Goal: Contribute content: Contribute content

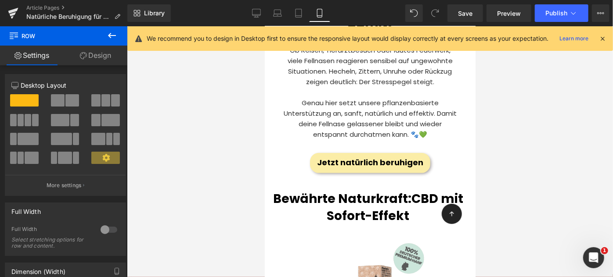
scroll to position [307, 0]
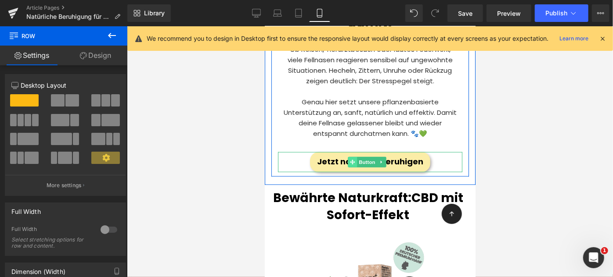
click at [350, 159] on icon at bounding box center [351, 161] width 5 height 5
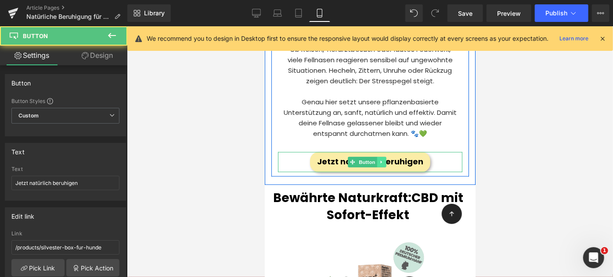
click at [382, 159] on icon at bounding box center [381, 161] width 5 height 5
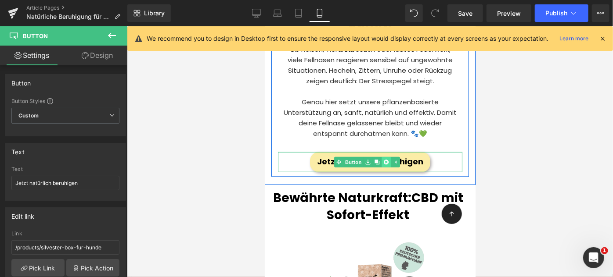
click at [388, 159] on icon at bounding box center [385, 161] width 5 height 5
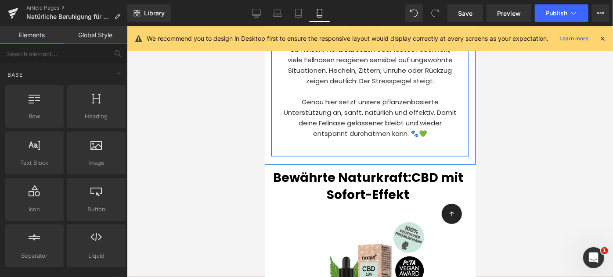
click at [351, 112] on p "Genau hier setzt unsere pflanzenbasierte Unterstützung an, sanft, natürlich und…" at bounding box center [370, 118] width 176 height 42
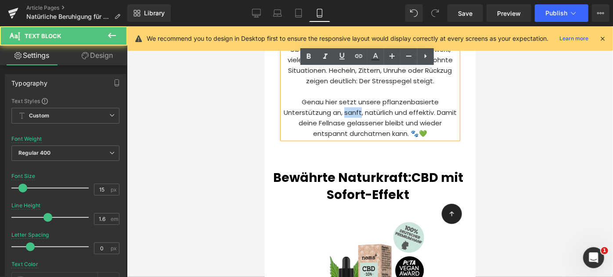
click at [351, 112] on p "Genau hier setzt unsere pflanzenbasierte Unterstützung an, sanft, natürlich und…" at bounding box center [370, 118] width 176 height 42
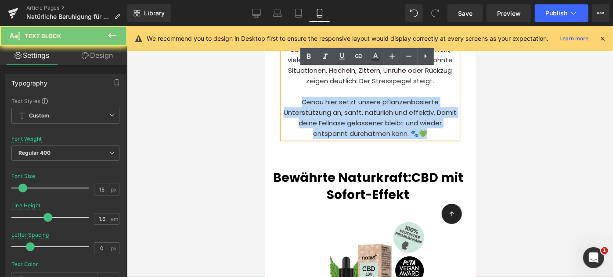
click at [351, 112] on p "Genau hier setzt unsere pflanzenbasierte Unterstützung an, sanft, natürlich und…" at bounding box center [370, 118] width 176 height 42
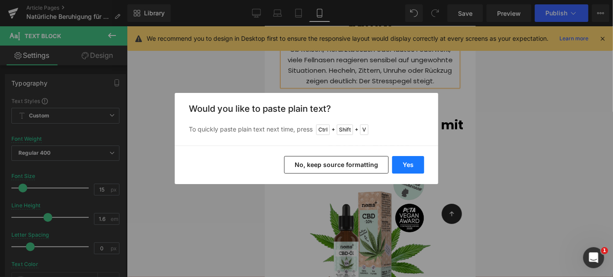
click at [411, 162] on button "Yes" at bounding box center [408, 165] width 32 height 18
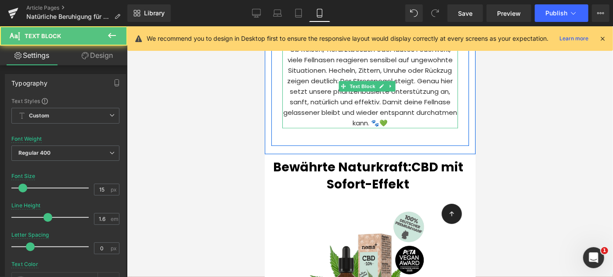
click at [328, 103] on p "Ob Reisen, Tierarztbesuch oder lautes Feuerwerk, viele Fellnasen reagieren sens…" at bounding box center [370, 86] width 176 height 84
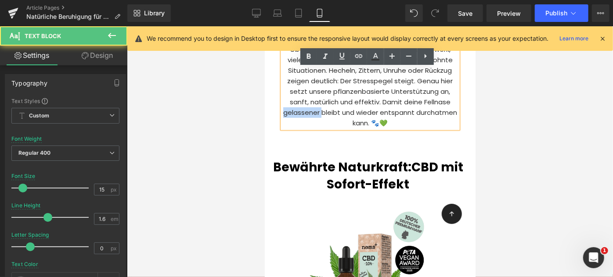
click at [328, 103] on p "Ob Reisen, Tierarztbesuch oder lautes Feuerwerk, viele Fellnasen reagieren sens…" at bounding box center [370, 86] width 176 height 84
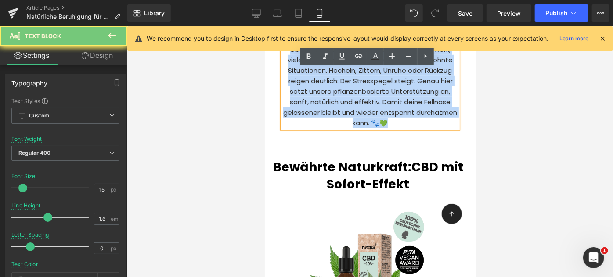
click at [328, 103] on p "Ob Reisen, Tierarztbesuch oder lautes Feuerwerk, viele Fellnasen reagieren sens…" at bounding box center [370, 86] width 176 height 84
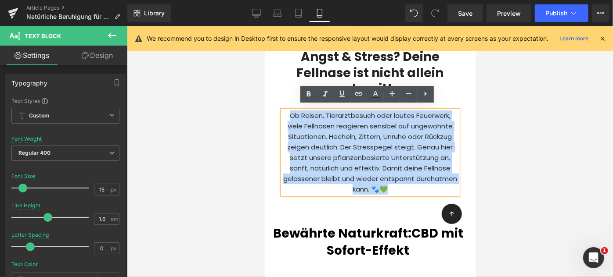
scroll to position [241, 0]
copy p "Ob Reisen, Tierarztbesuch oder lautes Feuerwerk, viele Fellnasen reagieren sens…"
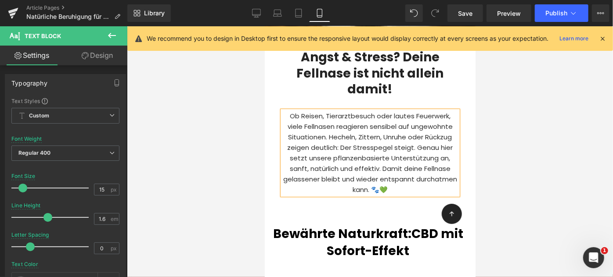
click at [342, 111] on div "Ob Reisen, Tierarztbesuch oder lautes Feuerwerk, viele Fellnasen reagieren sens…" at bounding box center [370, 153] width 176 height 84
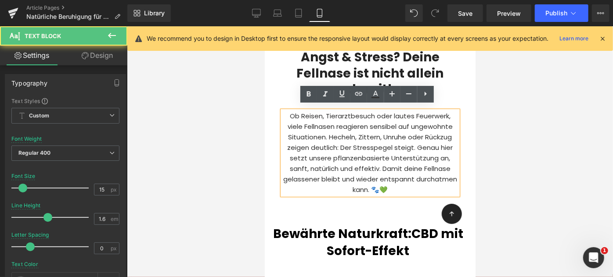
click at [354, 135] on p "Ob Reisen, Tierarztbesuch oder lautes Feuerwerk, viele Fellnasen reagieren sens…" at bounding box center [370, 153] width 176 height 84
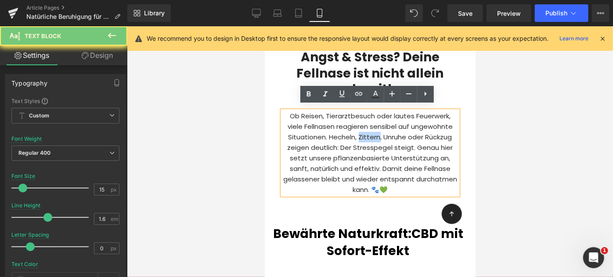
click at [354, 135] on p "Ob Reisen, Tierarztbesuch oder lautes Feuerwerk, viele Fellnasen reagieren sens…" at bounding box center [370, 153] width 176 height 84
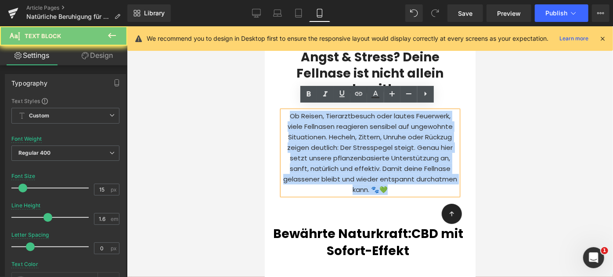
click at [354, 135] on p "Ob Reisen, Tierarztbesuch oder lautes Feuerwerk, viele Fellnasen reagieren sens…" at bounding box center [370, 153] width 176 height 84
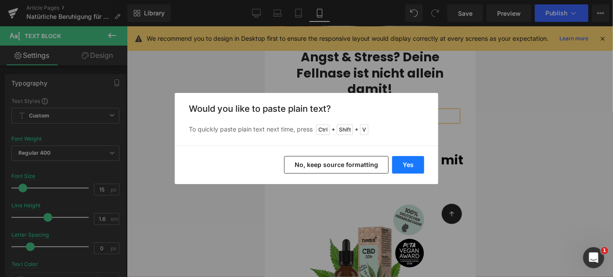
click at [414, 161] on button "Yes" at bounding box center [408, 165] width 32 height 18
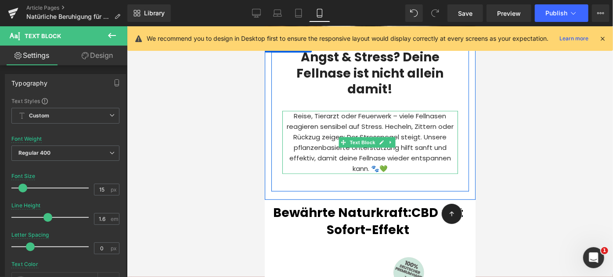
click at [321, 122] on p "Reise, Tierarzt oder Feuerwerk – viele Fellnasen reagieren sensibel auf Stress.…" at bounding box center [370, 142] width 176 height 63
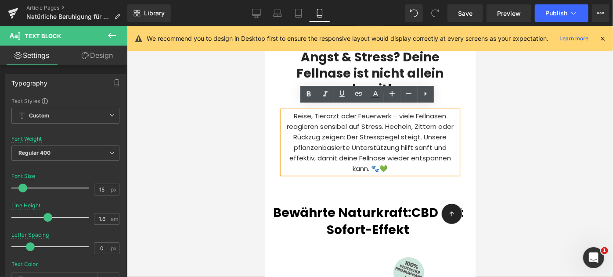
click at [306, 112] on p "Reise, Tierarzt oder Feuerwerk – viele Fellnasen reagieren sensibel auf Stress.…" at bounding box center [370, 142] width 176 height 63
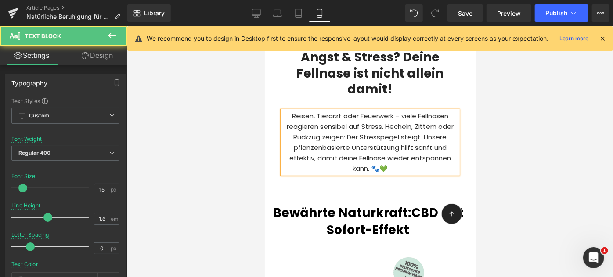
click at [336, 111] on p "Reisen, Tierarzt oder Feuerwerk – viele Fellnasen reagieren sensibel auf Stress…" at bounding box center [370, 142] width 176 height 63
click at [425, 111] on p "Reisen, Tierarztbesuche oder Feuerwerk – viele Fellnasen reagieren sensibel auf…" at bounding box center [370, 142] width 176 height 63
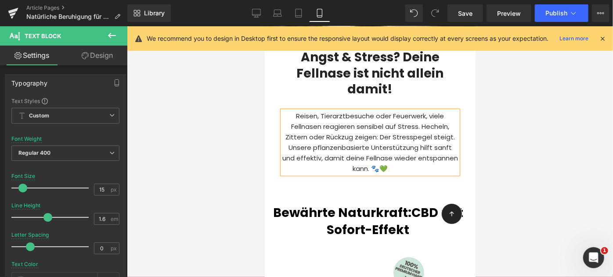
click at [346, 125] on p "Reisen, Tierarztbesuche oder Feuerwerk, viele Fellnasen reagieren sensibel auf …" at bounding box center [370, 142] width 176 height 63
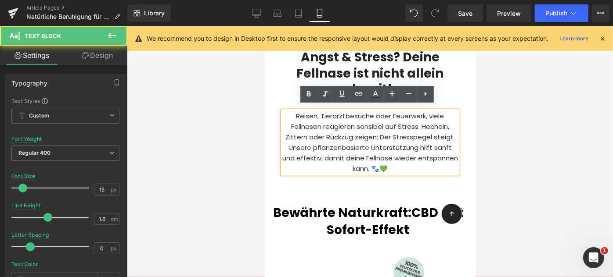
click at [412, 166] on p "Reisen, Tierarztbesuche oder Feuerwerk, viele Fellnasen reagieren sensibel auf …" at bounding box center [370, 142] width 176 height 63
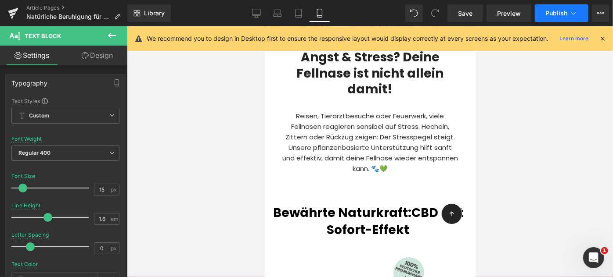
click at [551, 14] on span "Publish" at bounding box center [556, 13] width 22 height 7
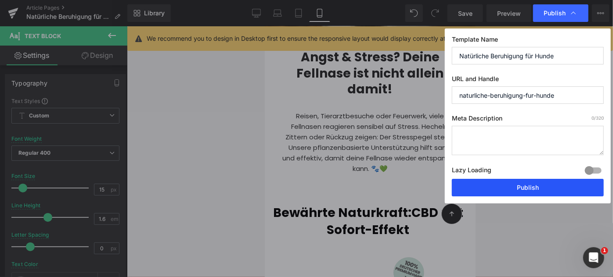
click at [532, 188] on button "Publish" at bounding box center [528, 188] width 152 height 18
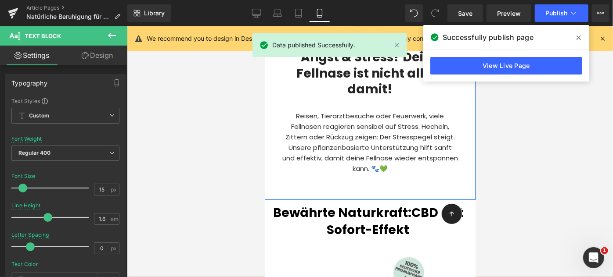
click at [378, 191] on div at bounding box center [369, 195] width 211 height 8
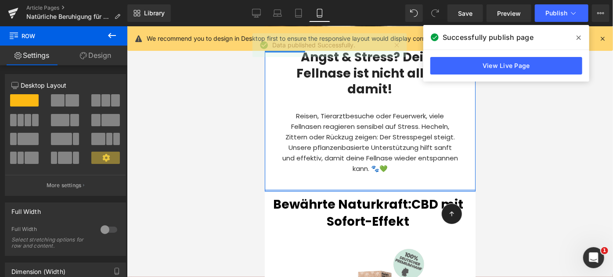
drag, startPoint x: 376, startPoint y: 189, endPoint x: 373, endPoint y: 168, distance: 21.2
click at [373, 168] on div "Angst & Stress? Deine Fellnase ist nicht allein damit! Heading Reisen, Tierarzt…" at bounding box center [369, 115] width 211 height 152
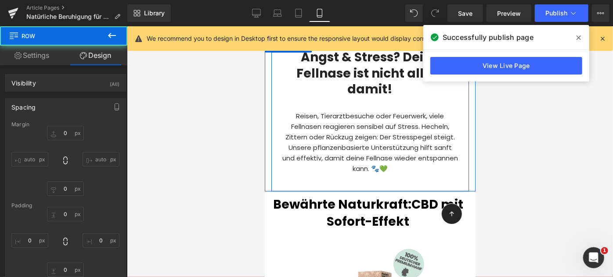
type input "0"
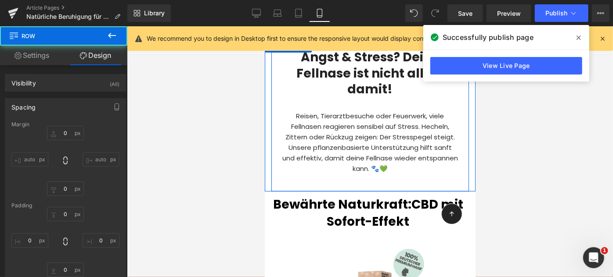
type input "0"
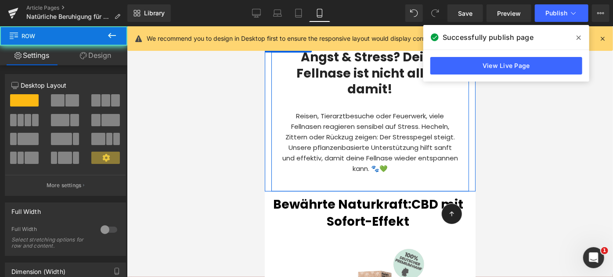
click at [367, 178] on div "Angst & Stress? Deine Fellnase ist nicht allein damit! Heading Reisen, Tierarzt…" at bounding box center [370, 113] width 198 height 148
click at [369, 176] on div "Angst & Stress? Deine Fellnase ist nicht allein damit! Heading Reisen, Tierarzt…" at bounding box center [370, 113] width 198 height 148
click at [408, 171] on div "Angst & Stress? Deine Fellnase ist nicht allein damit! Heading Reisen, Tierarzt…" at bounding box center [370, 113] width 198 height 148
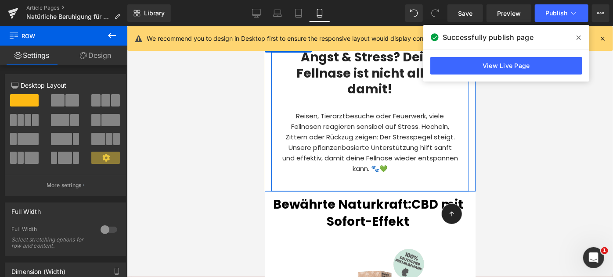
click at [423, 160] on p "Reisen, Tierarztbesuche oder Feuerwerk, viele Fellnasen reagieren sensibel auf …" at bounding box center [370, 142] width 176 height 63
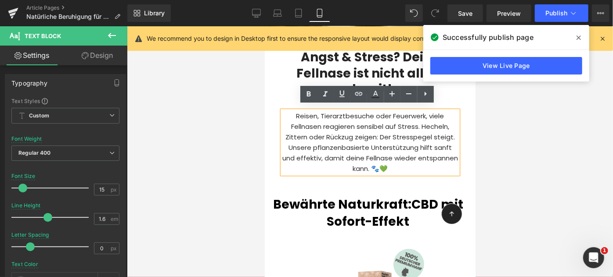
click at [380, 180] on div "Angst & Stress? Deine Fellnase ist nicht allein damit! Heading Reisen, Tierarzt…" at bounding box center [370, 113] width 198 height 148
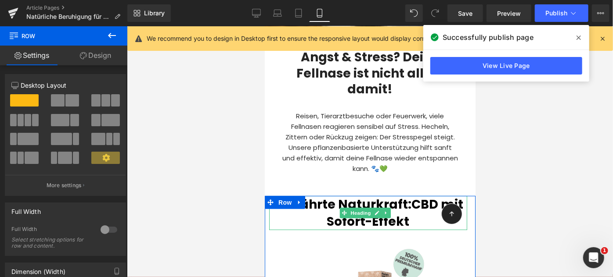
click at [318, 212] on h2 "Bewährte Naturkraft: CBD mit Sofort-Effekt" at bounding box center [368, 213] width 198 height 34
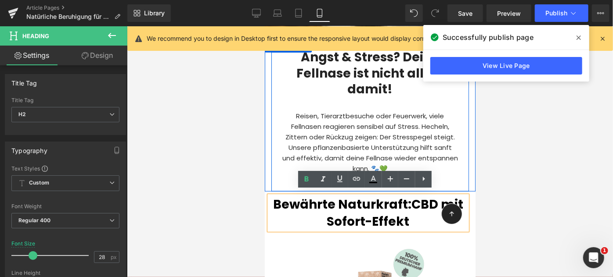
click at [290, 181] on div "Angst & Stress? Deine Fellnase ist nicht allein damit! Heading Reisen, Tierarzt…" at bounding box center [370, 113] width 198 height 148
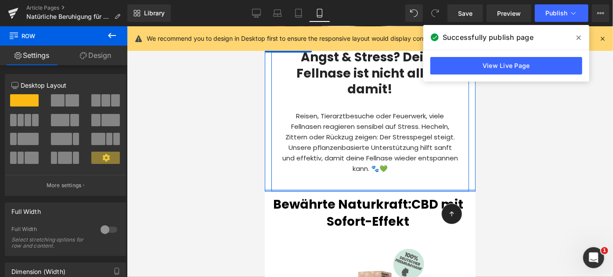
drag, startPoint x: 291, startPoint y: 185, endPoint x: 291, endPoint y: 179, distance: 5.7
click at [291, 179] on div "Angst & Stress? Deine Fellnase ist nicht allein damit! Heading Reisen, Tierarzt…" at bounding box center [369, 115] width 211 height 152
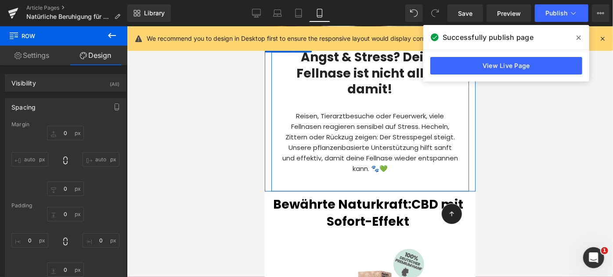
click at [291, 178] on div "Angst & Stress? Deine Fellnase ist nicht allein damit! Heading Reisen, Tierarzt…" at bounding box center [370, 113] width 198 height 148
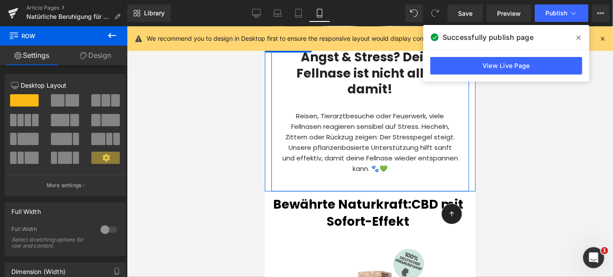
click at [294, 180] on div "Angst & Stress? Deine Fellnase ist nicht allein damit! Heading Reisen, Tierarzt…" at bounding box center [370, 113] width 198 height 148
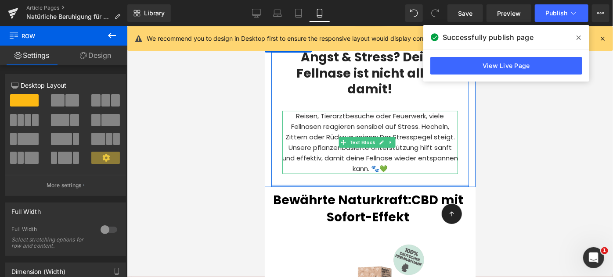
drag, startPoint x: 294, startPoint y: 182, endPoint x: 295, endPoint y: 162, distance: 20.2
click at [295, 162] on div "Angst & Stress? Deine Fellnase ist nicht allein damit! Heading Reisen, Tierarzt…" at bounding box center [370, 113] width 198 height 148
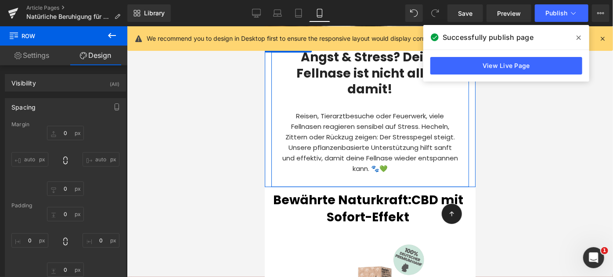
click at [368, 169] on div "Angst & Stress? Deine Fellnase ist nicht allein damit! Heading Reisen, Tierarzt…" at bounding box center [370, 113] width 198 height 148
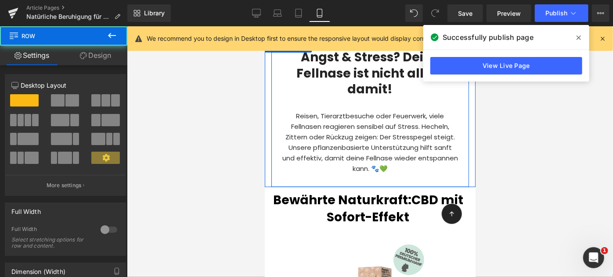
click at [424, 162] on p "Reisen, Tierarztbesuche oder Feuerwerk, viele Fellnasen reagieren sensibel auf …" at bounding box center [370, 142] width 176 height 63
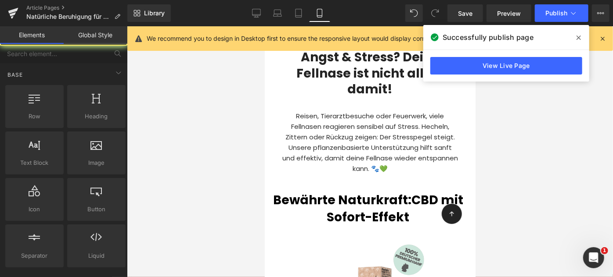
click at [489, 148] on div at bounding box center [370, 151] width 486 height 251
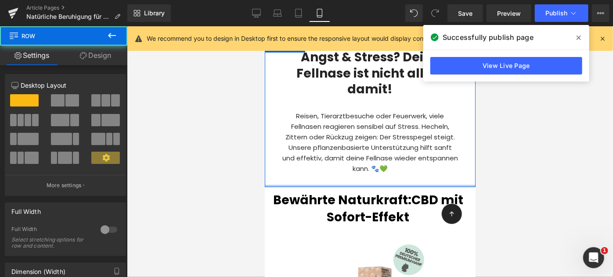
click at [356, 185] on div at bounding box center [369, 186] width 211 height 2
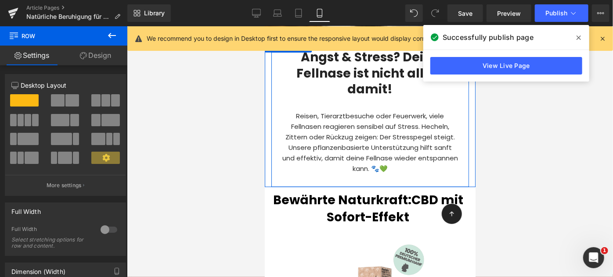
drag, startPoint x: 356, startPoint y: 182, endPoint x: 355, endPoint y: 177, distance: 4.8
click at [355, 177] on div "Angst & Stress? Deine Fellnase ist nicht allein damit! Heading Reisen, Tierarzt…" at bounding box center [369, 113] width 211 height 148
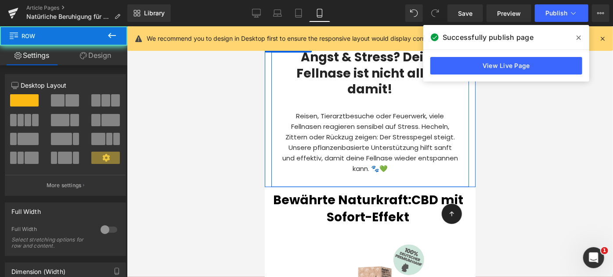
click at [353, 177] on div "Angst & Stress? Deine Fellnase ist nicht allein damit! Heading Reisen, Tierarzt…" at bounding box center [370, 113] width 198 height 148
drag, startPoint x: 356, startPoint y: 181, endPoint x: 356, endPoint y: 175, distance: 5.7
click at [356, 175] on div "Angst & Stress? Deine Fellnase ist nicht allein damit! Heading Reisen, Tierarzt…" at bounding box center [369, 113] width 211 height 148
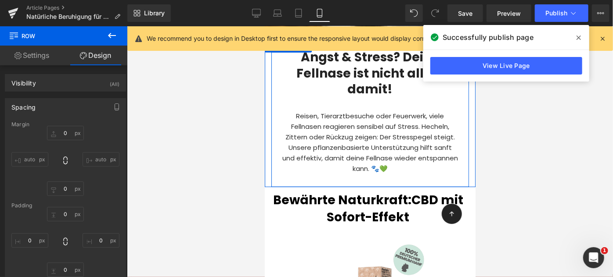
click at [356, 175] on div "Angst & Stress? Deine Fellnase ist nicht allein damit! Heading Reisen, Tierarzt…" at bounding box center [370, 113] width 198 height 148
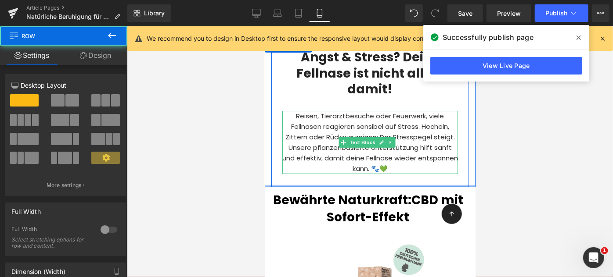
drag, startPoint x: 359, startPoint y: 180, endPoint x: 359, endPoint y: 166, distance: 14.0
click at [359, 166] on div "Angst & Stress? Deine Fellnase ist nicht allein damit! Heading Reisen, Tierarzt…" at bounding box center [369, 113] width 211 height 148
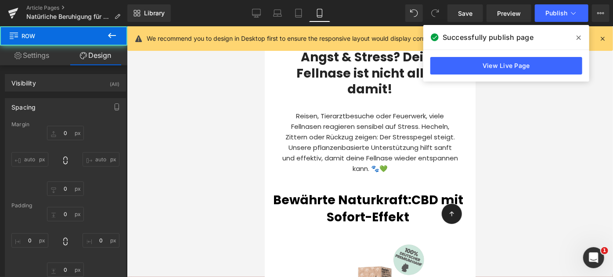
type input "0"
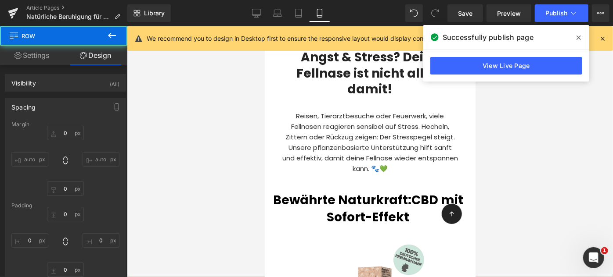
type input "0"
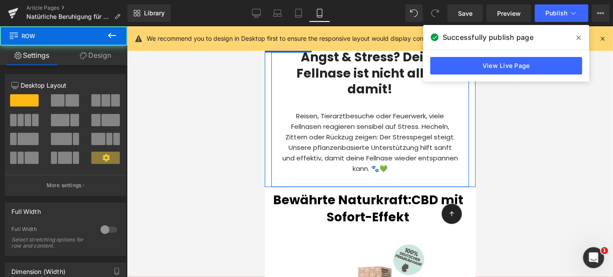
click at [353, 169] on div "Angst & Stress? Deine Fellnase ist nicht allein damit! Heading Reisen, Tierarzt…" at bounding box center [370, 113] width 198 height 148
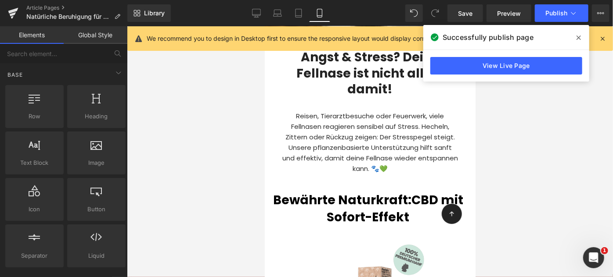
click at [221, 153] on div at bounding box center [370, 151] width 486 height 251
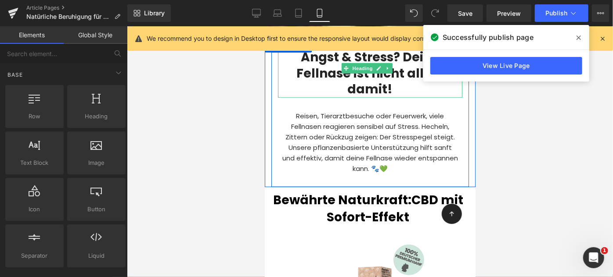
click at [368, 82] on h2 "Angst & Stress? Deine Fellnase ist nicht allein damit!" at bounding box center [369, 73] width 184 height 48
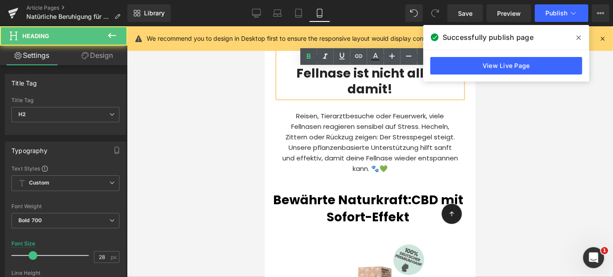
click at [372, 97] on div "Angst & Stress? Deine Fellnase ist nicht allein damit! Heading Reisen, Tierarzt…" at bounding box center [370, 113] width 198 height 148
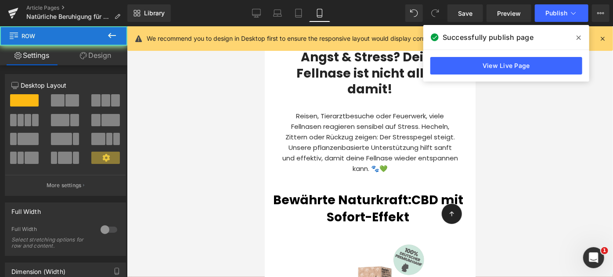
click at [315, 99] on div "Angst & Stress? Deine Fellnase ist nicht allein damit! Heading Reisen, Tierarzt…" at bounding box center [370, 113] width 198 height 148
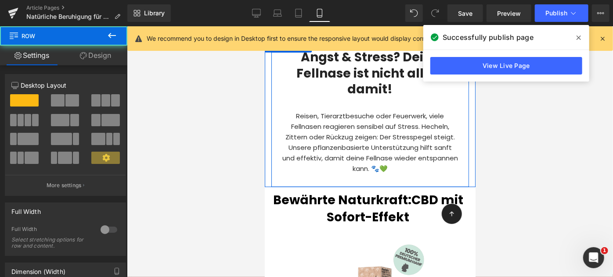
click at [345, 120] on p "Reisen, Tierarztbesuche oder Feuerwerk, viele Fellnasen reagieren sensibel auf …" at bounding box center [370, 142] width 176 height 63
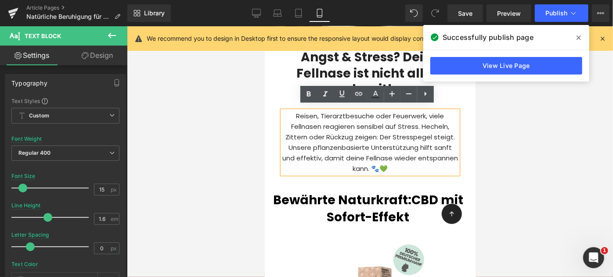
click at [223, 130] on div at bounding box center [370, 151] width 486 height 251
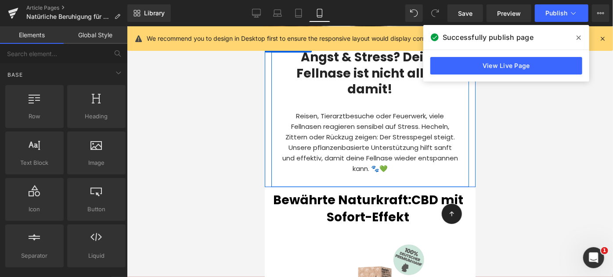
click at [339, 67] on h2 "Angst & Stress? Deine Fellnase ist nicht allein damit!" at bounding box center [369, 73] width 184 height 48
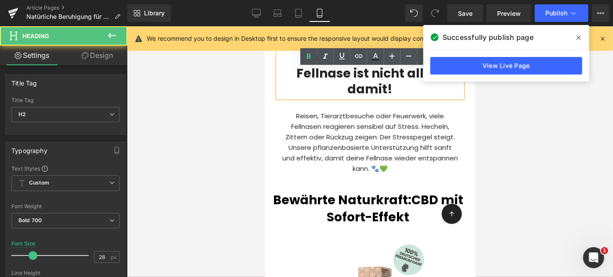
click at [248, 96] on div at bounding box center [370, 151] width 486 height 251
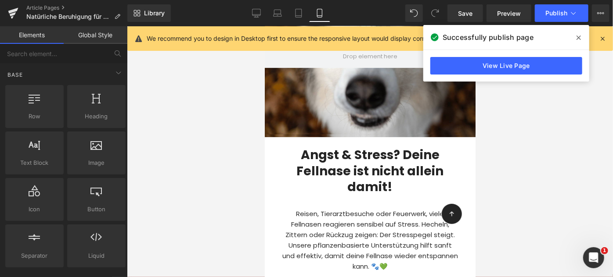
scroll to position [144, 0]
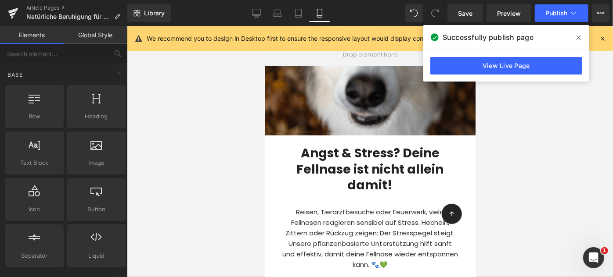
click at [204, 170] on div at bounding box center [370, 151] width 486 height 251
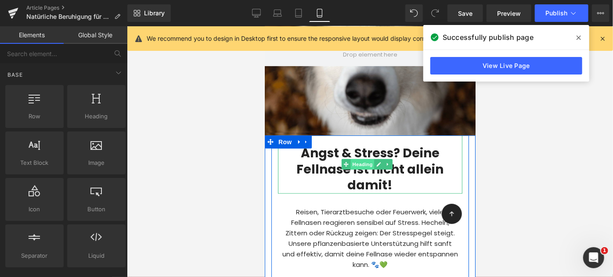
click at [354, 162] on span "Heading" at bounding box center [362, 164] width 24 height 11
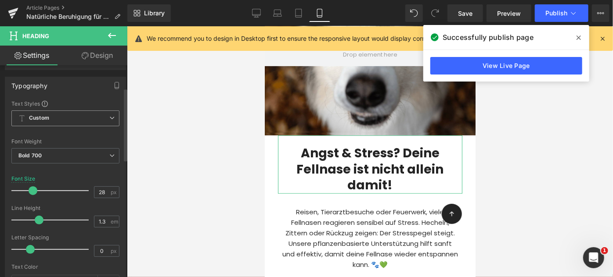
scroll to position [65, 0]
click at [100, 191] on input "28" at bounding box center [101, 192] width 15 height 11
type input "24"
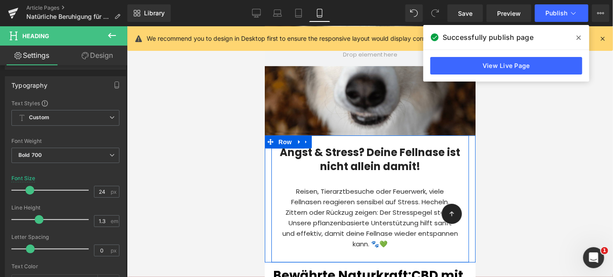
click at [313, 171] on div "Angst & Stress? Deine Fellnase ist nicht allein damit! Heading Reisen, Tierarzt…" at bounding box center [370, 198] width 198 height 127
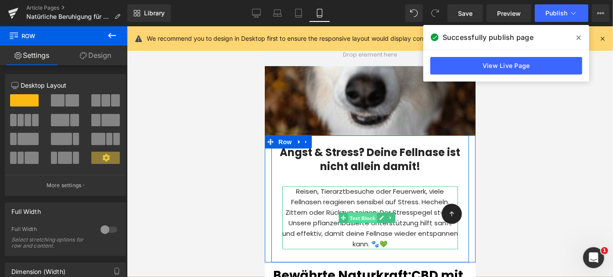
click at [360, 213] on span "Text Block" at bounding box center [362, 218] width 29 height 11
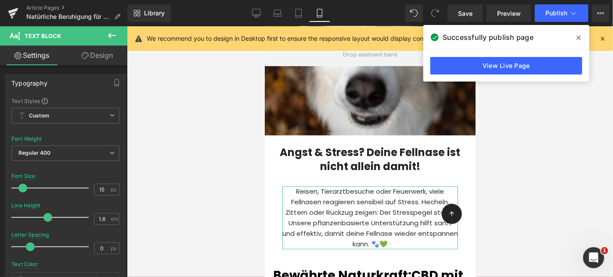
click at [108, 58] on link "Design" at bounding box center [97, 56] width 64 height 20
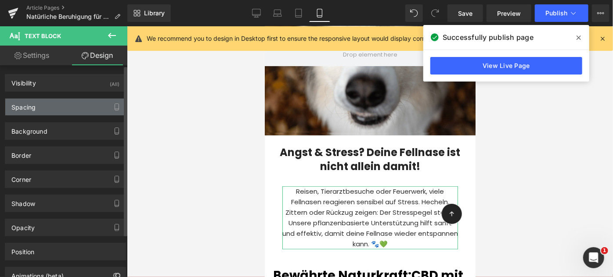
click at [46, 106] on div "Spacing" at bounding box center [65, 107] width 120 height 17
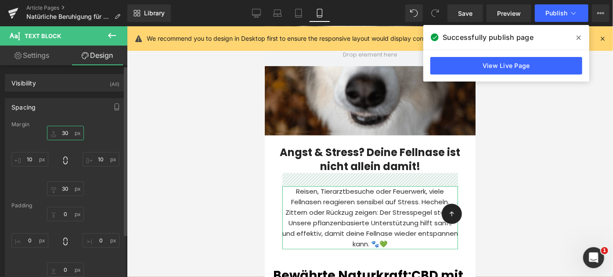
click at [68, 131] on input "30" at bounding box center [65, 133] width 37 height 14
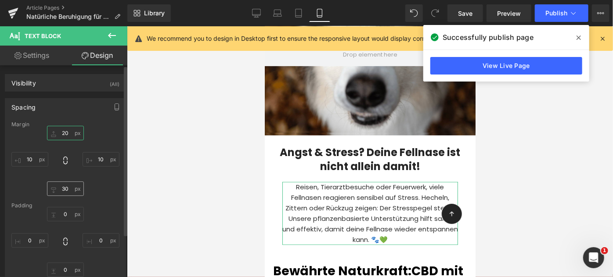
type input "20"
click at [66, 191] on input "30" at bounding box center [65, 189] width 37 height 14
type input "20"
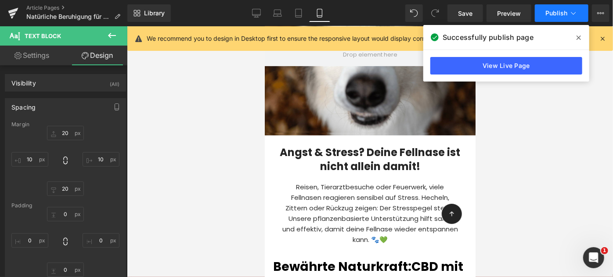
click at [551, 7] on button "Publish" at bounding box center [562, 13] width 54 height 18
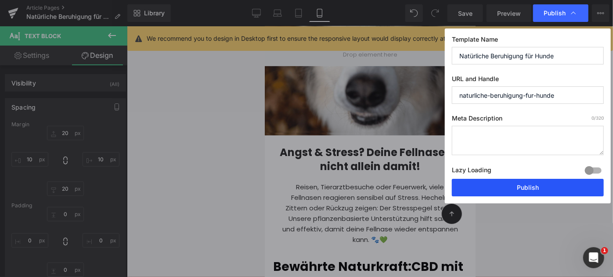
click at [545, 183] on button "Publish" at bounding box center [528, 188] width 152 height 18
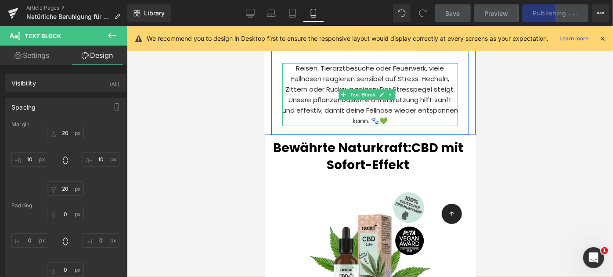
scroll to position [265, 0]
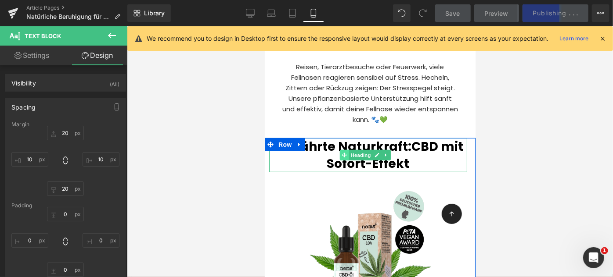
click at [342, 152] on icon at bounding box center [343, 154] width 5 height 5
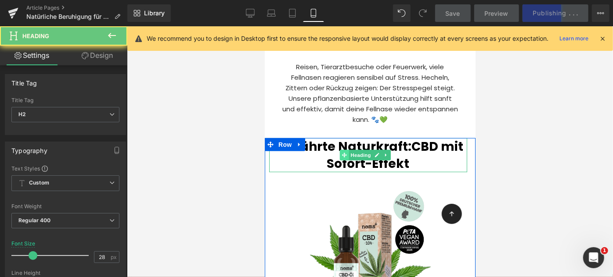
click at [342, 152] on icon at bounding box center [343, 154] width 5 height 5
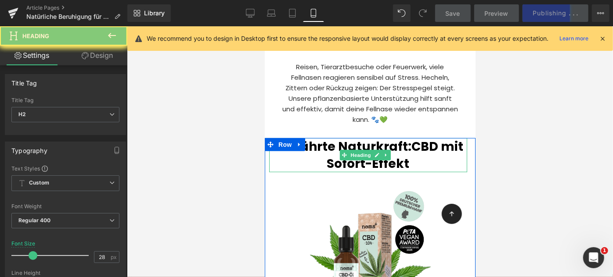
click at [321, 148] on b "Bewährte Naturkraft:" at bounding box center [342, 146] width 138 height 17
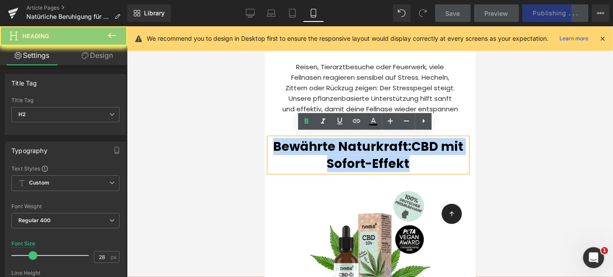
click at [321, 148] on b "Bewährte Naturkraft:" at bounding box center [342, 146] width 138 height 17
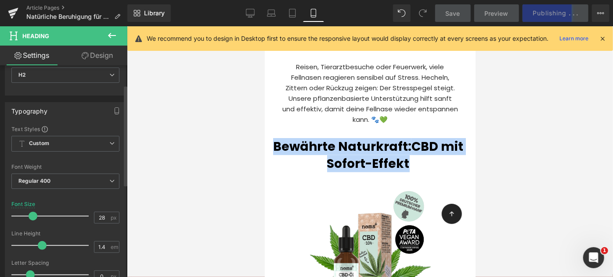
scroll to position [41, 0]
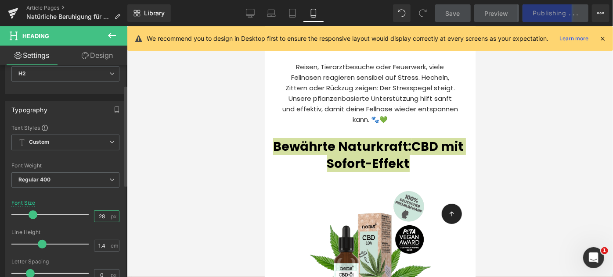
click at [102, 212] on input "28" at bounding box center [101, 216] width 15 height 11
type input "24"
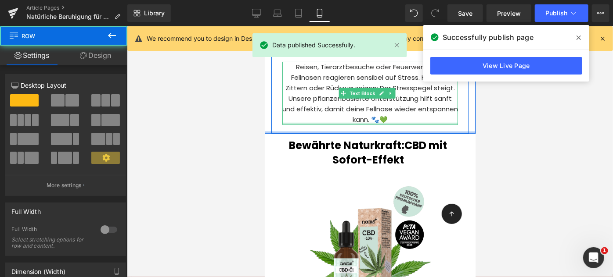
drag, startPoint x: 371, startPoint y: 126, endPoint x: 795, endPoint y: 51, distance: 430.7
click at [370, 119] on div "Angst & Stress? Deine Fellnase ist nicht allein damit! Heading Reisen, Tierarzt…" at bounding box center [369, 74] width 211 height 118
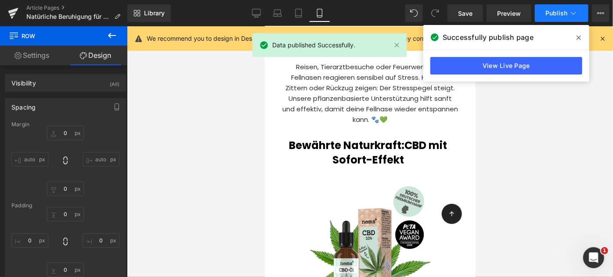
click at [547, 14] on span "Publish" at bounding box center [556, 13] width 22 height 7
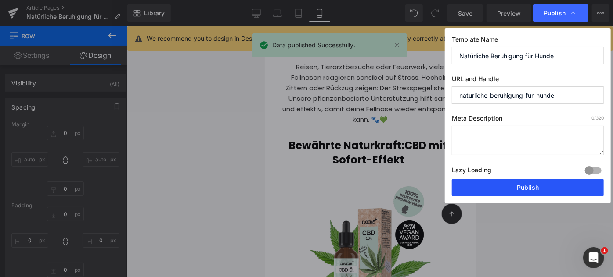
click at [504, 182] on button "Publish" at bounding box center [528, 188] width 152 height 18
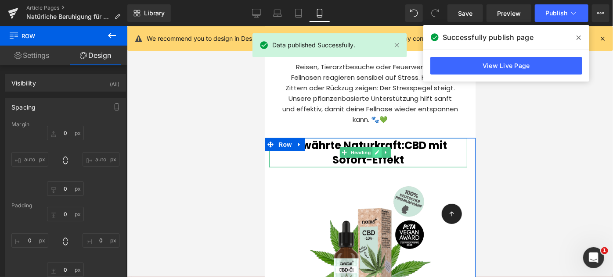
click at [373, 148] on link at bounding box center [376, 152] width 9 height 11
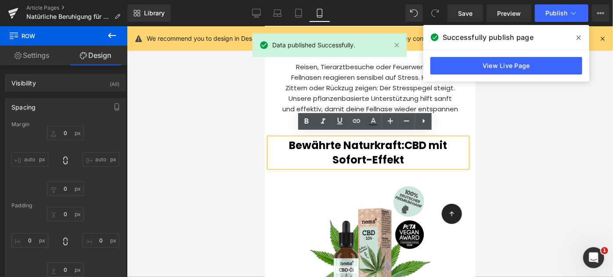
click at [337, 140] on b "Bewährte Naturkraft:" at bounding box center [346, 145] width 115 height 14
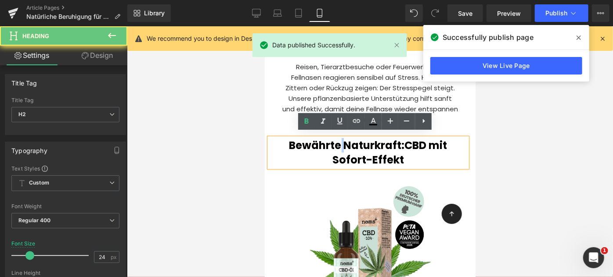
click at [337, 140] on b "Bewährte Naturkraft:" at bounding box center [346, 145] width 115 height 14
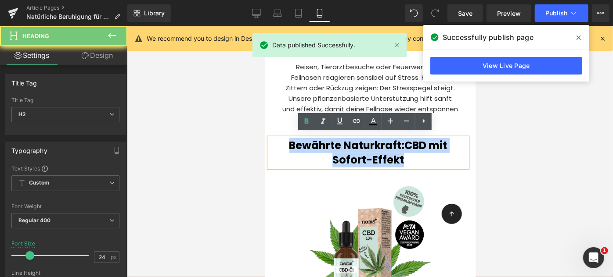
click at [337, 140] on b "Bewährte Naturkraft:" at bounding box center [346, 145] width 115 height 14
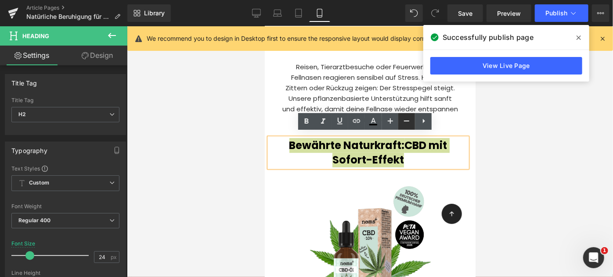
click at [404, 121] on icon at bounding box center [406, 121] width 5 height 1
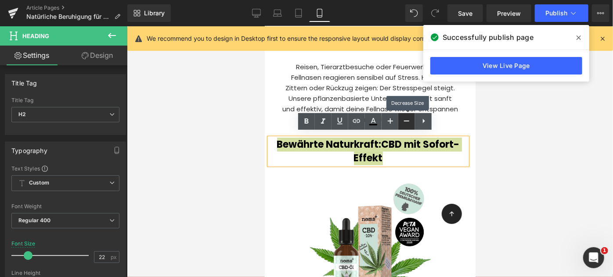
click at [404, 121] on icon at bounding box center [406, 121] width 5 height 1
type input "20"
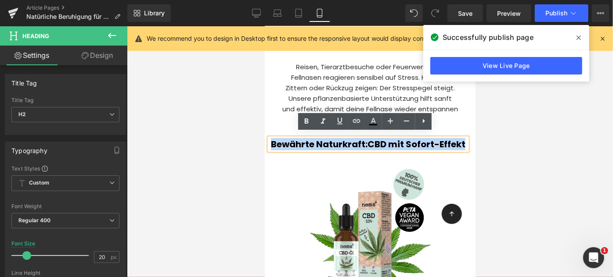
click at [324, 146] on h2 "Bewährte Naturkraft: CBD mit Sofort-Effekt" at bounding box center [368, 144] width 198 height 12
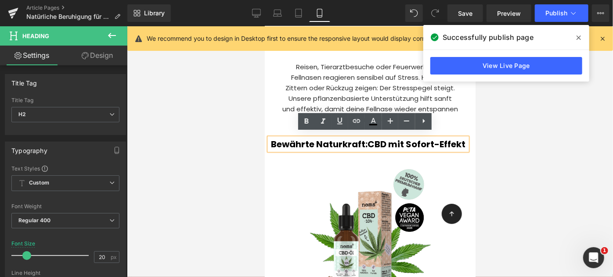
click at [367, 139] on b "Bewährte Naturkraft:" at bounding box center [318, 144] width 97 height 12
drag, startPoint x: 378, startPoint y: 139, endPoint x: 399, endPoint y: 155, distance: 26.7
click at [399, 150] on h2 "Bewährte Naturkraft: CBD mit Sofort-Effekt" at bounding box center [368, 144] width 198 height 12
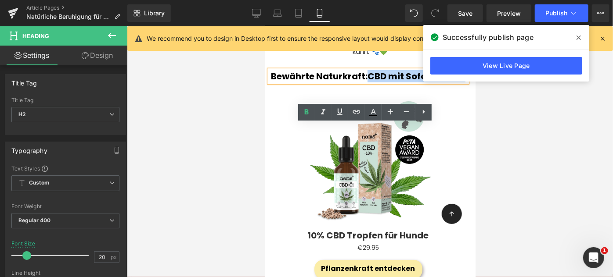
scroll to position [265, 0]
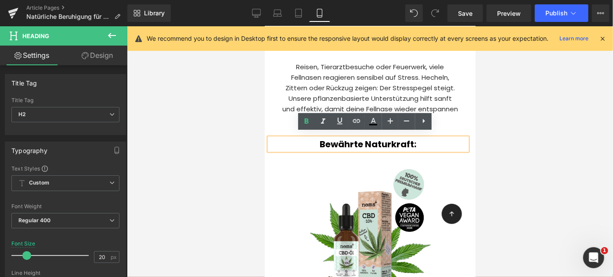
click at [499, 141] on div at bounding box center [370, 151] width 486 height 251
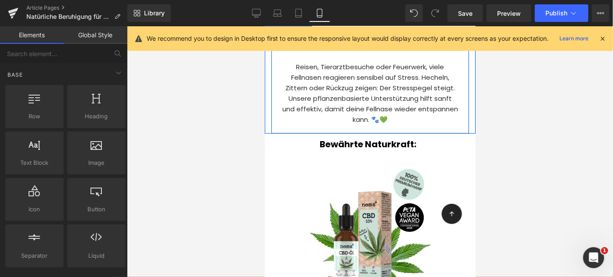
click at [296, 121] on div "Angst & Stress? Deine Fellnase ist nicht allein damit! Heading Reisen, Tierarzt…" at bounding box center [370, 74] width 198 height 118
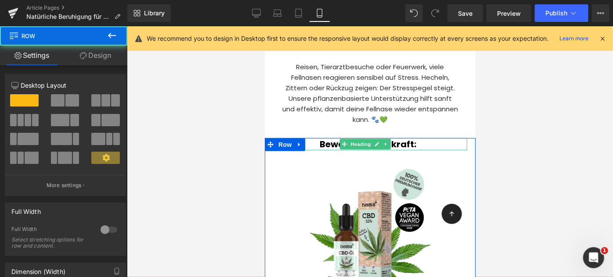
click at [403, 139] on b "Bewährte Naturkraft:" at bounding box center [368, 144] width 97 height 12
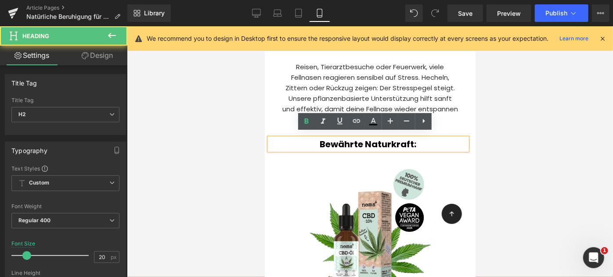
click at [410, 139] on b "Bewährte Naturkraft:" at bounding box center [368, 144] width 97 height 12
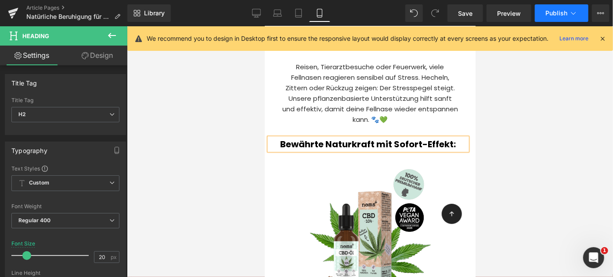
click at [555, 10] on span "Publish" at bounding box center [556, 13] width 22 height 7
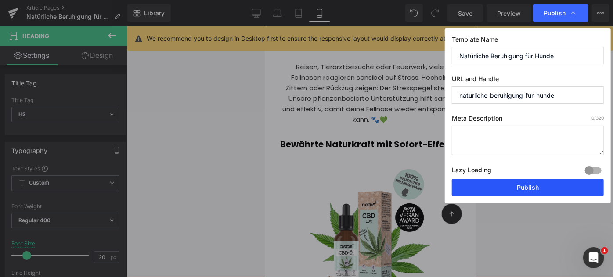
click at [515, 190] on button "Publish" at bounding box center [528, 188] width 152 height 18
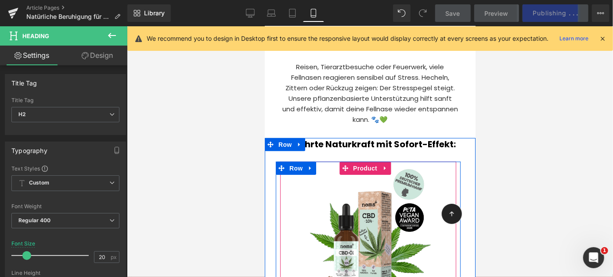
click at [361, 204] on img at bounding box center [368, 229] width 134 height 134
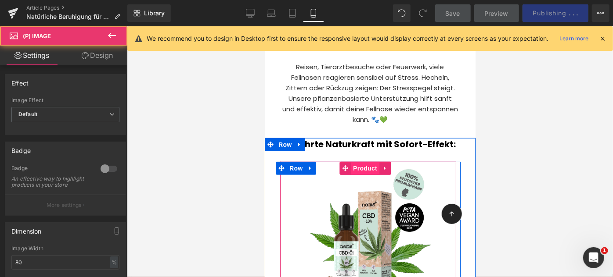
click at [361, 163] on span "Product" at bounding box center [364, 168] width 29 height 13
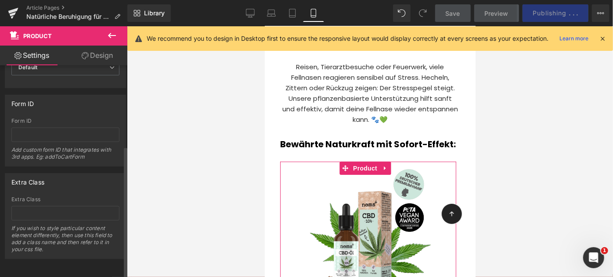
scroll to position [0, 0]
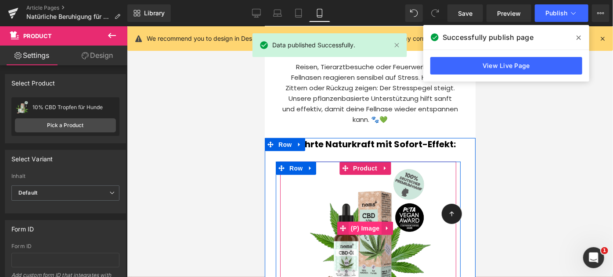
click at [367, 222] on span "(P) Image" at bounding box center [364, 228] width 33 height 13
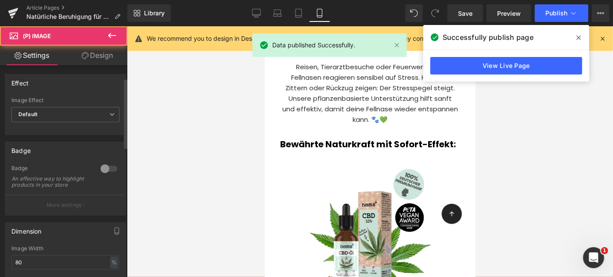
scroll to position [114, 0]
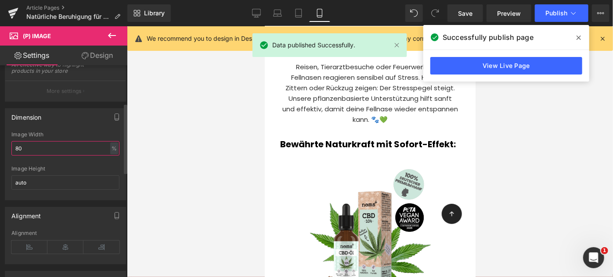
click at [27, 151] on input "80" at bounding box center [65, 148] width 108 height 14
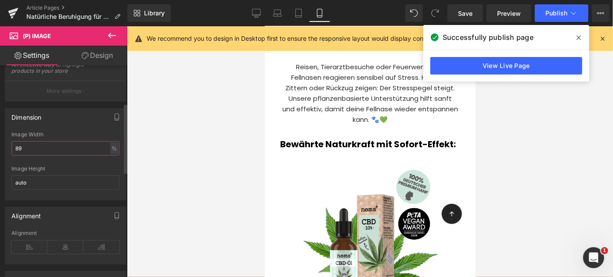
type input "8"
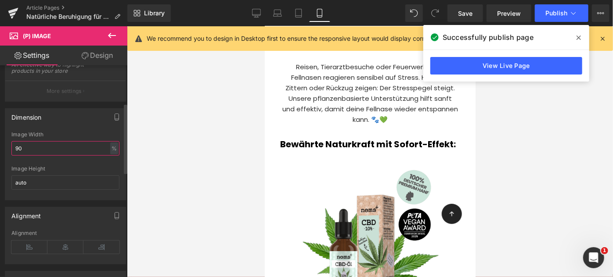
type input "90"
click at [551, 12] on span "Publish" at bounding box center [556, 13] width 22 height 7
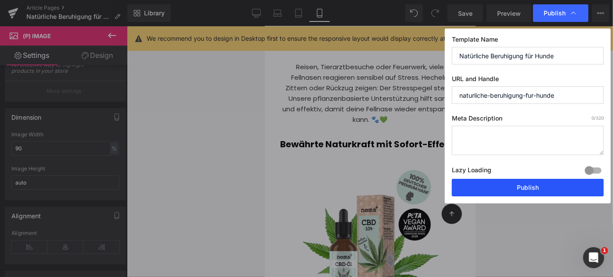
click at [527, 188] on button "Publish" at bounding box center [528, 188] width 152 height 18
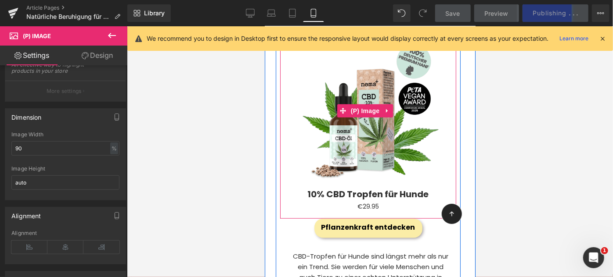
scroll to position [396, 0]
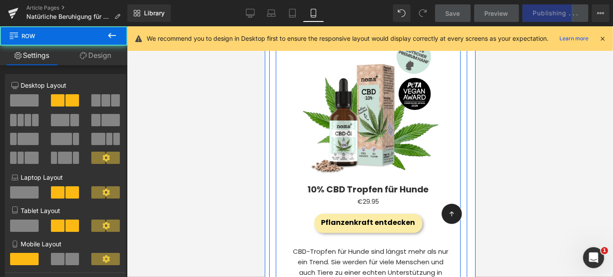
click at [352, 218] on span at bounding box center [353, 223] width 9 height 11
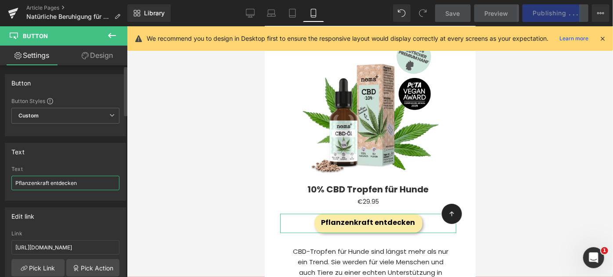
click at [35, 186] on input "Pflanzenkraft entdecken" at bounding box center [65, 183] width 108 height 14
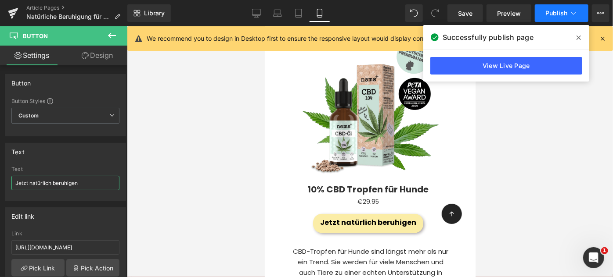
type input "Jetzt natürlich beruhigen"
click at [550, 15] on span "Publish" at bounding box center [556, 13] width 22 height 7
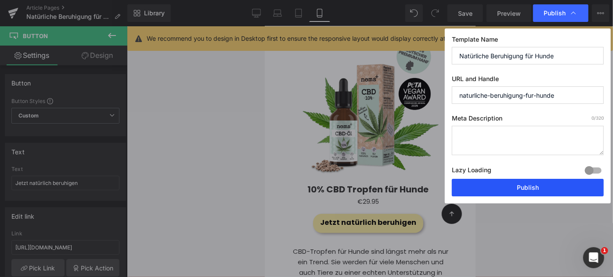
click at [525, 184] on button "Publish" at bounding box center [528, 188] width 152 height 18
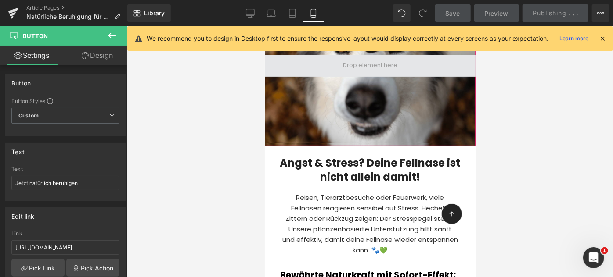
scroll to position [134, 0]
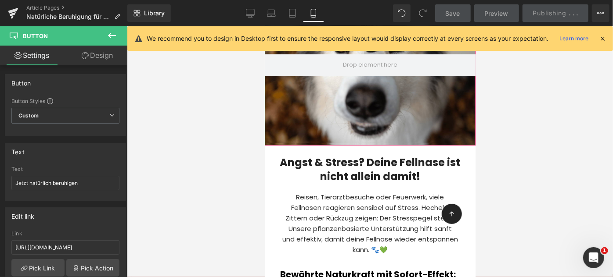
click at [345, 123] on div at bounding box center [369, 65] width 211 height 161
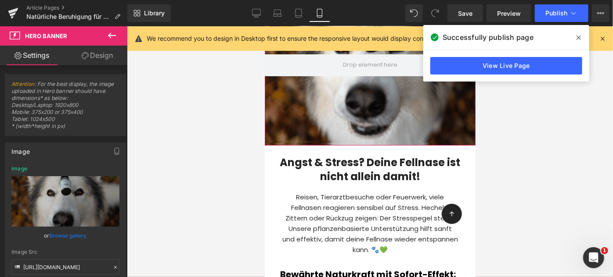
click at [321, 131] on div at bounding box center [369, 65] width 211 height 161
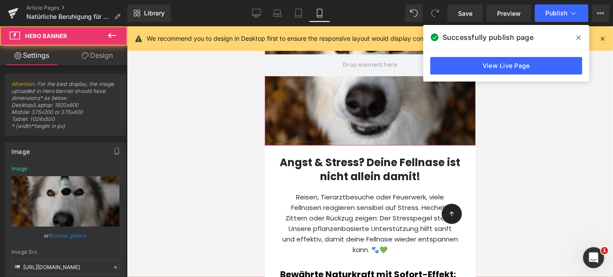
click at [321, 131] on div at bounding box center [369, 65] width 211 height 161
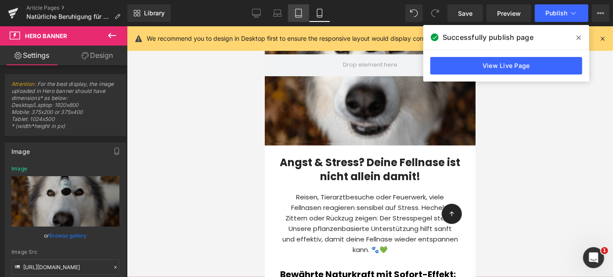
click at [297, 13] on icon at bounding box center [298, 13] width 9 height 9
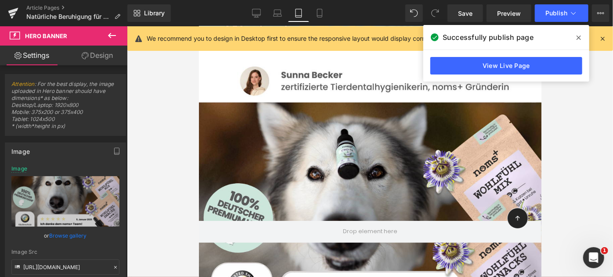
type input "[URL][DOMAIN_NAME]"
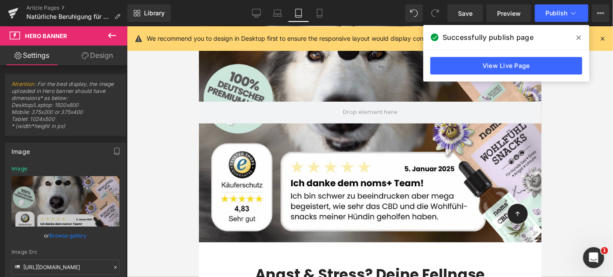
scroll to position [254, 0]
click at [220, 230] on div at bounding box center [369, 112] width 342 height 259
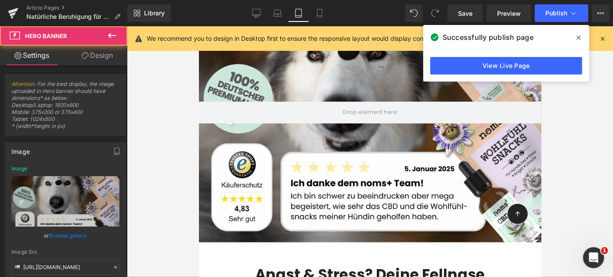
click at [177, 135] on div at bounding box center [370, 151] width 486 height 251
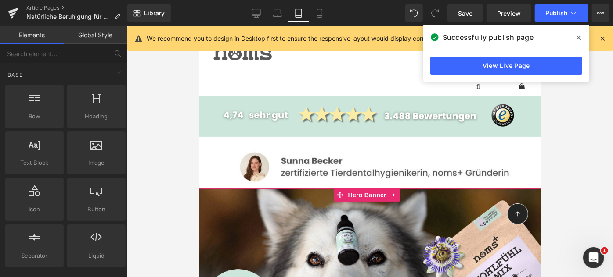
scroll to position [48, 0]
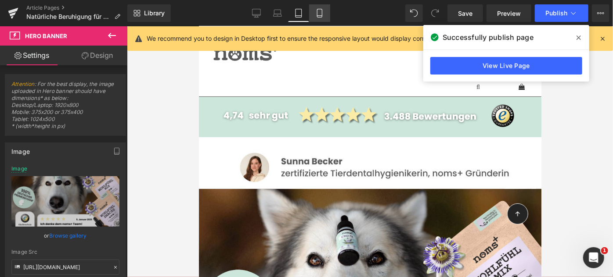
click at [312, 8] on link "Mobile" at bounding box center [319, 13] width 21 height 18
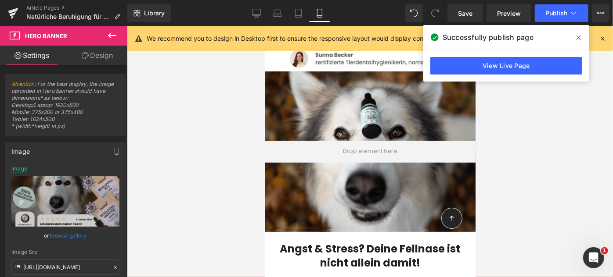
type input "[URL][DOMAIN_NAME]"
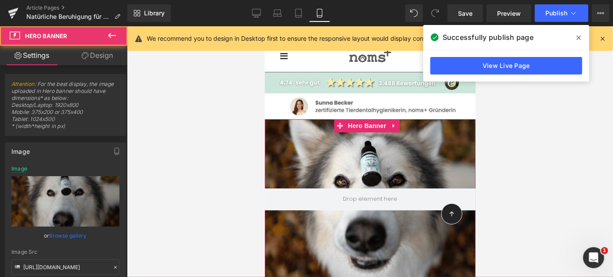
click at [309, 129] on div at bounding box center [369, 199] width 211 height 161
click at [357, 124] on span "Hero Banner" at bounding box center [366, 125] width 43 height 13
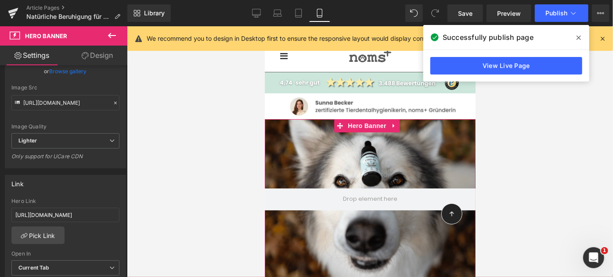
scroll to position [79, 0]
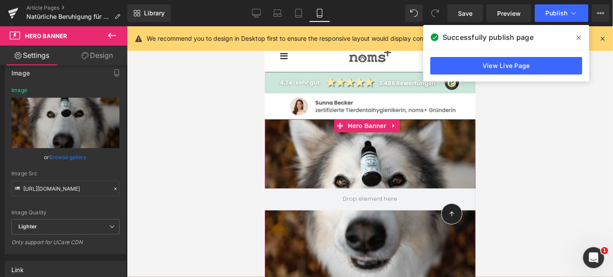
click at [99, 57] on link "Design" at bounding box center [97, 56] width 64 height 20
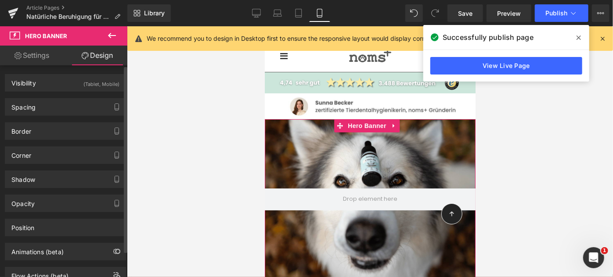
scroll to position [29, 0]
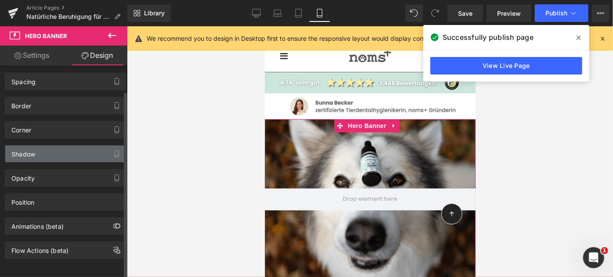
click at [46, 153] on div "Shadow" at bounding box center [65, 154] width 120 height 17
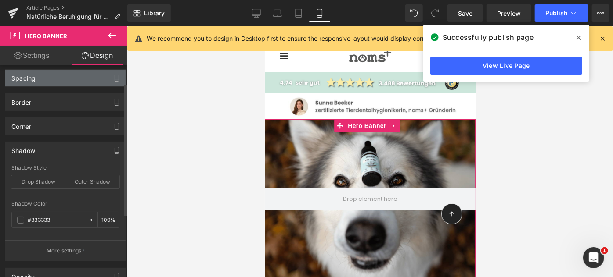
click at [32, 79] on div "Spacing" at bounding box center [23, 76] width 24 height 12
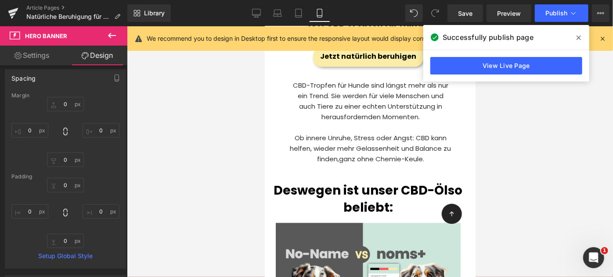
scroll to position [520, 0]
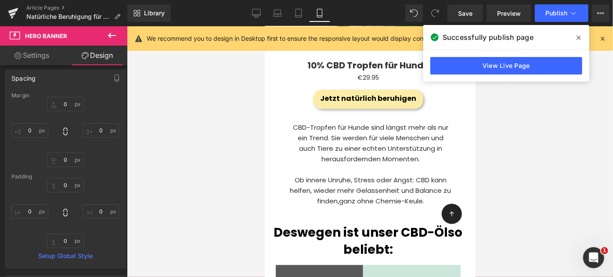
click at [385, 164] on p at bounding box center [370, 169] width 162 height 11
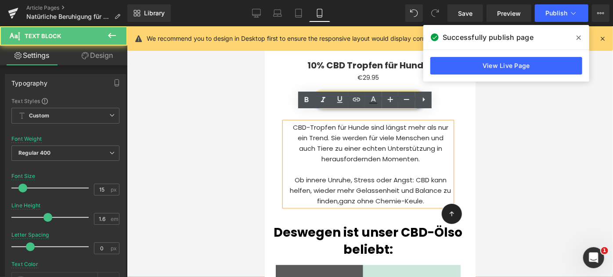
click at [339, 175] on p "Ob innere Unruhe, Stress oder Angst: CBD kann helfen, wieder mehr Gelassenheit …" at bounding box center [370, 191] width 162 height 32
drag, startPoint x: 321, startPoint y: 137, endPoint x: 313, endPoint y: 137, distance: 7.0
click at [313, 137] on p "CBD-Tropfen für Hunde sind längst mehr als nur ein Trend. Sie werden für viele …" at bounding box center [370, 143] width 162 height 42
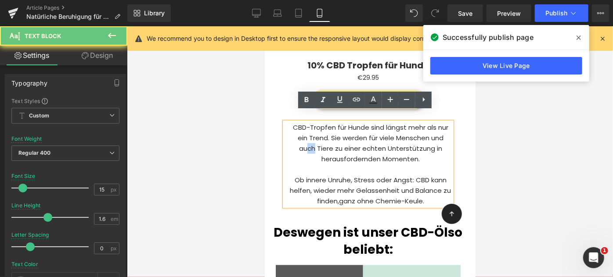
click at [313, 137] on p "CBD-Tropfen für Hunde sind längst mehr als nur ein Trend. Sie werden für viele …" at bounding box center [370, 143] width 162 height 42
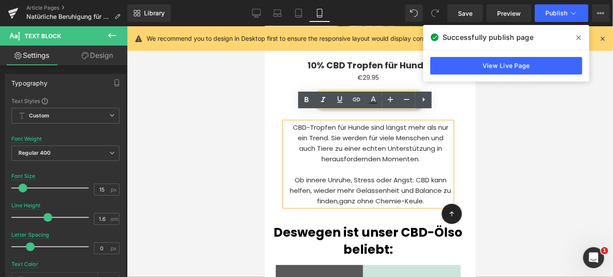
click at [324, 139] on p "CBD-Tropfen für Hunde sind längst mehr als nur ein Trend. Sie werden für viele …" at bounding box center [370, 143] width 162 height 42
drag, startPoint x: 321, startPoint y: 138, endPoint x: 407, endPoint y: 128, distance: 86.6
click at [407, 128] on p "CBD-Tropfen für Hunde sind längst mehr als nur ein Trend. Sie werden für viele …" at bounding box center [370, 143] width 162 height 42
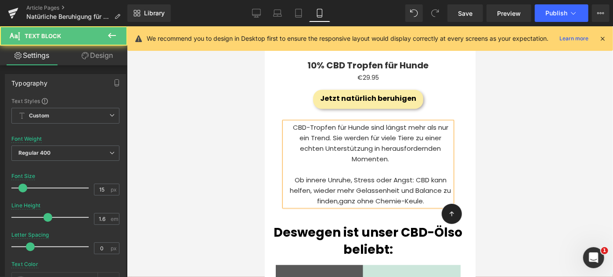
click at [318, 164] on p at bounding box center [370, 169] width 162 height 11
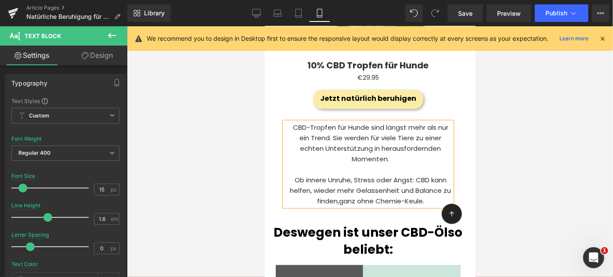
click at [353, 175] on p "Ob innere Unruhe, Stress oder Angst: CBD kann helfen, wieder mehr Gelassenheit …" at bounding box center [370, 191] width 162 height 32
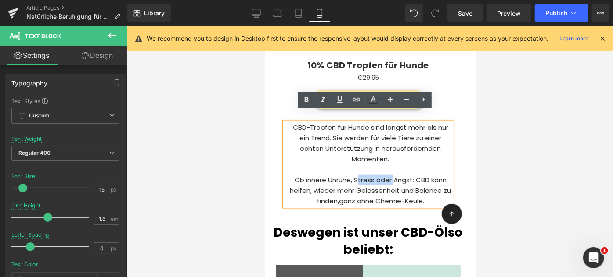
drag, startPoint x: 390, startPoint y: 170, endPoint x: 352, endPoint y: 169, distance: 38.2
click at [352, 175] on p "Ob innere Unruhe, Stress oder Angst: CBD kann helfen, wieder mehr Gelassenheit …" at bounding box center [370, 191] width 162 height 32
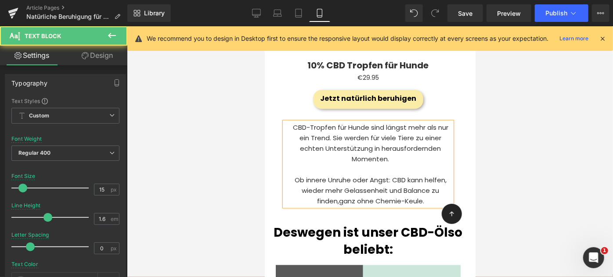
click at [327, 175] on p "Ob innere Unruhe oder Angst: CBD kann helfen, wieder mehr Gelassenheit und Bala…" at bounding box center [370, 191] width 162 height 32
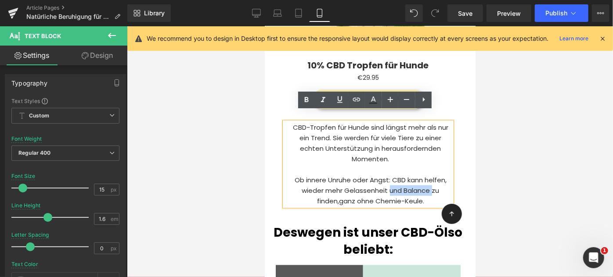
drag, startPoint x: 429, startPoint y: 181, endPoint x: 387, endPoint y: 181, distance: 42.2
click at [387, 181] on p "Ob innere Unruhe oder Angst: CBD kann helfen, wieder mehr Gelassenheit und Bala…" at bounding box center [370, 191] width 162 height 32
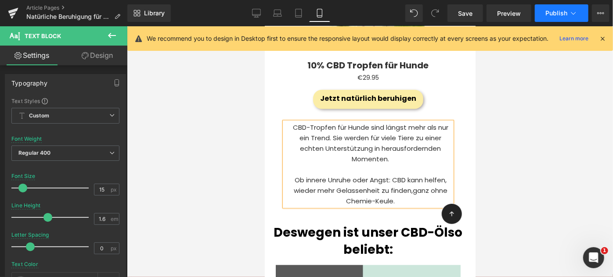
click at [550, 18] on button "Publish" at bounding box center [562, 13] width 54 height 18
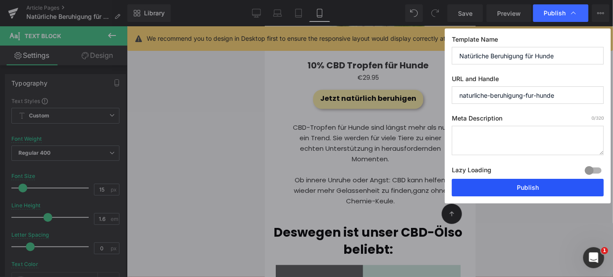
click at [526, 186] on button "Publish" at bounding box center [528, 188] width 152 height 18
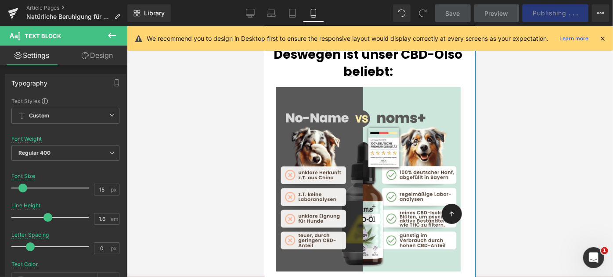
scroll to position [699, 0]
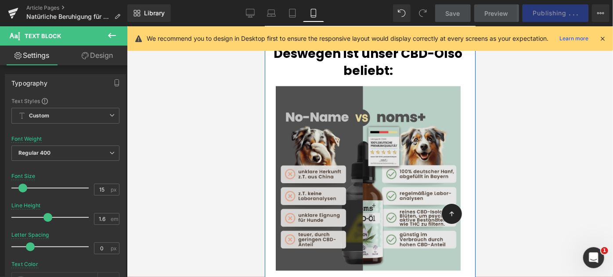
click at [344, 148] on img at bounding box center [367, 182] width 185 height 192
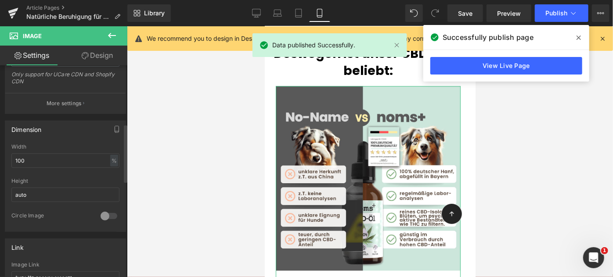
scroll to position [213, 0]
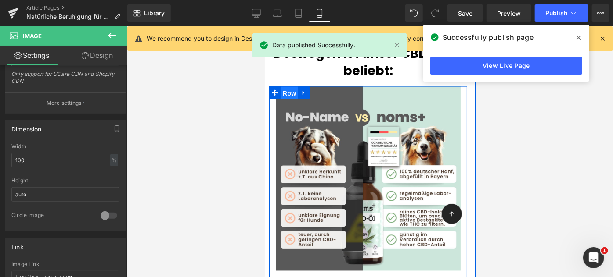
click at [291, 86] on span "Row" at bounding box center [289, 92] width 18 height 13
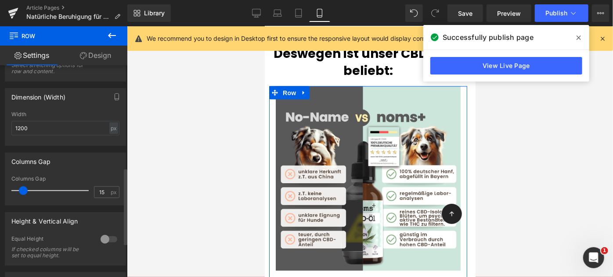
scroll to position [300, 0]
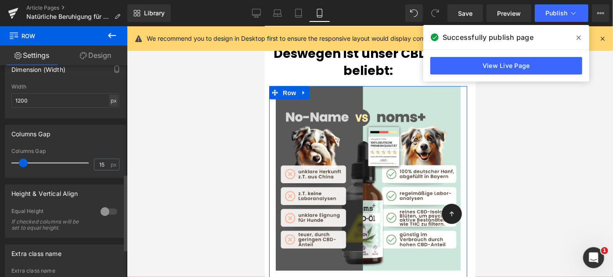
click at [109, 103] on div "px" at bounding box center [113, 101] width 9 height 12
click at [110, 114] on li "%" at bounding box center [113, 114] width 11 height 13
type input "100"
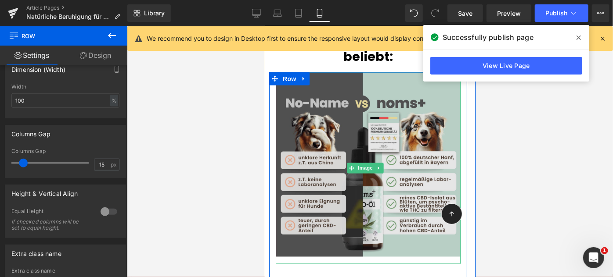
scroll to position [644, 0]
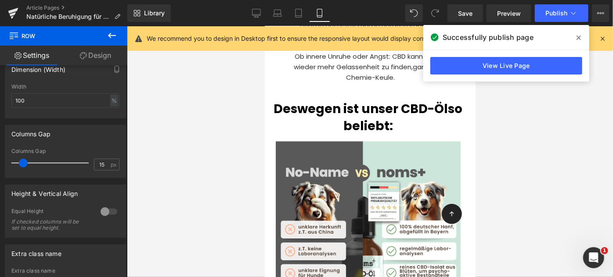
click at [578, 41] on icon at bounding box center [578, 37] width 4 height 7
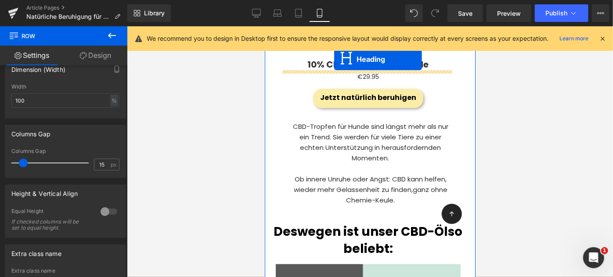
scroll to position [486, 0]
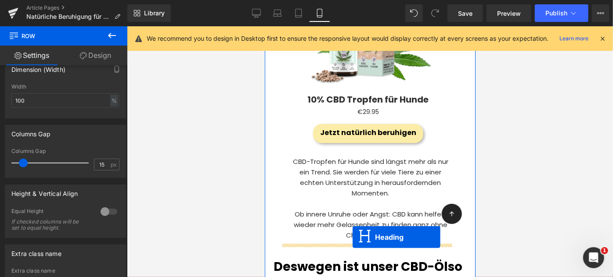
drag, startPoint x: 346, startPoint y: 133, endPoint x: 352, endPoint y: 237, distance: 103.4
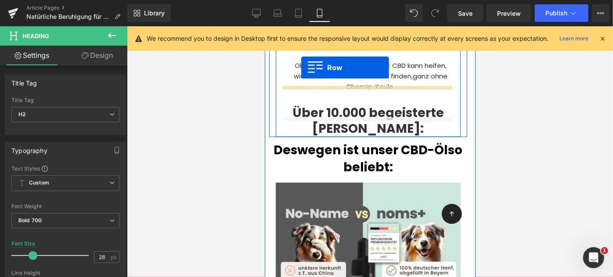
scroll to position [609, 0]
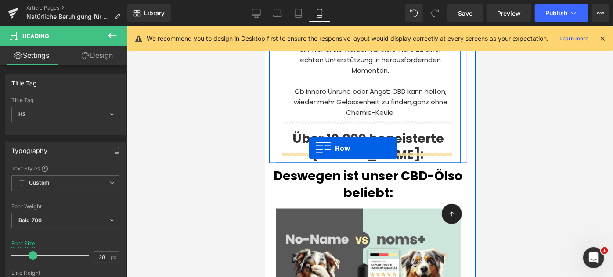
drag, startPoint x: 282, startPoint y: 103, endPoint x: 309, endPoint y: 148, distance: 52.3
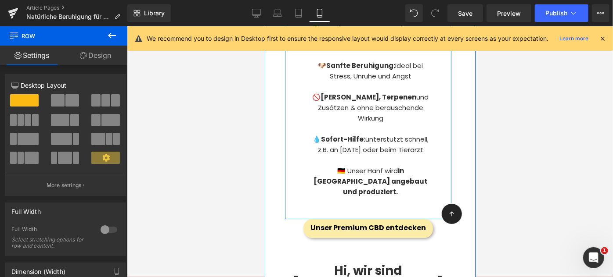
scroll to position [1432, 0]
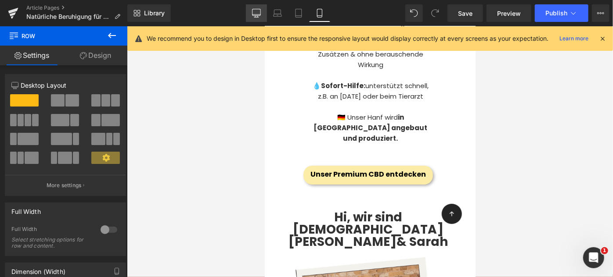
click at [257, 18] on link "Desktop" at bounding box center [256, 13] width 21 height 18
type input "1200"
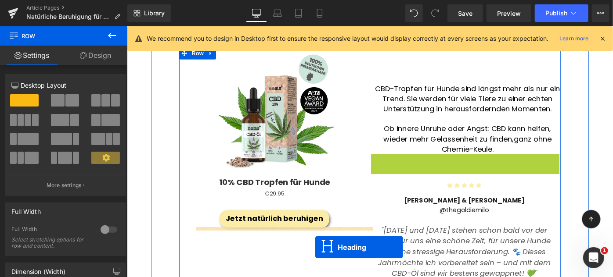
scroll to position [535, 0]
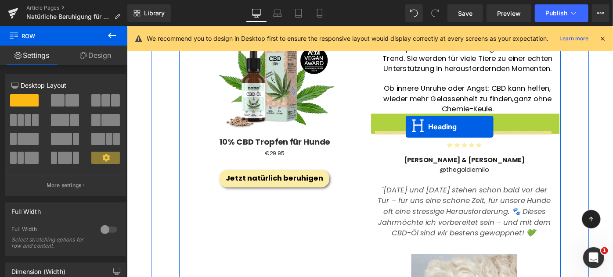
drag, startPoint x: 474, startPoint y: 257, endPoint x: 431, endPoint y: 136, distance: 129.2
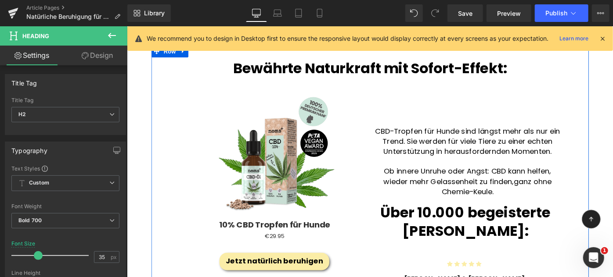
scroll to position [439, 0]
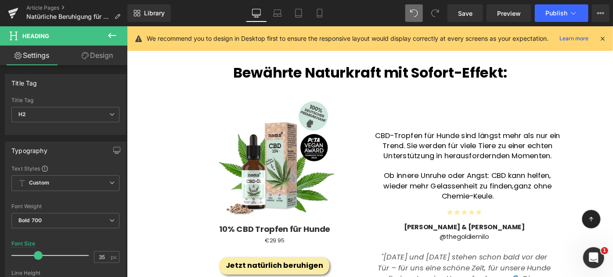
click at [410, 9] on button at bounding box center [414, 13] width 18 height 18
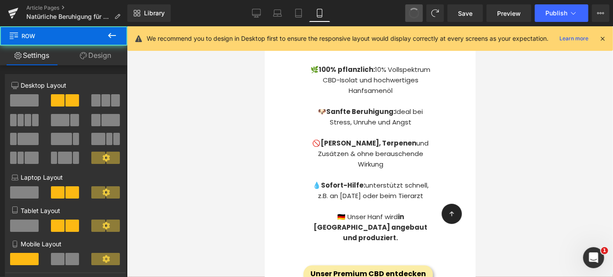
scroll to position [664, 0]
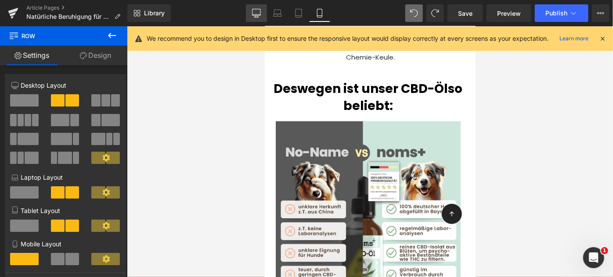
click at [254, 13] on icon at bounding box center [256, 13] width 9 height 9
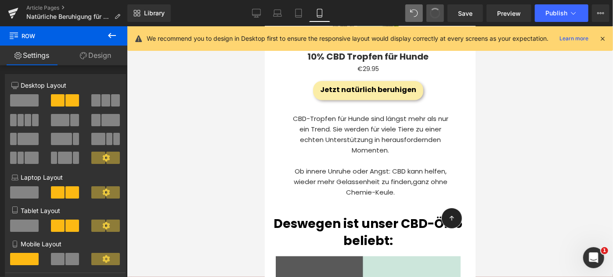
scroll to position [525, 0]
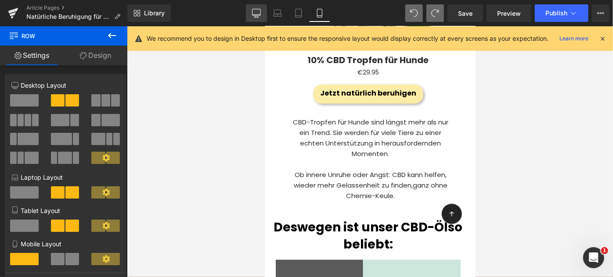
click at [264, 13] on link "Desktop" at bounding box center [256, 13] width 21 height 18
type input "1200"
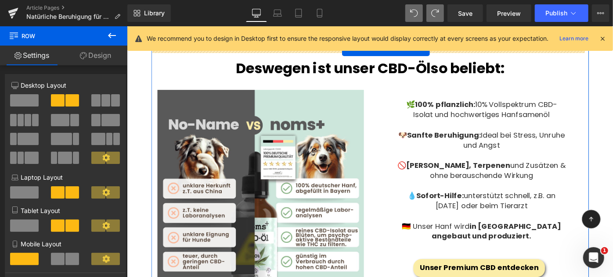
scroll to position [650, 0]
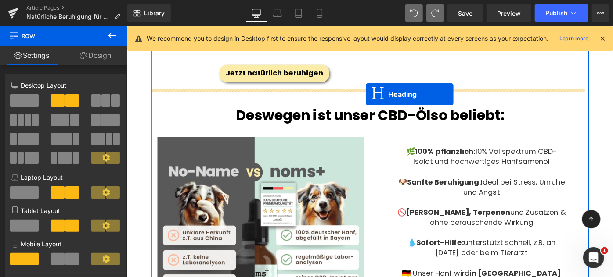
drag, startPoint x: 371, startPoint y: 193, endPoint x: 387, endPoint y: 100, distance: 94.1
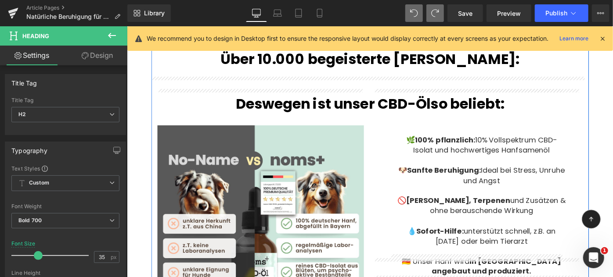
scroll to position [695, 0]
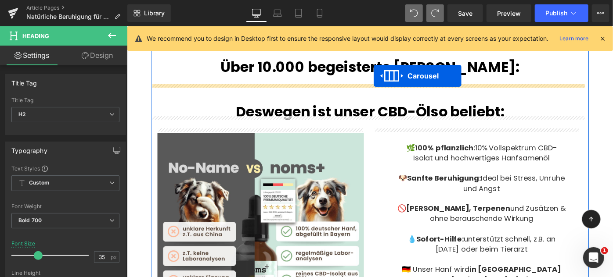
drag, startPoint x: 367, startPoint y: 107, endPoint x: 396, endPoint y: 80, distance: 39.5
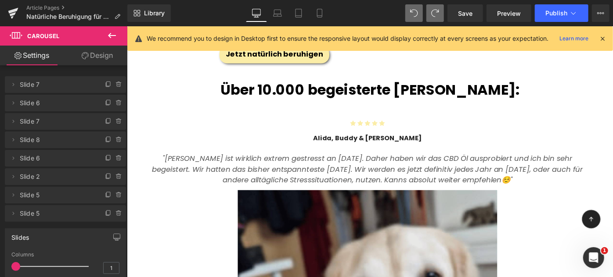
scroll to position [704, 0]
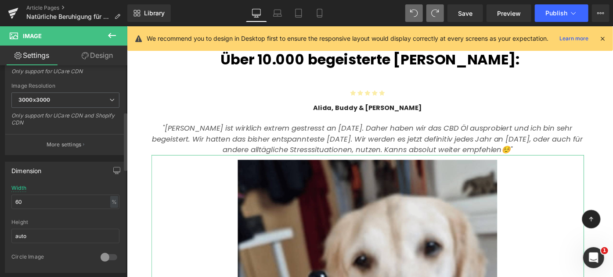
scroll to position [172, 0]
click at [50, 194] on input "60" at bounding box center [65, 201] width 108 height 14
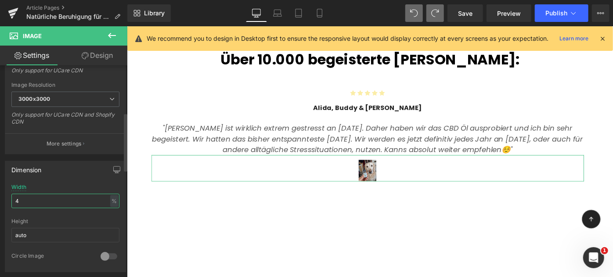
type input "40"
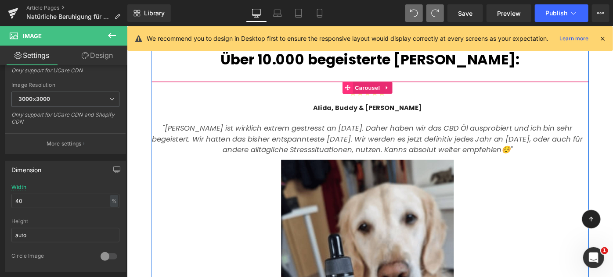
click at [370, 86] on span at bounding box center [367, 92] width 11 height 13
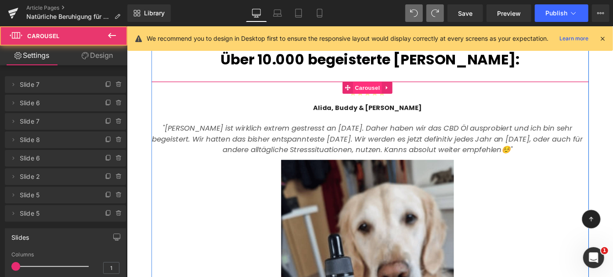
click at [379, 90] on span "Carousel" at bounding box center [390, 92] width 32 height 13
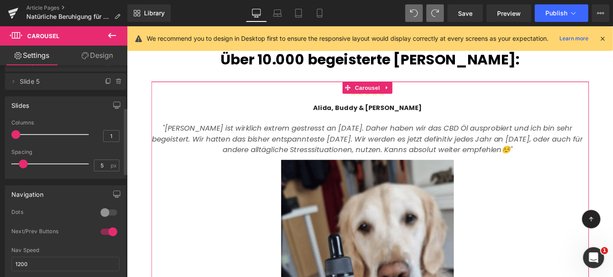
scroll to position [133, 0]
click at [114, 135] on input "1" at bounding box center [111, 135] width 15 height 11
type input "2"
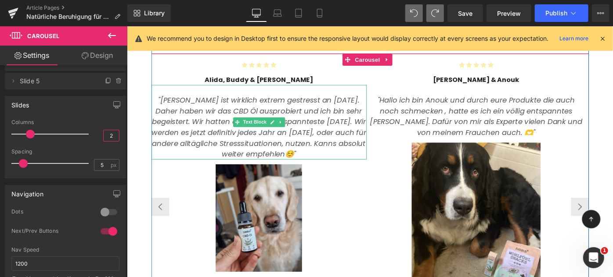
scroll to position [696, 0]
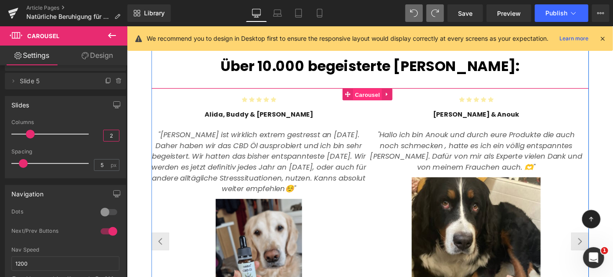
click at [386, 94] on span "Carousel" at bounding box center [390, 100] width 32 height 13
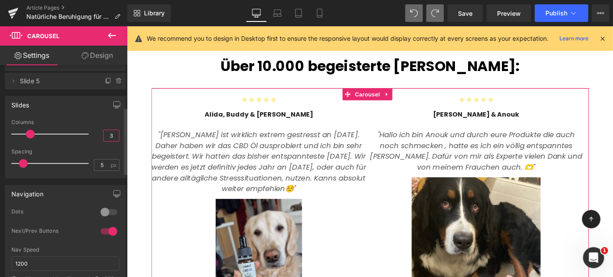
type input "3"
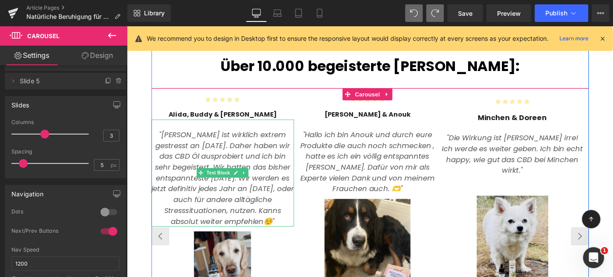
click at [196, 145] on icon ""[PERSON_NAME] ist wirklich extrem gestresst an [DATE]. Daher haben wir das CBD…" at bounding box center [231, 192] width 156 height 106
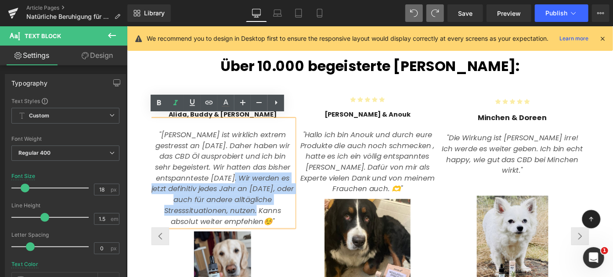
drag, startPoint x: 196, startPoint y: 186, endPoint x: 201, endPoint y: 220, distance: 34.5
click at [201, 220] on icon ""[PERSON_NAME] ist wirklich extrem gestresst an [DATE]. Daher haben wir das CBD…" at bounding box center [231, 192] width 156 height 106
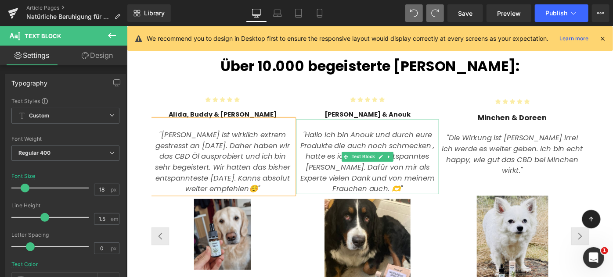
click at [388, 172] on icon ""Hallo ich bin Anouk und durch eure Produkte die auch noch schmecken , hatte es…" at bounding box center [389, 174] width 147 height 70
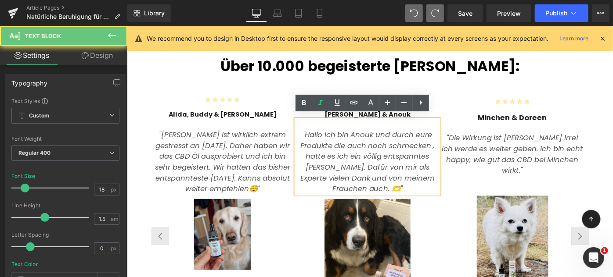
click at [322, 164] on icon ""Hallo ich bin Anouk und durch eure Produkte die auch noch schmecken , hatte es…" at bounding box center [389, 174] width 147 height 70
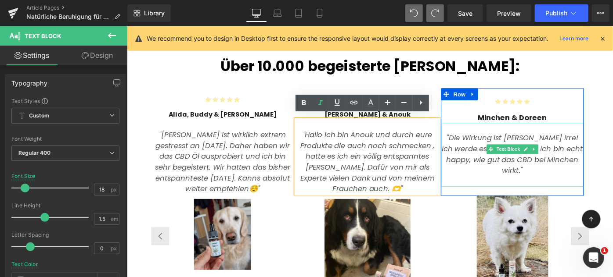
click at [502, 156] on icon ""Die Wirkung ist [PERSON_NAME] irre! Ich werde es weiter geben. Ich bin echt ha…" at bounding box center [548, 166] width 154 height 47
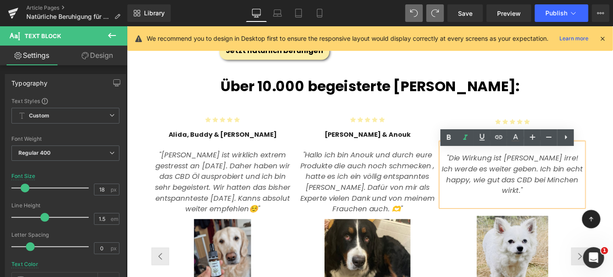
scroll to position [662, 0]
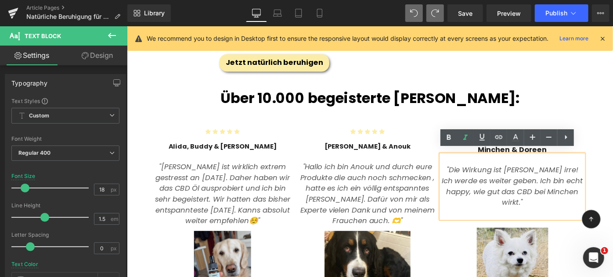
click at [167, 115] on div "Über 10.000 begeisterte [PERSON_NAME]:" at bounding box center [392, 108] width 478 height 42
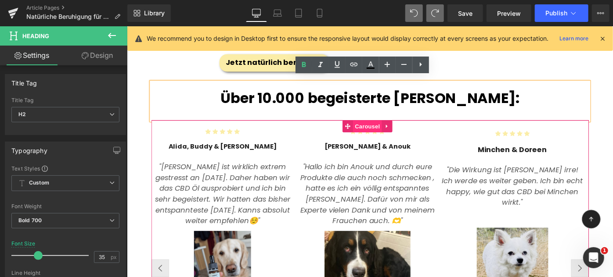
click at [378, 130] on span "Carousel" at bounding box center [390, 135] width 32 height 13
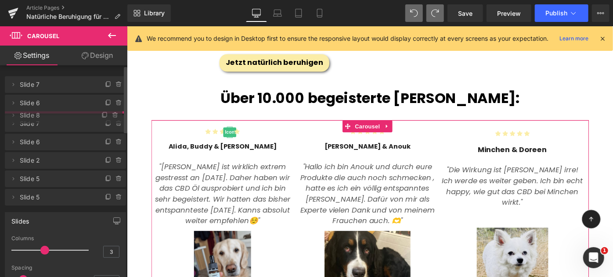
drag, startPoint x: 25, startPoint y: 140, endPoint x: 25, endPoint y: 115, distance: 24.6
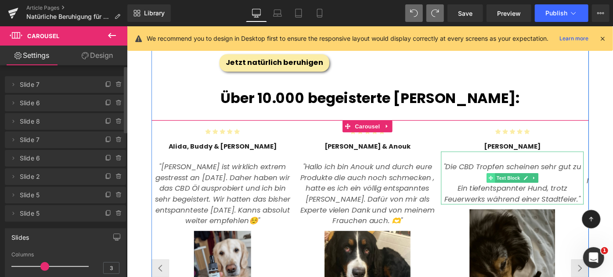
click at [526, 187] on span at bounding box center [523, 192] width 9 height 11
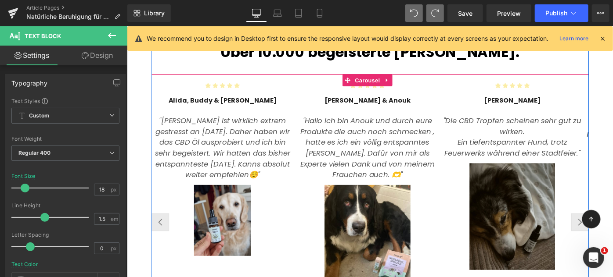
scroll to position [690, 0]
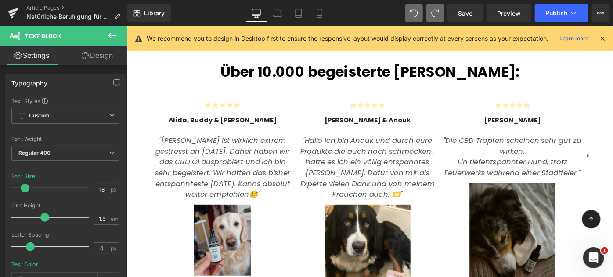
click at [111, 36] on icon at bounding box center [112, 35] width 11 height 11
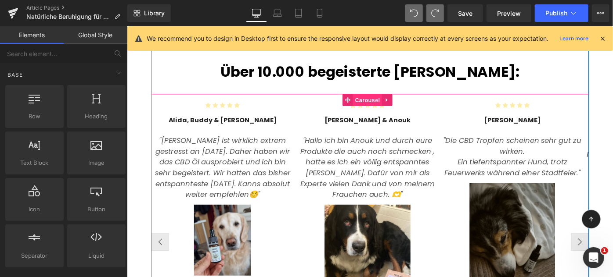
click at [374, 102] on span "Carousel" at bounding box center [390, 106] width 32 height 13
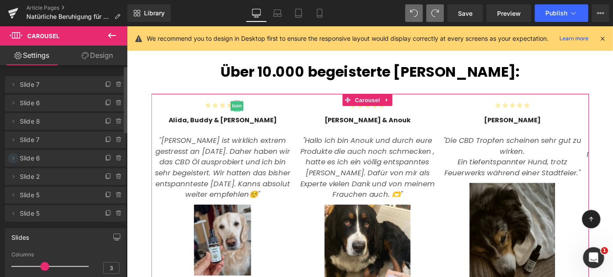
click at [13, 160] on icon at bounding box center [13, 158] width 7 height 7
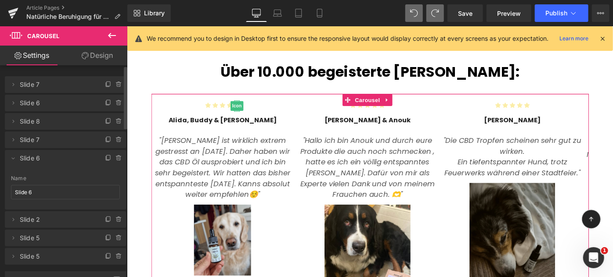
click at [24, 158] on span "Slide 6" at bounding box center [57, 158] width 74 height 17
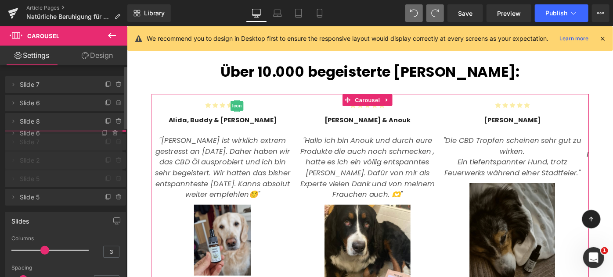
drag, startPoint x: 24, startPoint y: 158, endPoint x: 24, endPoint y: 133, distance: 25.0
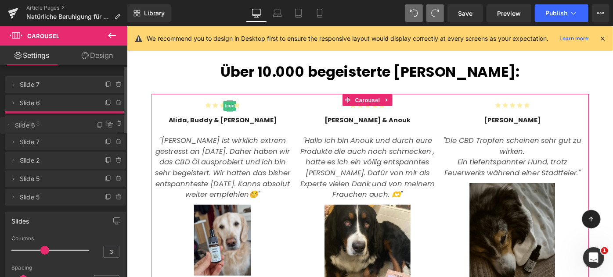
drag, startPoint x: 41, startPoint y: 137, endPoint x: 38, endPoint y: 121, distance: 15.8
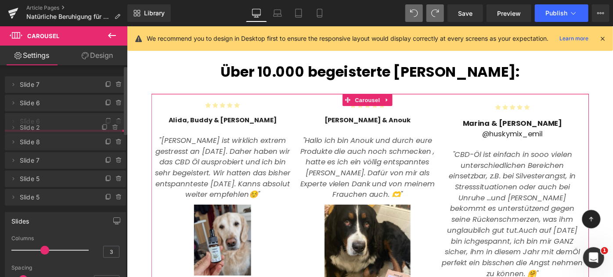
drag, startPoint x: 38, startPoint y: 181, endPoint x: 24, endPoint y: 132, distance: 51.1
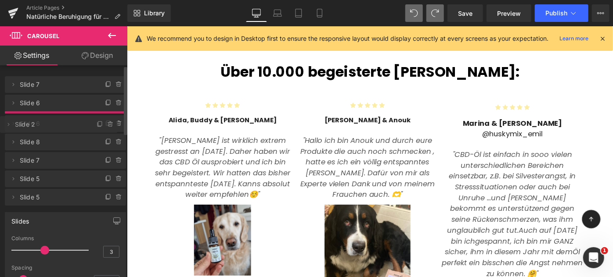
drag, startPoint x: 33, startPoint y: 138, endPoint x: 32, endPoint y: 122, distance: 15.4
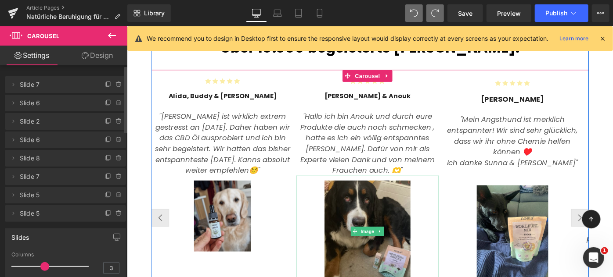
scroll to position [719, 0]
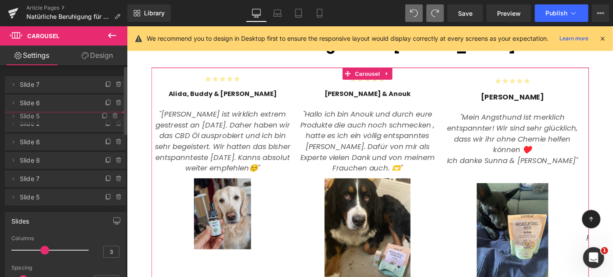
drag, startPoint x: 43, startPoint y: 215, endPoint x: 36, endPoint y: 117, distance: 97.7
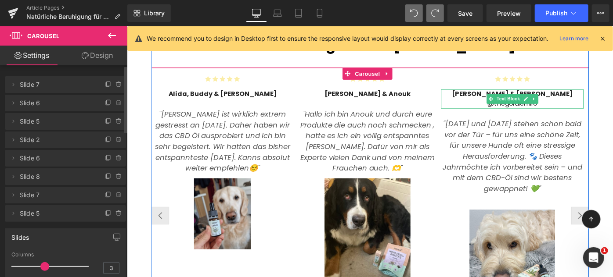
click at [536, 106] on span "@thegoldiemilo" at bounding box center [548, 110] width 54 height 10
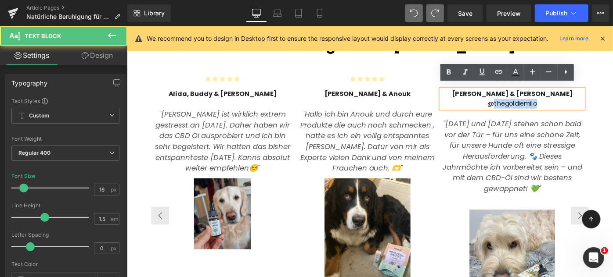
click at [536, 106] on span "@thegoldiemilo" at bounding box center [548, 110] width 54 height 10
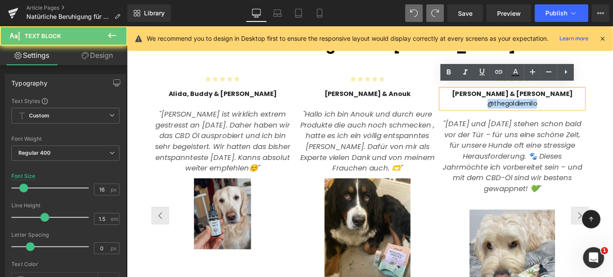
click at [536, 106] on span "@thegoldiemilo" at bounding box center [548, 110] width 54 height 10
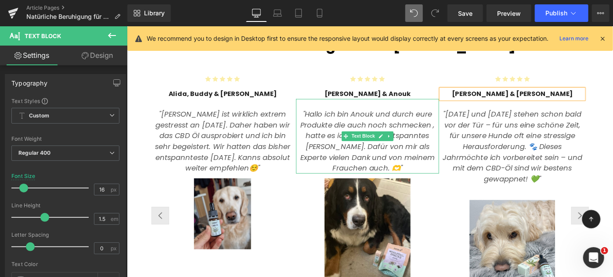
click at [428, 166] on icon ""Hallo ich bin Anouk und durch eure Produkte die auch noch schmecken , hatte es…" at bounding box center [389, 151] width 147 height 70
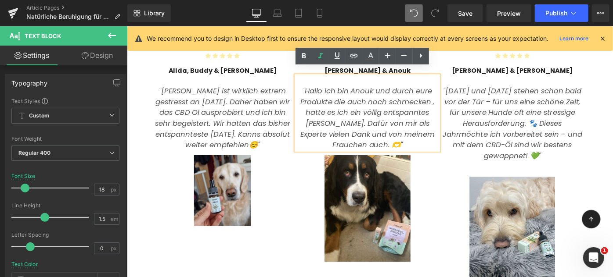
scroll to position [719, 0]
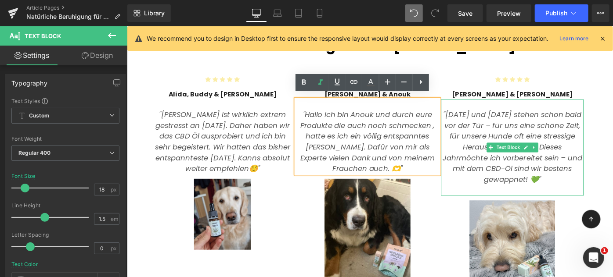
click at [494, 139] on icon ""[DATE] und [DATE] stehen schon bald vor der Tür – für uns eine schöne Zeit, fü…" at bounding box center [548, 146] width 152 height 58
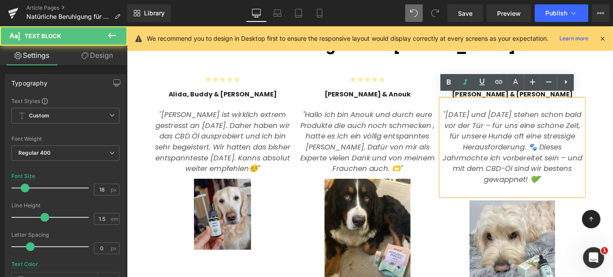
click at [566, 127] on icon ""[DATE] und [DATE] stehen schon bald vor der Tür – für uns eine schöne Zeit, fü…" at bounding box center [548, 146] width 152 height 58
click at [569, 128] on icon ""[DATE] und [DATE] stehen schon bald vor der Tür – für uns eine schöne Zeit, fü…" at bounding box center [548, 146] width 152 height 58
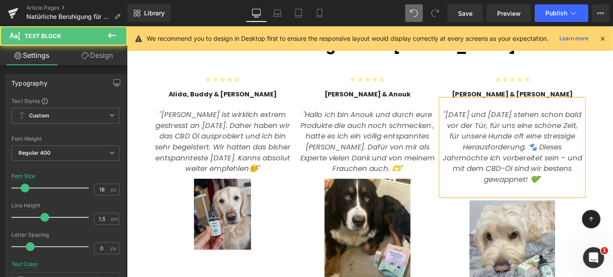
click at [591, 151] on icon ""[DATE] und [DATE] stehen schon bald vor der Tür, für uns eine schöne Zeit, für…" at bounding box center [548, 146] width 152 height 58
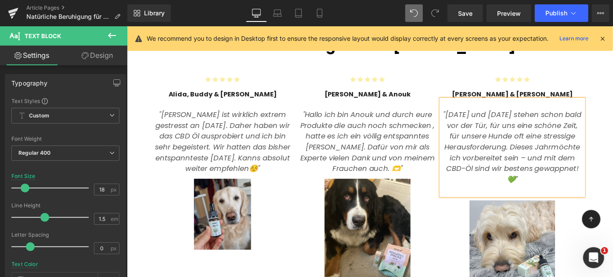
click at [608, 166] on icon "möchte ich vorbereitet sein – und mit dem CBD-Öl sind wir bestens gewappnet! 💚"" at bounding box center [549, 175] width 147 height 47
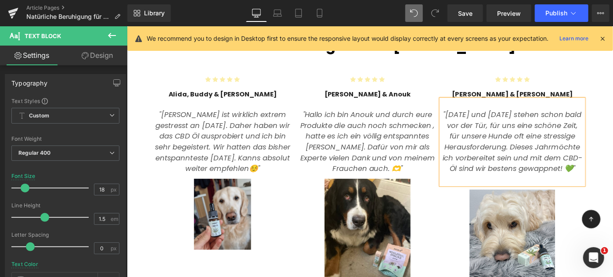
click at [545, 172] on icon "möchte ich vorbereitet sein und mit dem CBD-Öl sind wir bestens gewappnet! 💚"" at bounding box center [548, 169] width 153 height 35
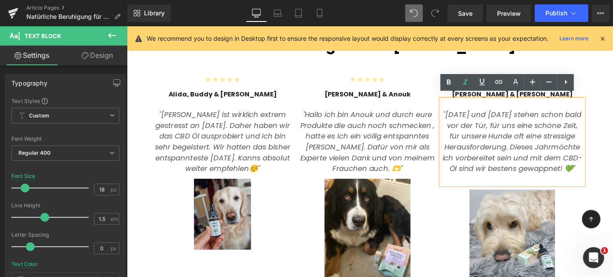
click at [567, 187] on icon "möchte ich vorbereitet sein und mit dem CBD-Öl sind wir bestens gewappnet! 💚"" at bounding box center [548, 169] width 153 height 35
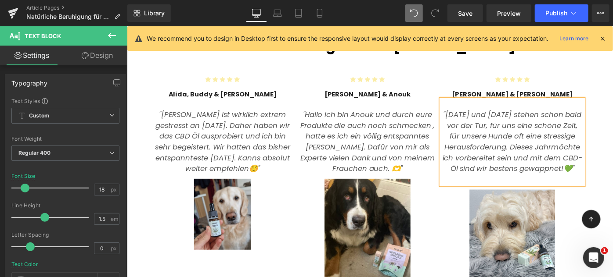
click at [542, 118] on icon ""[DATE] und [DATE] stehen schon bald vor der Tür, für uns eine schöne Zeit, für…" at bounding box center [547, 140] width 151 height 47
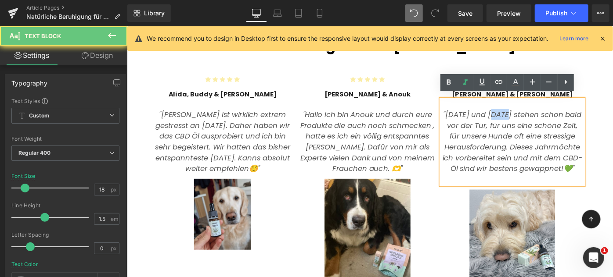
click at [542, 118] on icon ""[DATE] und [DATE] stehen schon bald vor der Tür, für uns eine schöne Zeit, für…" at bounding box center [547, 140] width 151 height 47
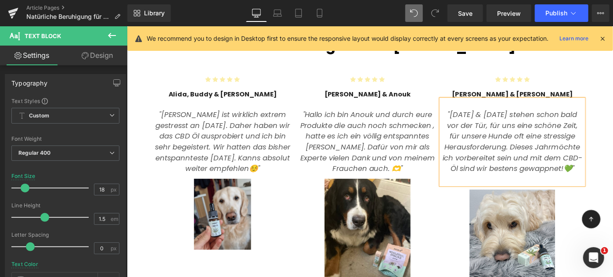
click at [464, 231] on div at bounding box center [389, 248] width 156 height 122
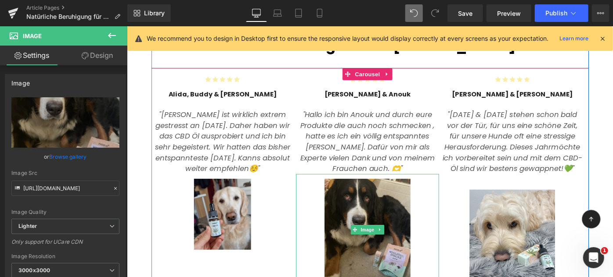
scroll to position [791, 0]
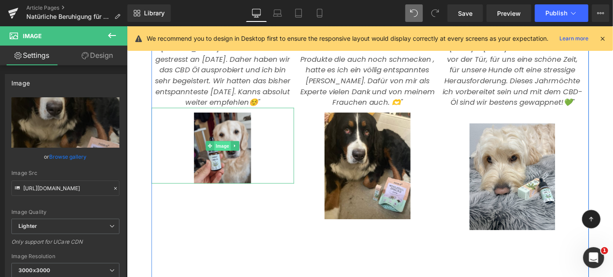
click at [231, 151] on span "Image" at bounding box center [231, 156] width 18 height 11
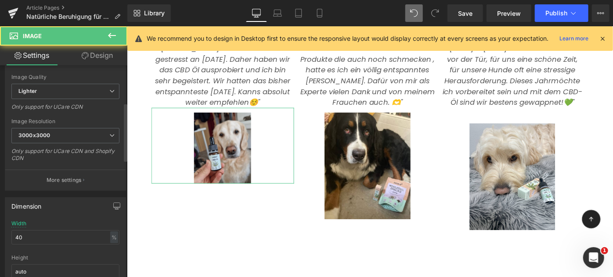
scroll to position [136, 0]
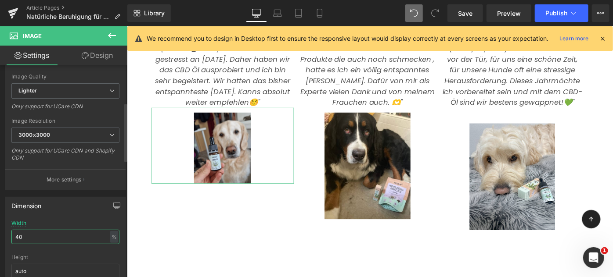
click at [49, 237] on input "40" at bounding box center [65, 237] width 108 height 14
type input "4"
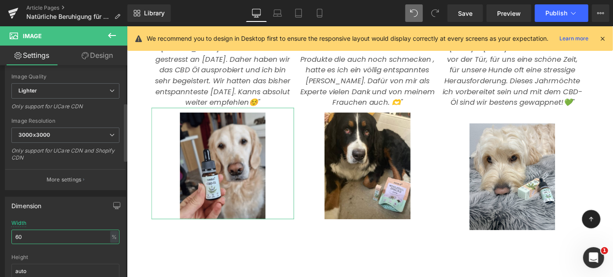
type input "6"
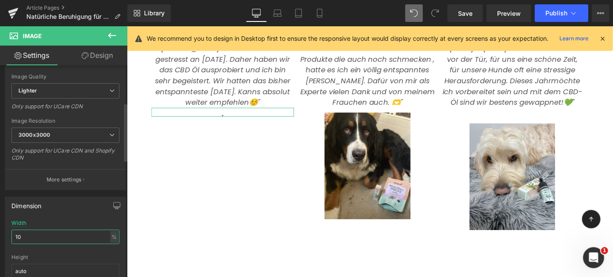
type input "100"
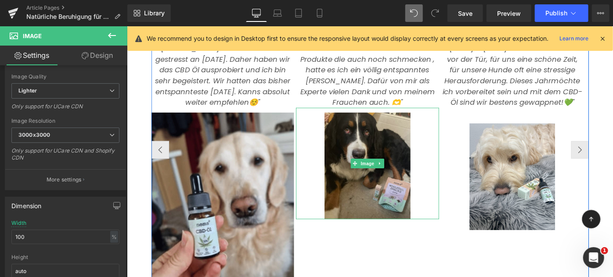
click at [400, 152] on img at bounding box center [389, 176] width 94 height 122
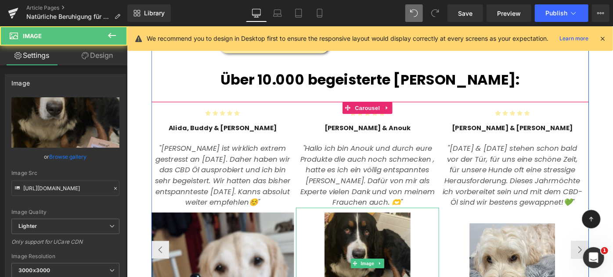
scroll to position [804, 0]
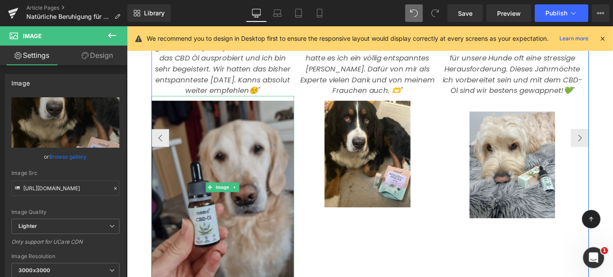
click at [290, 215] on img at bounding box center [231, 202] width 156 height 201
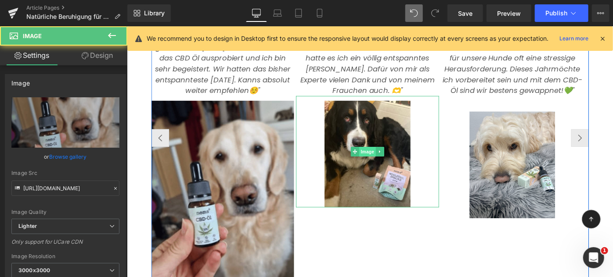
click at [382, 159] on span "Image" at bounding box center [389, 163] width 18 height 11
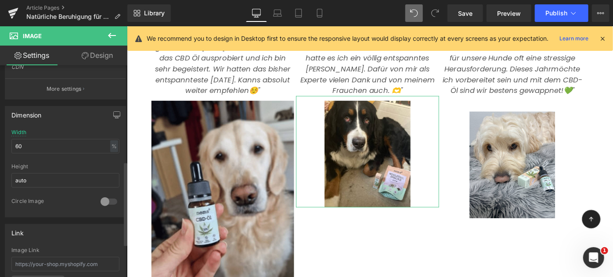
scroll to position [243, 0]
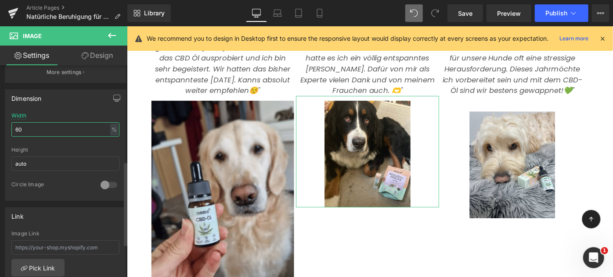
click at [50, 128] on input "60" at bounding box center [65, 129] width 108 height 14
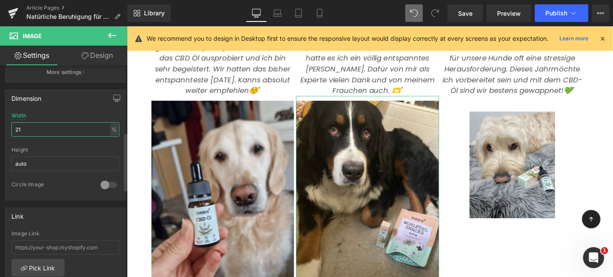
type input "2"
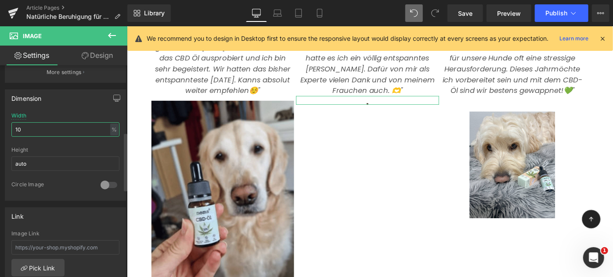
type input "100"
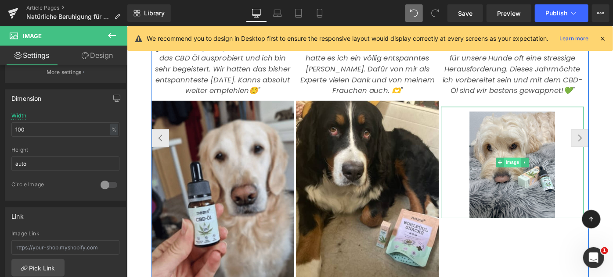
click at [549, 170] on span "Image" at bounding box center [548, 175] width 18 height 11
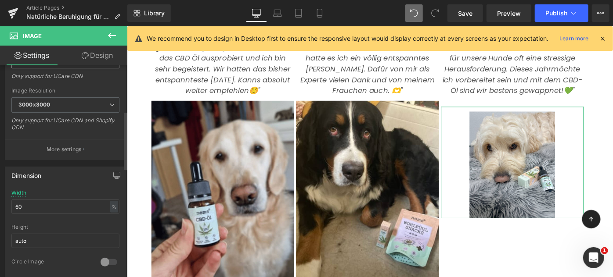
scroll to position [167, 0]
click at [52, 199] on input "60" at bounding box center [65, 206] width 108 height 14
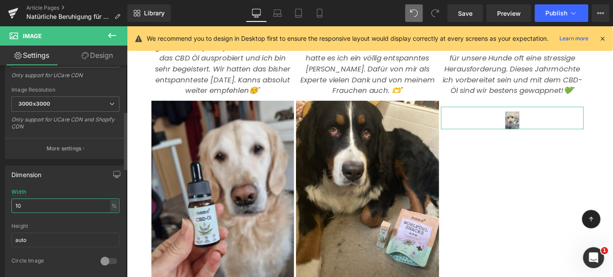
type input "100"
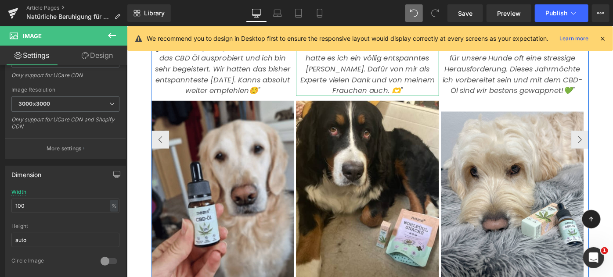
click at [418, 89] on p ""Hallo ich bin Anouk und durch eure Produkte die auch noch schmecken , hatte es…" at bounding box center [389, 66] width 156 height 71
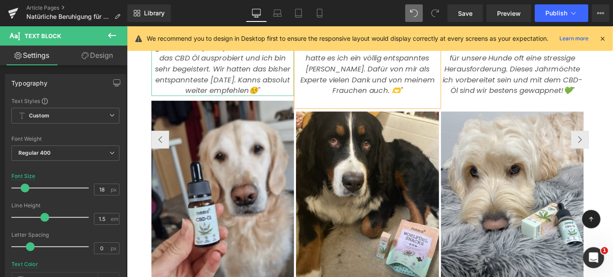
click at [261, 91] on p ""[PERSON_NAME] ist wirklich extrem gestresst an [DATE]. Daher haben wir das CBD…" at bounding box center [231, 66] width 156 height 71
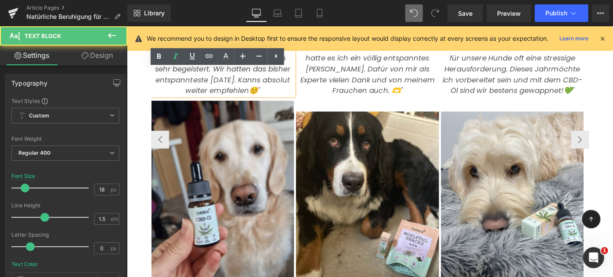
click at [265, 90] on p ""[PERSON_NAME] ist wirklich extrem gestresst an [DATE]. Daher haben wir das CBD…" at bounding box center [231, 66] width 156 height 71
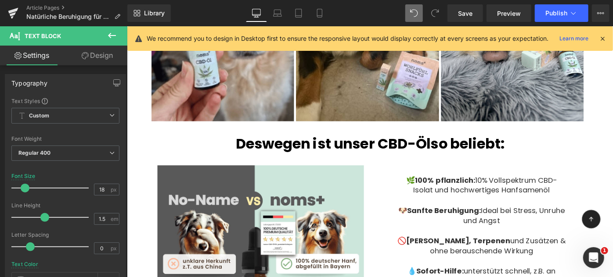
scroll to position [989, 0]
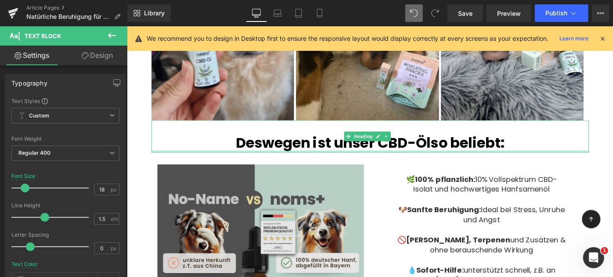
drag, startPoint x: 194, startPoint y: 158, endPoint x: 180, endPoint y: 175, distance: 21.6
click at [194, 158] on div "Deswegen ist unser CBD-Öl so beliebt: Heading" at bounding box center [392, 146] width 478 height 35
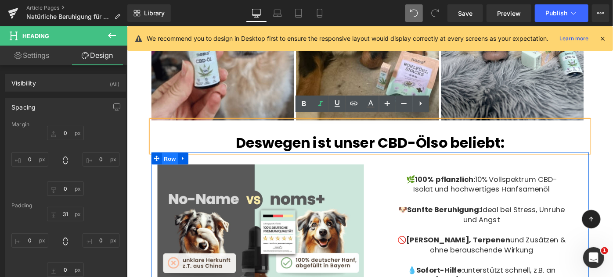
click at [167, 166] on span "Row" at bounding box center [174, 171] width 18 height 13
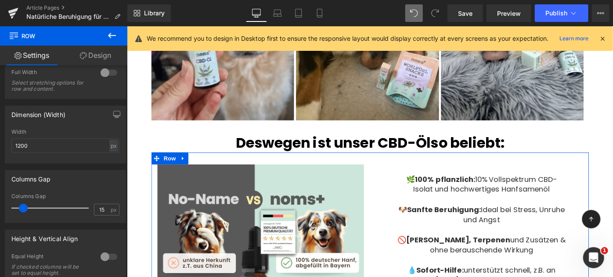
scroll to position [252, 0]
click at [110, 149] on div "px" at bounding box center [113, 149] width 9 height 12
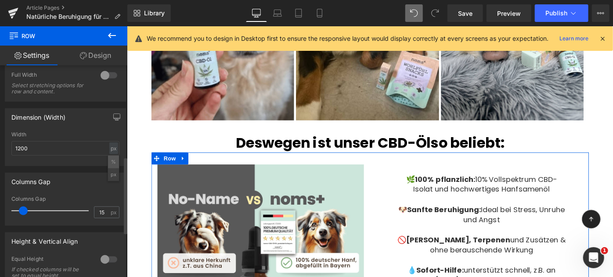
click at [110, 159] on li "%" at bounding box center [113, 162] width 11 height 13
type input "100"
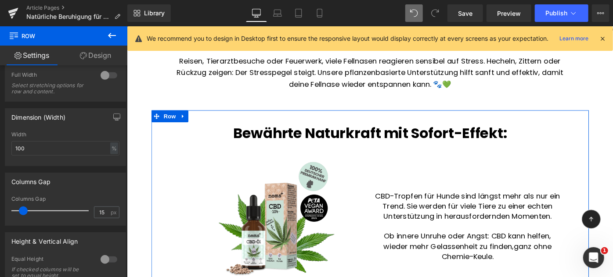
scroll to position [373, 0]
click at [174, 124] on span "Row" at bounding box center [174, 125] width 18 height 13
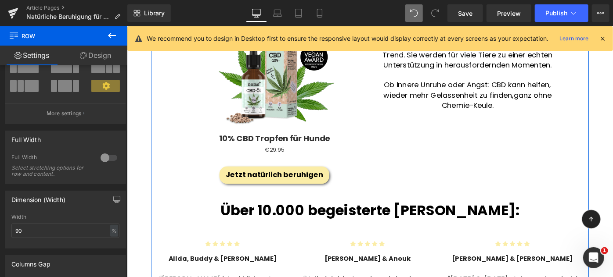
scroll to position [537, 0]
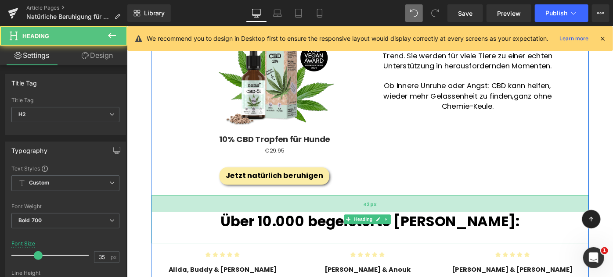
drag, startPoint x: 385, startPoint y: 206, endPoint x: 387, endPoint y: 217, distance: 11.1
click at [387, 217] on div "42px" at bounding box center [392, 220] width 478 height 18
click at [435, 177] on div "Sale Off (P) Image 10% CBD Tropfen für Hunde (P) Title €0 €29.95 (P) Price Prod…" at bounding box center [392, 104] width 417 height 205
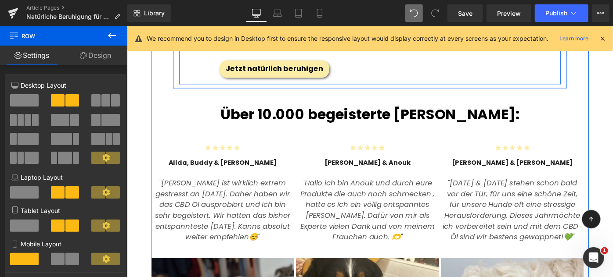
scroll to position [654, 0]
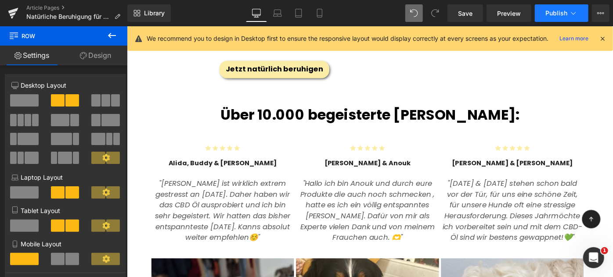
click at [555, 7] on button "Publish" at bounding box center [562, 13] width 54 height 18
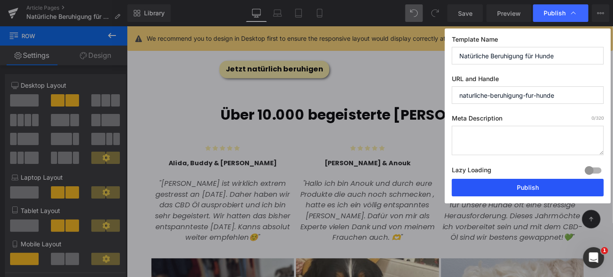
click at [537, 184] on button "Publish" at bounding box center [528, 188] width 152 height 18
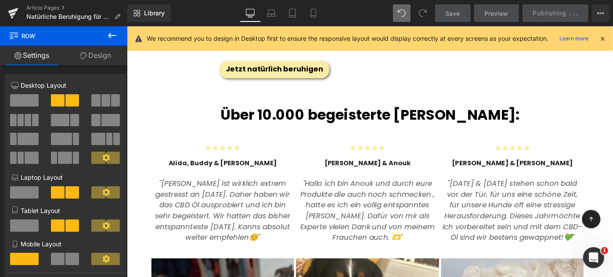
click at [390, 121] on span "Über 10.000 begeisterte [PERSON_NAME]:" at bounding box center [392, 123] width 327 height 22
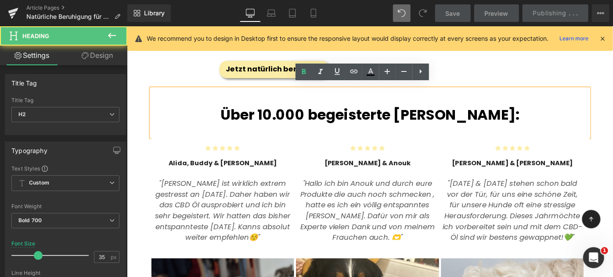
click at [472, 118] on span "Über 10.000 begeisterte [PERSON_NAME]:" at bounding box center [392, 123] width 327 height 22
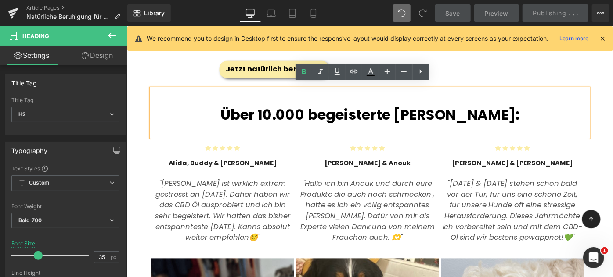
click at [507, 119] on span "Über 10.000 begeisterte [PERSON_NAME]:" at bounding box center [392, 123] width 327 height 22
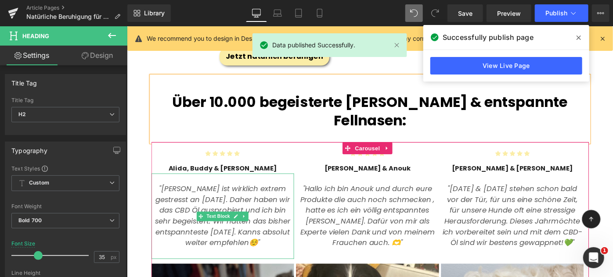
scroll to position [666, 0]
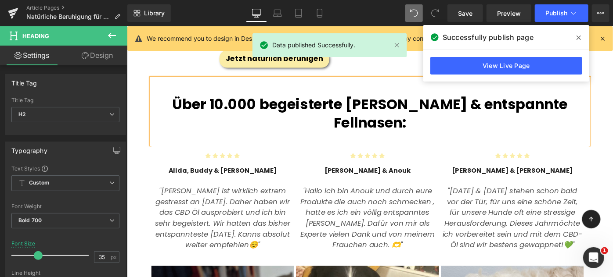
click at [404, 104] on span "Über 10.000 begeisterte [PERSON_NAME] & entspannte Fellnasen:" at bounding box center [392, 122] width 432 height 42
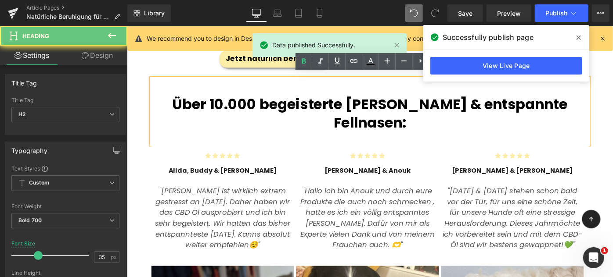
click at [444, 109] on span "Über 10.000 begeisterte [PERSON_NAME] & entspannte Fellnasen:" at bounding box center [392, 122] width 432 height 42
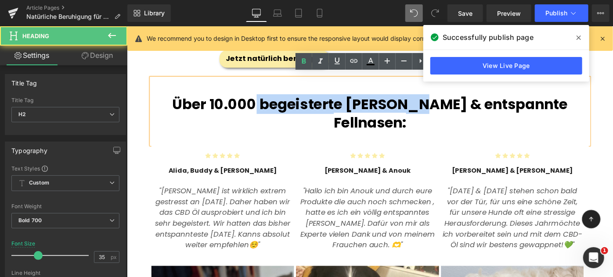
drag, startPoint x: 439, startPoint y: 107, endPoint x: 255, endPoint y: 112, distance: 183.6
click at [255, 112] on span "Über 10.000 begeisterte [PERSON_NAME] & entspannte Fellnasen:" at bounding box center [392, 122] width 432 height 42
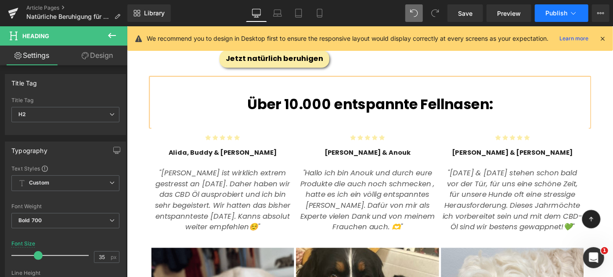
click at [568, 7] on button "Publish" at bounding box center [562, 13] width 54 height 18
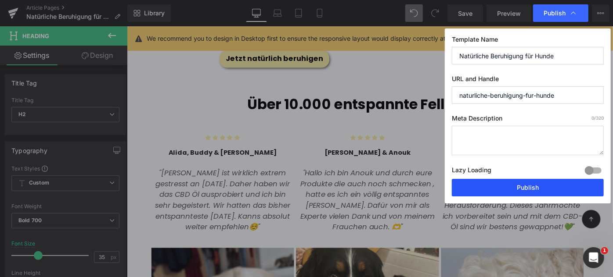
click at [538, 187] on button "Publish" at bounding box center [528, 188] width 152 height 18
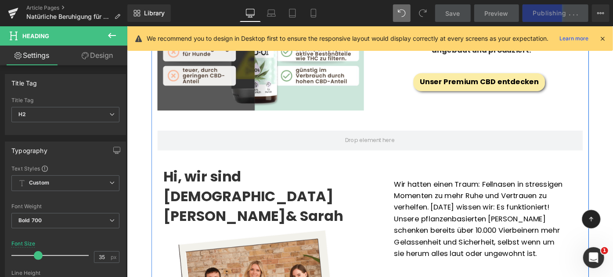
scroll to position [1286, 0]
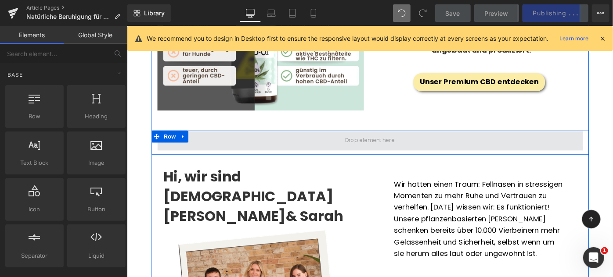
click at [410, 144] on span at bounding box center [392, 151] width 61 height 14
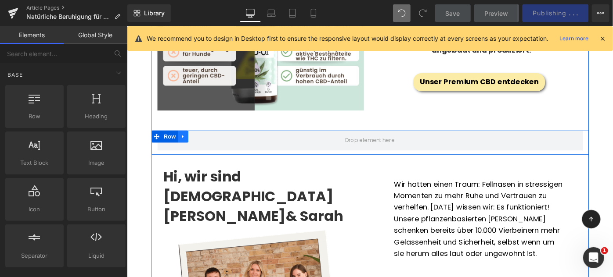
click at [192, 140] on link at bounding box center [187, 146] width 11 height 13
click at [209, 144] on icon at bounding box center [211, 147] width 6 height 6
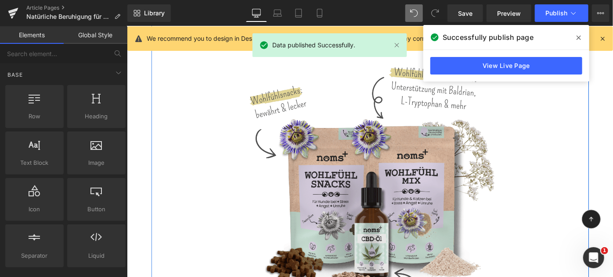
scroll to position [2072, 0]
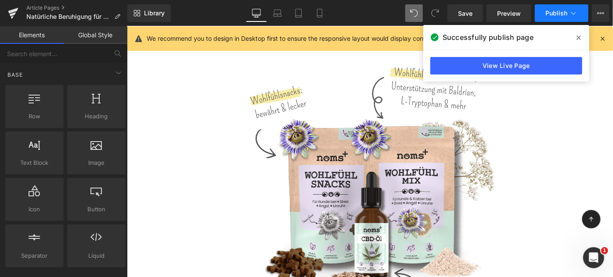
click at [552, 14] on span "Publish" at bounding box center [556, 13] width 22 height 7
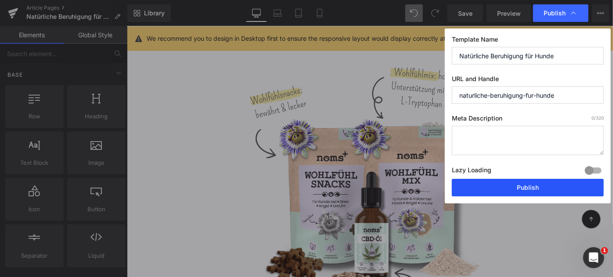
click at [538, 191] on button "Publish" at bounding box center [528, 188] width 152 height 18
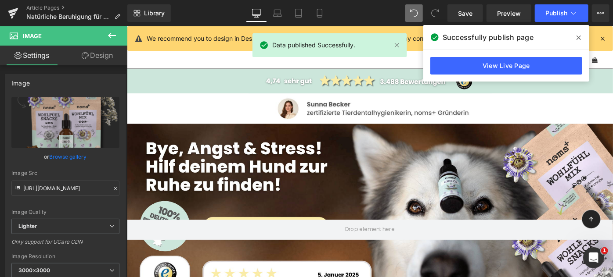
scroll to position [0, 0]
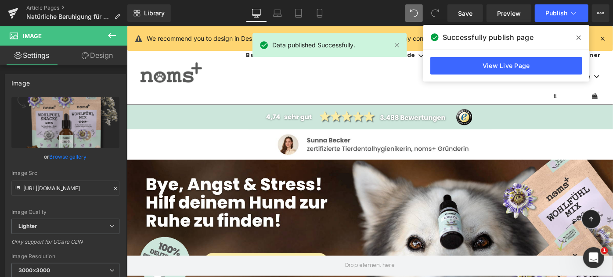
drag, startPoint x: 655, startPoint y: 162, endPoint x: 710, endPoint y: 54, distance: 121.0
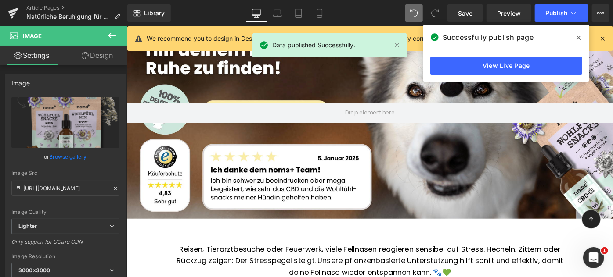
scroll to position [229, 0]
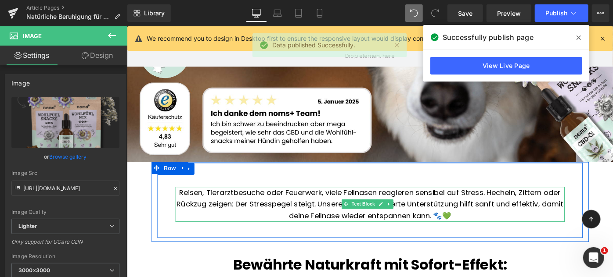
click at [228, 215] on p "Reisen, Tierarztbesuche oder Feuerwerk, viele Fellnasen reagieren sensibel auf …" at bounding box center [392, 221] width 425 height 38
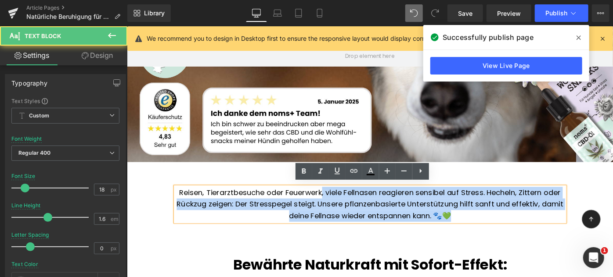
drag, startPoint x: 335, startPoint y: 204, endPoint x: 178, endPoint y: 201, distance: 156.3
click at [180, 202] on div "Reisen, Tierarztbesuche oder Feuerwerk, viele Fellnasen reagieren sensibel auf …" at bounding box center [392, 221] width 425 height 38
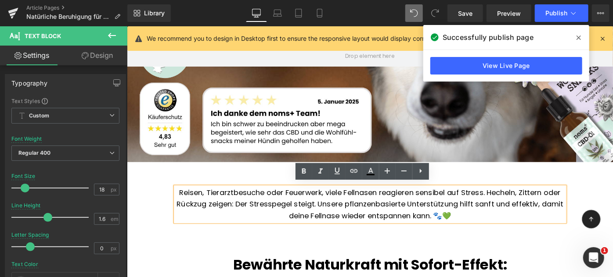
click at [199, 208] on p "Reisen, Tierarztbesuche oder Feuerwerk, viele Fellnasen reagieren sensibel auf …" at bounding box center [392, 221] width 425 height 38
drag, startPoint x: 335, startPoint y: 203, endPoint x: 183, endPoint y: 202, distance: 152.8
click at [183, 202] on p "Reisen, Tierarztbesuche oder Feuerwerk, viele Fellnasen reagieren sensibel auf …" at bounding box center [392, 221] width 425 height 38
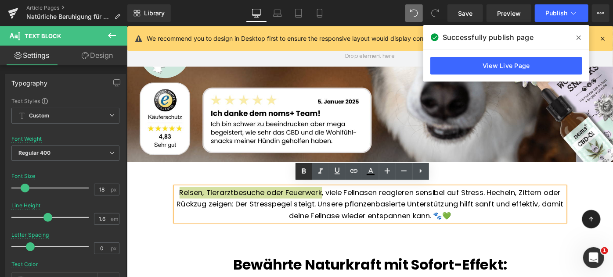
click at [306, 172] on icon at bounding box center [304, 171] width 11 height 11
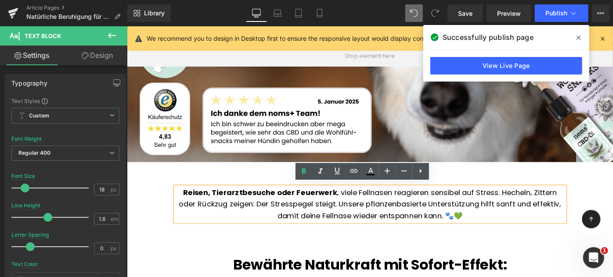
click at [426, 213] on p "Reisen, Tierarztbesuche oder Feuerwerk , viele Fellnasen reagieren sensibel auf…" at bounding box center [392, 221] width 425 height 38
drag, startPoint x: 351, startPoint y: 217, endPoint x: 266, endPoint y: 218, distance: 85.2
click at [266, 218] on p "Reisen, Tierarztbesuche oder Feuerwerk , viele Fellnasen reagieren sensibel auf…" at bounding box center [392, 221] width 425 height 38
click at [302, 173] on icon at bounding box center [304, 171] width 4 height 5
click at [404, 227] on p "Reisen, Tierarztbesuche oder Feuerwerk , viele Fellnasen reagieren sensibel auf…" at bounding box center [392, 221] width 425 height 38
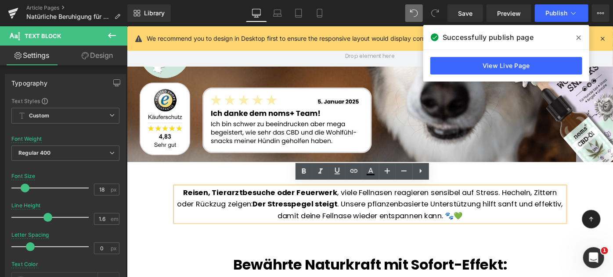
click at [471, 220] on p "Reisen, Tierarztbesuche oder Feuerwerk , viele Fellnasen reagieren sensibel auf…" at bounding box center [392, 221] width 425 height 38
drag, startPoint x: 508, startPoint y: 215, endPoint x: 387, endPoint y: 219, distance: 120.8
click at [387, 219] on p "Reisen, Tierarztbesuche oder Feuerwerk , viele Fellnasen reagieren sensibel auf…" at bounding box center [392, 221] width 425 height 38
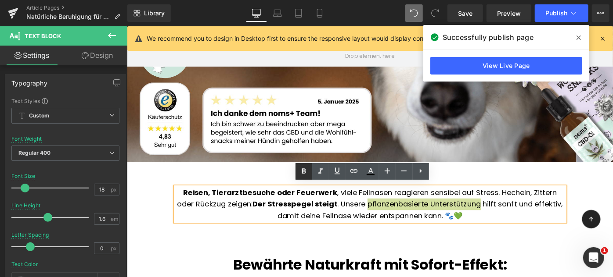
click at [299, 173] on icon at bounding box center [304, 171] width 11 height 11
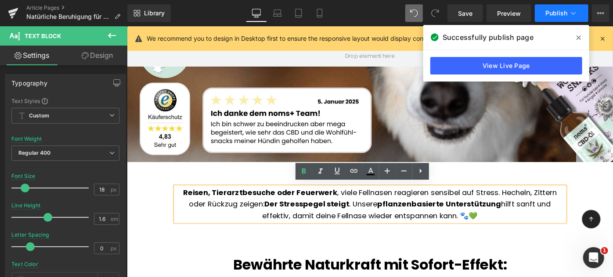
click at [555, 12] on span "Publish" at bounding box center [556, 13] width 22 height 7
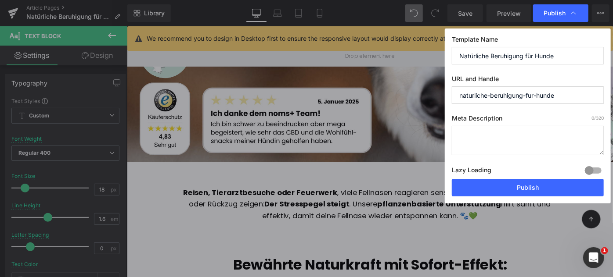
click at [559, 177] on div "Lazy Loading Build Upgrade plan to unlock" at bounding box center [528, 172] width 152 height 14
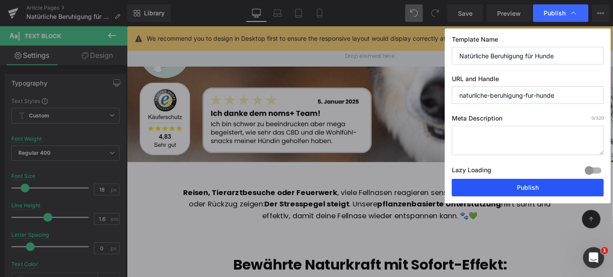
click at [562, 182] on button "Publish" at bounding box center [528, 188] width 152 height 18
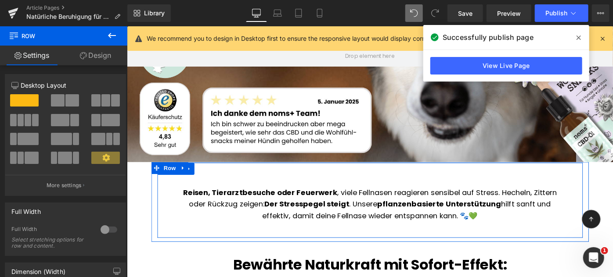
drag, startPoint x: 689, startPoint y: 208, endPoint x: 604, endPoint y: 184, distance: 88.5
click at [604, 184] on div "Angst & Stress? Deine Fellnase ist nicht allein damit! Heading Reisen, Tierarzt…" at bounding box center [392, 216] width 465 height 82
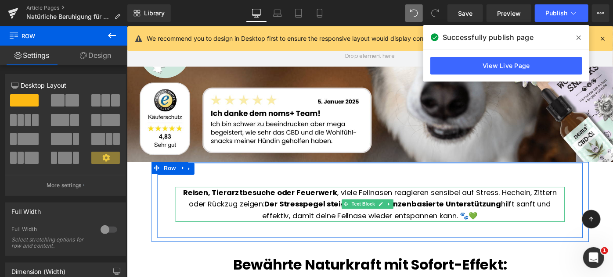
click at [353, 215] on strong "Der Stresspegel steigt" at bounding box center [323, 220] width 93 height 11
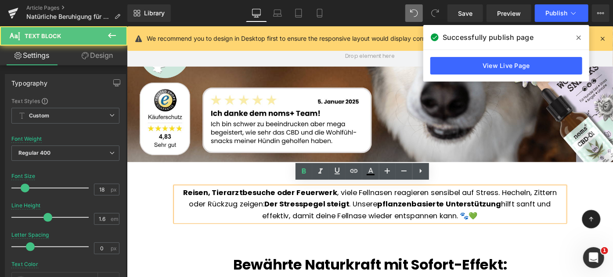
click at [370, 216] on p "Reisen, Tierarztbesuche oder Feuerwerk , viele Fellnasen reagieren sensibel auf…" at bounding box center [392, 221] width 425 height 38
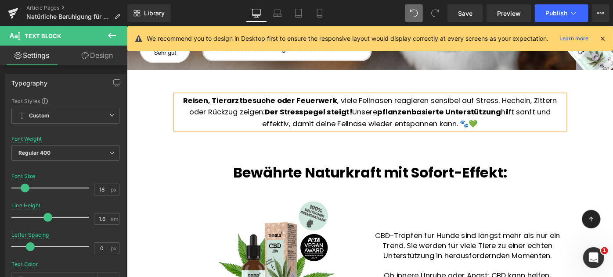
scroll to position [332, 0]
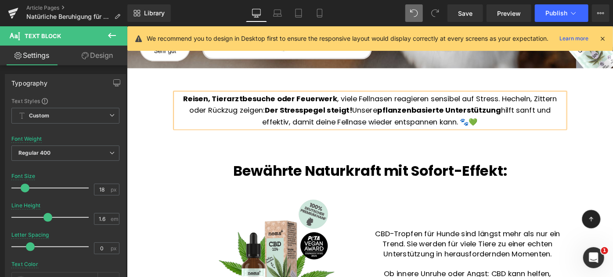
click at [369, 138] on div "Angst & Stress? Deine Fellnase ist nicht allein damit! Heading Reisen, Tierarzt…" at bounding box center [392, 118] width 465 height 64
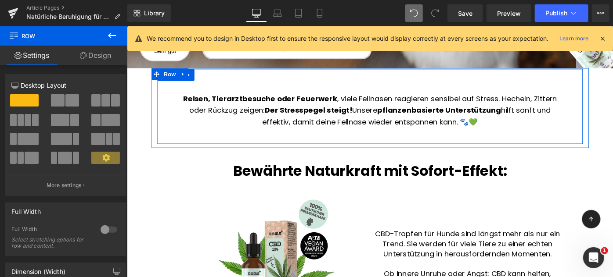
click at [329, 144] on div "Angst & Stress? Deine Fellnase ist nicht allein damit! Heading Reisen, Tierarzt…" at bounding box center [392, 118] width 465 height 64
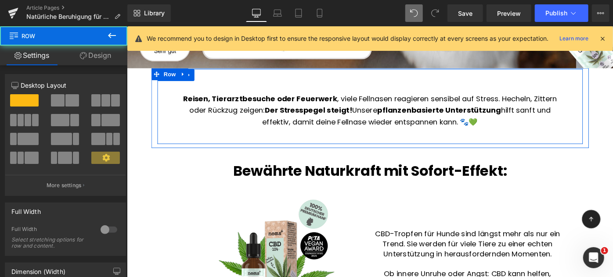
click at [329, 144] on div "Angst & Stress? Deine Fellnase ist nicht allein damit! Heading Reisen, Tierarzt…" at bounding box center [392, 118] width 465 height 64
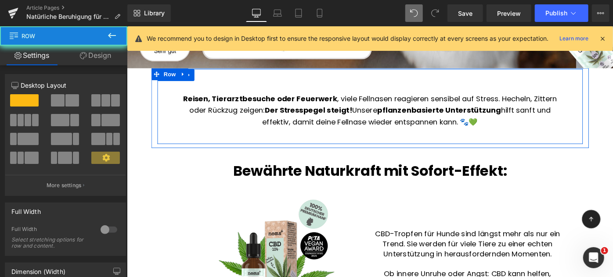
click at [376, 139] on div "Angst & Stress? Deine Fellnase ist nicht allein damit! Heading Reisen, Tierarzt…" at bounding box center [392, 118] width 465 height 64
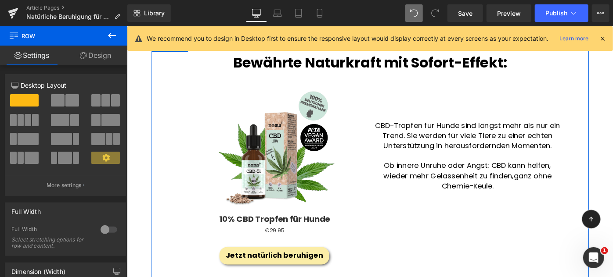
scroll to position [452, 0]
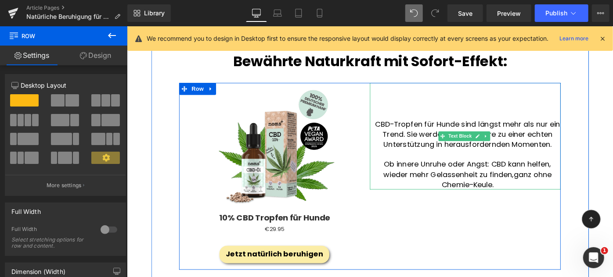
click at [425, 176] on p "Ob innere Unruhe oder Angst: CBD kann helfen, wieder mehr Gelassenheit zu finde…" at bounding box center [499, 187] width 204 height 33
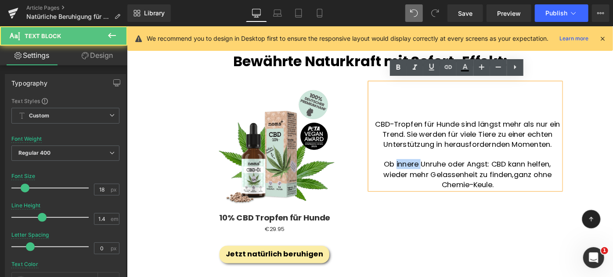
click at [425, 176] on p "Ob innere Unruhe oder Angst: CBD kann helfen, wieder mehr Gelassenheit zu finde…" at bounding box center [499, 187] width 204 height 33
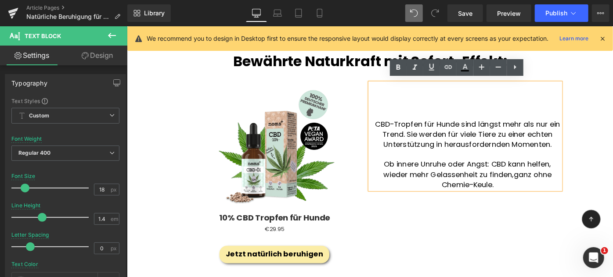
click at [558, 174] on p "Ob innere Unruhe oder Angst: CBD kann helfen, wieder mehr Gelassenheit zu finde…" at bounding box center [499, 187] width 204 height 33
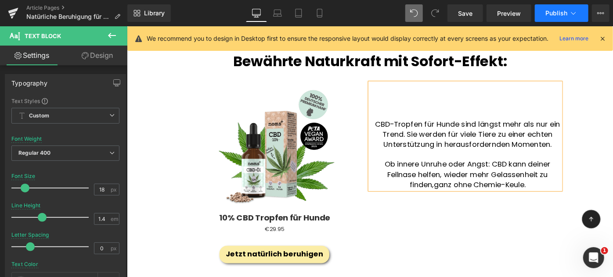
click at [561, 18] on button "Publish" at bounding box center [562, 13] width 54 height 18
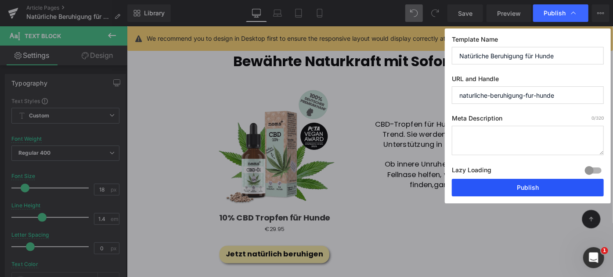
click at [548, 192] on button "Publish" at bounding box center [528, 188] width 152 height 18
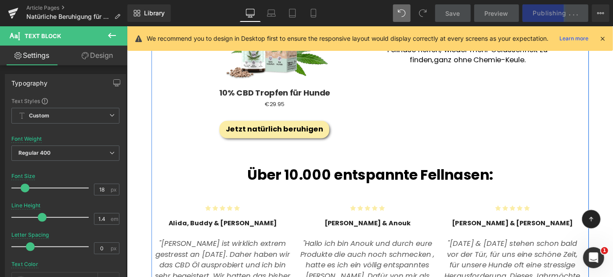
scroll to position [589, 0]
click at [420, 180] on span "Über 10.000 entspannte Fellnasen:" at bounding box center [392, 188] width 268 height 22
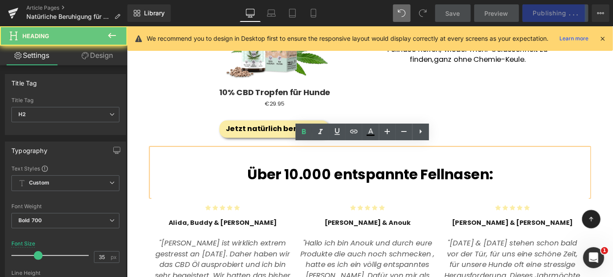
click at [462, 182] on span "Über 10.000 entspannte Fellnasen:" at bounding box center [392, 188] width 268 height 22
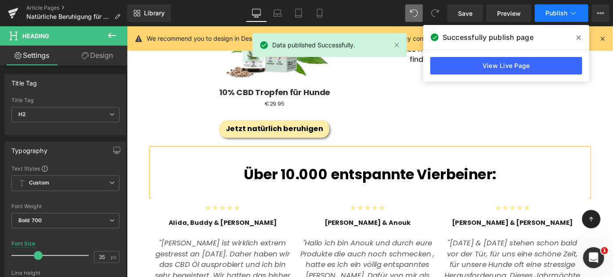
click at [551, 7] on button "Publish" at bounding box center [562, 13] width 54 height 18
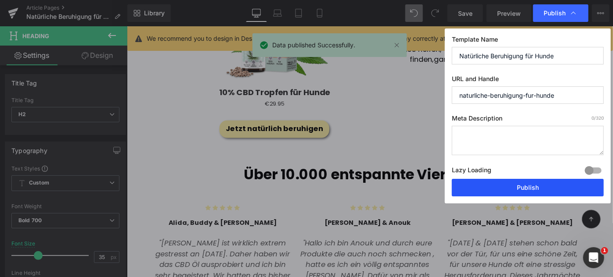
click at [539, 190] on button "Publish" at bounding box center [528, 188] width 152 height 18
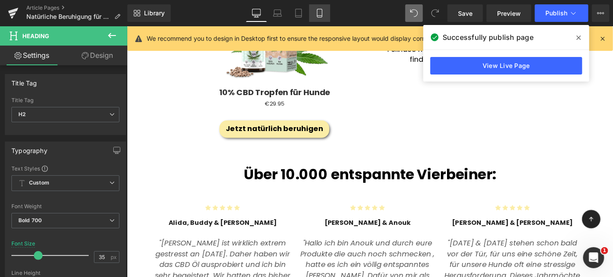
click at [321, 11] on icon at bounding box center [319, 13] width 9 height 9
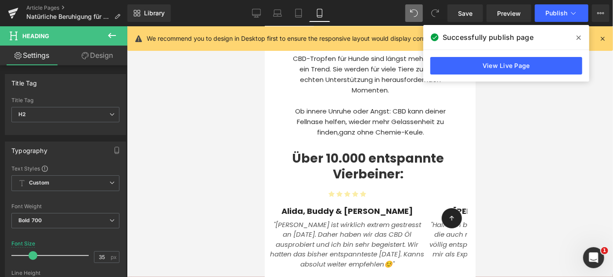
type input "28"
type input "#333333"
type input "100"
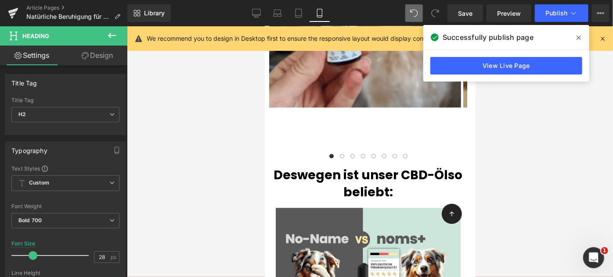
scroll to position [970, 0]
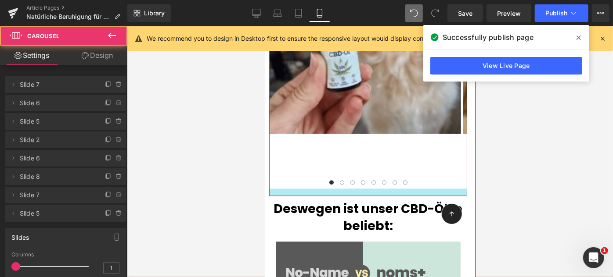
drag, startPoint x: 346, startPoint y: 176, endPoint x: 349, endPoint y: 184, distance: 8.7
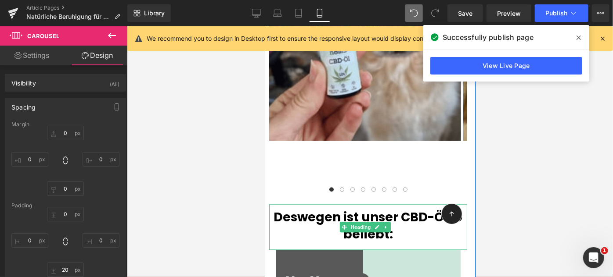
scroll to position [959, 0]
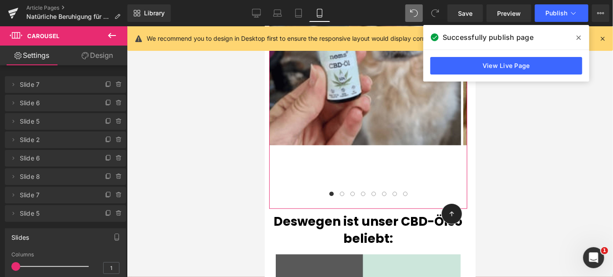
click at [100, 57] on link "Design" at bounding box center [97, 56] width 64 height 20
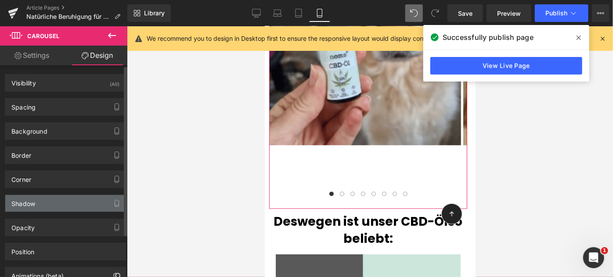
type input "0"
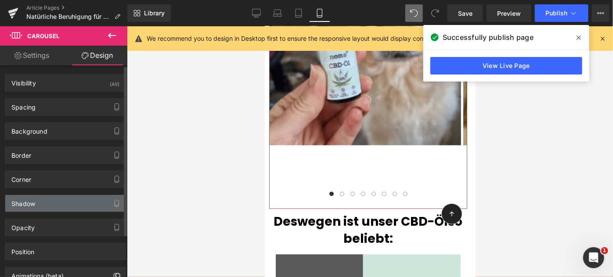
type input "0"
type input "20"
type input "0"
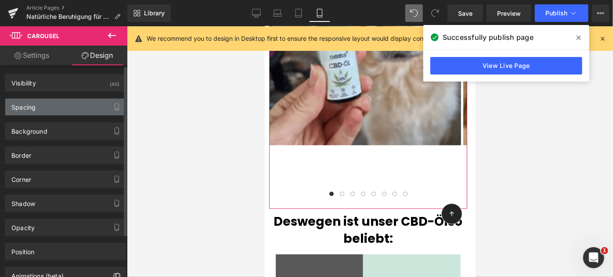
click at [42, 108] on div "Spacing" at bounding box center [65, 107] width 120 height 17
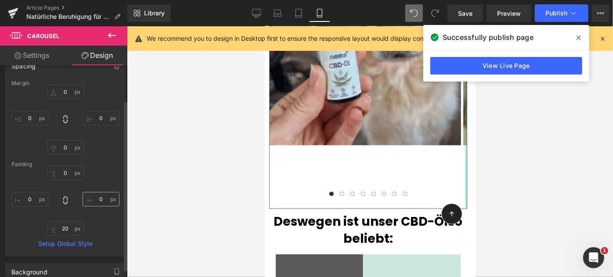
scroll to position [44, 0]
click at [67, 231] on input "20" at bounding box center [65, 226] width 37 height 14
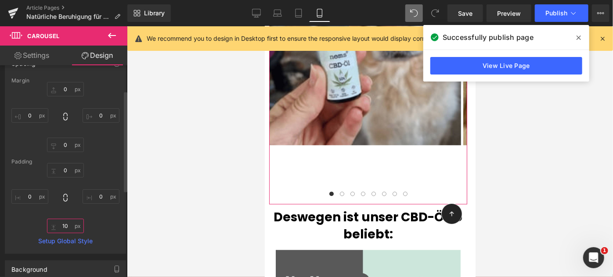
scroll to position [54, 0]
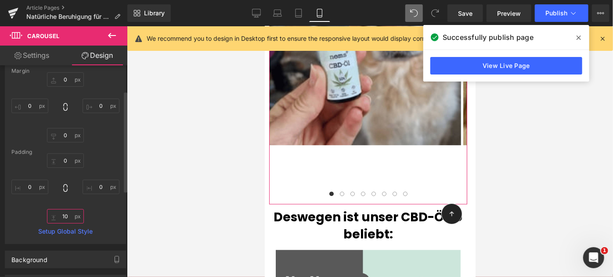
type input "1"
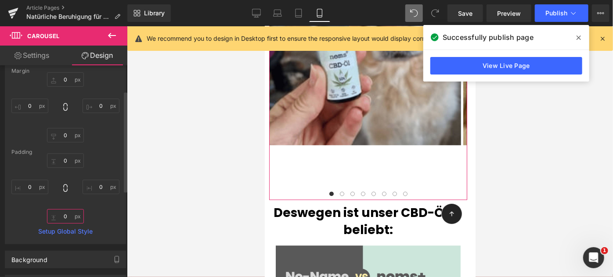
type input "0"
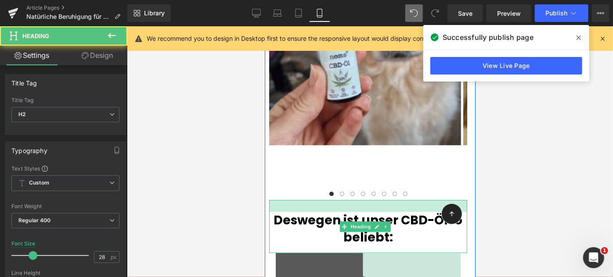
drag, startPoint x: 307, startPoint y: 191, endPoint x: 307, endPoint y: 199, distance: 8.4
click at [307, 200] on div at bounding box center [368, 206] width 198 height 12
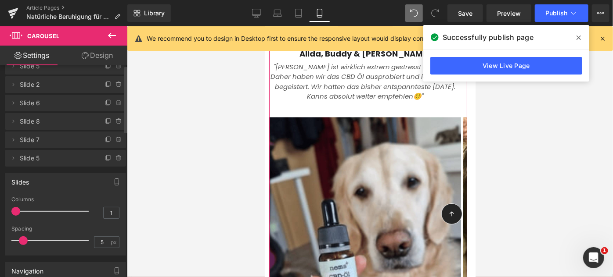
scroll to position [0, 0]
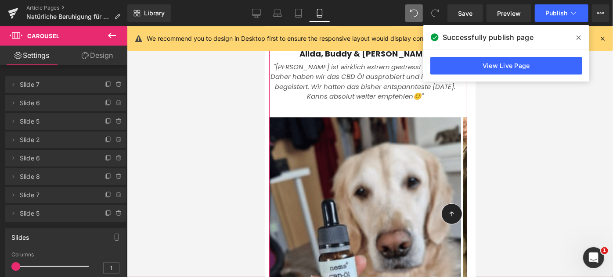
click at [108, 52] on link "Design" at bounding box center [97, 56] width 64 height 20
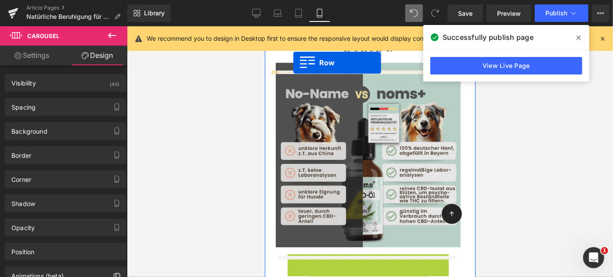
scroll to position [1133, 0]
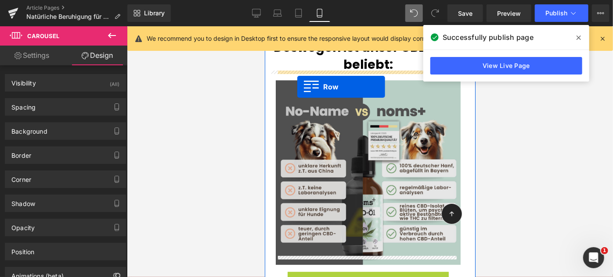
drag, startPoint x: 291, startPoint y: 140, endPoint x: 297, endPoint y: 86, distance: 54.4
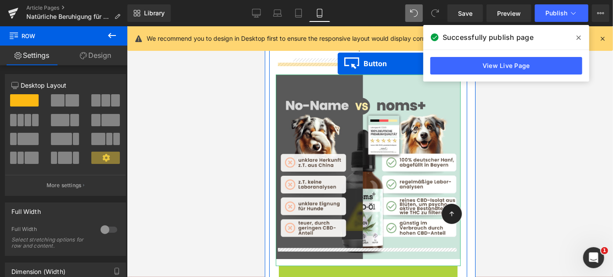
scroll to position [1310, 0]
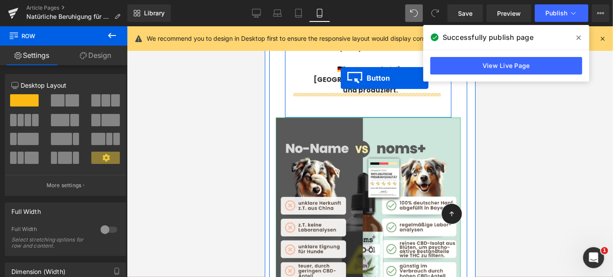
drag, startPoint x: 349, startPoint y: 173, endPoint x: 340, endPoint y: 78, distance: 96.1
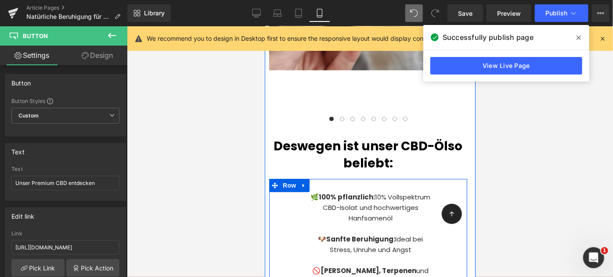
scroll to position [1034, 0]
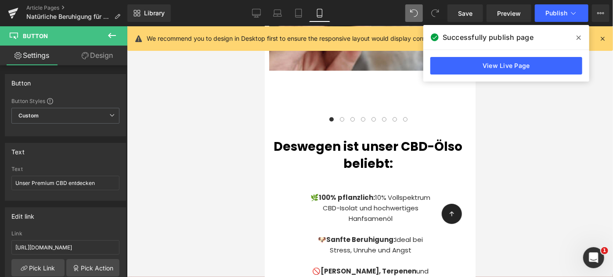
click at [217, 180] on div at bounding box center [370, 151] width 486 height 251
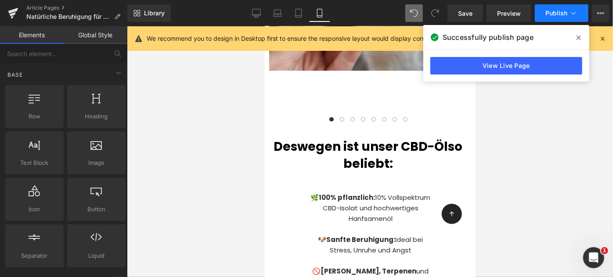
click at [550, 15] on span "Publish" at bounding box center [556, 13] width 22 height 7
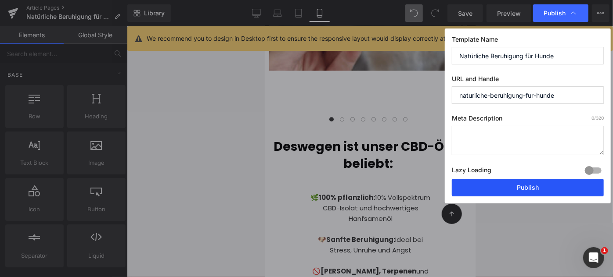
drag, startPoint x: 517, startPoint y: 185, endPoint x: 98, endPoint y: 155, distance: 420.0
click at [517, 185] on button "Publish" at bounding box center [528, 188] width 152 height 18
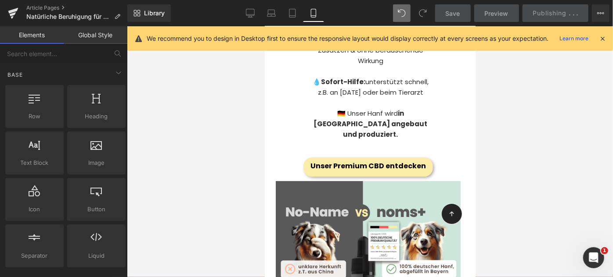
scroll to position [1266, 0]
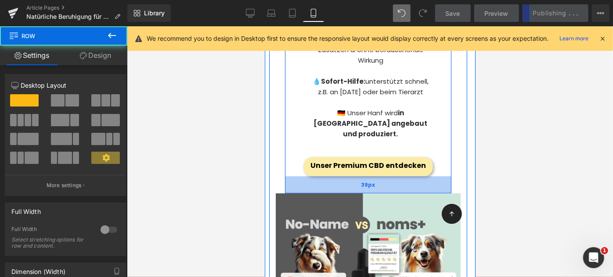
drag, startPoint x: 363, startPoint y: 157, endPoint x: 367, endPoint y: 170, distance: 13.5
click at [367, 176] on div "39px" at bounding box center [368, 184] width 166 height 17
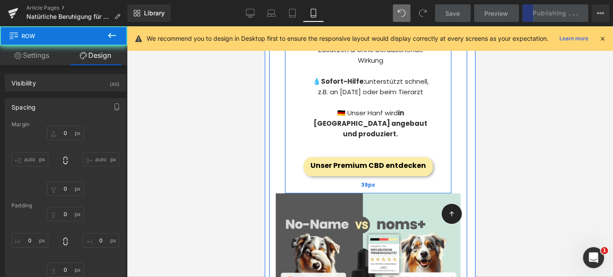
type input "0"
type input "39"
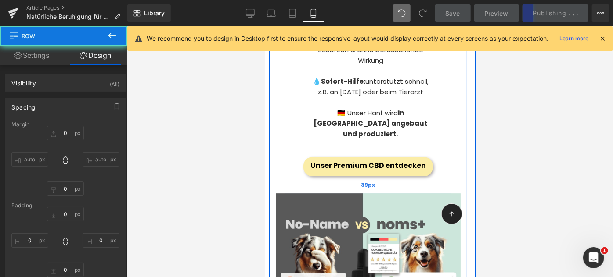
type input "0"
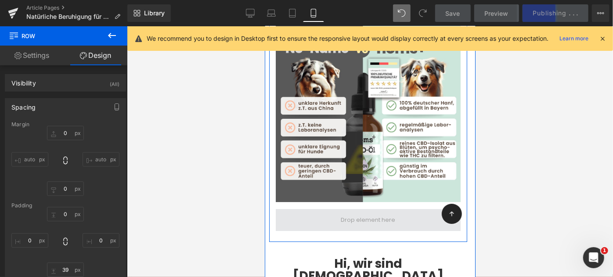
click at [349, 213] on span at bounding box center [368, 220] width 61 height 14
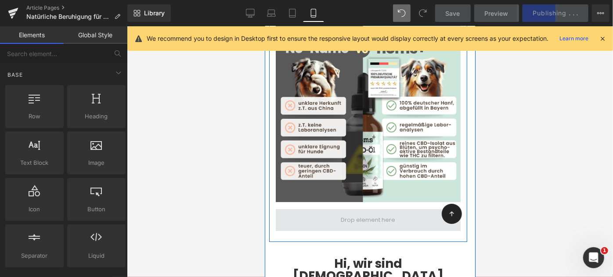
click at [345, 213] on span at bounding box center [368, 220] width 61 height 14
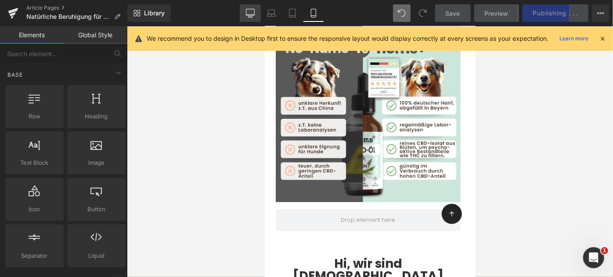
click at [250, 13] on icon at bounding box center [250, 13] width 9 height 9
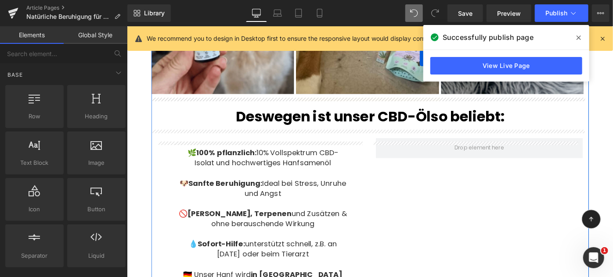
scroll to position [994, 0]
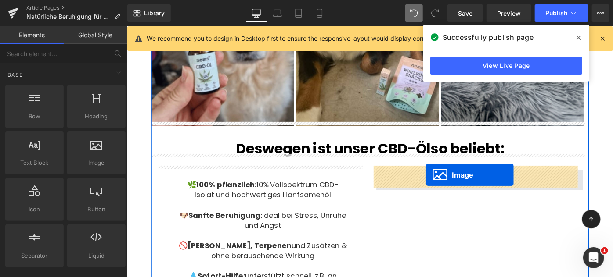
drag, startPoint x: 259, startPoint y: 225, endPoint x: 453, endPoint y: 188, distance: 197.0
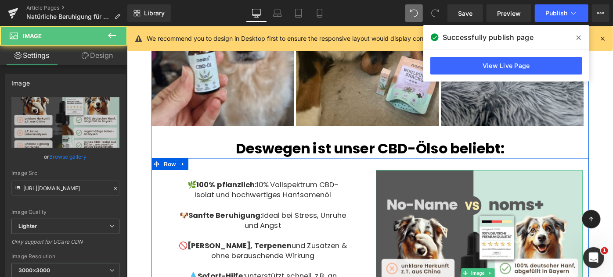
scroll to position [1178, 0]
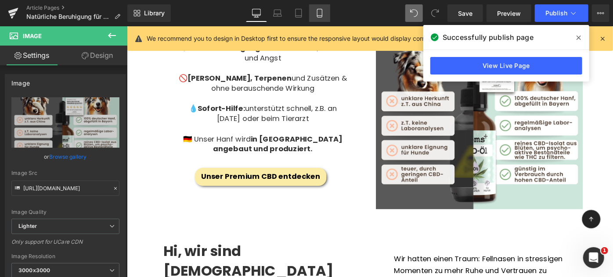
click at [320, 16] on icon at bounding box center [319, 13] width 9 height 9
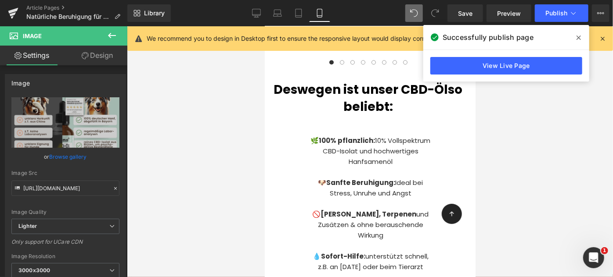
scroll to position [1087, 0]
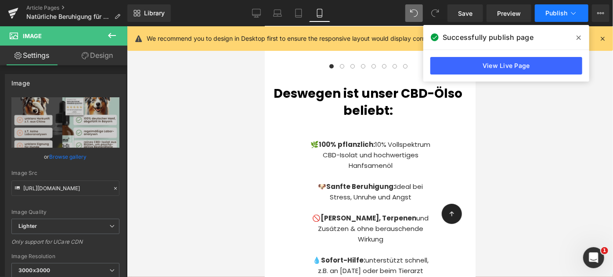
click at [548, 12] on span "Publish" at bounding box center [556, 13] width 22 height 7
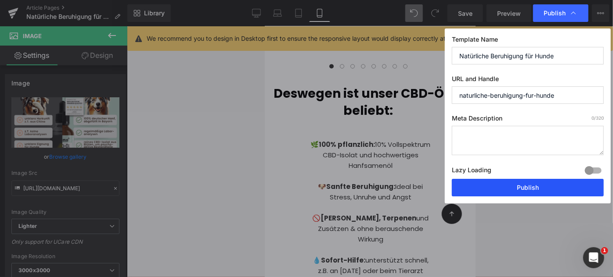
click at [520, 188] on button "Publish" at bounding box center [528, 188] width 152 height 18
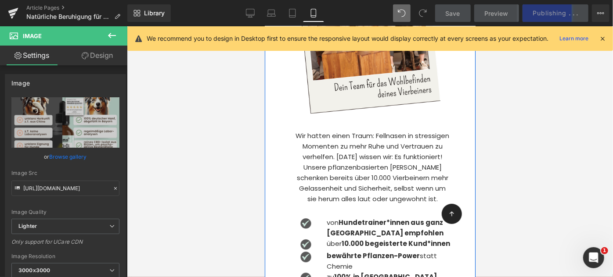
scroll to position [1772, 0]
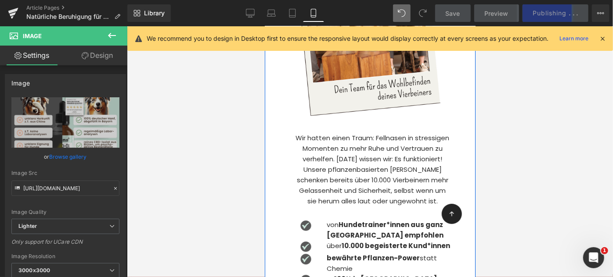
click at [334, 133] on div "Wir hatten einen Traum: Fellnasen in stressigen Momenten zu mehr Ruhe und Vertr…" at bounding box center [372, 170] width 154 height 74
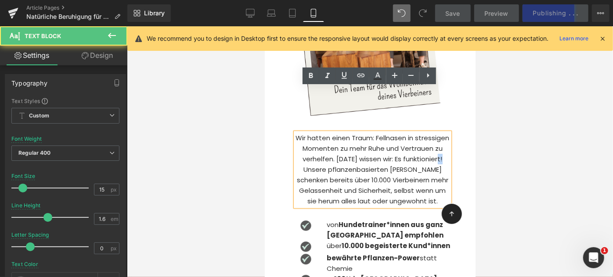
click at [334, 133] on div "Wir hatten einen Traum: Fellnasen in stressigen Momenten zu mehr Ruhe und Vertr…" at bounding box center [372, 170] width 154 height 74
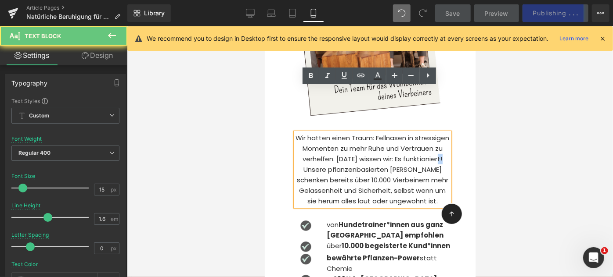
click at [334, 133] on div "Wir hatten einen Traum: Fellnasen in stressigen Momenten zu mehr Ruhe und Vertr…" at bounding box center [372, 170] width 154 height 74
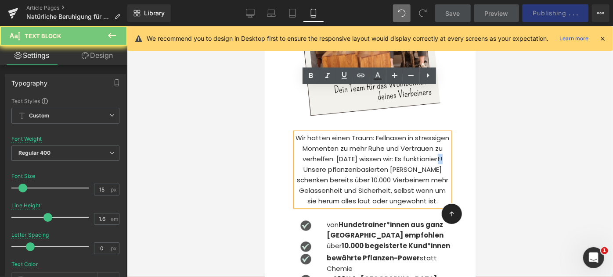
click at [334, 133] on div "Wir hatten einen Traum: Fellnasen in stressigen Momenten zu mehr Ruhe und Vertr…" at bounding box center [372, 170] width 154 height 74
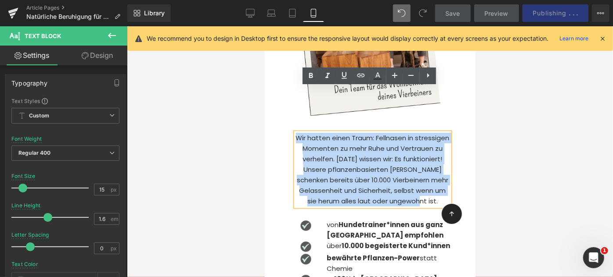
click at [334, 133] on div "Wir hatten einen Traum: Fellnasen in stressigen Momenten zu mehr Ruhe und Vertr…" at bounding box center [372, 170] width 154 height 74
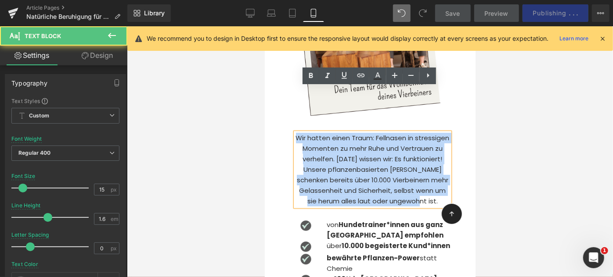
click at [314, 133] on div "Wir hatten einen Traum: Fellnasen in stressigen Momenten zu mehr Ruhe und Vertr…" at bounding box center [372, 170] width 154 height 74
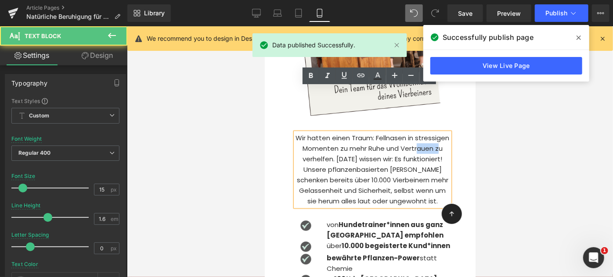
drag, startPoint x: 335, startPoint y: 112, endPoint x: 315, endPoint y: 112, distance: 19.8
click at [315, 133] on div "Wir hatten einen Traum: Fellnasen in stressigen Momenten zu mehr Ruhe und Vertr…" at bounding box center [372, 170] width 154 height 74
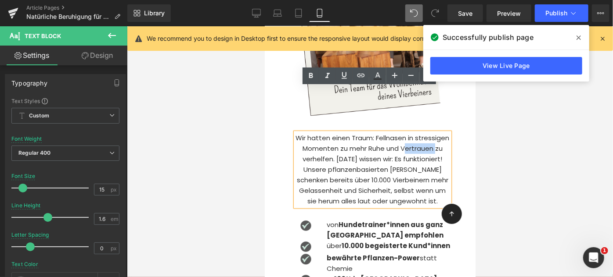
drag, startPoint x: 331, startPoint y: 114, endPoint x: 303, endPoint y: 111, distance: 29.1
click at [303, 133] on div "Wir hatten einen Traum: Fellnasen in stressigen Momenten zu mehr Ruhe und Vertr…" at bounding box center [372, 170] width 154 height 74
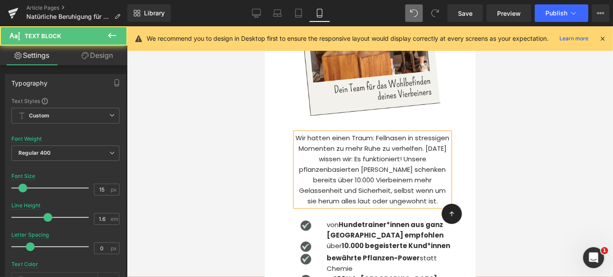
click at [332, 133] on div "Wir hatten einen Traum: Fellnasen in stressigen Momenten zu mehr Ruhe zu verhel…" at bounding box center [372, 170] width 154 height 74
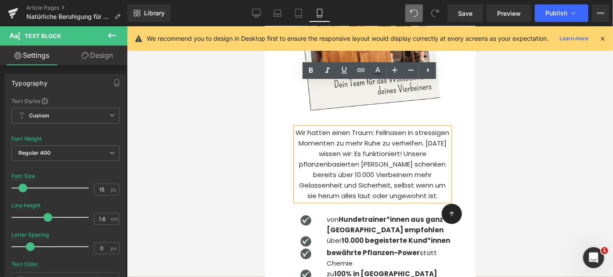
scroll to position [1777, 0]
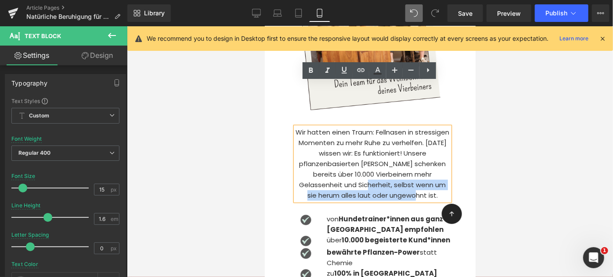
drag, startPoint x: 389, startPoint y: 137, endPoint x: 434, endPoint y: 151, distance: 47.4
click at [434, 151] on div "Wir hatten einen Traum: Fellnasen in stressigen Momenten zu mehr Ruhe zu verhel…" at bounding box center [372, 164] width 154 height 74
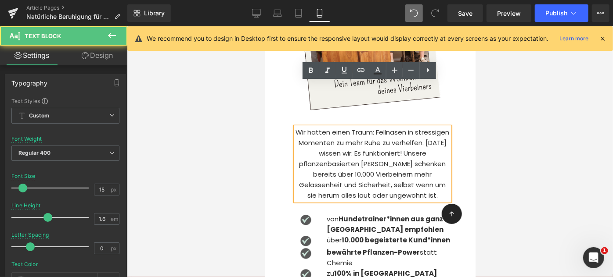
click at [380, 140] on div "Wir hatten einen Traum: Fellnasen in stressigen Momenten zu mehr Ruhe zu verhel…" at bounding box center [372, 164] width 154 height 74
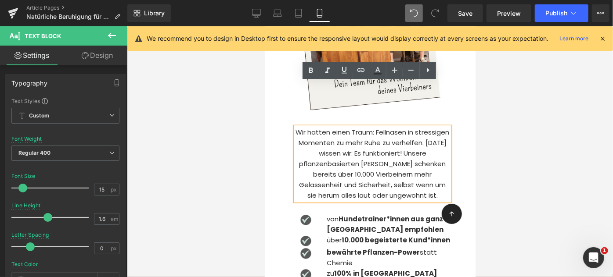
click at [421, 150] on div "Wir hatten einen Traum: Fellnasen in stressigen Momenten zu mehr Ruhe zu verhel…" at bounding box center [372, 164] width 154 height 74
click at [350, 149] on div "Wir hatten einen Traum: Fellnasen in stressigen Momenten zu mehr Ruhe zu verhel…" at bounding box center [372, 164] width 154 height 74
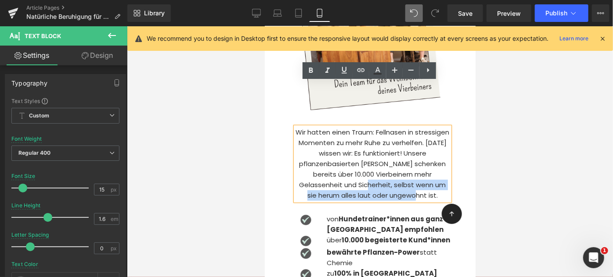
drag, startPoint x: 433, startPoint y: 150, endPoint x: 389, endPoint y: 141, distance: 45.3
click at [389, 141] on div "Wir hatten einen Traum: Fellnasen in stressigen Momenten zu mehr Ruhe zu verhel…" at bounding box center [372, 164] width 154 height 74
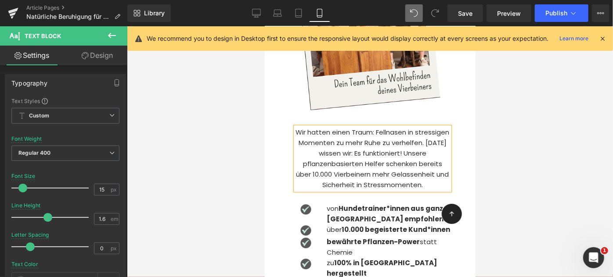
scroll to position [1816, 0]
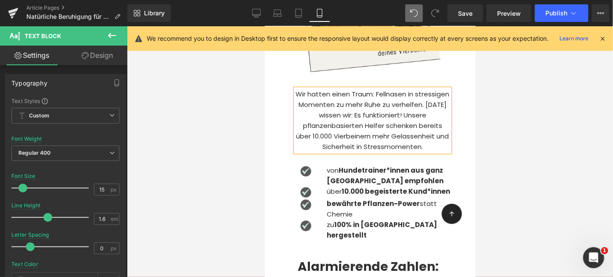
click at [264, 26] on div at bounding box center [264, 26] width 0 height 0
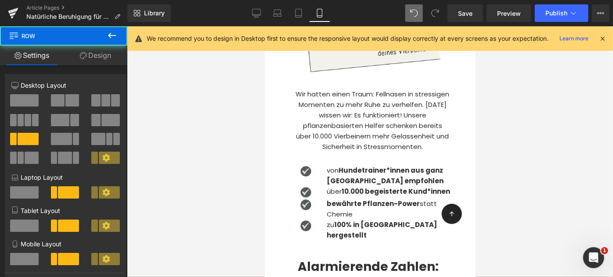
click at [504, 134] on div at bounding box center [370, 151] width 486 height 251
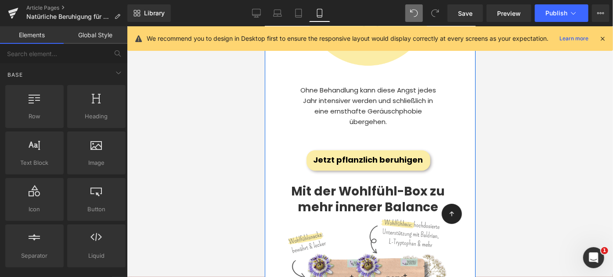
scroll to position [2113, 0]
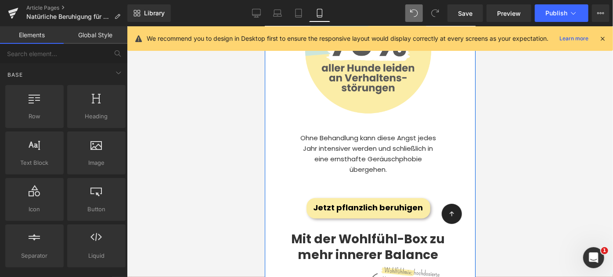
click at [351, 126] on div "Ohne Behandlung kann diese Angst jedes Jahr intensiver werden und schließlich i…" at bounding box center [367, 155] width 145 height 65
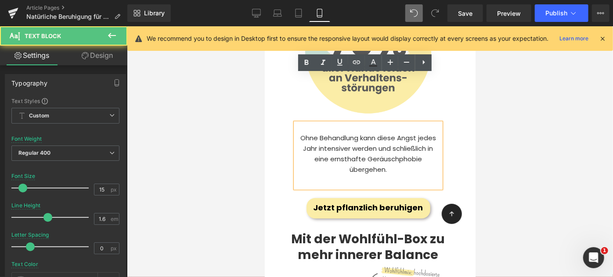
click at [371, 143] on div "Alarmierende Zahlen: Heading Image Ohne Behandlung kann diese Angst jedes Jahr …" at bounding box center [367, 72] width 159 height 251
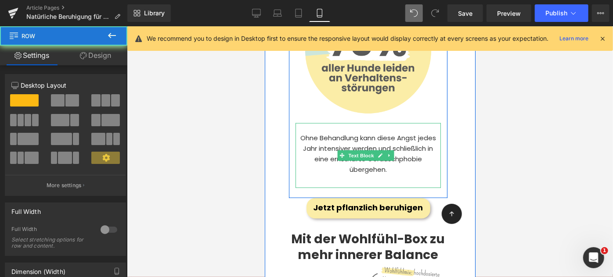
click at [375, 136] on div "Ohne Behandlung kann diese Angst jedes Jahr intensiver werden und schließlich i…" at bounding box center [367, 155] width 145 height 65
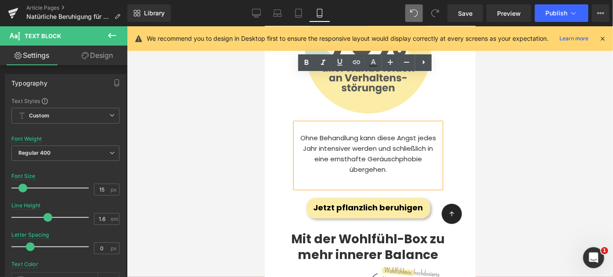
click at [383, 131] on div "Ohne Behandlung kann diese Angst jedes Jahr intensiver werden und schließlich i…" at bounding box center [367, 155] width 145 height 65
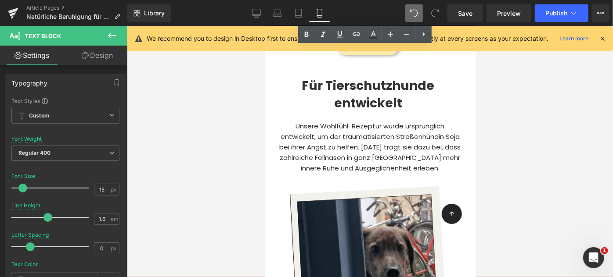
scroll to position [2501, 0]
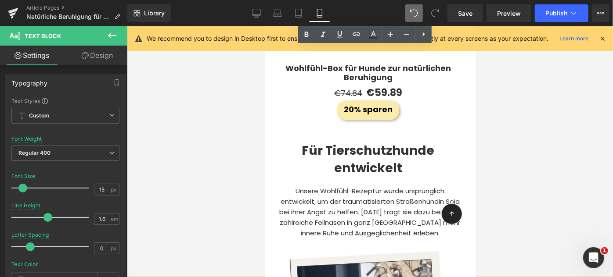
click at [366, 186] on p "Unsere Wohlfühl-Rezeptur wurde ursprünglich entwickelt, um der traumatisierten …" at bounding box center [369, 212] width 184 height 53
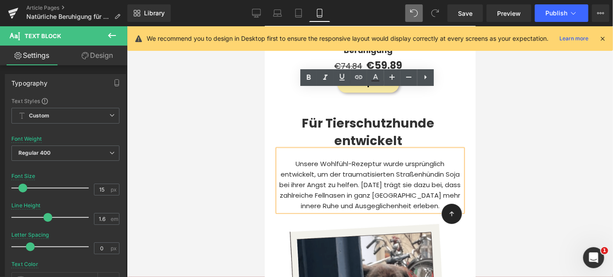
scroll to position [2534, 0]
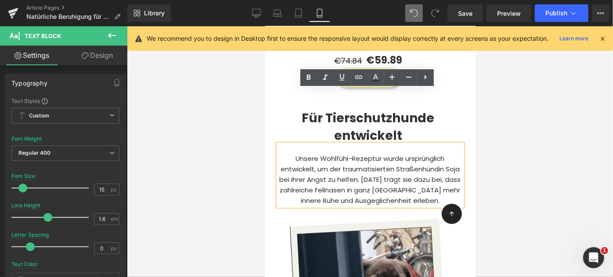
click at [422, 154] on p "Unsere Wohlfühl-Rezeptur wurde ursprünglich entwickelt, um der traumatisierten …" at bounding box center [369, 180] width 184 height 53
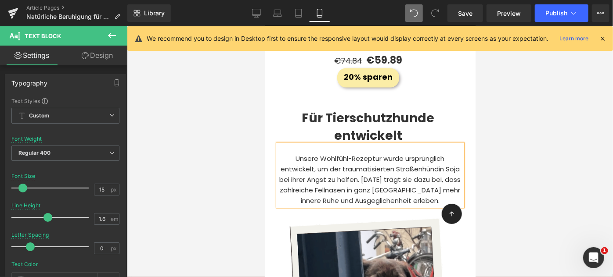
click at [395, 154] on p "Unsere Wohlfühl-Rezeptur wurde ursprünglich entwickelt, um der traumatisierten …" at bounding box center [369, 180] width 184 height 53
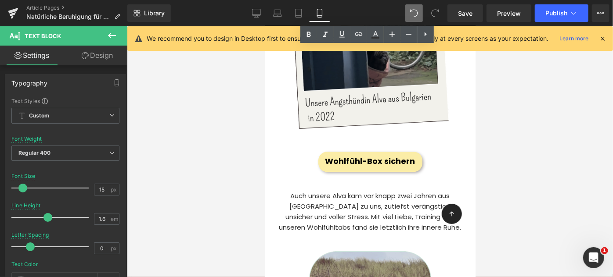
scroll to position [2809, 0]
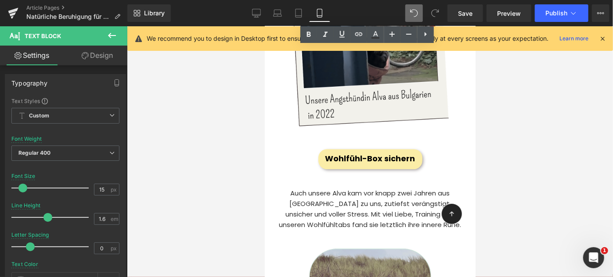
click at [360, 188] on p "Auch unsere Alva kam vor knapp zwei Jahren aus [GEOGRAPHIC_DATA] zu uns, zutief…" at bounding box center [369, 209] width 184 height 42
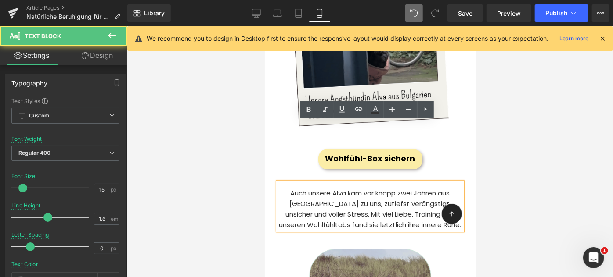
click at [305, 188] on p "Auch unsere Alva kam vor knapp zwei Jahren aus [GEOGRAPHIC_DATA] zu uns, zutief…" at bounding box center [369, 209] width 184 height 42
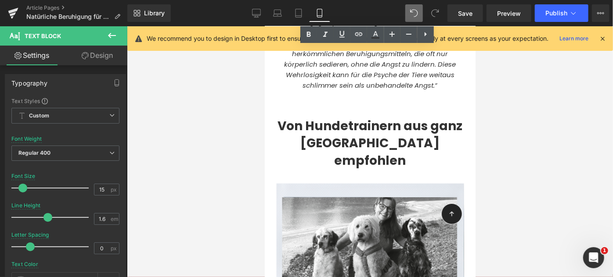
scroll to position [3282, 0]
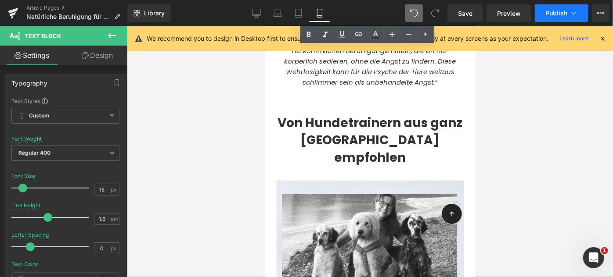
click at [550, 5] on button "Publish" at bounding box center [562, 13] width 54 height 18
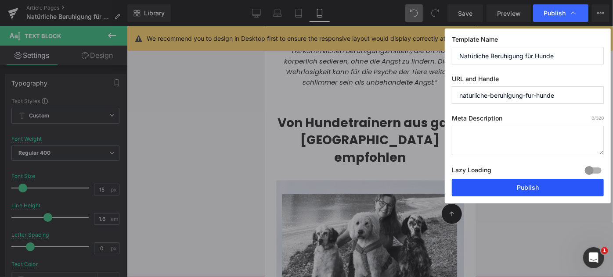
click at [530, 191] on button "Publish" at bounding box center [528, 188] width 152 height 18
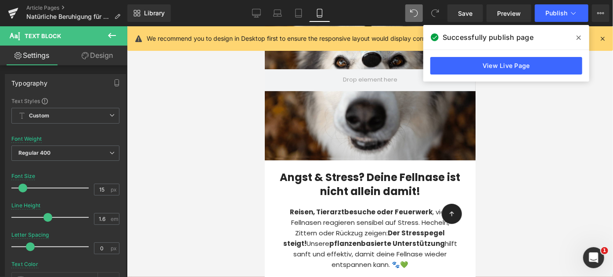
scroll to position [112, 0]
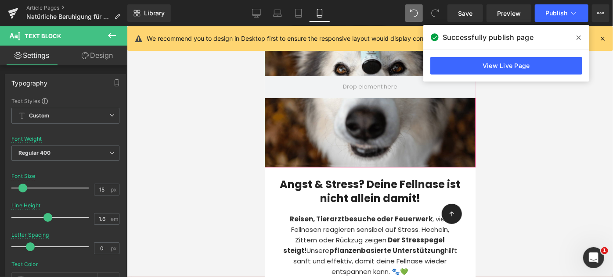
click at [325, 162] on div at bounding box center [369, 87] width 211 height 161
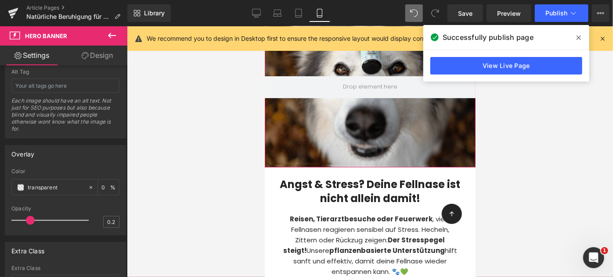
scroll to position [599, 0]
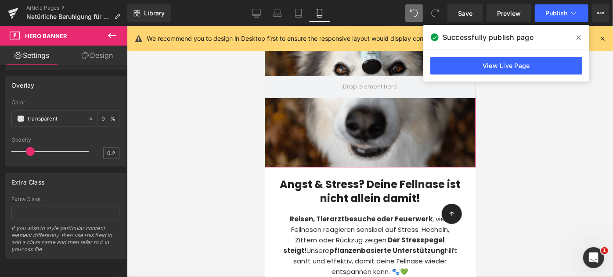
click at [92, 58] on link "Design" at bounding box center [97, 56] width 64 height 20
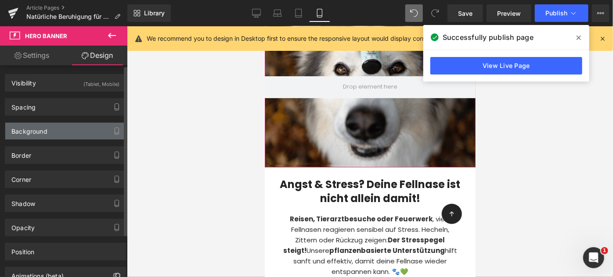
click at [35, 133] on div "Background" at bounding box center [29, 129] width 36 height 12
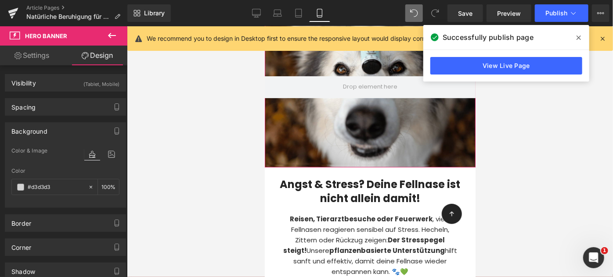
click at [281, 161] on div at bounding box center [369, 87] width 211 height 161
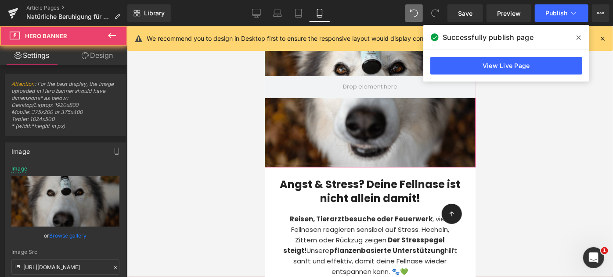
click at [282, 161] on div at bounding box center [369, 87] width 211 height 161
click at [289, 145] on div at bounding box center [369, 87] width 211 height 161
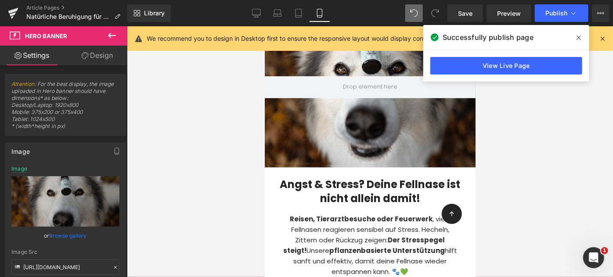
click at [284, 169] on span "Row" at bounding box center [284, 174] width 14 height 11
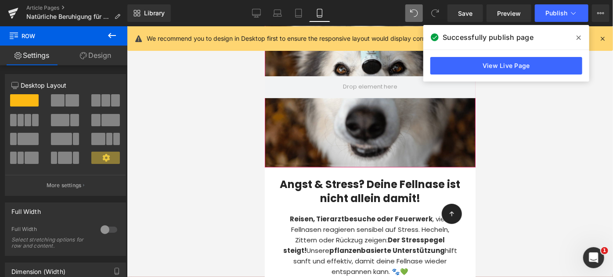
click at [270, 139] on div at bounding box center [369, 87] width 211 height 161
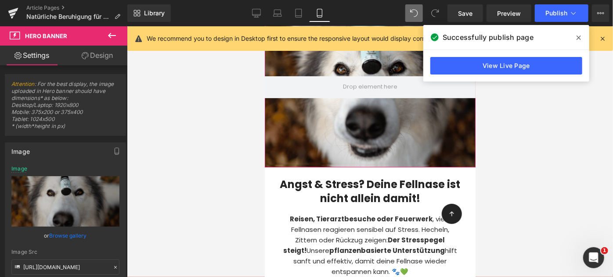
click at [65, 235] on link "Browse gallery" at bounding box center [68, 235] width 37 height 15
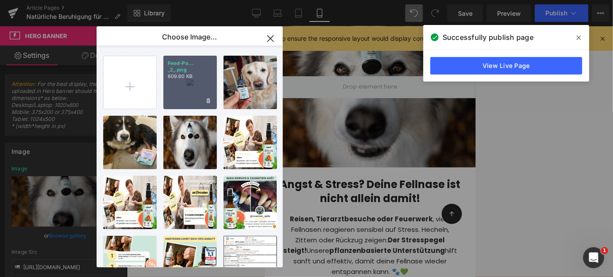
click at [211, 89] on div "Feed-Po... _2_.png 609.60 KB" at bounding box center [190, 83] width 54 height 54
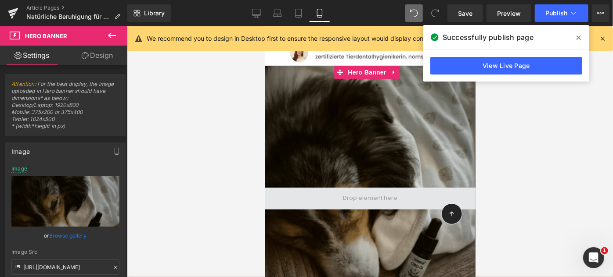
scroll to position [54, 0]
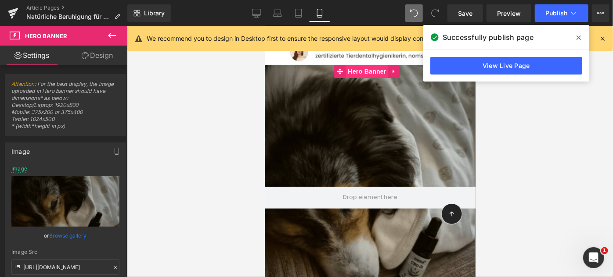
click at [360, 71] on span "Hero Banner" at bounding box center [366, 71] width 43 height 13
drag, startPoint x: 32, startPoint y: 112, endPoint x: 54, endPoint y: 112, distance: 22.0
click at [54, 112] on span "Attention : For the best display, the image uploaded in Hero banner should have…" at bounding box center [65, 108] width 108 height 55
copy span "375x200"
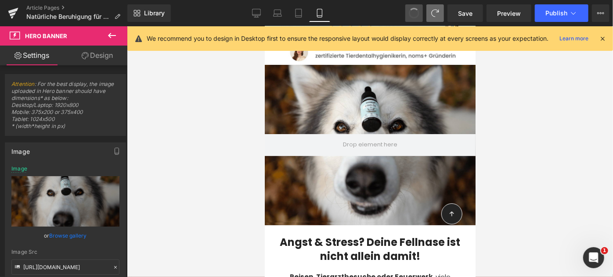
type input "[URL][DOMAIN_NAME]"
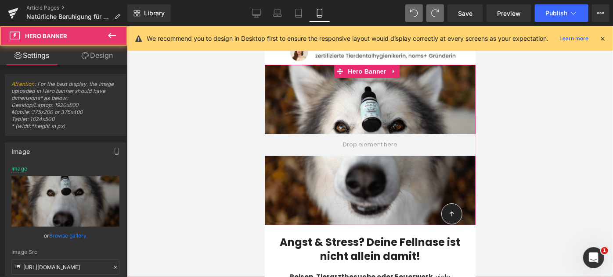
click at [299, 130] on div at bounding box center [369, 145] width 211 height 161
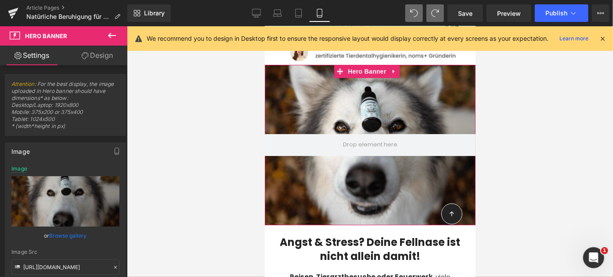
click at [70, 234] on link "Browse gallery" at bounding box center [68, 235] width 37 height 15
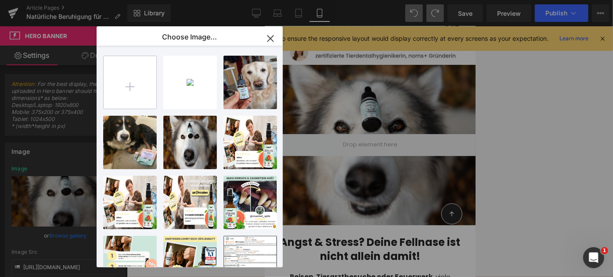
click at [133, 82] on input "file" at bounding box center [130, 82] width 53 height 53
type input "C:\fakepath\Design ohne Titel (3).png"
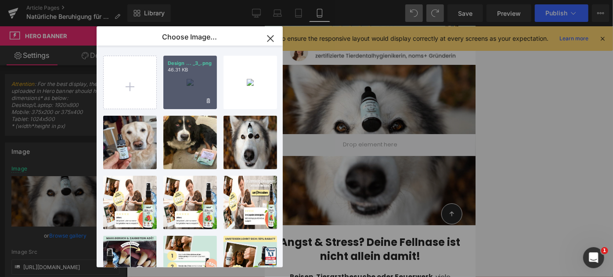
click at [181, 94] on div "Design ... _3_.png 46.31 KB" at bounding box center [190, 83] width 54 height 54
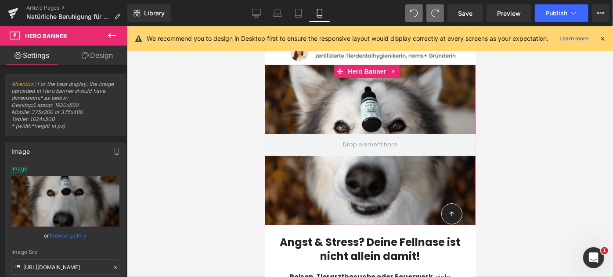
click at [76, 235] on link "Browse gallery" at bounding box center [68, 235] width 37 height 15
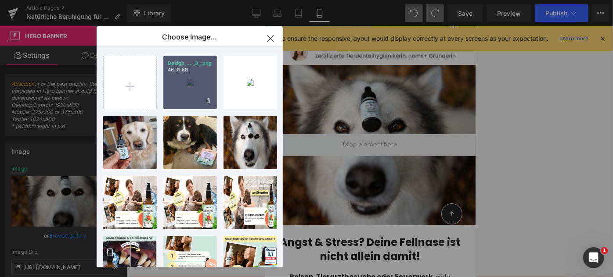
click at [184, 89] on div "Design ... _3_.png 46.31 KB" at bounding box center [190, 83] width 54 height 54
type input "[URL][DOMAIN_NAME]"
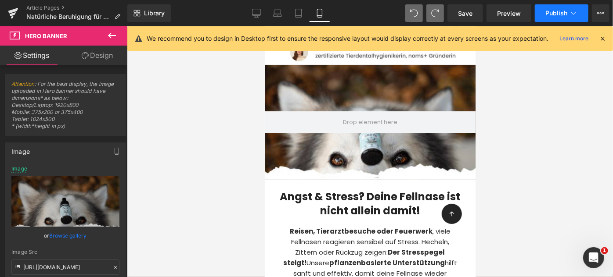
click at [558, 18] on button "Publish" at bounding box center [562, 13] width 54 height 18
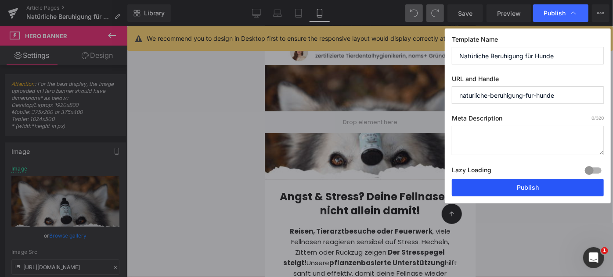
click at [522, 187] on button "Publish" at bounding box center [528, 188] width 152 height 18
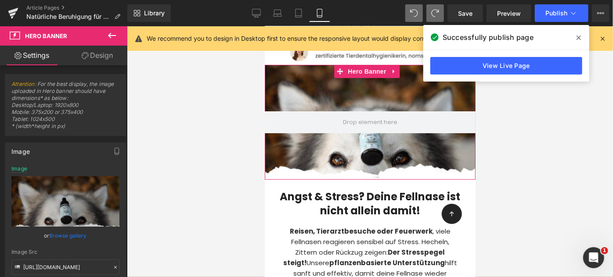
click at [349, 160] on div at bounding box center [369, 122] width 211 height 115
click at [64, 235] on link "Browse gallery" at bounding box center [68, 235] width 37 height 15
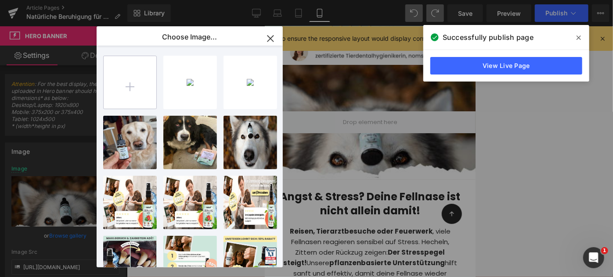
click at [140, 89] on input "file" at bounding box center [130, 82] width 53 height 53
type input "C:\fakepath\Design ohne Titel (4).png"
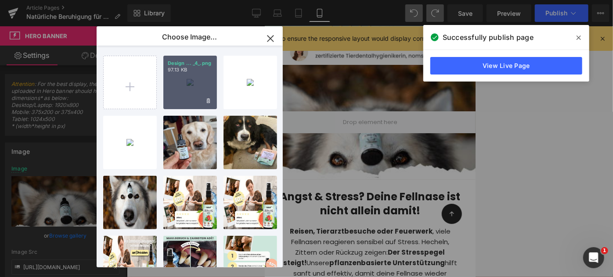
click at [191, 90] on div "Design ... _4_.png 97.13 KB" at bounding box center [190, 83] width 54 height 54
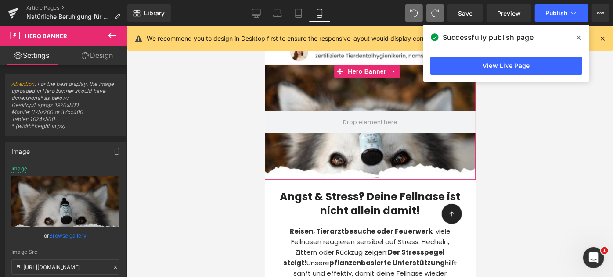
click at [77, 231] on link "Browse gallery" at bounding box center [68, 235] width 37 height 15
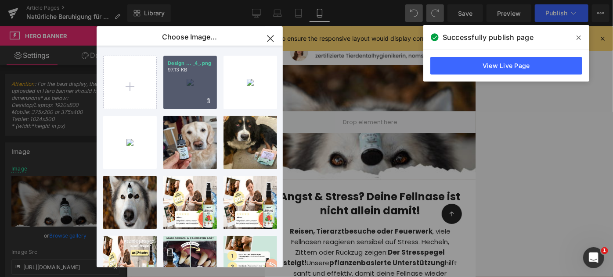
click at [190, 84] on div "Design ... _4_.png 97.13 KB" at bounding box center [190, 83] width 54 height 54
type input "[URL][DOMAIN_NAME]"
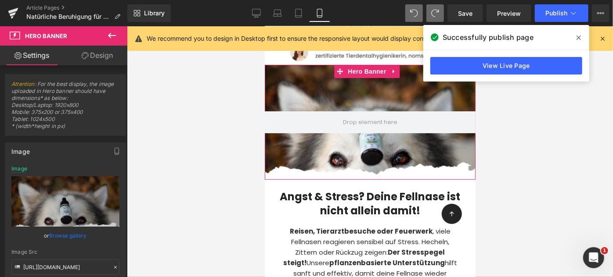
click at [345, 105] on div at bounding box center [369, 122] width 211 height 115
click at [74, 231] on link "Browse gallery" at bounding box center [68, 235] width 37 height 15
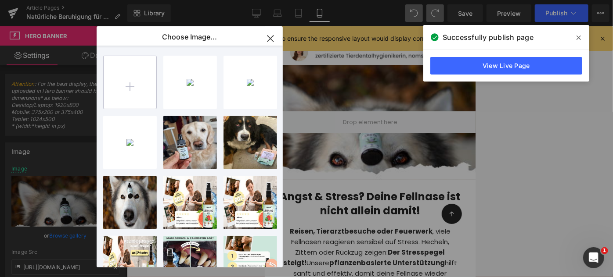
click at [112, 83] on input "file" at bounding box center [130, 82] width 53 height 53
type input "C:\fakepath\Design ohne Titel (5).png"
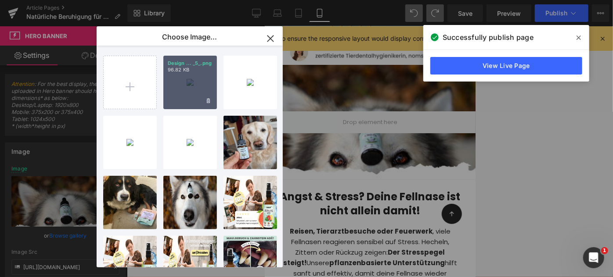
click at [173, 81] on div "Design ... _5_.png 96.82 KB" at bounding box center [190, 83] width 54 height 54
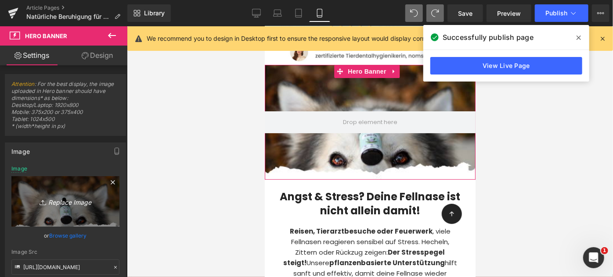
click at [70, 203] on icon "Replace Image" at bounding box center [65, 201] width 70 height 11
type input "C:\fakepath\Design ohne Titel (5).png"
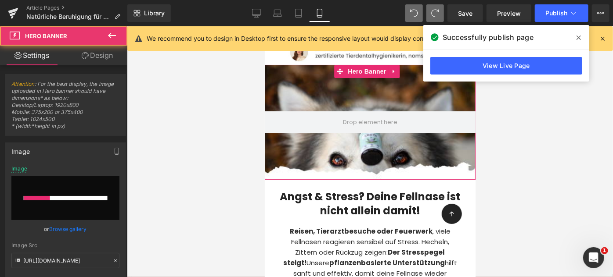
click at [370, 144] on div at bounding box center [369, 122] width 211 height 115
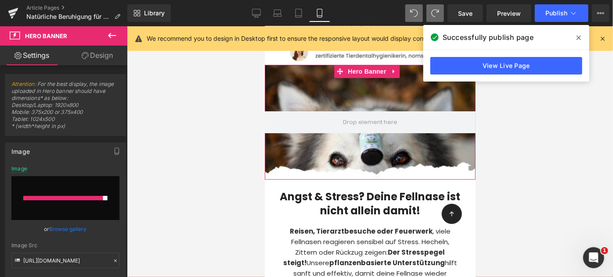
click at [75, 230] on link "Browse gallery" at bounding box center [68, 229] width 37 height 15
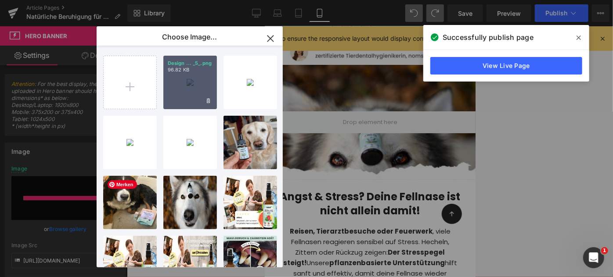
click at [166, 105] on div "Design ... _5_.png 96.82 KB" at bounding box center [190, 83] width 54 height 54
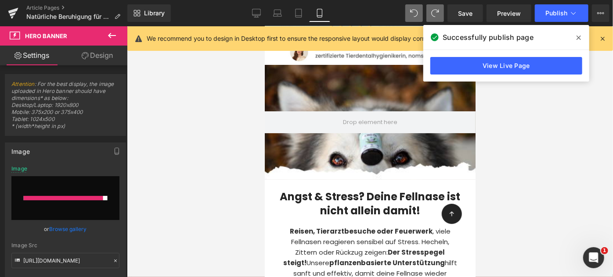
type input "[URL][DOMAIN_NAME]"
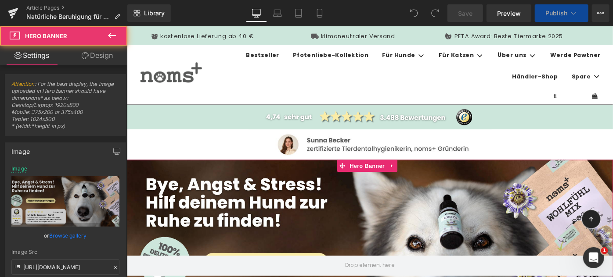
scroll to position [41, 0]
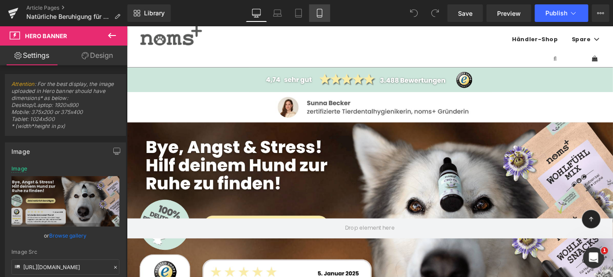
click at [316, 12] on icon at bounding box center [319, 13] width 9 height 9
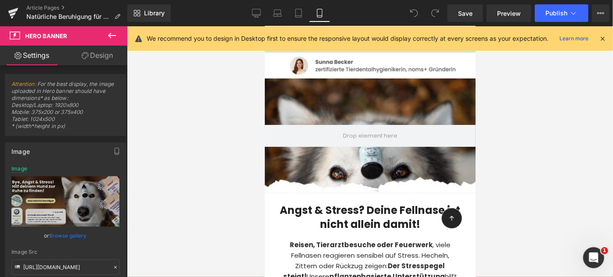
scroll to position [0, 0]
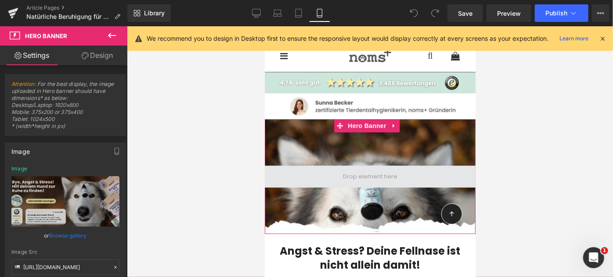
click at [291, 170] on span at bounding box center [369, 177] width 211 height 22
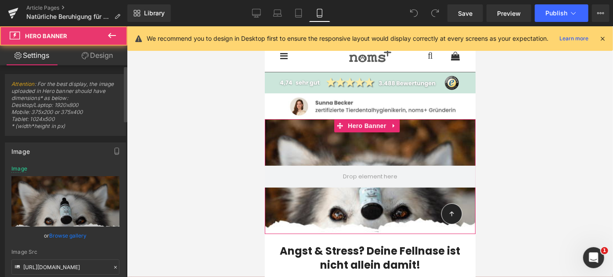
click at [76, 234] on link "Browse gallery" at bounding box center [68, 235] width 37 height 15
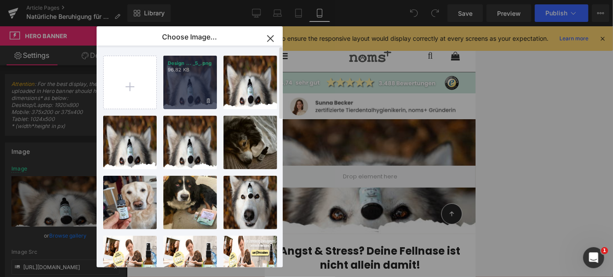
click at [177, 72] on p "96.82 KB" at bounding box center [190, 70] width 45 height 7
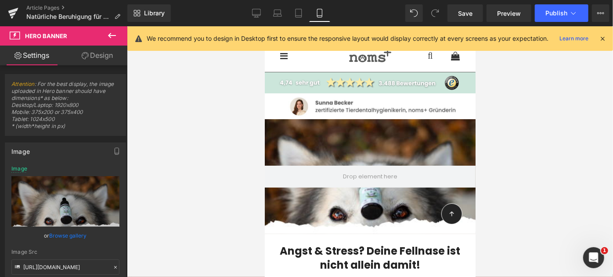
click at [228, 170] on div at bounding box center [370, 151] width 486 height 251
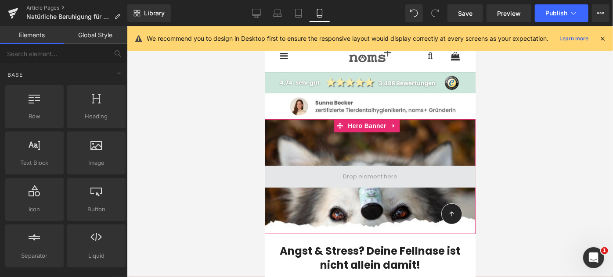
scroll to position [47, 0]
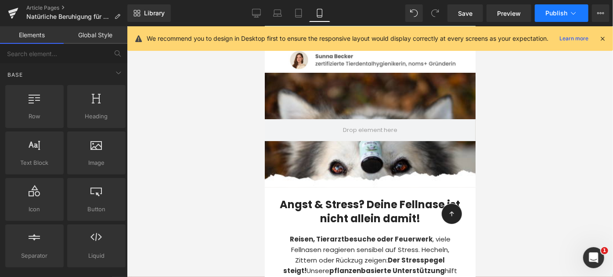
click at [554, 12] on span "Publish" at bounding box center [556, 13] width 22 height 7
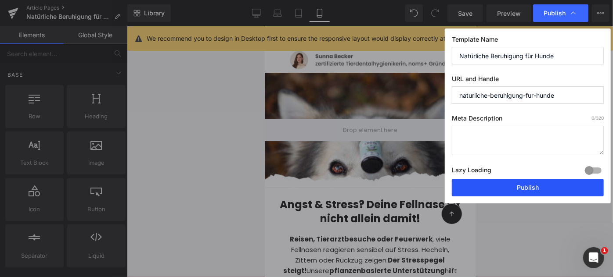
click at [523, 187] on button "Publish" at bounding box center [528, 188] width 152 height 18
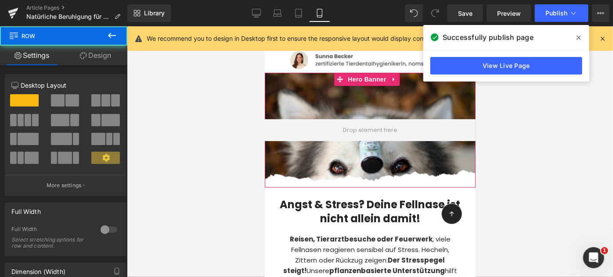
drag, startPoint x: 374, startPoint y: 186, endPoint x: 374, endPoint y: 180, distance: 6.1
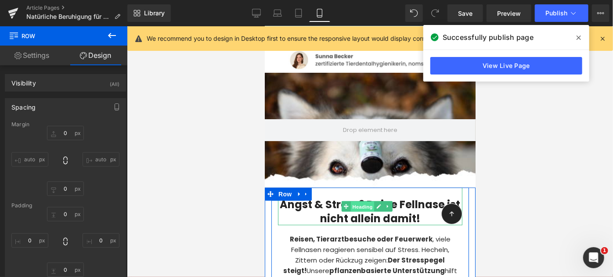
click at [358, 202] on span "Heading" at bounding box center [362, 207] width 24 height 11
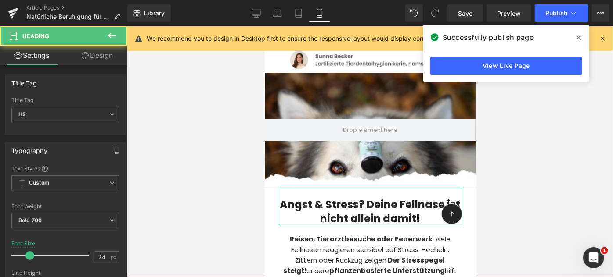
drag, startPoint x: 96, startPoint y: 58, endPoint x: 47, endPoint y: 162, distance: 115.5
click at [96, 58] on link "Design" at bounding box center [97, 56] width 64 height 20
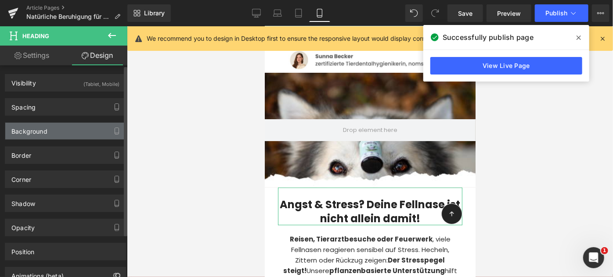
click at [31, 133] on div "Background" at bounding box center [29, 129] width 36 height 12
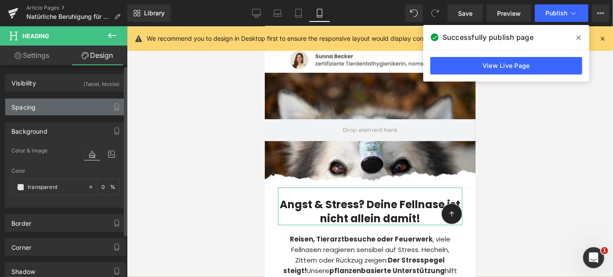
click at [46, 102] on div "Spacing" at bounding box center [65, 107] width 120 height 17
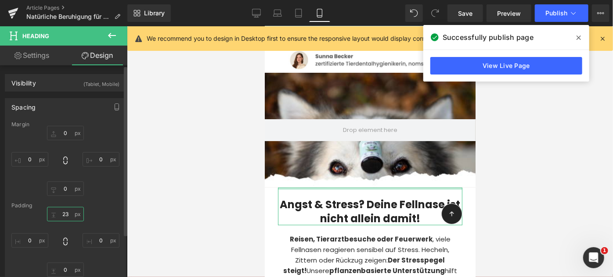
click at [69, 219] on input "23" at bounding box center [65, 214] width 37 height 14
type input "10"
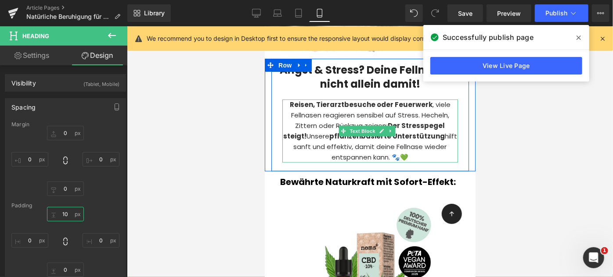
scroll to position [182, 0]
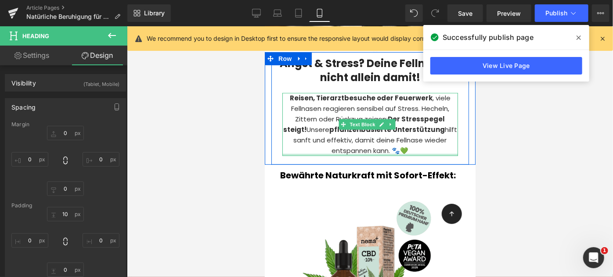
click at [352, 154] on div at bounding box center [370, 155] width 176 height 2
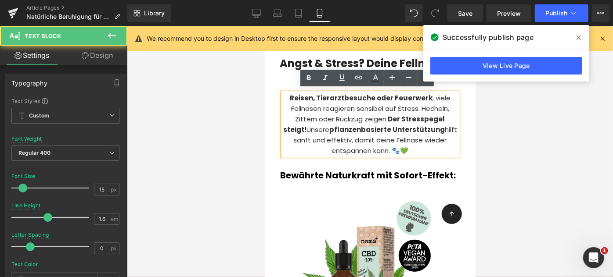
click at [357, 151] on p "Reisen, Tierarztbesuche oder Feuerwerk , viele Fellnasen reagieren sensibel auf…" at bounding box center [370, 124] width 176 height 63
click at [271, 126] on div "Angst & Stress? Deine Fellnase ist nicht allein damit! Heading Reisen, Tierarzt…" at bounding box center [370, 108] width 198 height 112
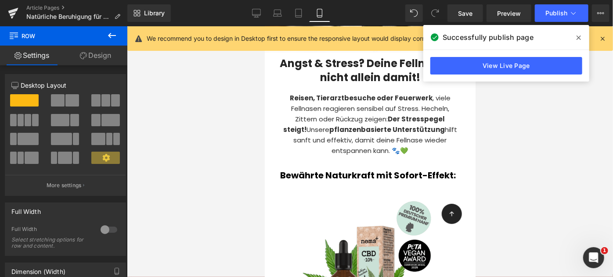
click at [249, 156] on div at bounding box center [370, 151] width 486 height 251
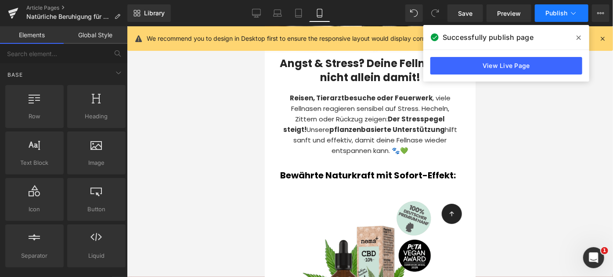
click at [550, 18] on button "Publish" at bounding box center [562, 13] width 54 height 18
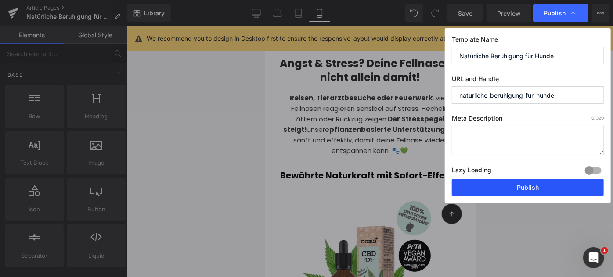
click at [525, 191] on button "Publish" at bounding box center [528, 188] width 152 height 18
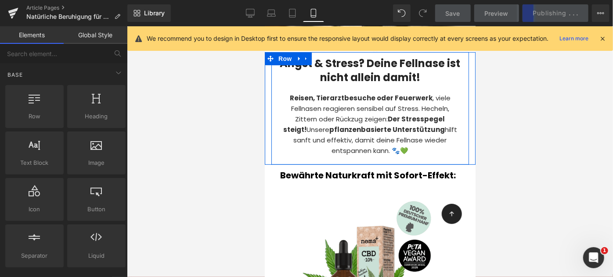
scroll to position [137, 0]
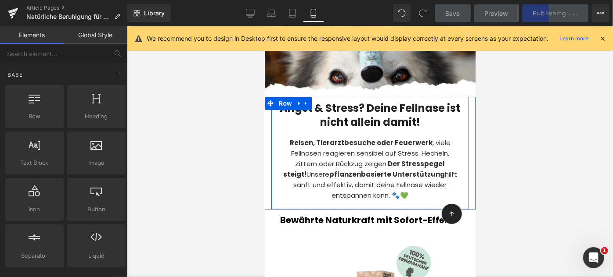
click at [347, 106] on div "Angst & Stress? Deine Fellnase ist nicht allein damit! Heading" at bounding box center [369, 113] width 184 height 32
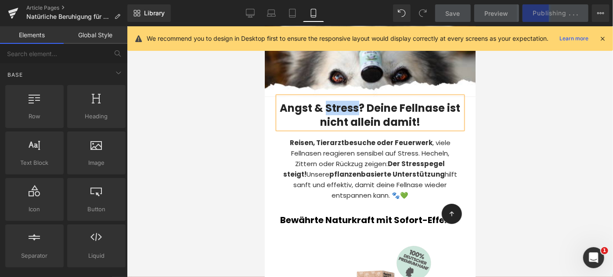
click at [347, 106] on h2 "Angst & Stress? Deine Fellnase ist nicht allein damit!" at bounding box center [369, 114] width 184 height 27
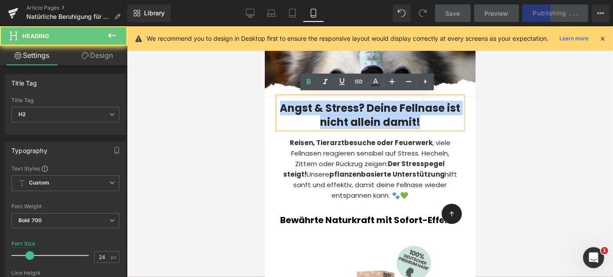
click at [347, 106] on h2 "Angst & Stress? Deine Fellnase ist nicht allein damit!" at bounding box center [369, 114] width 184 height 27
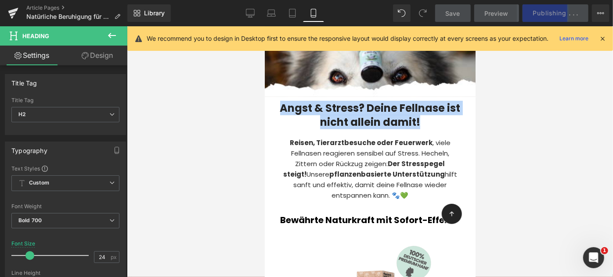
click at [359, 108] on span "Heading" at bounding box center [362, 113] width 24 height 11
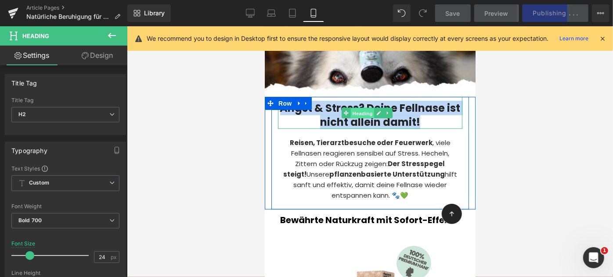
click at [359, 108] on span "Heading" at bounding box center [362, 113] width 24 height 11
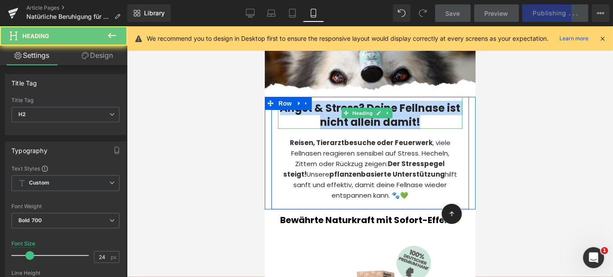
click at [325, 107] on h2 "Angst & Stress? Deine Fellnase ist nicht allein damit!" at bounding box center [369, 114] width 184 height 27
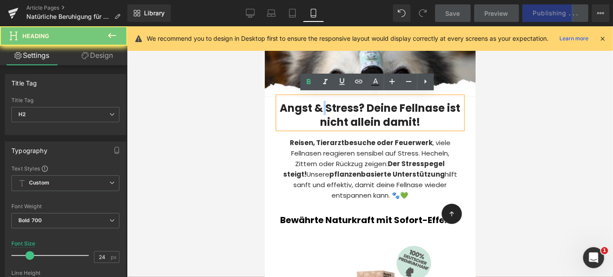
click at [325, 107] on h2 "Angst & Stress? Deine Fellnase ist nicht allein damit!" at bounding box center [369, 114] width 184 height 27
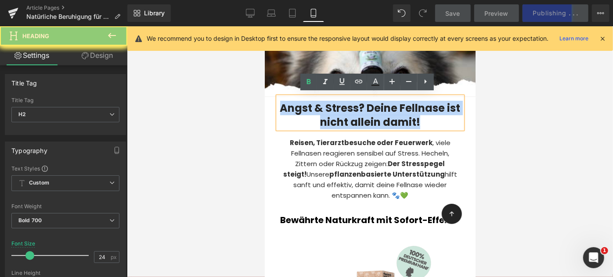
click at [325, 107] on h2 "Angst & Stress? Deine Fellnase ist nicht allein damit!" at bounding box center [369, 114] width 184 height 27
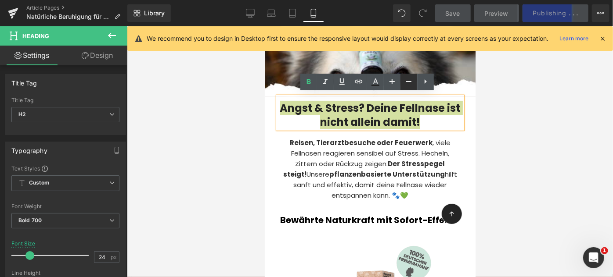
click at [410, 77] on icon at bounding box center [408, 81] width 11 height 11
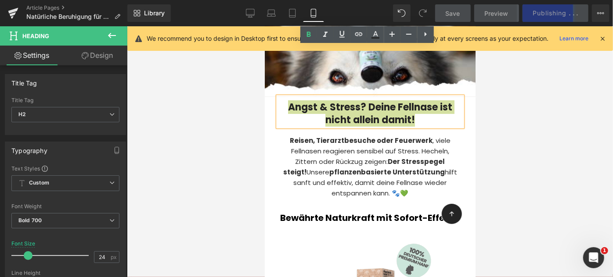
scroll to position [357, 0]
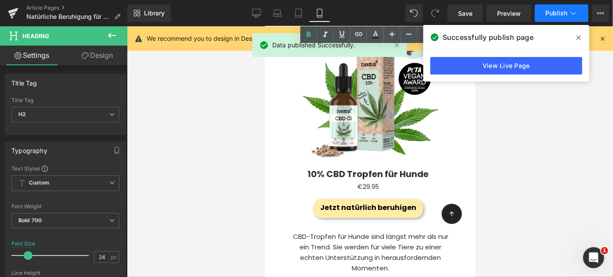
click at [547, 17] on span "Publish" at bounding box center [556, 13] width 22 height 7
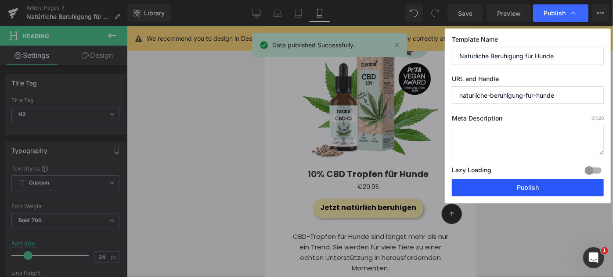
click at [545, 184] on button "Publish" at bounding box center [528, 188] width 152 height 18
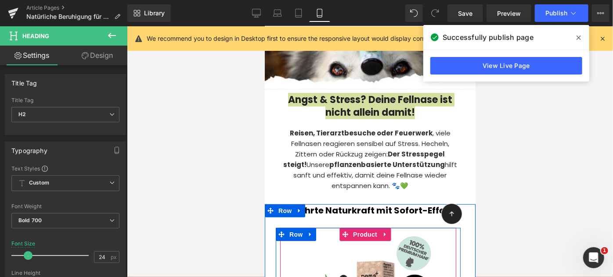
scroll to position [144, 0]
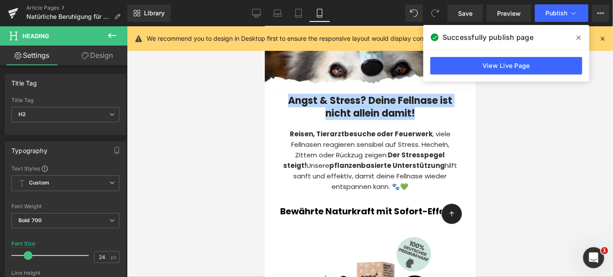
click at [359, 187] on div "Reisen, Tierarztbesuche oder Feuerwerk , viele Fellnasen reagieren sensibel auf…" at bounding box center [370, 160] width 176 height 63
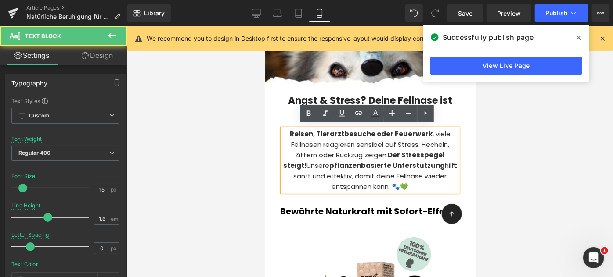
click at [360, 190] on div "Reisen, Tierarztbesuche oder Feuerwerk , viele Fellnasen reagieren sensibel auf…" at bounding box center [370, 160] width 176 height 63
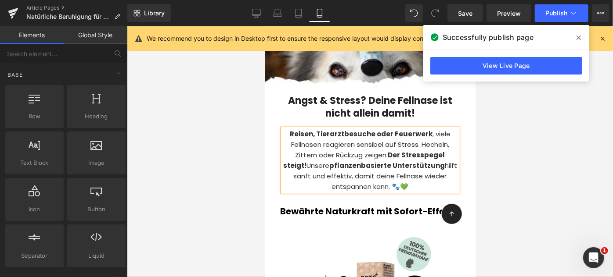
drag, startPoint x: 529, startPoint y: 186, endPoint x: 191, endPoint y: 156, distance: 339.4
click at [529, 186] on div at bounding box center [370, 151] width 486 height 251
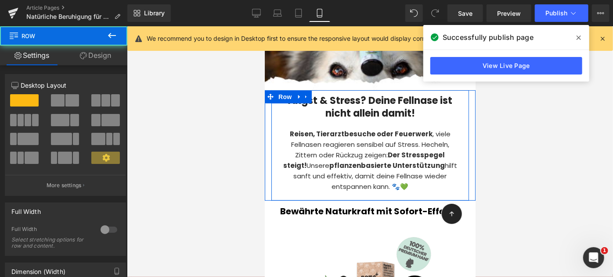
click at [349, 193] on div "Angst & Stress? Deine Fellnase ist nicht allein damit! Heading Reisen, Tierarzt…" at bounding box center [370, 145] width 198 height 110
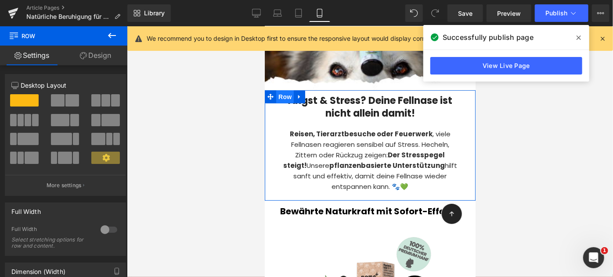
click at [285, 96] on span "Row" at bounding box center [285, 96] width 18 height 13
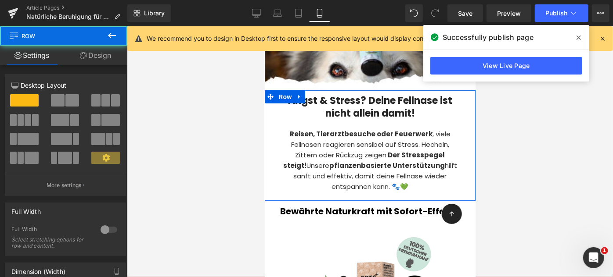
click at [95, 60] on link "Design" at bounding box center [96, 56] width 64 height 20
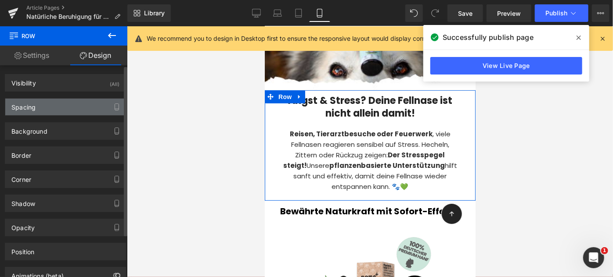
click at [36, 106] on div "Spacing" at bounding box center [65, 107] width 120 height 17
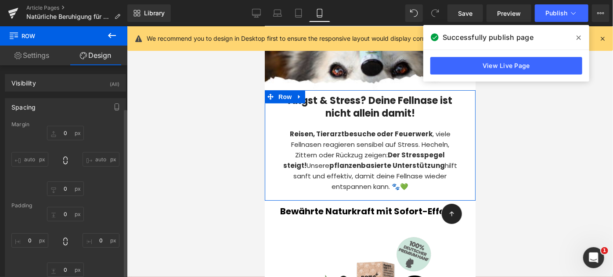
scroll to position [108, 0]
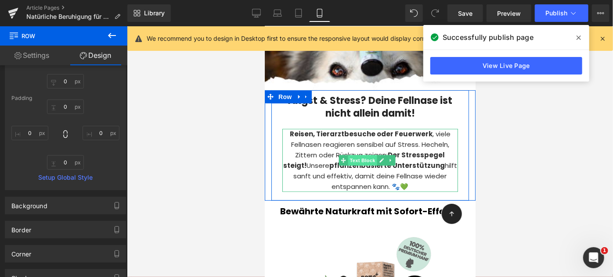
click at [353, 156] on span "Text Block" at bounding box center [362, 160] width 29 height 11
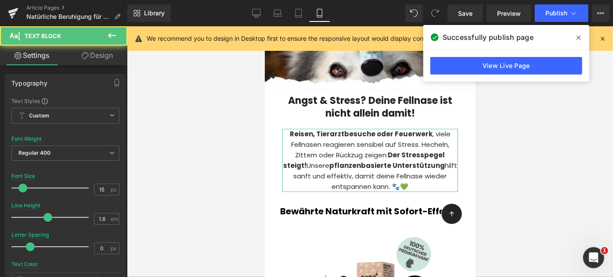
click at [102, 55] on link "Design" at bounding box center [97, 56] width 64 height 20
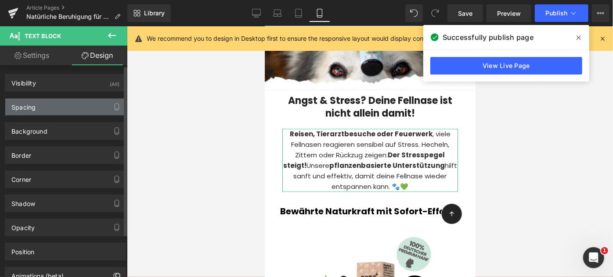
click at [52, 113] on div "Spacing" at bounding box center [65, 107] width 120 height 17
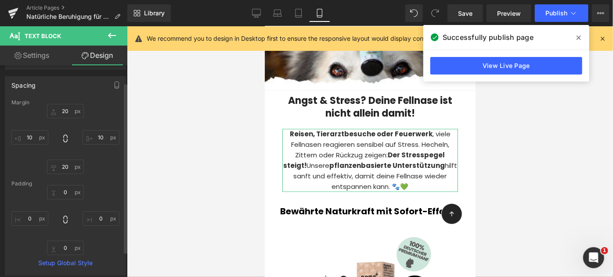
scroll to position [22, 0]
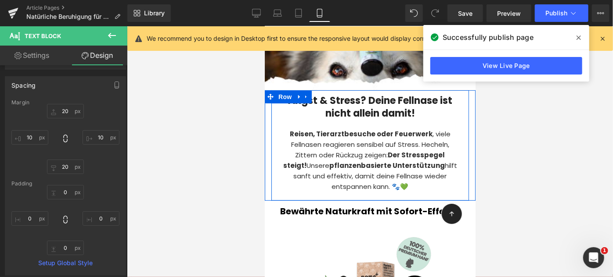
click at [354, 191] on div "Angst & Stress? Deine Fellnase ist nicht allein damit! Heading Reisen, Tierarzt…" at bounding box center [370, 145] width 198 height 110
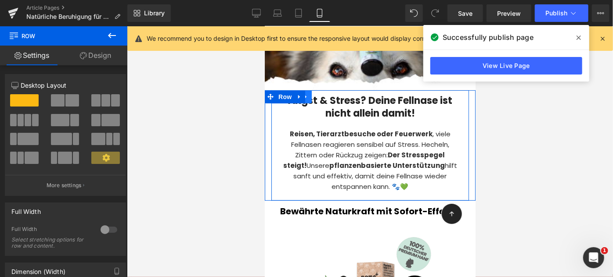
click at [309, 99] on link at bounding box center [305, 96] width 11 height 13
click at [287, 129] on div "Reisen, Tierarztbesuche oder Feuerwerk , viele Fellnasen reagieren sensibel auf…" at bounding box center [370, 160] width 176 height 63
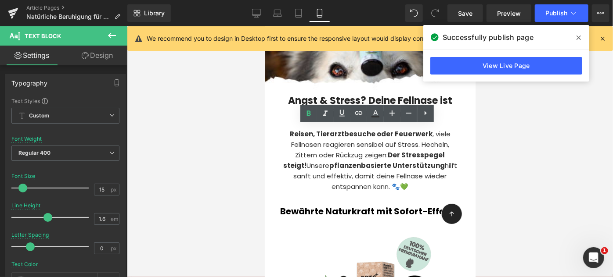
click at [236, 144] on div at bounding box center [370, 151] width 486 height 251
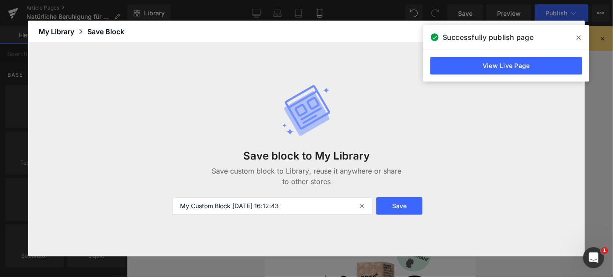
click at [575, 35] on span at bounding box center [579, 38] width 14 height 14
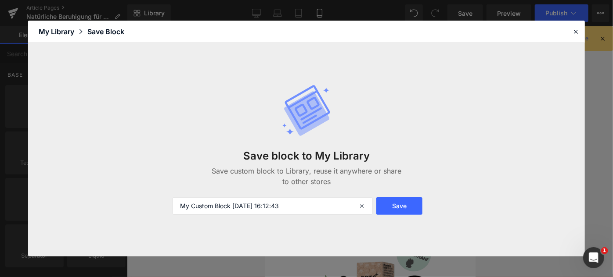
click at [575, 35] on icon at bounding box center [576, 32] width 8 height 8
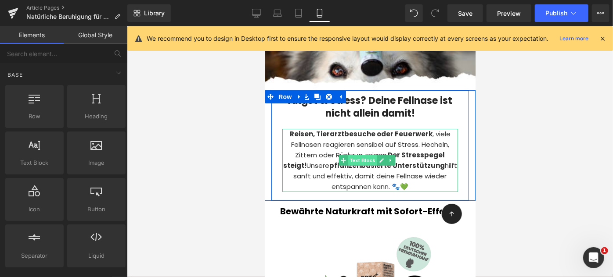
click at [362, 157] on span "Text Block" at bounding box center [362, 160] width 29 height 11
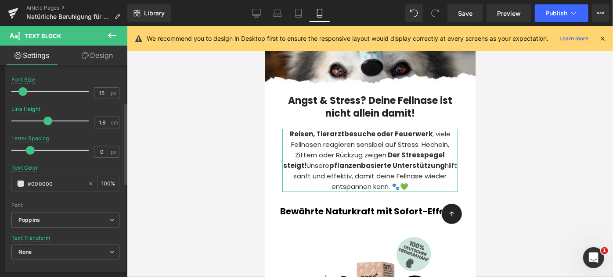
scroll to position [71, 0]
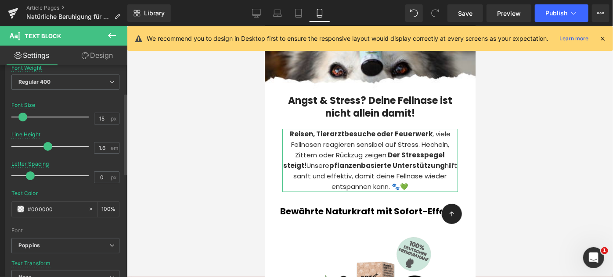
click at [27, 147] on div at bounding box center [52, 147] width 73 height 18
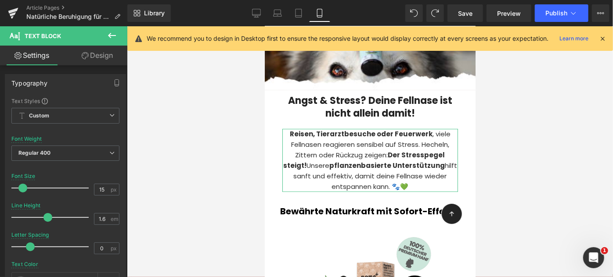
scroll to position [0, 0]
click at [104, 60] on link "Design" at bounding box center [97, 56] width 64 height 20
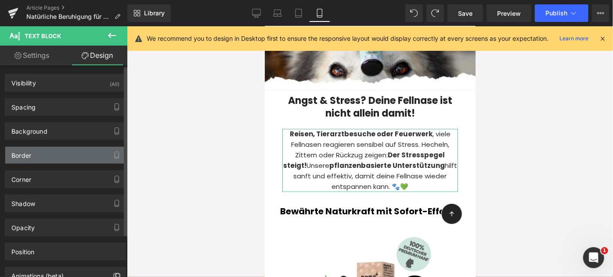
click at [37, 156] on div "Border" at bounding box center [65, 155] width 120 height 17
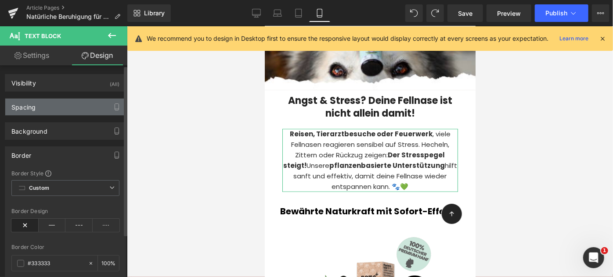
click at [37, 113] on div "Spacing" at bounding box center [65, 107] width 120 height 17
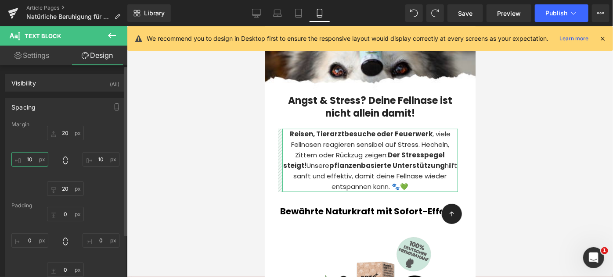
click at [32, 157] on input "10" at bounding box center [29, 159] width 37 height 14
type input "0"
click at [94, 159] on input "10" at bounding box center [101, 159] width 37 height 14
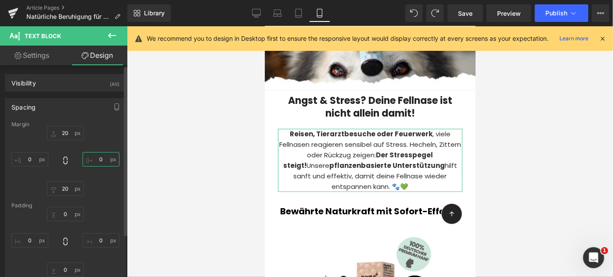
type input "0"
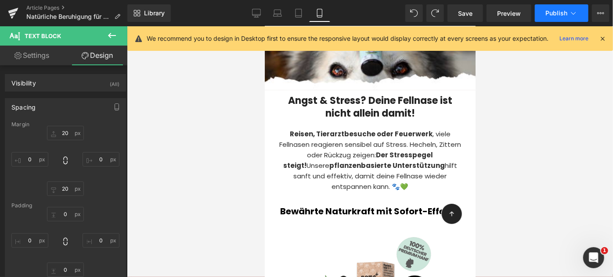
click at [559, 11] on span "Publish" at bounding box center [556, 13] width 22 height 7
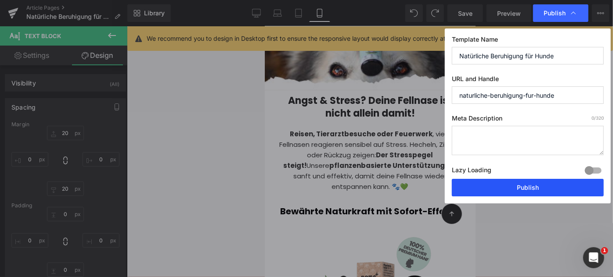
click at [501, 185] on button "Publish" at bounding box center [528, 188] width 152 height 18
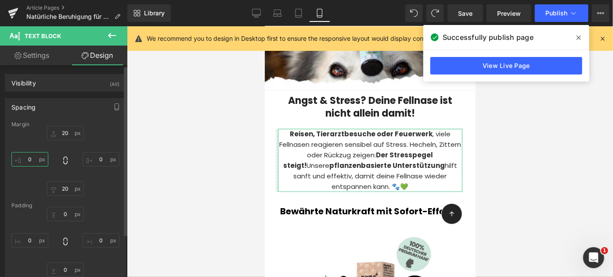
click at [29, 160] on input "0" at bounding box center [29, 159] width 37 height 14
type input "10"
click at [94, 163] on input "0" at bounding box center [101, 159] width 37 height 14
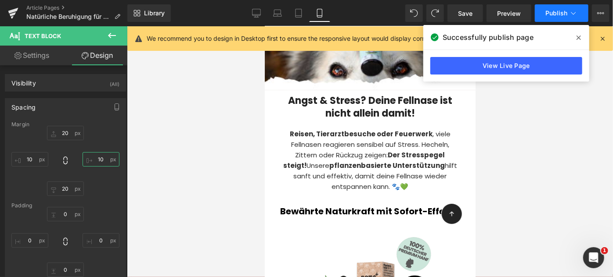
type input "10"
click at [561, 12] on span "Publish" at bounding box center [556, 13] width 22 height 7
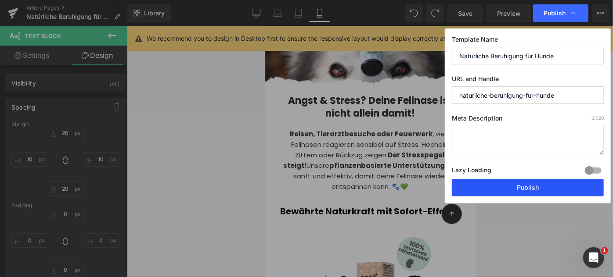
click at [512, 184] on button "Publish" at bounding box center [528, 188] width 152 height 18
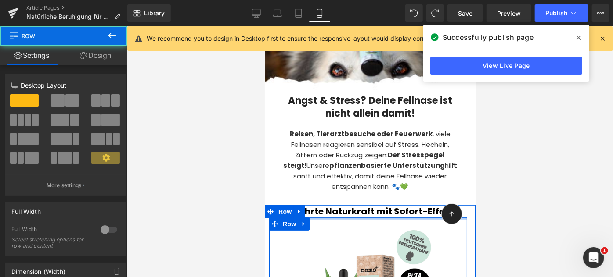
drag, startPoint x: 378, startPoint y: 216, endPoint x: 378, endPoint y: 205, distance: 11.9
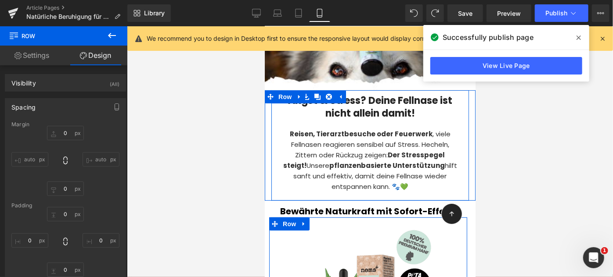
click at [386, 194] on div "Angst & Stress? Deine Fellnase ist nicht allein damit! Heading Reisen, Tierarzt…" at bounding box center [370, 145] width 198 height 110
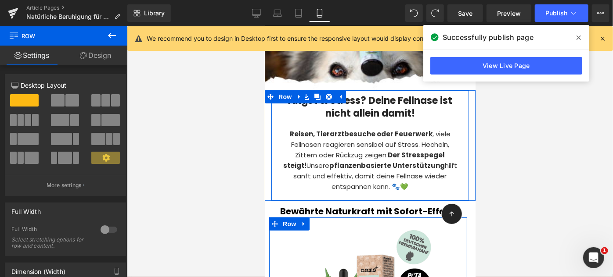
click at [365, 191] on div "Angst & Stress? Deine Fellnase ist nicht allein damit! Heading Reisen, Tierarzt…" at bounding box center [370, 145] width 198 height 110
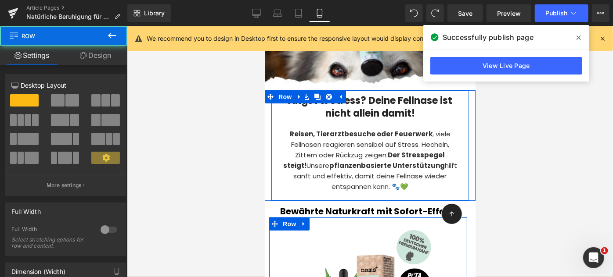
click at [358, 153] on div "Reisen, Tierarztbesuche oder Feuerwerk , viele Fellnasen reagieren sensibel auf…" at bounding box center [370, 160] width 176 height 63
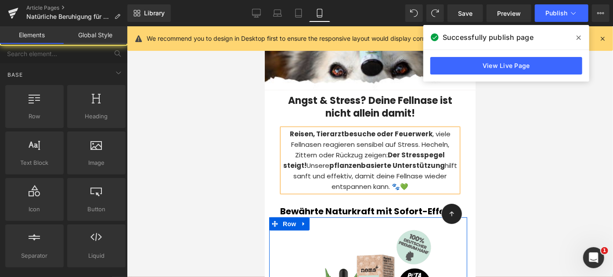
click at [553, 182] on div at bounding box center [370, 151] width 486 height 251
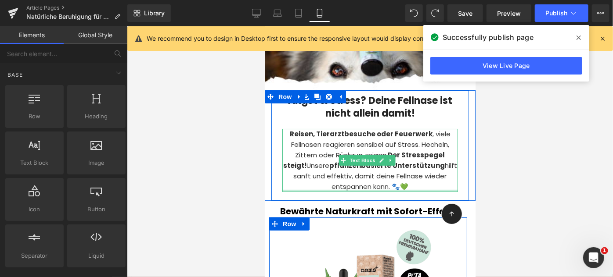
click at [428, 190] on div at bounding box center [370, 191] width 176 height 2
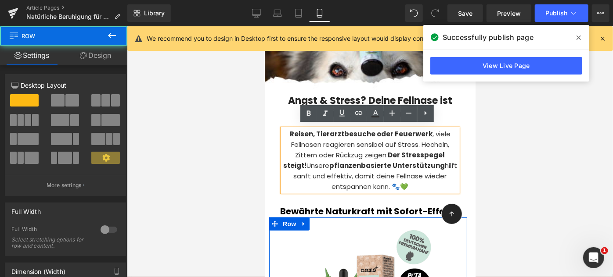
click at [420, 192] on div "Angst & Stress? Deine Fellnase ist nicht allein damit! Heading Reisen, Tierarzt…" at bounding box center [370, 145] width 198 height 110
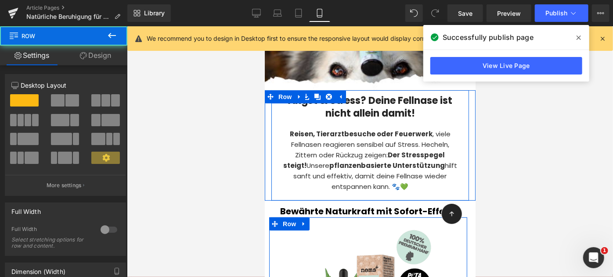
click at [382, 194] on div "Angst & Stress? Deine Fellnase ist nicht allein damit! Heading Reisen, Tierarzt…" at bounding box center [370, 145] width 198 height 110
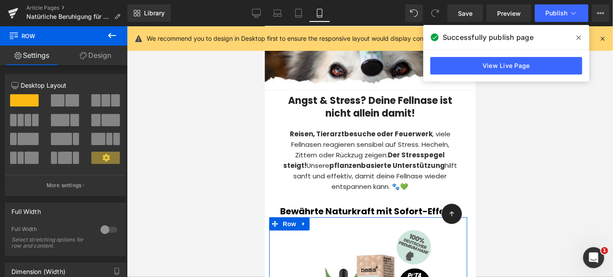
drag, startPoint x: 88, startPoint y: 57, endPoint x: 30, endPoint y: 165, distance: 122.6
click at [88, 57] on link "Design" at bounding box center [96, 56] width 64 height 20
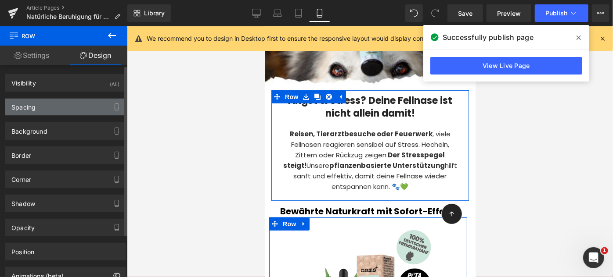
click at [28, 108] on div "Spacing" at bounding box center [23, 105] width 24 height 12
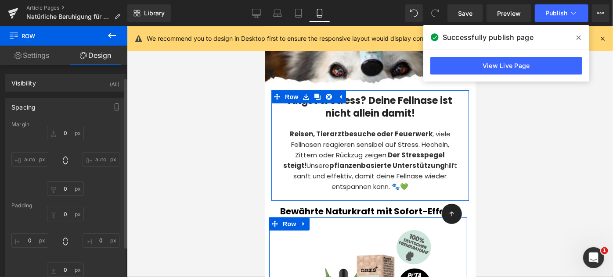
scroll to position [18, 0]
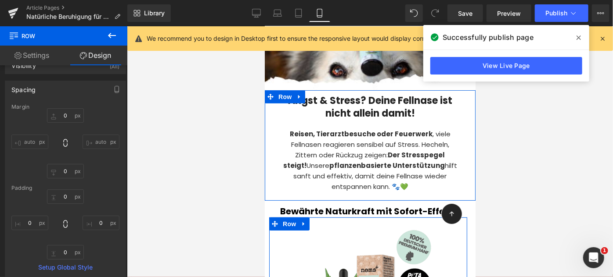
click at [268, 189] on div "Angst & Stress? Deine Fellnase ist nicht allein damit! Heading Reisen, Tierarzt…" at bounding box center [369, 145] width 211 height 110
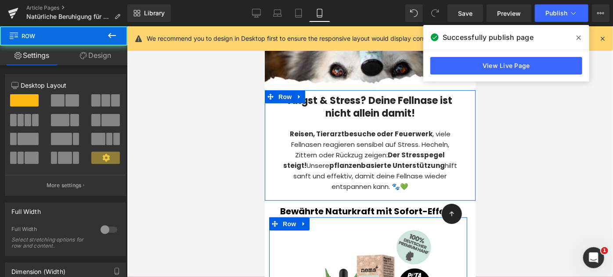
click at [90, 54] on link "Design" at bounding box center [96, 56] width 64 height 20
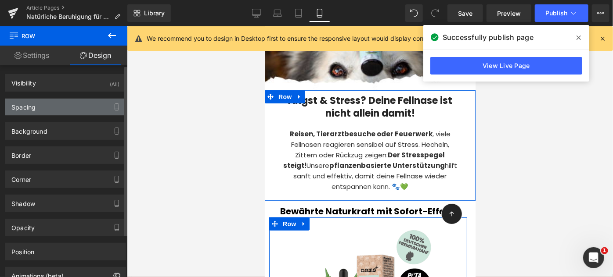
click at [47, 114] on div "Spacing" at bounding box center [65, 107] width 120 height 17
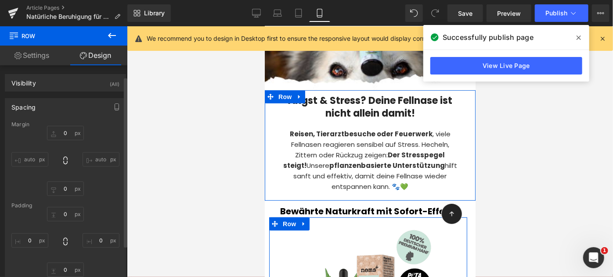
scroll to position [41, 0]
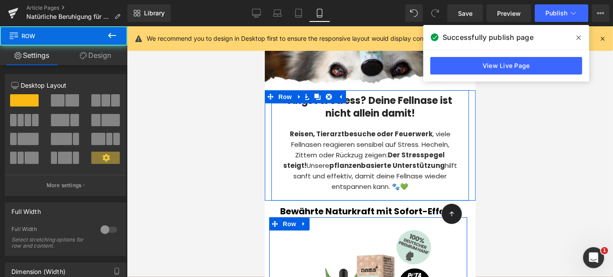
click at [280, 144] on div "Angst & Stress? Deine Fellnase ist nicht allein damit! Heading Reisen, Tierarzt…" at bounding box center [370, 145] width 198 height 110
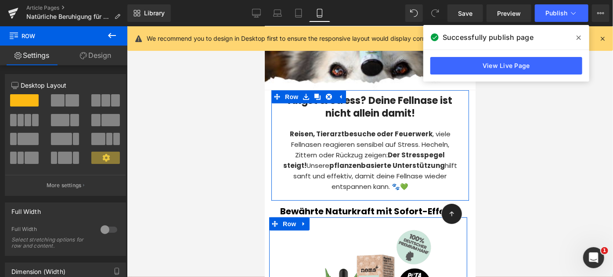
click at [106, 56] on link "Design" at bounding box center [96, 56] width 64 height 20
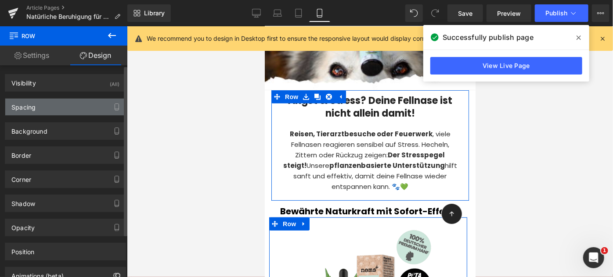
click at [34, 114] on div "Spacing" at bounding box center [65, 107] width 120 height 17
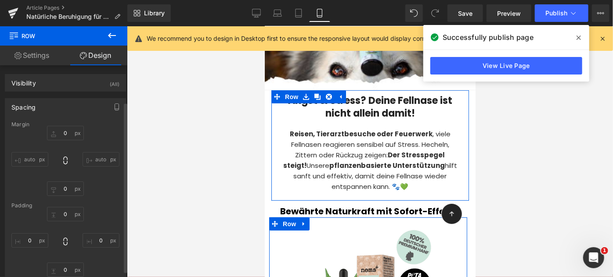
scroll to position [47, 0]
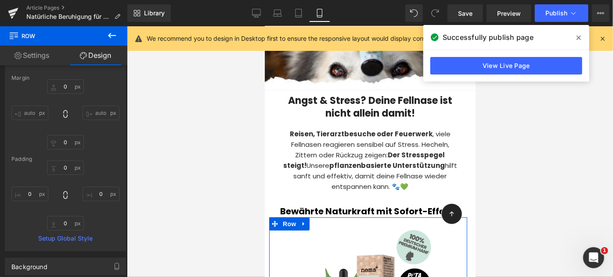
click at [217, 129] on div at bounding box center [370, 151] width 486 height 251
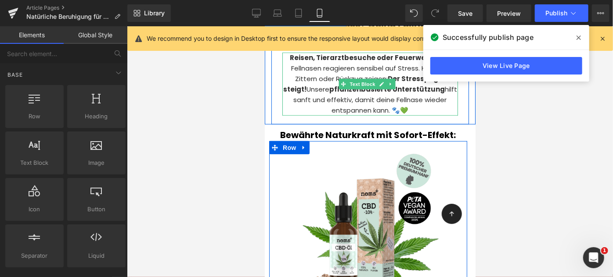
scroll to position [224, 0]
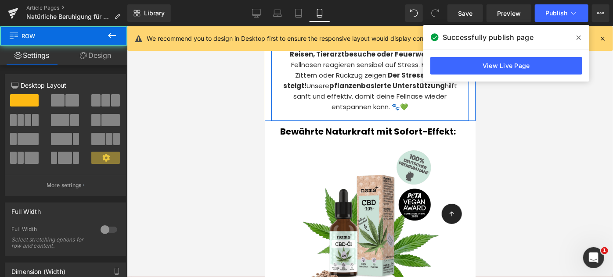
click at [339, 114] on div "Angst & Stress? Deine Fellnase ist nicht allein damit! Heading Reisen, Tierarzt…" at bounding box center [369, 65] width 211 height 110
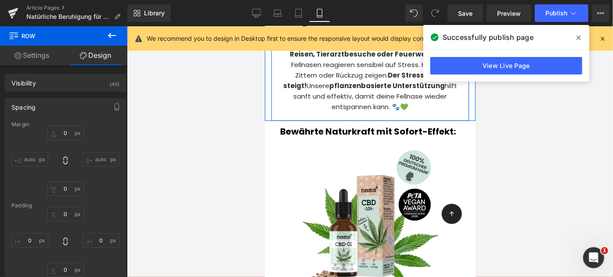
drag, startPoint x: 339, startPoint y: 117, endPoint x: 337, endPoint y: 111, distance: 6.1
click at [337, 111] on div "Angst & Stress? Deine Fellnase ist nicht allein damit! Heading Reisen, Tierarzt…" at bounding box center [369, 65] width 211 height 110
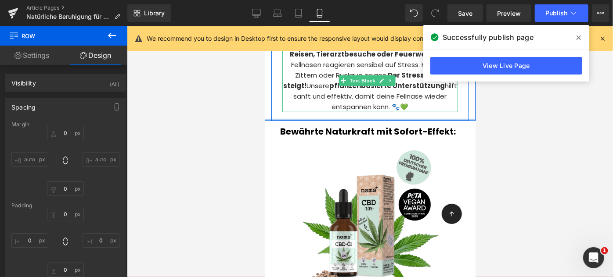
drag, startPoint x: 338, startPoint y: 115, endPoint x: 331, endPoint y: 97, distance: 19.3
click at [331, 97] on div "Angst & Stress? Deine Fellnase ist nicht allein damit! Heading Reisen, Tierarzt…" at bounding box center [369, 65] width 211 height 110
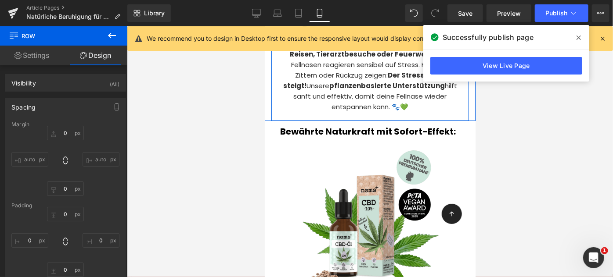
click at [343, 111] on div "Angst & Stress? Deine Fellnase ist nicht allein damit! Heading Reisen, Tierarzt…" at bounding box center [370, 65] width 198 height 110
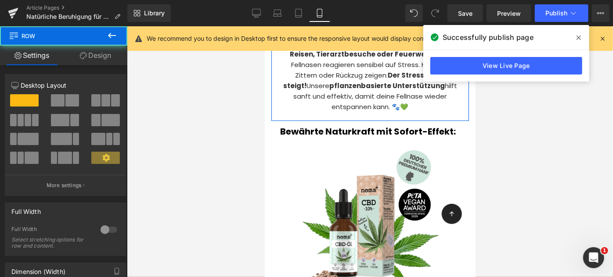
click at [96, 49] on link "Design" at bounding box center [96, 56] width 64 height 20
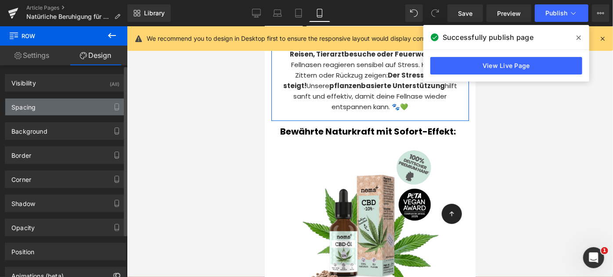
click at [25, 112] on div "Spacing" at bounding box center [65, 107] width 120 height 17
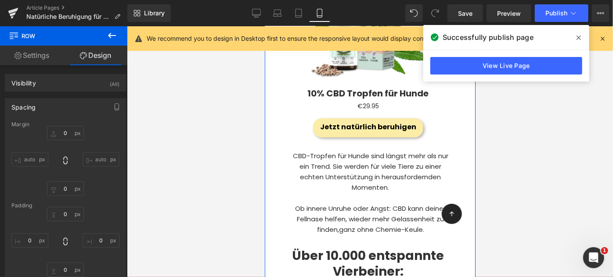
scroll to position [431, 0]
click at [354, 182] on div "CBD-Tropfen für Hunde sind längst mehr als nur ein Trend. Sie werden für viele …" at bounding box center [367, 193] width 167 height 84
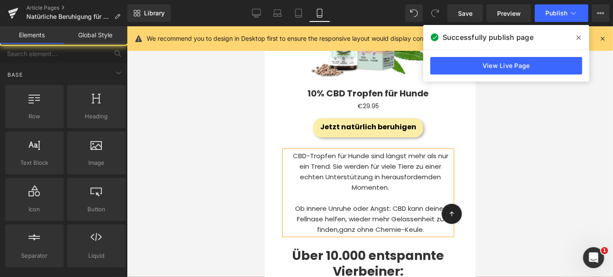
click at [203, 165] on div at bounding box center [370, 151] width 486 height 251
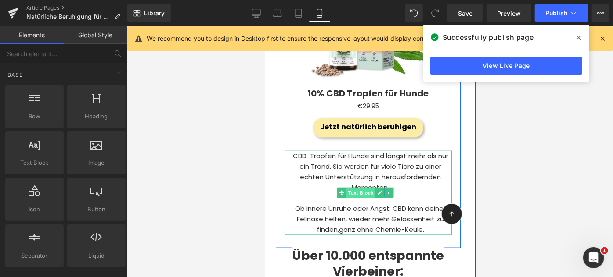
click at [360, 187] on span "Text Block" at bounding box center [360, 192] width 29 height 11
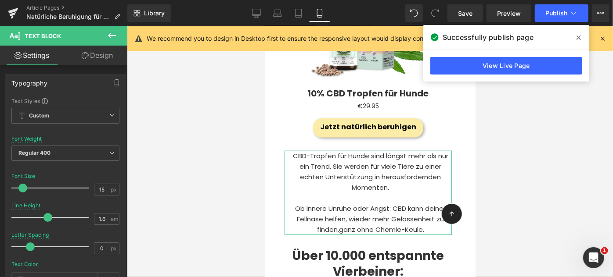
click at [101, 60] on link "Design" at bounding box center [97, 56] width 64 height 20
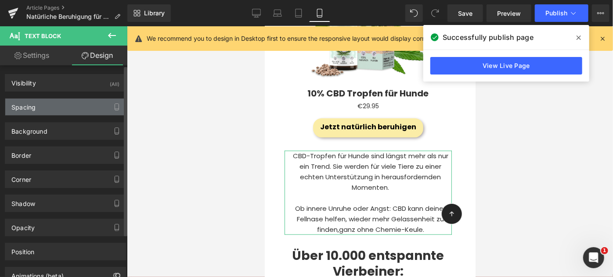
click at [37, 105] on div "Spacing" at bounding box center [65, 107] width 120 height 17
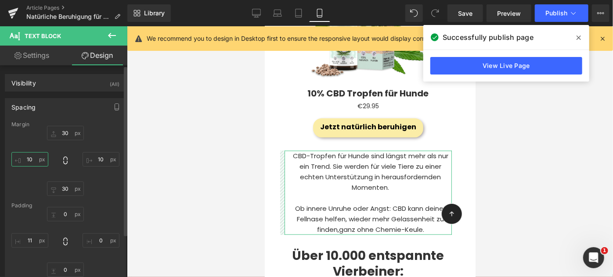
click at [39, 161] on input "10" at bounding box center [29, 159] width 37 height 14
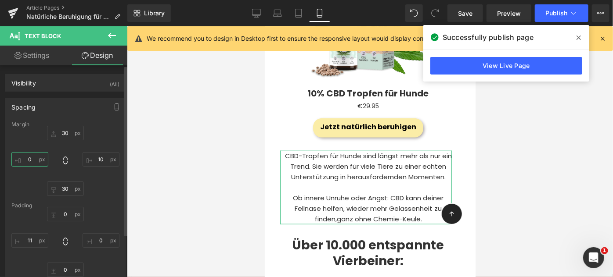
type input "1"
type input "0"
click at [95, 159] on input "10" at bounding box center [101, 159] width 37 height 14
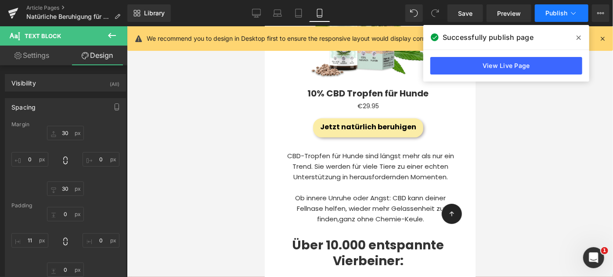
click at [553, 17] on button "Publish" at bounding box center [562, 13] width 54 height 18
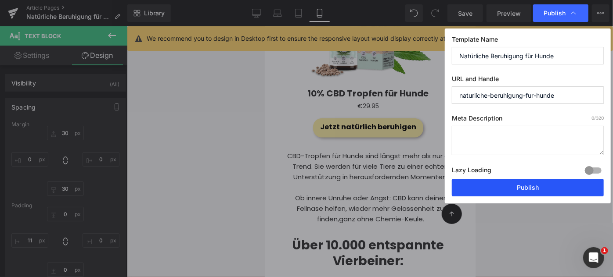
click at [523, 191] on button "Publish" at bounding box center [528, 188] width 152 height 18
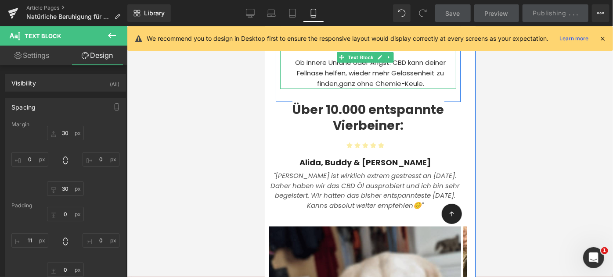
scroll to position [569, 0]
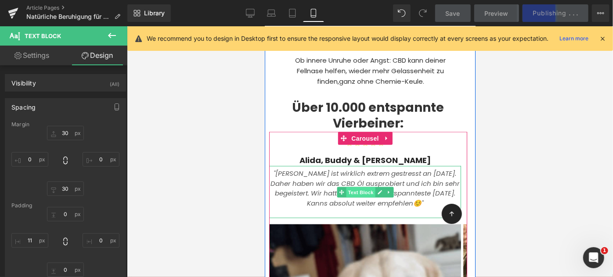
click at [350, 194] on span "Text Block" at bounding box center [360, 192] width 29 height 11
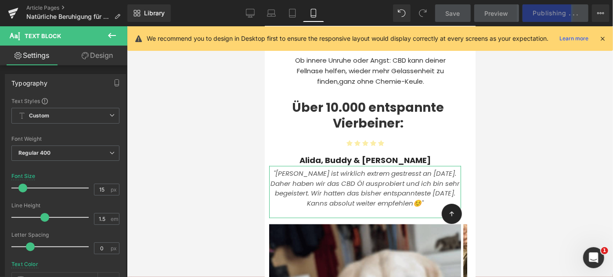
click at [98, 56] on link "Design" at bounding box center [97, 56] width 64 height 20
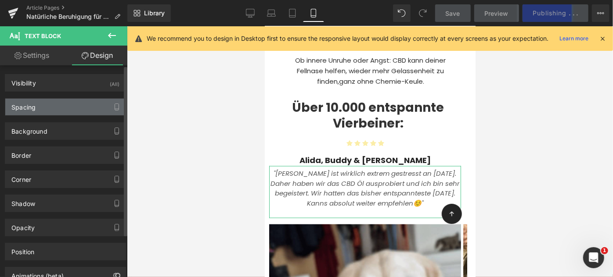
click at [22, 106] on div "Spacing" at bounding box center [23, 105] width 24 height 12
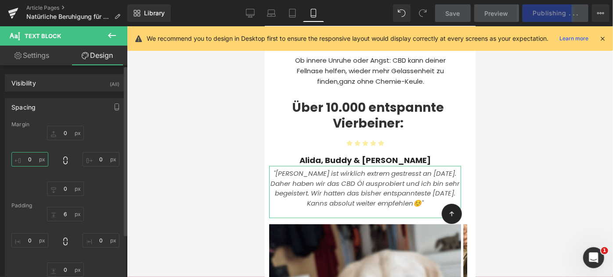
click at [33, 158] on input "0" at bounding box center [29, 159] width 37 height 14
type input "10"
click at [101, 159] on input "0" at bounding box center [101, 159] width 37 height 14
type input "10"
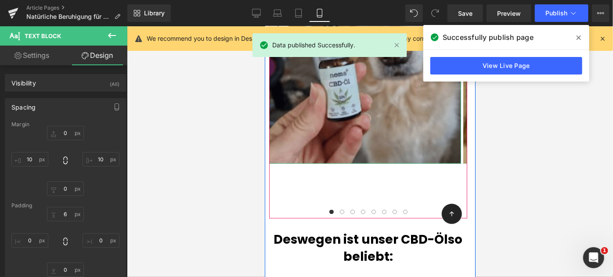
scroll to position [872, 0]
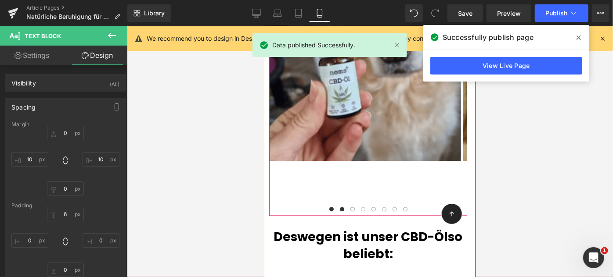
click at [340, 208] on button at bounding box center [341, 209] width 11 height 9
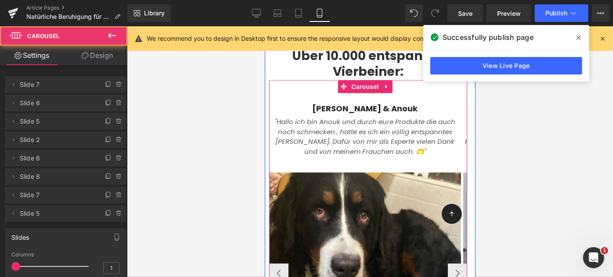
scroll to position [592, 0]
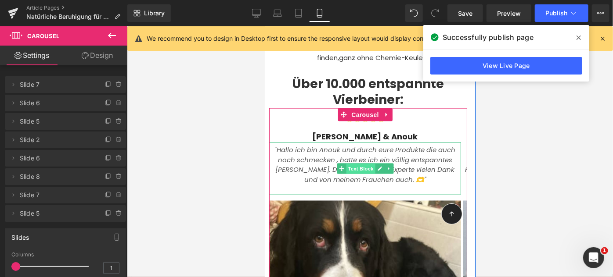
click at [360, 169] on span "Text Block" at bounding box center [360, 168] width 29 height 11
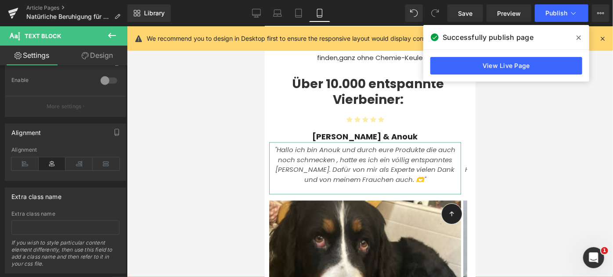
scroll to position [326, 0]
click at [94, 53] on link "Design" at bounding box center [97, 56] width 64 height 20
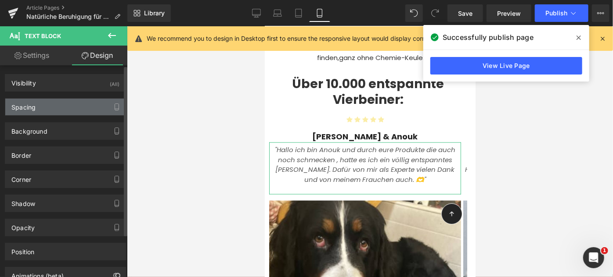
click at [34, 104] on div "Spacing" at bounding box center [23, 105] width 24 height 12
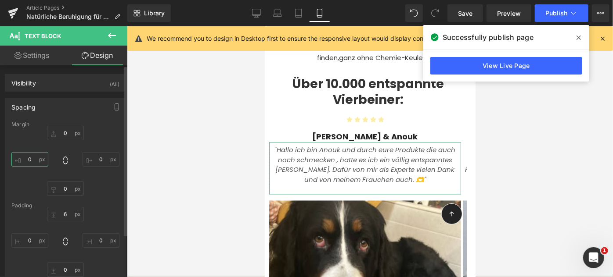
click at [24, 162] on input "0" at bounding box center [29, 159] width 37 height 14
type input "10"
click at [98, 159] on input "0" at bounding box center [101, 159] width 37 height 14
type input "10"
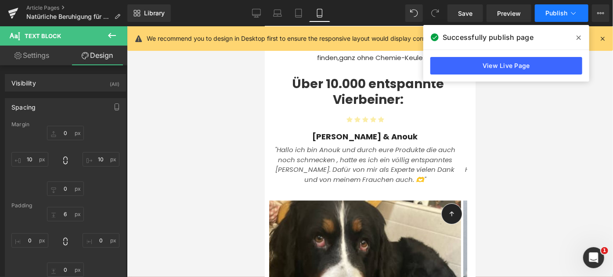
click at [553, 12] on span "Publish" at bounding box center [556, 13] width 22 height 7
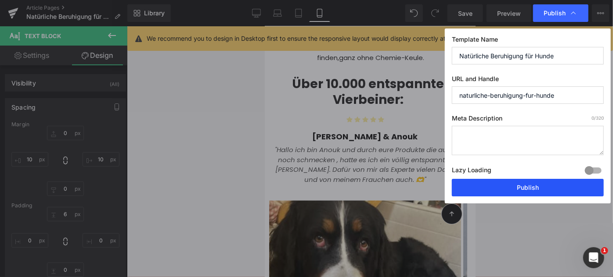
click at [512, 187] on button "Publish" at bounding box center [528, 188] width 152 height 18
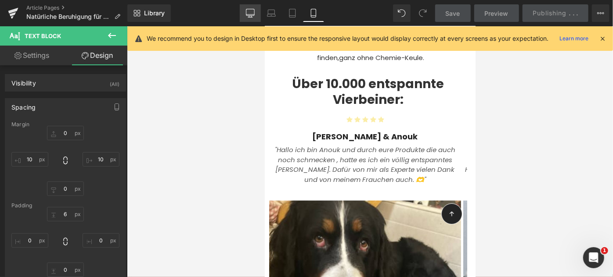
click at [249, 9] on icon at bounding box center [250, 12] width 8 height 7
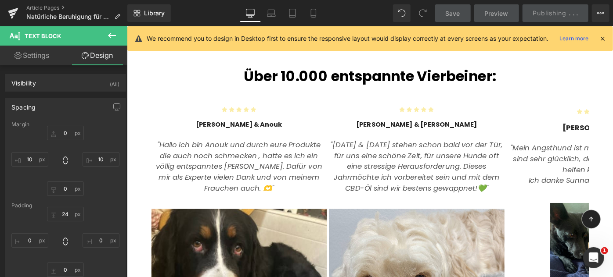
scroll to position [686, 0]
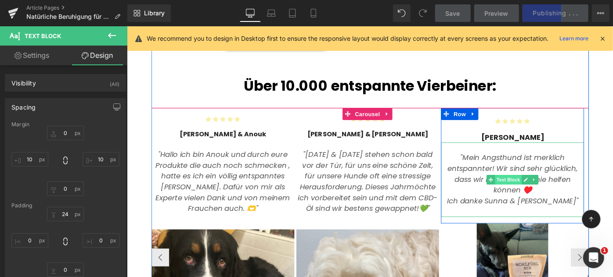
click at [537, 189] on span "Text Block" at bounding box center [543, 194] width 29 height 11
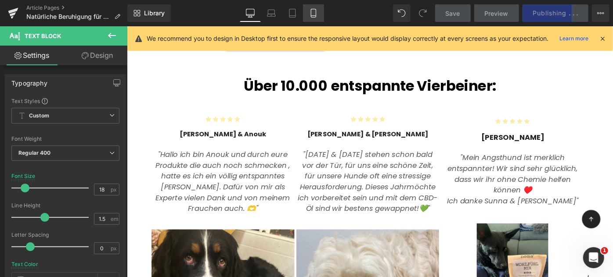
click at [311, 11] on icon at bounding box center [313, 13] width 9 height 9
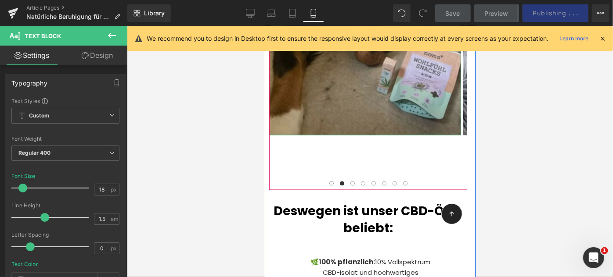
scroll to position [900, 0]
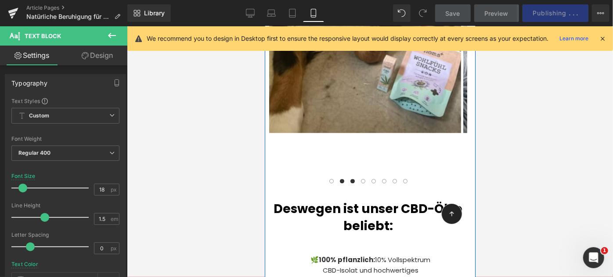
click at [347, 184] on button at bounding box center [352, 181] width 11 height 9
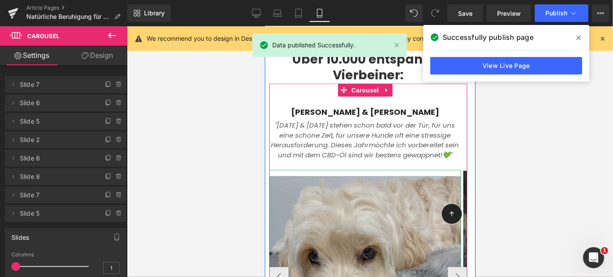
scroll to position [616, 0]
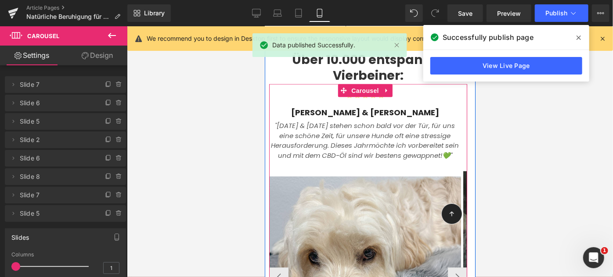
click at [325, 143] on icon ""[DATE] & [DATE] stehen schon bald vor der Tür, für uns eine schöne Zeit, für u…" at bounding box center [363, 135] width 184 height 29
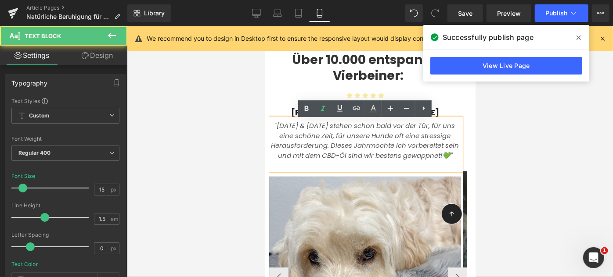
click at [344, 145] on icon ""[DATE] & [DATE] stehen schon bald vor der Tür, für uns eine schöne Zeit, für u…" at bounding box center [363, 135] width 184 height 29
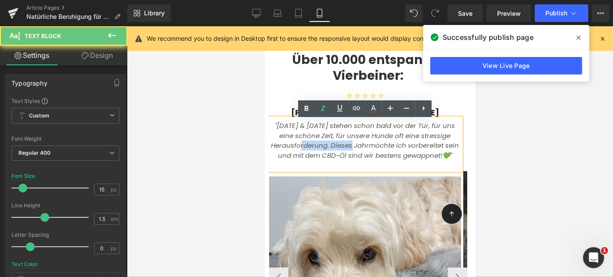
click at [344, 145] on icon ""[DATE] & [DATE] stehen schon bald vor der Tür, für uns eine schöne Zeit, für u…" at bounding box center [363, 135] width 184 height 29
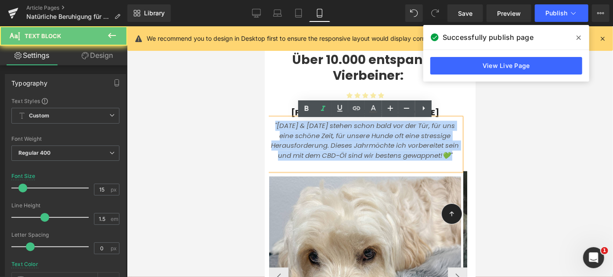
click at [344, 145] on icon ""[DATE] & [DATE] stehen schon bald vor der Tür, für uns eine schöne Zeit, für u…" at bounding box center [363, 135] width 184 height 29
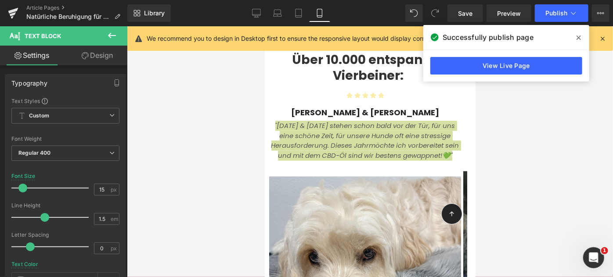
click at [101, 57] on link "Design" at bounding box center [97, 56] width 64 height 20
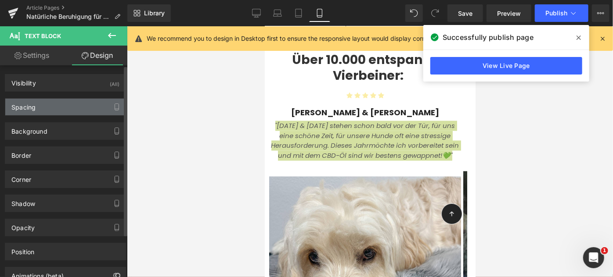
click at [46, 108] on div "Spacing" at bounding box center [65, 107] width 120 height 17
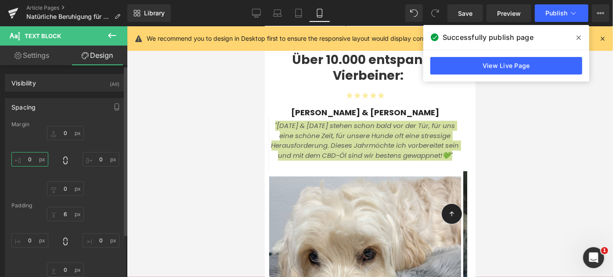
click at [31, 160] on input "0" at bounding box center [29, 159] width 37 height 14
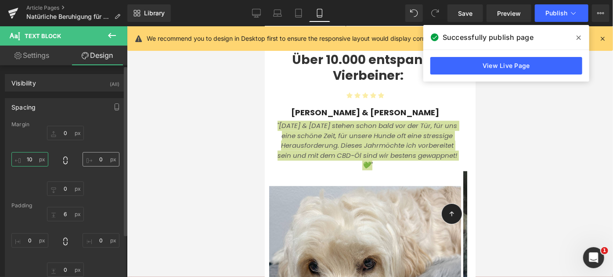
type input "10"
click at [104, 155] on input "0" at bounding box center [101, 159] width 37 height 14
type input "10"
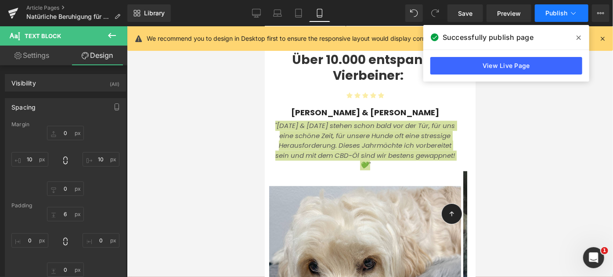
click at [561, 4] on button "Publish" at bounding box center [562, 13] width 54 height 18
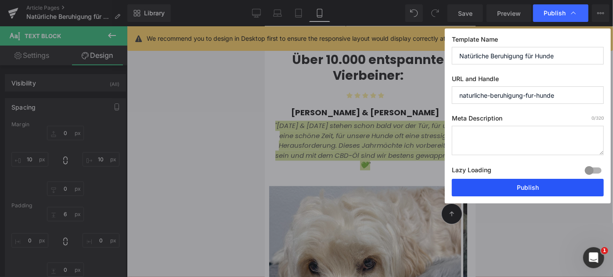
click at [540, 191] on button "Publish" at bounding box center [528, 188] width 152 height 18
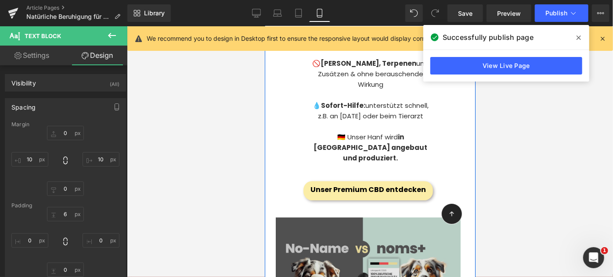
scroll to position [1171, 0]
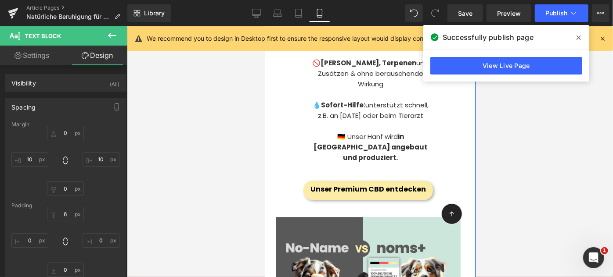
click at [351, 182] on div "Unser Premium CBD entdecken Button" at bounding box center [367, 189] width 153 height 19
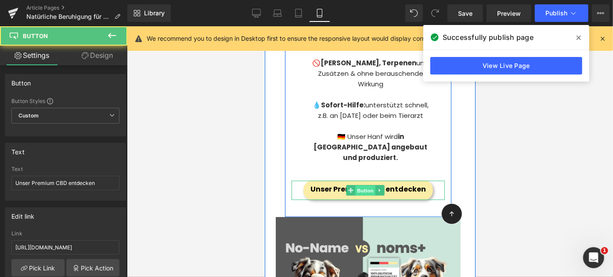
click at [367, 185] on span "Button" at bounding box center [365, 190] width 20 height 11
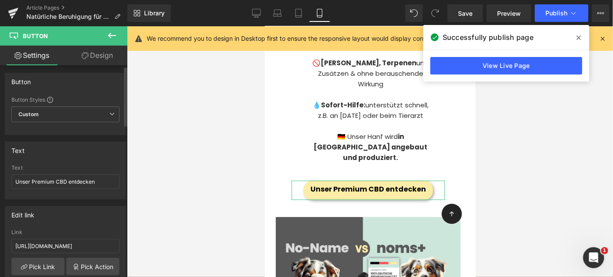
scroll to position [2, 0]
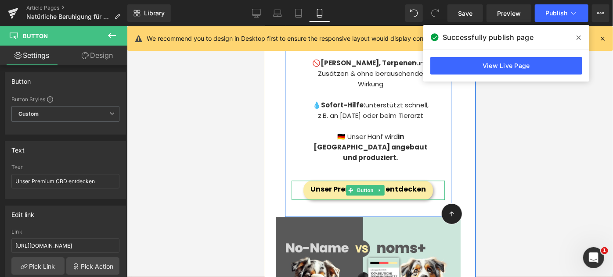
click at [328, 184] on span "Unser Premium CBD entdecken" at bounding box center [367, 189] width 115 height 10
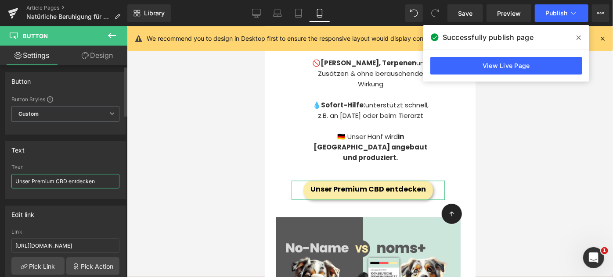
drag, startPoint x: 31, startPoint y: 181, endPoint x: 0, endPoint y: 166, distance: 34.2
click at [0, 166] on div "Text Unser Premium CBD entdecken Text Unser Premium CBD entdecken" at bounding box center [65, 167] width 131 height 65
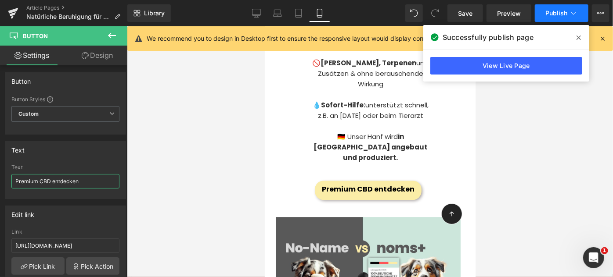
type input "Premium CBD entdecken"
click at [540, 5] on button "Publish" at bounding box center [562, 13] width 54 height 18
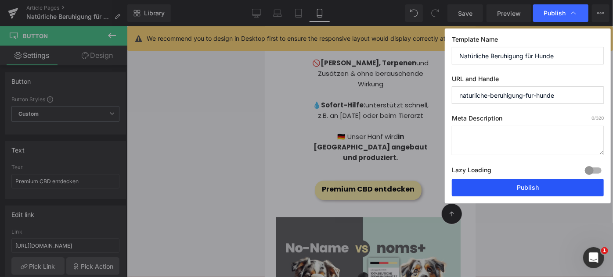
click at [536, 188] on button "Publish" at bounding box center [528, 188] width 152 height 18
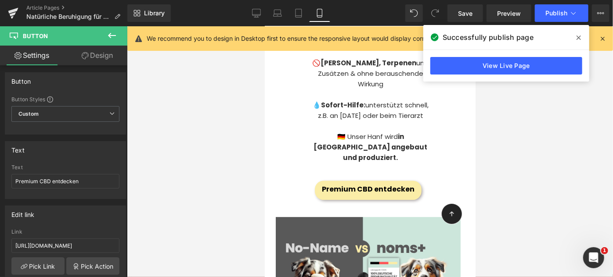
click at [576, 33] on span at bounding box center [579, 38] width 14 height 14
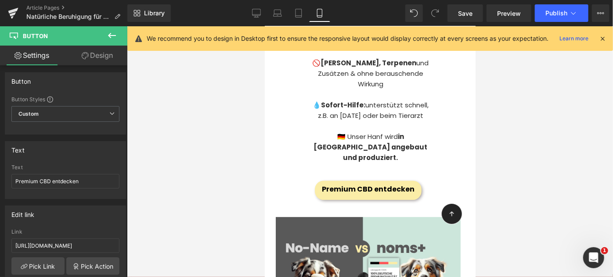
scroll to position [0, 0]
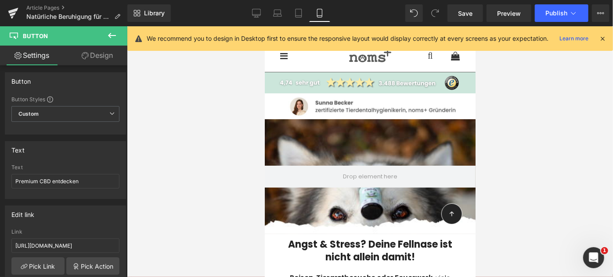
drag, startPoint x: 470, startPoint y: 95, endPoint x: 733, endPoint y: 55, distance: 265.6
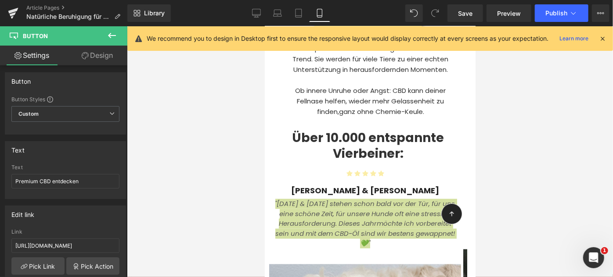
scroll to position [523, 0]
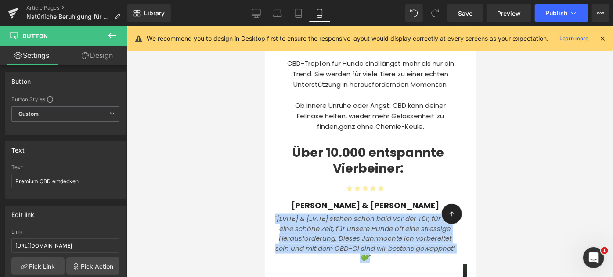
click at [336, 163] on span "Über 10.000 entspannte Vierbeiner:" at bounding box center [368, 160] width 152 height 33
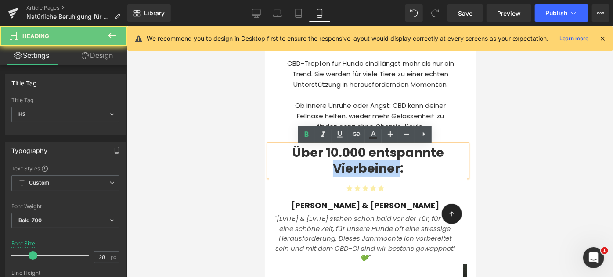
click at [336, 163] on span "Über 10.000 entspannte Vierbeiner:" at bounding box center [368, 160] width 152 height 33
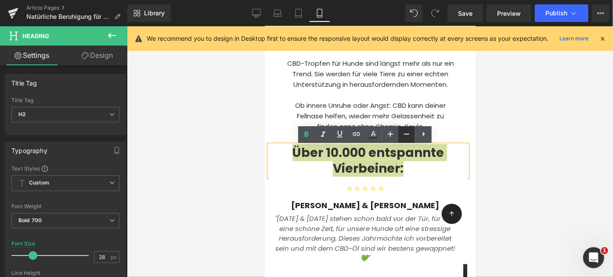
click at [408, 135] on icon at bounding box center [406, 134] width 11 height 11
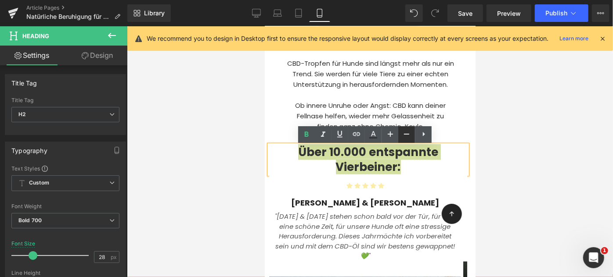
click at [408, 135] on icon at bounding box center [406, 134] width 11 height 11
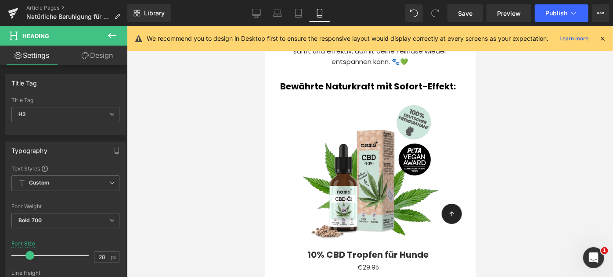
scroll to position [259, 0]
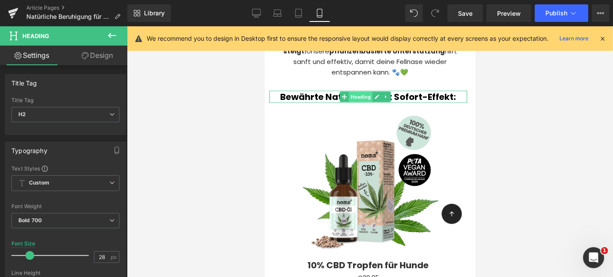
click at [363, 94] on span "Heading" at bounding box center [360, 96] width 24 height 11
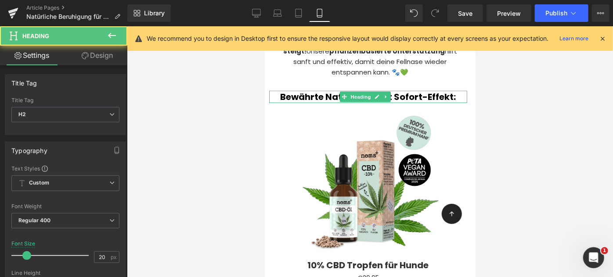
click at [303, 91] on b "Bewährte Naturkraft mit Sofort-Effekt:" at bounding box center [368, 96] width 176 height 12
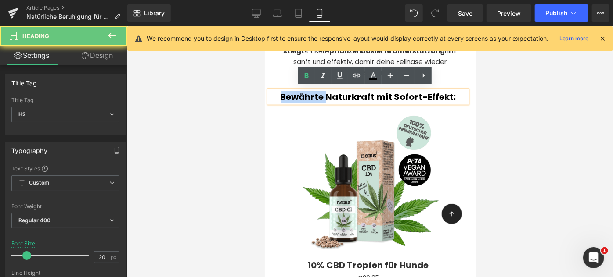
click at [303, 91] on b "Bewährte Naturkraft mit Sofort-Effekt:" at bounding box center [368, 96] width 176 height 12
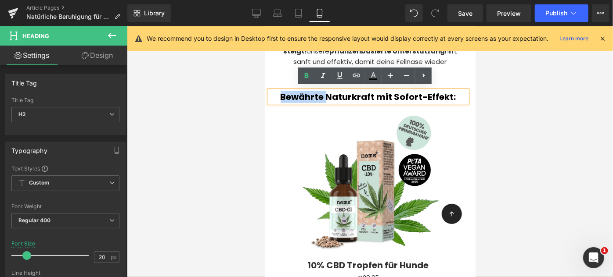
click at [303, 91] on b "Bewährte Naturkraft mit Sofort-Effekt:" at bounding box center [368, 96] width 176 height 12
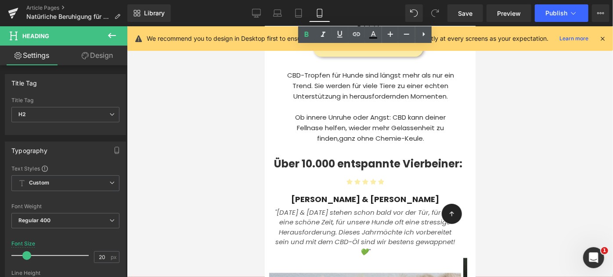
scroll to position [533, 0]
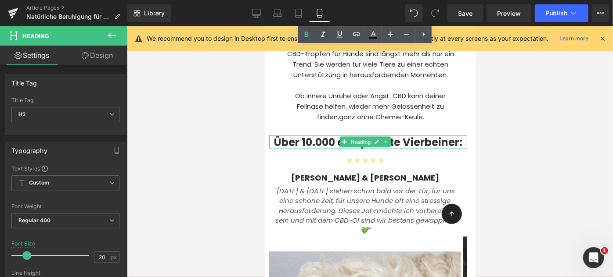
click at [324, 144] on span "Über 10.000 entspannte Vierbeiner:" at bounding box center [368, 142] width 188 height 14
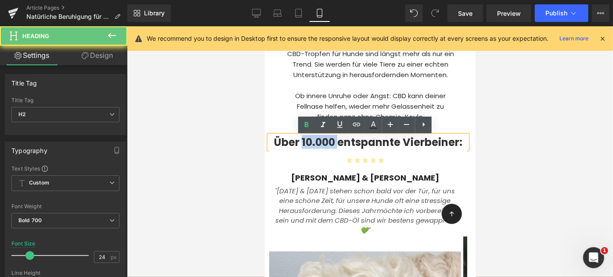
click at [324, 144] on span "Über 10.000 entspannte Vierbeiner:" at bounding box center [368, 142] width 188 height 14
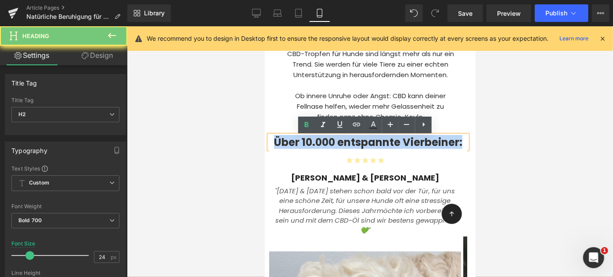
click at [324, 144] on span "Über 10.000 entspannte Vierbeiner:" at bounding box center [368, 142] width 188 height 14
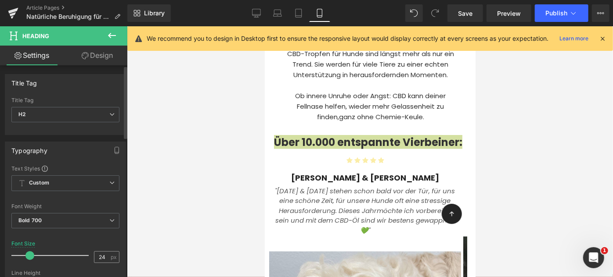
click at [104, 254] on input "24" at bounding box center [101, 257] width 15 height 11
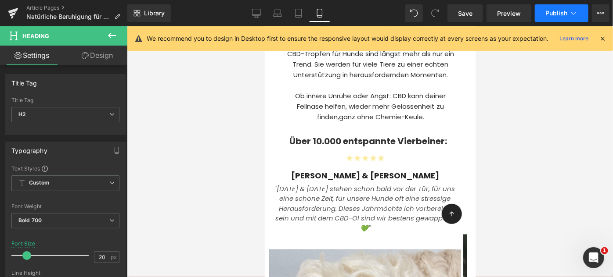
type input "20"
click at [556, 16] on span "Publish" at bounding box center [556, 13] width 22 height 7
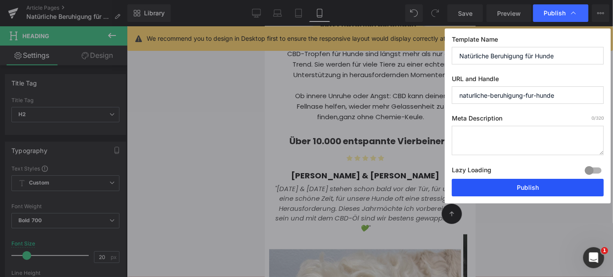
click at [538, 181] on button "Publish" at bounding box center [528, 188] width 152 height 18
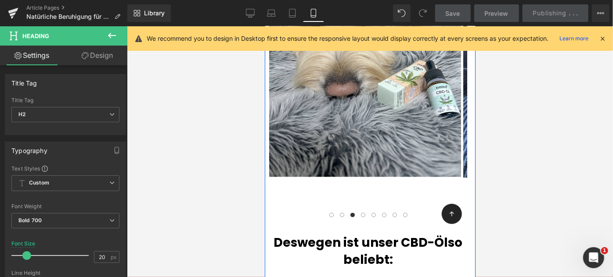
scroll to position [983, 0]
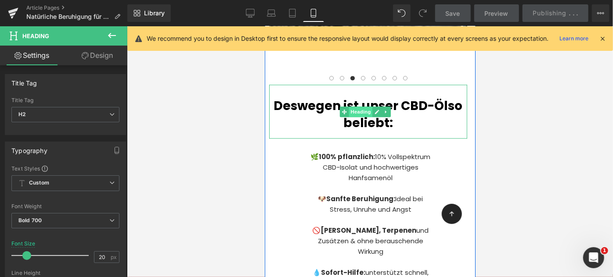
click at [357, 112] on span "Heading" at bounding box center [360, 111] width 24 height 11
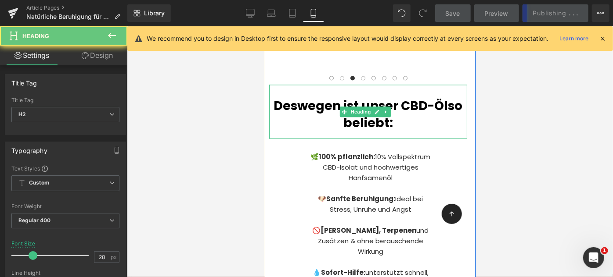
click at [311, 113] on b "Deswegen ist unser CBD-Öl" at bounding box center [361, 105] width 174 height 17
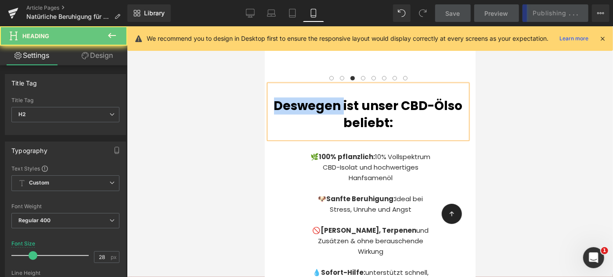
click at [311, 113] on b "Deswegen ist unser CBD-Öl" at bounding box center [361, 105] width 174 height 17
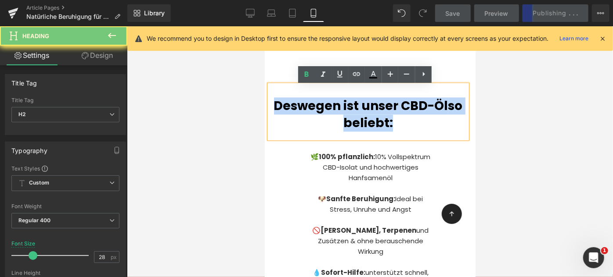
click at [311, 113] on b "Deswegen ist unser CBD-Öl" at bounding box center [361, 105] width 174 height 17
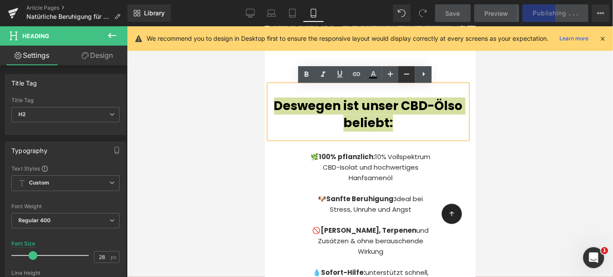
click at [403, 76] on icon at bounding box center [406, 74] width 11 height 11
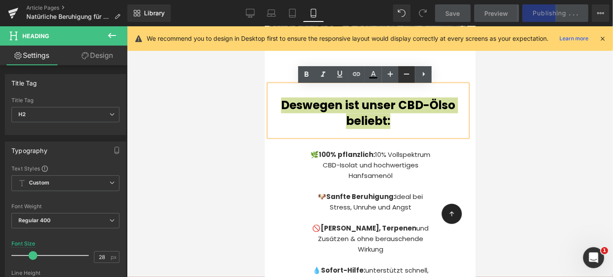
click at [403, 76] on icon at bounding box center [406, 74] width 11 height 11
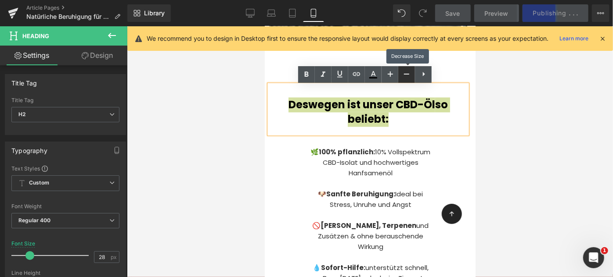
click at [403, 76] on icon at bounding box center [406, 74] width 11 height 11
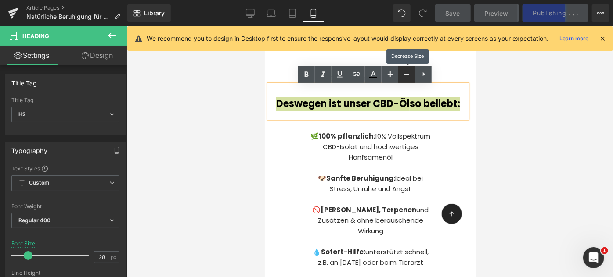
click at [403, 76] on icon at bounding box center [406, 74] width 11 height 11
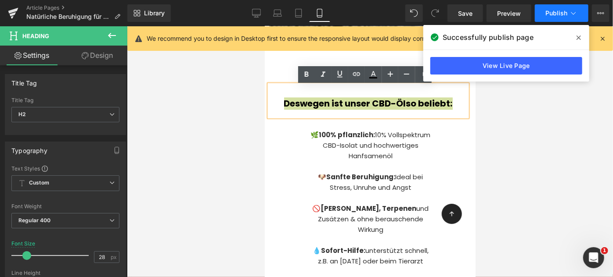
click at [551, 18] on button "Publish" at bounding box center [562, 13] width 54 height 18
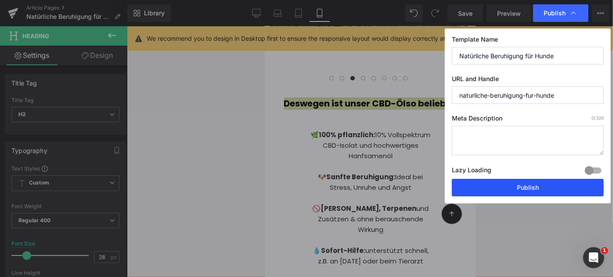
click at [523, 185] on button "Publish" at bounding box center [528, 188] width 152 height 18
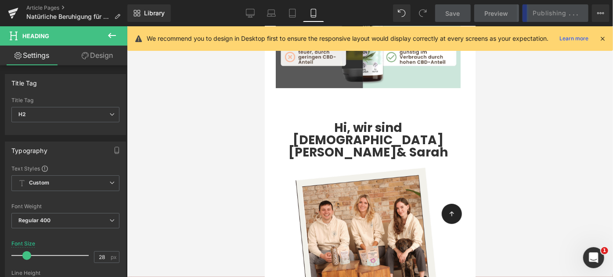
scroll to position [1443, 0]
click at [332, 119] on span "Hi, wir sind [DEMOGRAPHIC_DATA][PERSON_NAME]" at bounding box center [365, 140] width 155 height 42
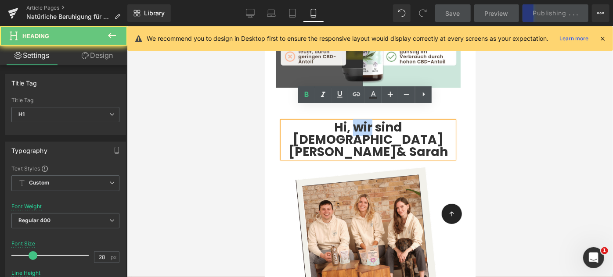
click at [332, 119] on span "Hi, wir sind [DEMOGRAPHIC_DATA][PERSON_NAME]" at bounding box center [365, 140] width 155 height 42
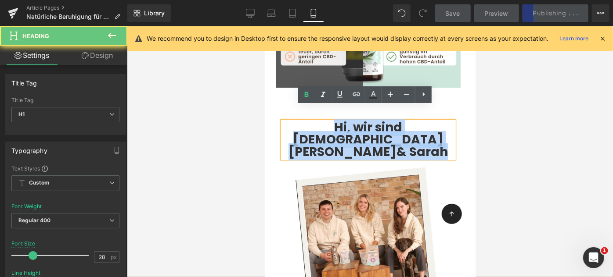
click at [332, 119] on span "Hi, wir sind [DEMOGRAPHIC_DATA][PERSON_NAME]" at bounding box center [365, 140] width 155 height 42
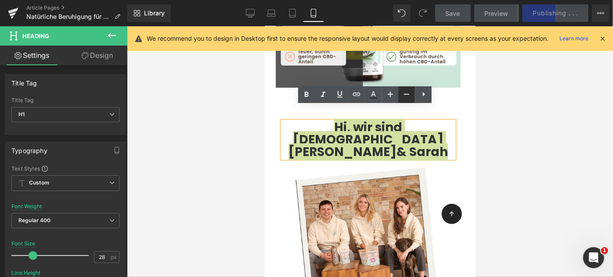
click at [403, 97] on icon at bounding box center [406, 94] width 11 height 11
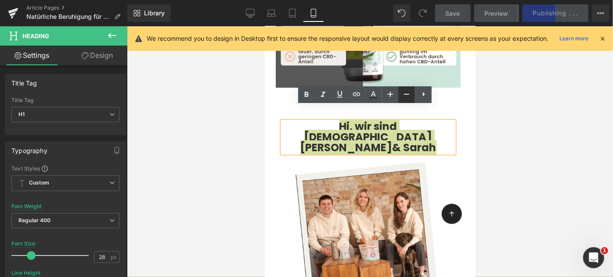
click at [403, 97] on icon at bounding box center [406, 94] width 11 height 11
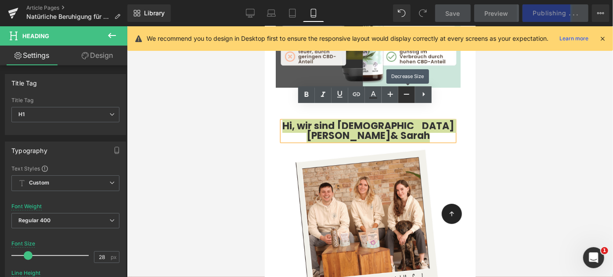
click at [403, 97] on icon at bounding box center [406, 94] width 11 height 11
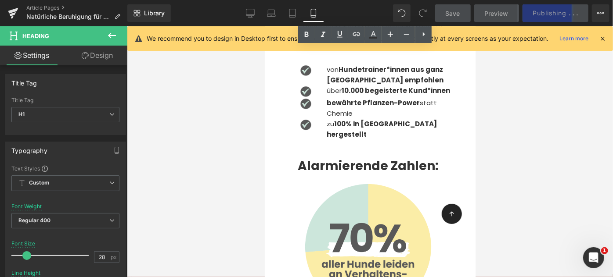
scroll to position [1784, 0]
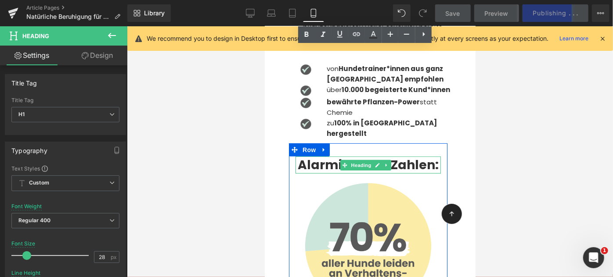
click at [323, 156] on b "Alarmierende Zahlen:" at bounding box center [367, 164] width 141 height 17
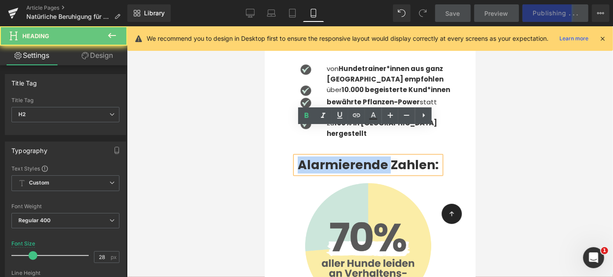
click at [323, 156] on b "Alarmierende Zahlen:" at bounding box center [367, 164] width 141 height 17
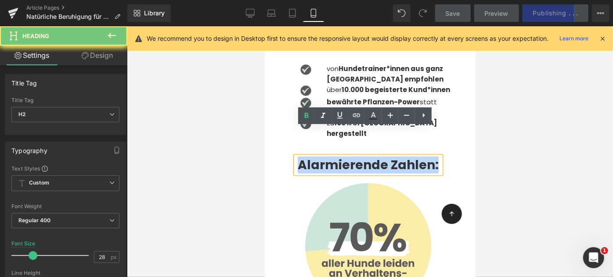
click at [323, 156] on b "Alarmierende Zahlen:" at bounding box center [367, 164] width 141 height 17
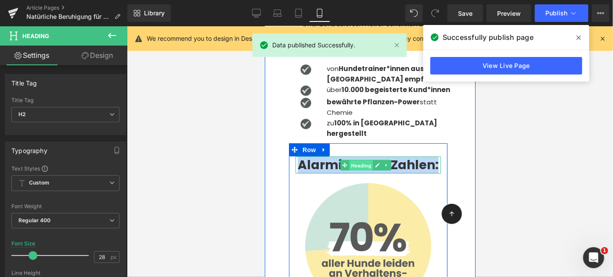
click at [350, 160] on span "Heading" at bounding box center [361, 165] width 24 height 11
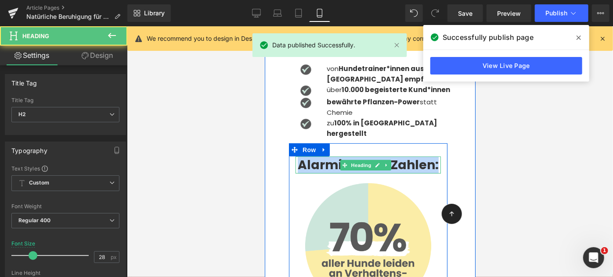
click at [321, 156] on b "Alarmierende Zahlen:" at bounding box center [367, 164] width 141 height 17
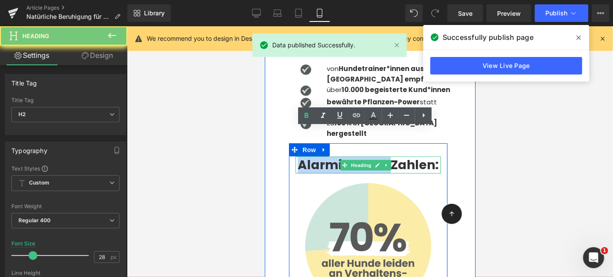
click at [321, 156] on b "Alarmierende Zahlen:" at bounding box center [367, 164] width 141 height 17
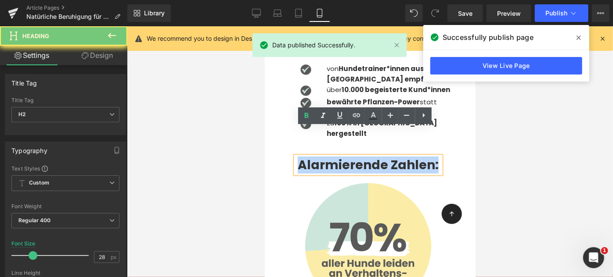
click at [321, 156] on b "Alarmierende Zahlen:" at bounding box center [367, 164] width 141 height 17
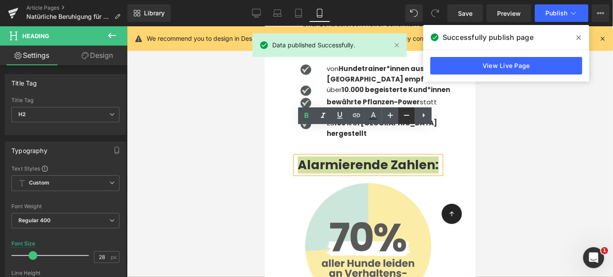
click at [403, 119] on icon at bounding box center [406, 115] width 11 height 11
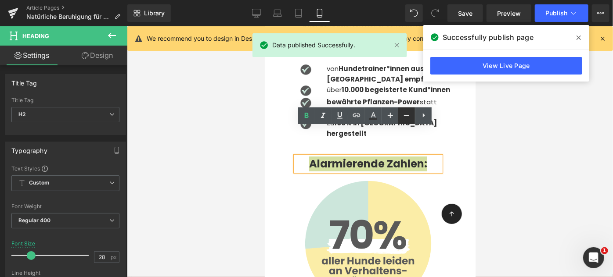
click at [403, 119] on icon at bounding box center [406, 115] width 11 height 11
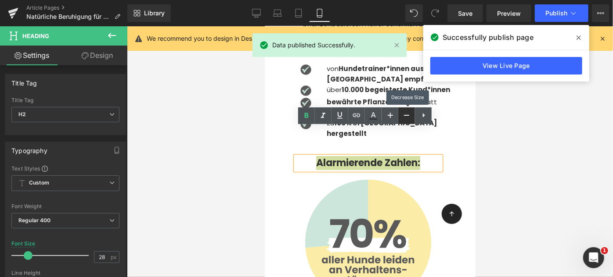
click at [403, 119] on icon at bounding box center [406, 115] width 11 height 11
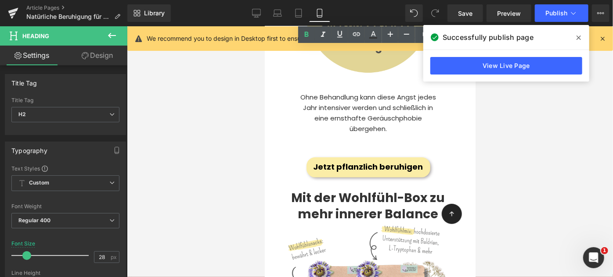
scroll to position [2013, 0]
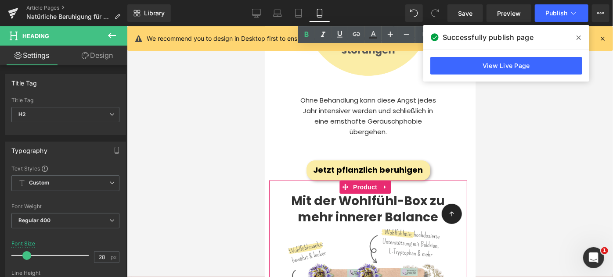
click at [314, 192] on span "Mit der Wohlfühl" at bounding box center [344, 200] width 106 height 17
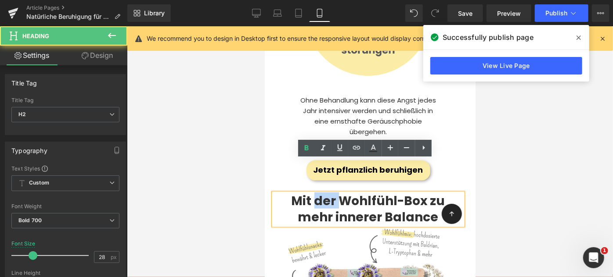
click at [314, 192] on span "Mit der Wohlfühl" at bounding box center [344, 200] width 106 height 17
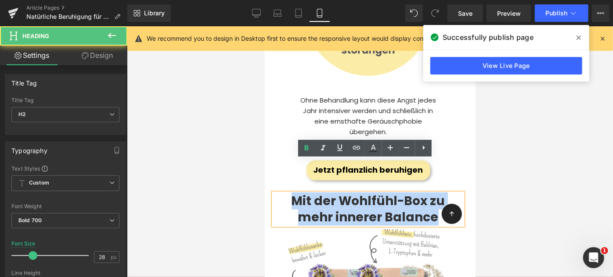
click at [314, 192] on span "Mit der Wohlfühl" at bounding box center [344, 200] width 106 height 17
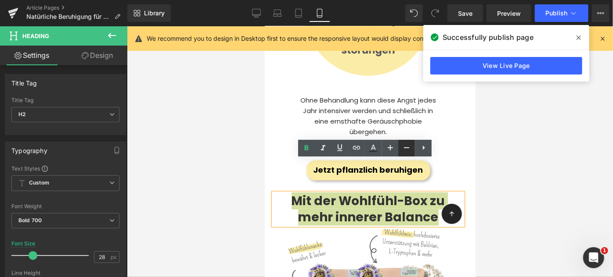
click at [404, 148] on icon at bounding box center [406, 148] width 11 height 11
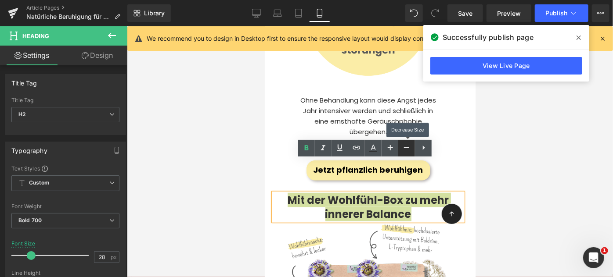
click at [404, 148] on icon at bounding box center [406, 148] width 11 height 11
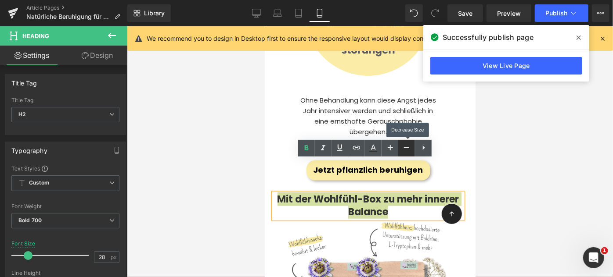
click at [404, 148] on icon at bounding box center [406, 148] width 11 height 11
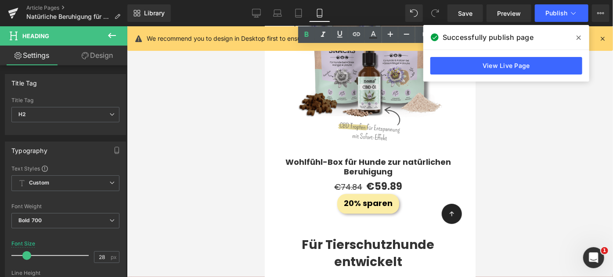
scroll to position [2262, 0]
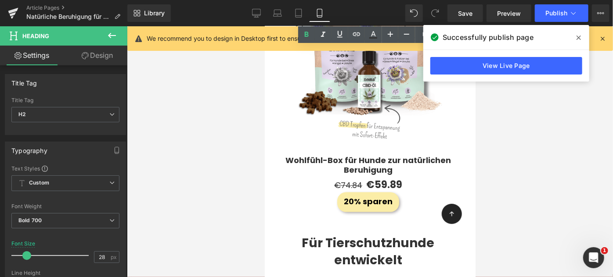
click at [347, 225] on div "Für Tierschutzhunde entwickelt Heading" at bounding box center [368, 247] width 198 height 44
click at [347, 234] on h2 "Für Tierschutzhunde entwickelt" at bounding box center [368, 251] width 198 height 34
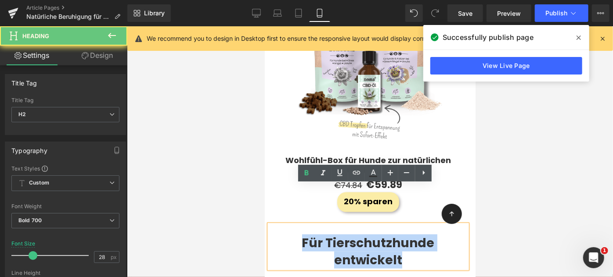
click at [347, 234] on h2 "Für Tierschutzhunde entwickelt" at bounding box center [368, 251] width 198 height 34
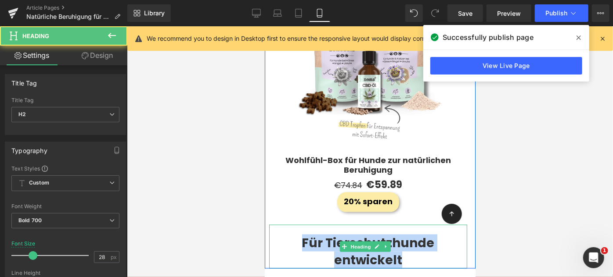
click at [361, 234] on h2 "Für Tierschutzhunde entwickelt" at bounding box center [368, 251] width 198 height 34
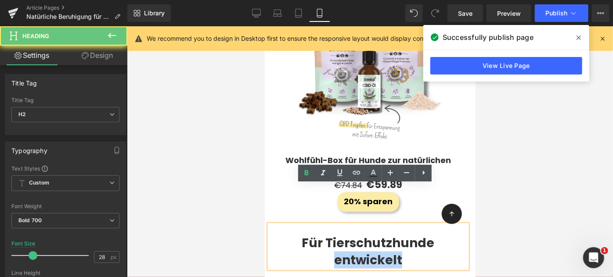
click at [361, 234] on h2 "Für Tierschutzhunde entwickelt" at bounding box center [368, 251] width 198 height 34
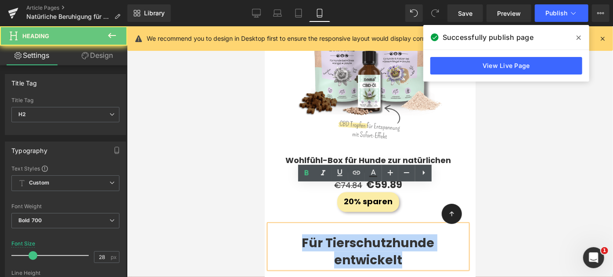
click at [361, 234] on h2 "Für Tierschutzhunde entwickelt" at bounding box center [368, 251] width 198 height 34
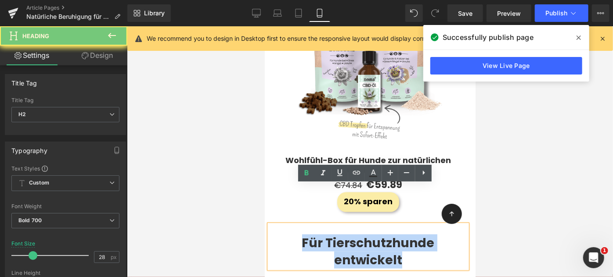
click at [361, 234] on h2 "Für Tierschutzhunde entwickelt" at bounding box center [368, 251] width 198 height 34
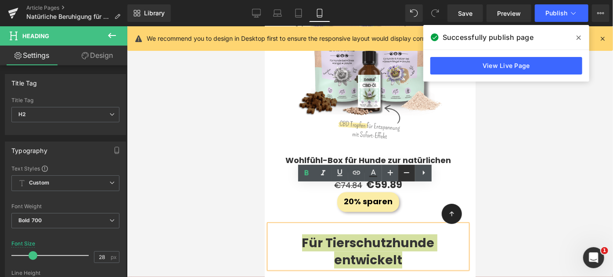
click at [406, 180] on link at bounding box center [406, 173] width 17 height 17
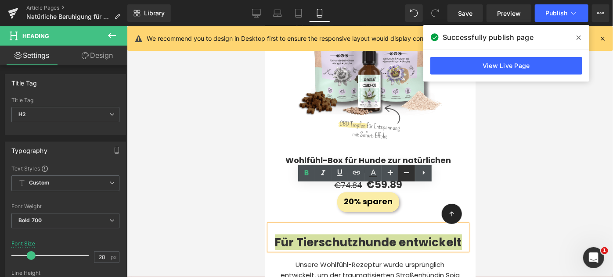
click at [406, 180] on link at bounding box center [406, 173] width 17 height 17
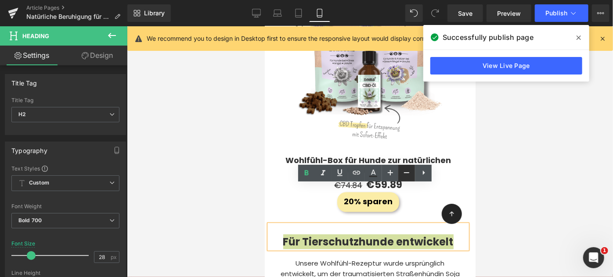
click at [406, 180] on link at bounding box center [406, 173] width 17 height 17
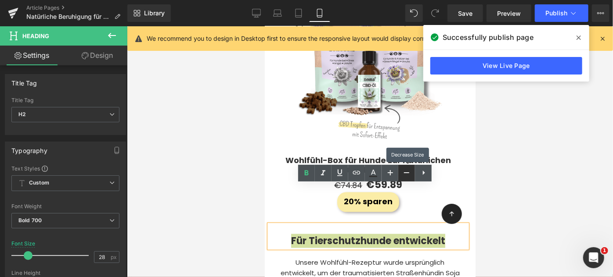
click at [406, 180] on link at bounding box center [406, 173] width 17 height 17
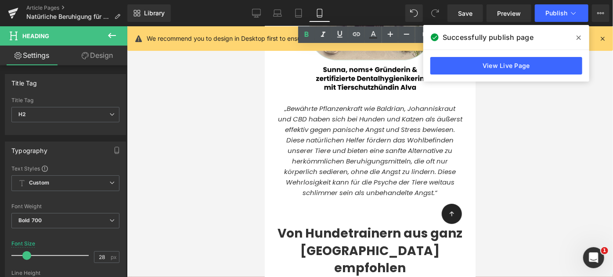
scroll to position [3024, 0]
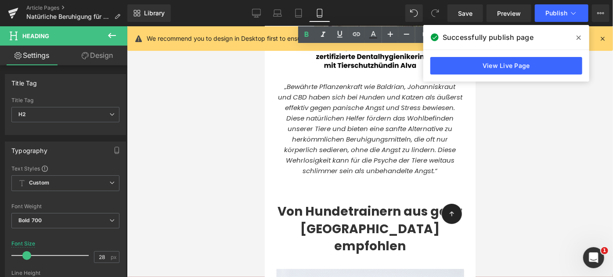
click at [313, 203] on span "Von Hundetrainern aus ganz [GEOGRAPHIC_DATA] empfohlen" at bounding box center [369, 228] width 185 height 51
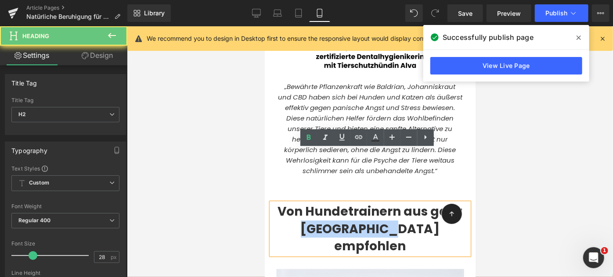
click at [313, 203] on span "Von Hundetrainern aus ganz [GEOGRAPHIC_DATA] empfohlen" at bounding box center [369, 228] width 185 height 51
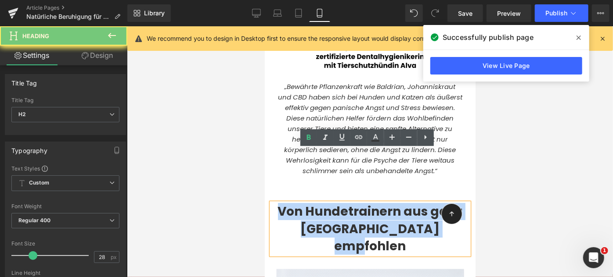
click at [313, 203] on span "Von Hundetrainern aus ganz [GEOGRAPHIC_DATA] empfohlen" at bounding box center [369, 228] width 185 height 51
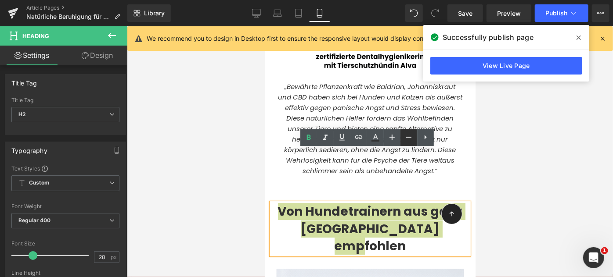
click at [416, 134] on link at bounding box center [408, 138] width 17 height 17
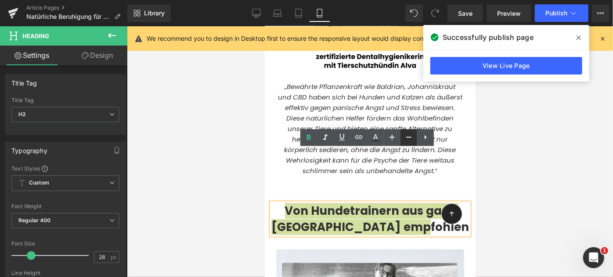
click at [412, 136] on icon at bounding box center [408, 137] width 11 height 11
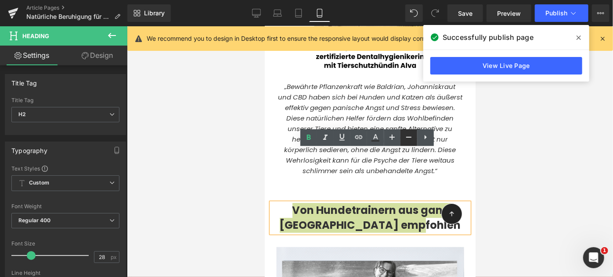
click at [412, 136] on icon at bounding box center [408, 137] width 11 height 11
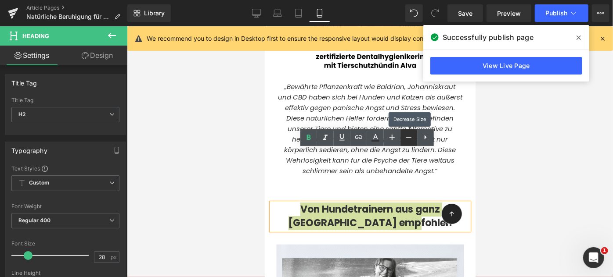
click at [412, 136] on icon at bounding box center [408, 137] width 11 height 11
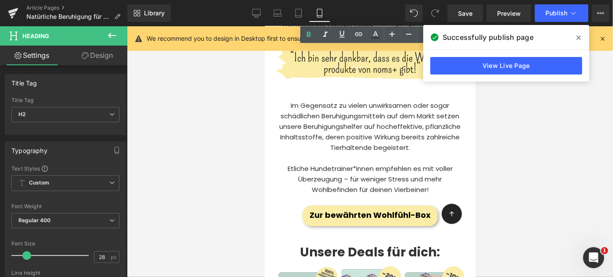
scroll to position [3400, 0]
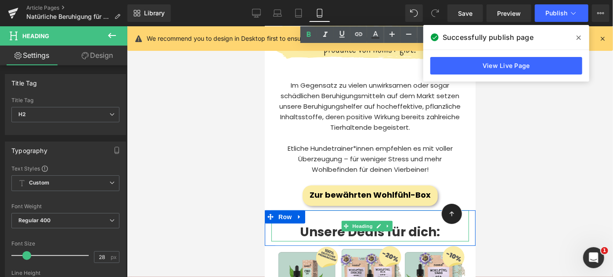
click at [331, 223] on span "Unsere Deals für dich:" at bounding box center [370, 231] width 140 height 17
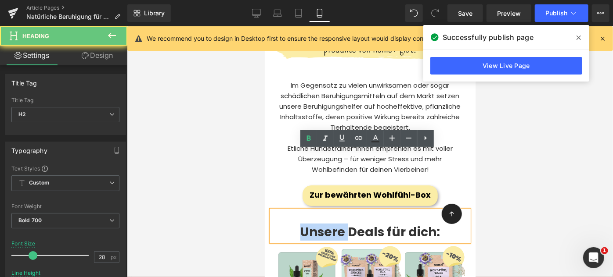
click at [331, 223] on span "Unsere Deals für dich:" at bounding box center [370, 231] width 140 height 17
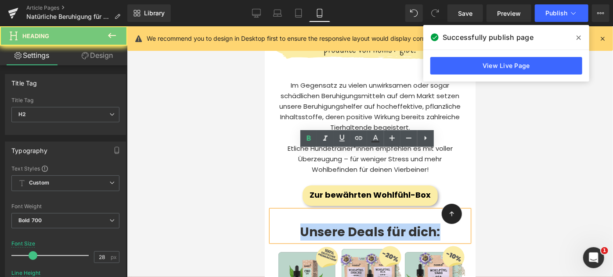
click at [331, 223] on span "Unsere Deals für dich:" at bounding box center [370, 231] width 140 height 17
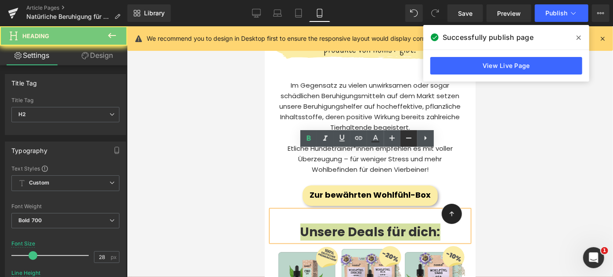
click at [404, 139] on icon at bounding box center [408, 138] width 11 height 11
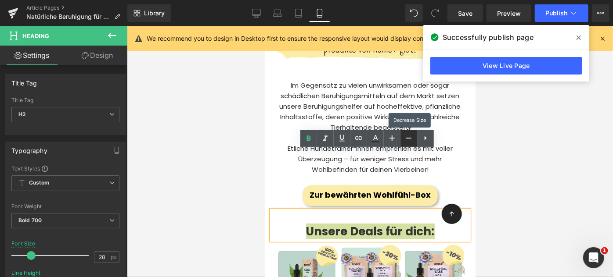
click at [404, 139] on icon at bounding box center [408, 138] width 11 height 11
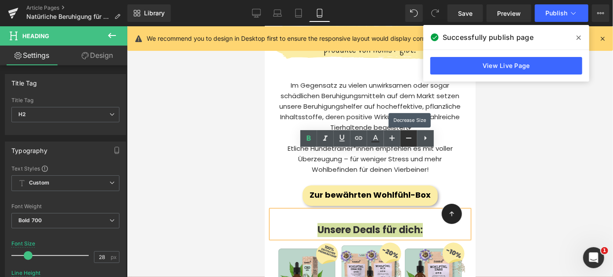
click at [404, 139] on icon at bounding box center [408, 138] width 11 height 11
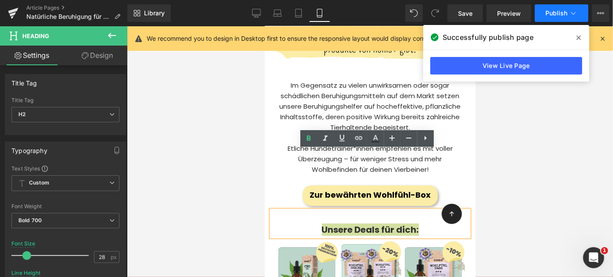
click at [557, 10] on span "Publish" at bounding box center [556, 13] width 22 height 7
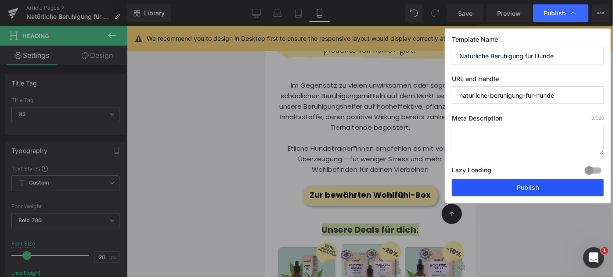
drag, startPoint x: 532, startPoint y: 187, endPoint x: 96, endPoint y: 177, distance: 436.1
click at [532, 187] on button "Publish" at bounding box center [528, 188] width 152 height 18
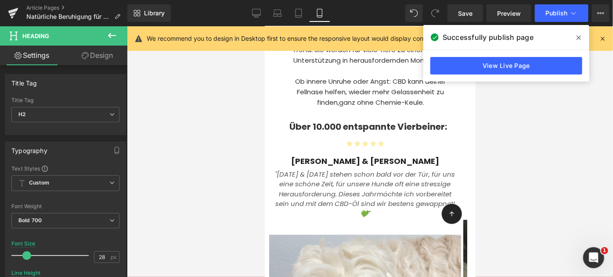
scroll to position [494, 0]
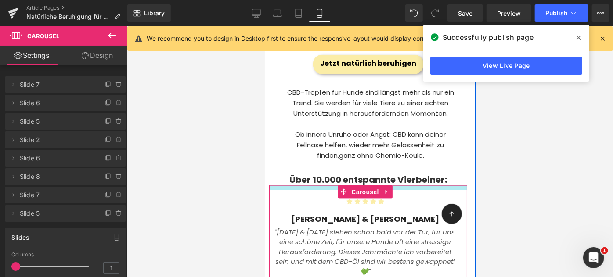
drag, startPoint x: 320, startPoint y: 187, endPoint x: 322, endPoint y: 192, distance: 5.7
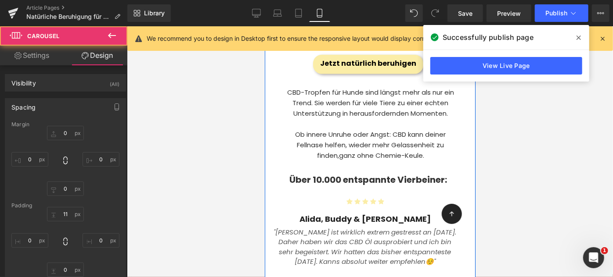
scroll to position [606, 0]
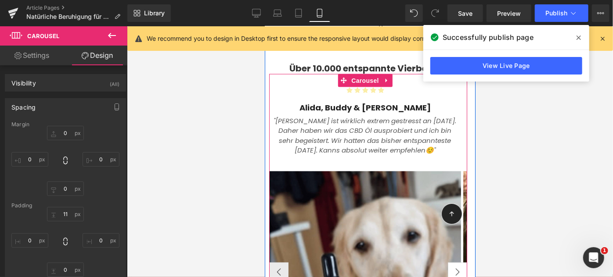
click at [448, 273] on button "›" at bounding box center [456, 272] width 19 height 19
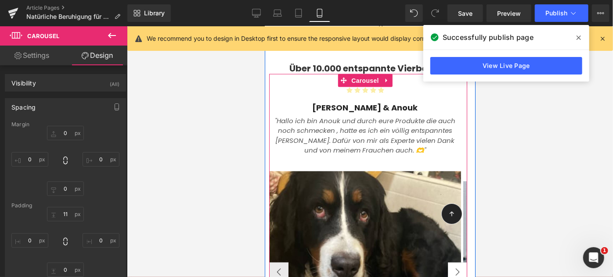
click at [451, 275] on button "›" at bounding box center [456, 272] width 19 height 19
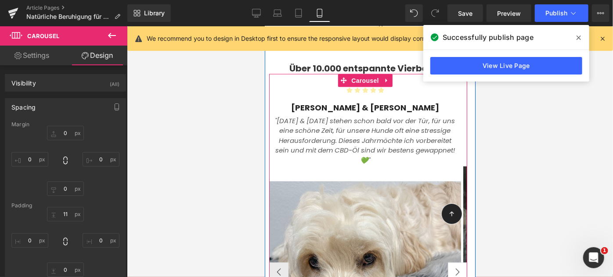
click at [451, 275] on button "›" at bounding box center [456, 272] width 19 height 19
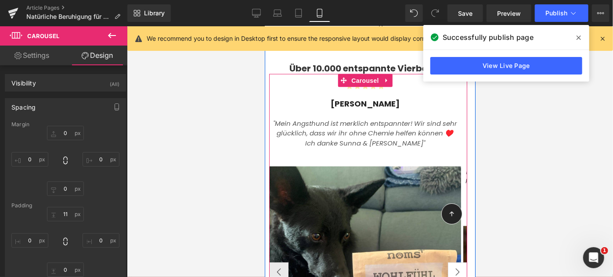
click at [450, 270] on button "›" at bounding box center [456, 272] width 19 height 19
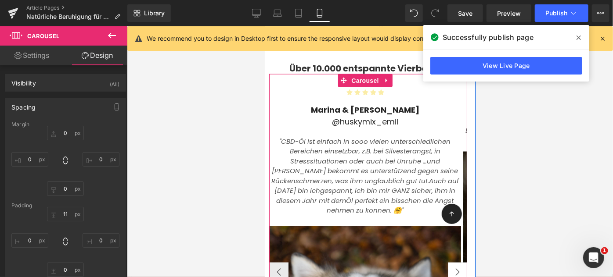
click at [458, 270] on button "›" at bounding box center [456, 272] width 19 height 19
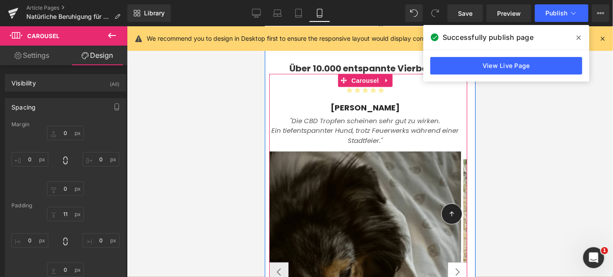
click at [458, 270] on button "›" at bounding box center [456, 272] width 19 height 19
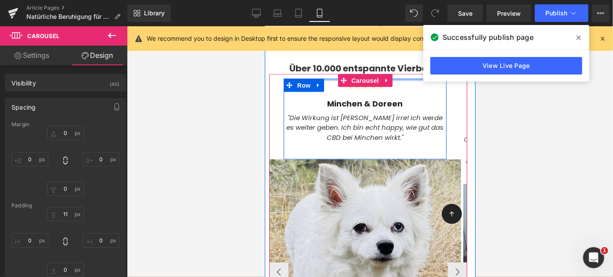
click at [326, 80] on div at bounding box center [364, 80] width 163 height 2
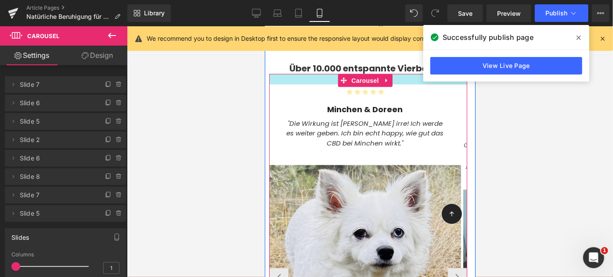
drag, startPoint x: 326, startPoint y: 78, endPoint x: 328, endPoint y: 83, distance: 6.1
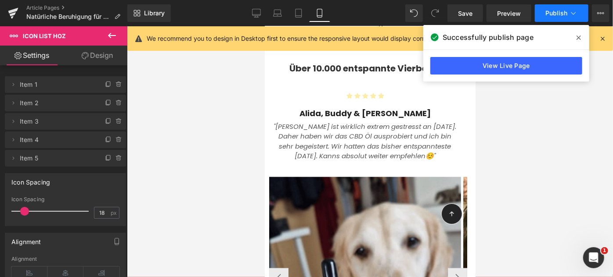
click at [552, 16] on span "Publish" at bounding box center [556, 13] width 22 height 7
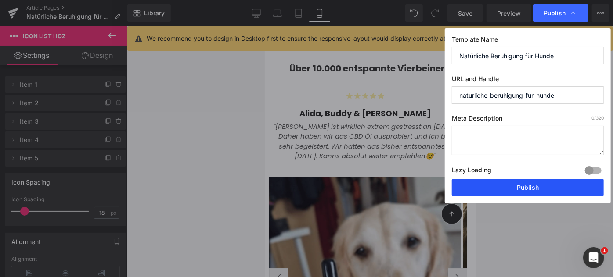
click at [501, 186] on button "Publish" at bounding box center [528, 188] width 152 height 18
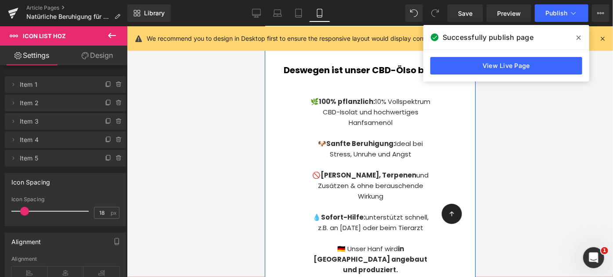
scroll to position [1026, 0]
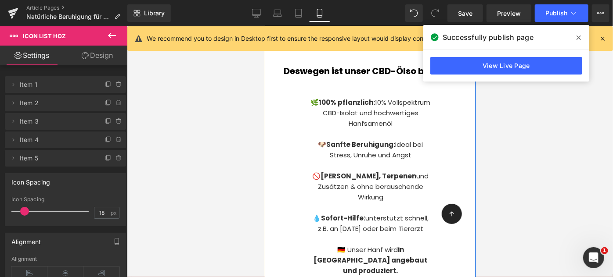
click at [313, 149] on p "🐶 Sanfte Beruhigung: Ideal bei Stress, Unruhe und Angst" at bounding box center [370, 149] width 122 height 21
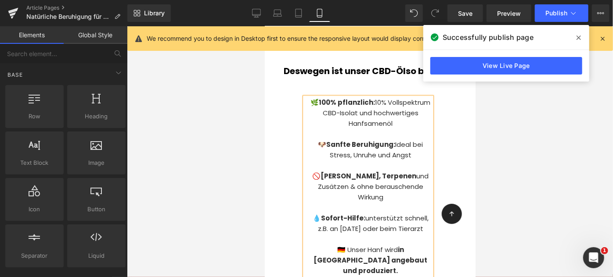
click at [191, 124] on div at bounding box center [370, 151] width 486 height 251
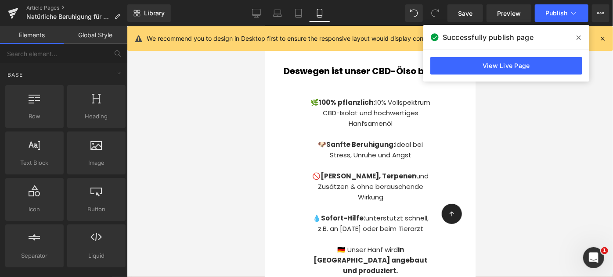
click at [391, 192] on p "🚫 Frei von THC, Terpenen und Zusätzen & ohne berauschende Wirkung" at bounding box center [370, 187] width 122 height 32
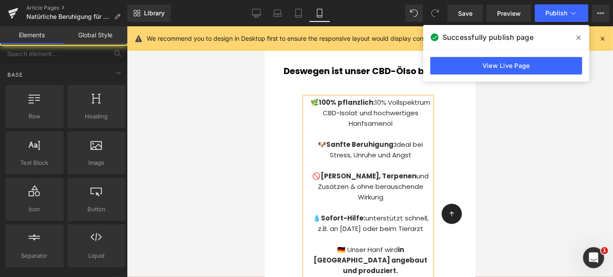
click at [213, 138] on div at bounding box center [370, 151] width 486 height 251
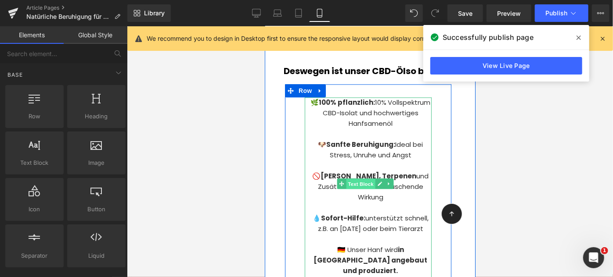
click at [359, 185] on span "Text Block" at bounding box center [360, 184] width 29 height 11
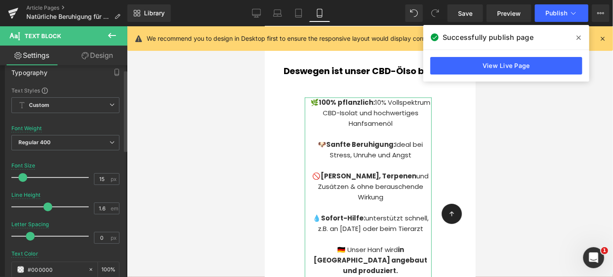
scroll to position [11, 0]
click at [96, 56] on link "Design" at bounding box center [97, 56] width 64 height 20
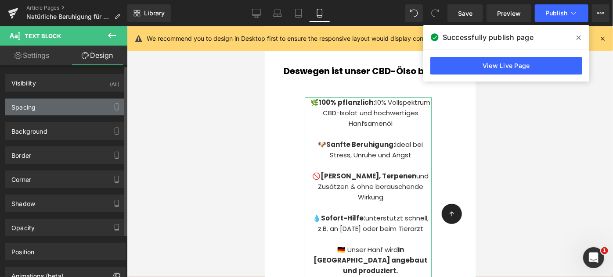
click at [42, 107] on div "Spacing" at bounding box center [65, 107] width 120 height 17
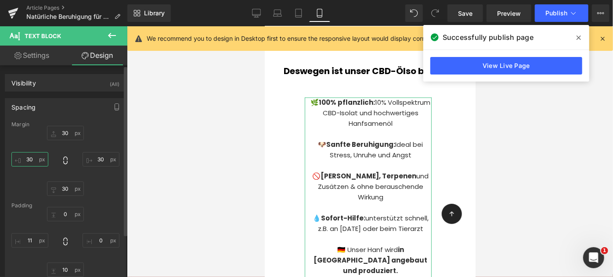
click at [23, 158] on input "30" at bounding box center [29, 159] width 37 height 14
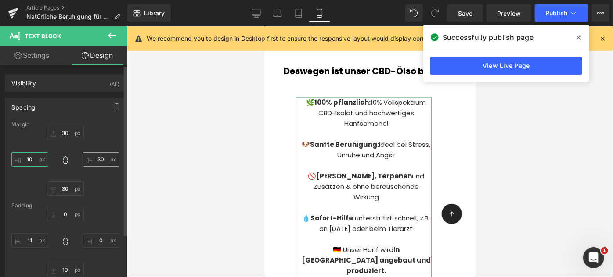
type input "10"
click at [97, 162] on input "30" at bounding box center [101, 159] width 37 height 14
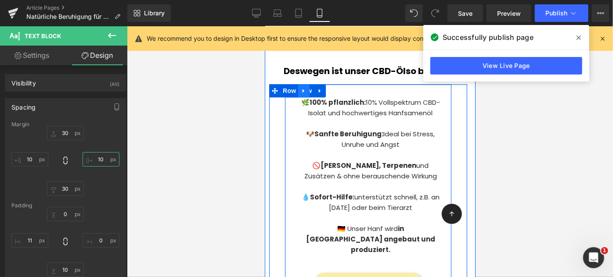
type input "10"
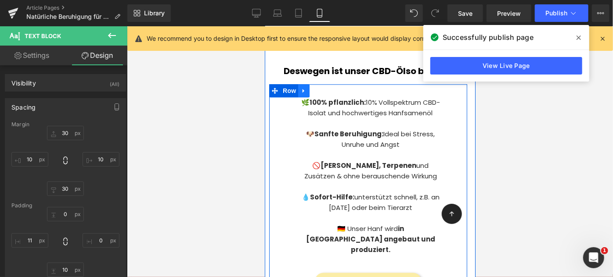
click at [307, 88] on link at bounding box center [303, 90] width 11 height 13
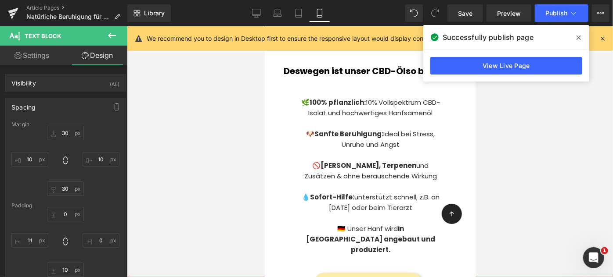
click at [198, 119] on div at bounding box center [370, 151] width 486 height 251
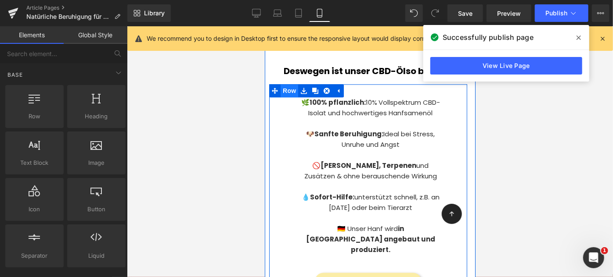
click at [292, 93] on span "Row" at bounding box center [289, 90] width 18 height 13
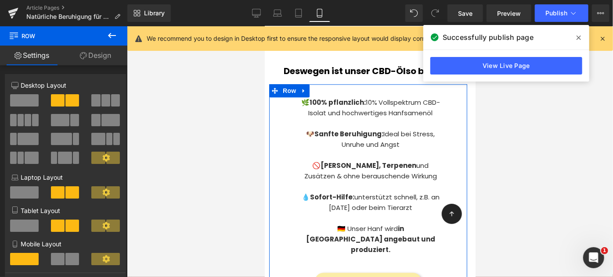
click at [97, 54] on link "Design" at bounding box center [96, 56] width 64 height 20
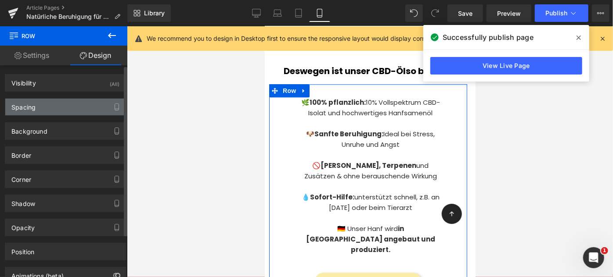
click at [56, 108] on div "Spacing" at bounding box center [65, 107] width 120 height 17
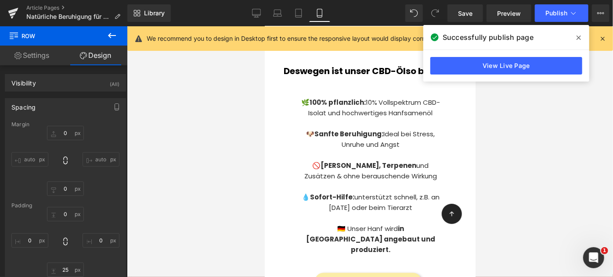
click at [220, 172] on div at bounding box center [370, 151] width 486 height 251
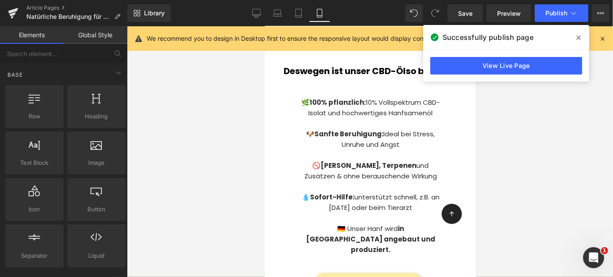
click at [238, 171] on div at bounding box center [370, 151] width 486 height 251
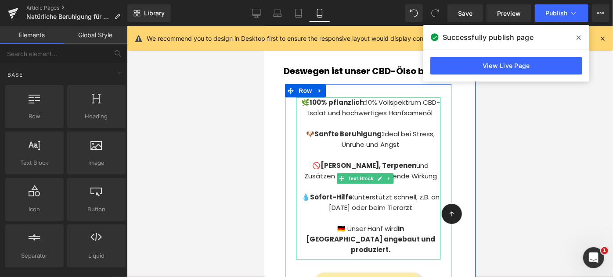
click at [360, 181] on p "🚫 Frei von THC, Terpenen und Zusätzen & ohne berauschende Wirkung" at bounding box center [370, 170] width 140 height 21
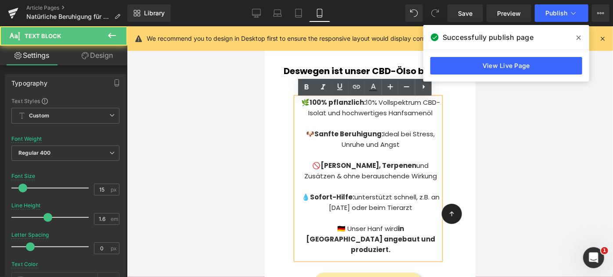
click at [363, 170] on strong "[PERSON_NAME], Terpenen" at bounding box center [368, 165] width 96 height 9
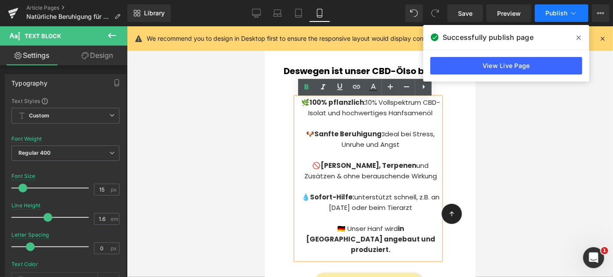
click at [562, 15] on span "Publish" at bounding box center [556, 13] width 22 height 7
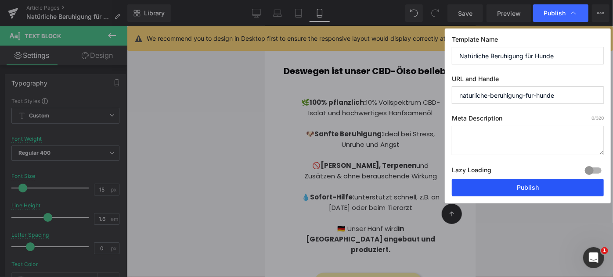
click at [508, 190] on button "Publish" at bounding box center [528, 188] width 152 height 18
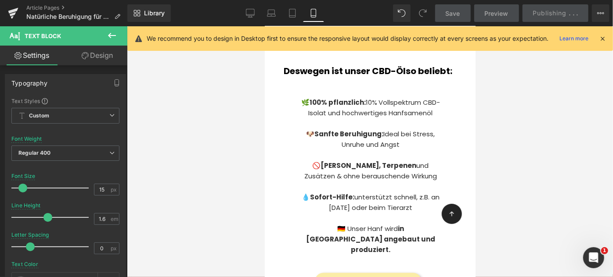
click at [271, 131] on div "🌿 100% pflanzlich: 10% Vollspektrum CBD-Isolat und hochwertiges Hanfsamenöl 🐶 S…" at bounding box center [368, 196] width 198 height 225
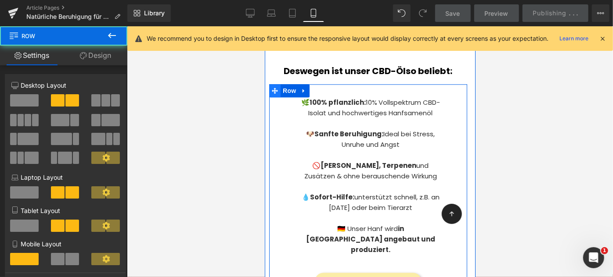
click at [277, 92] on icon at bounding box center [274, 90] width 6 height 6
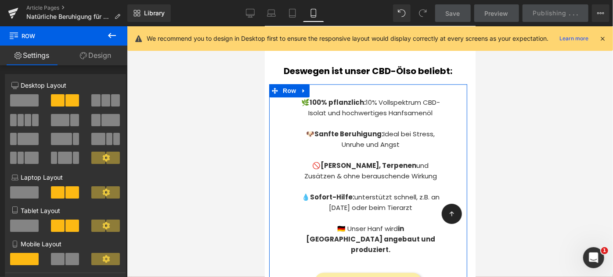
click at [101, 57] on link "Design" at bounding box center [96, 56] width 64 height 20
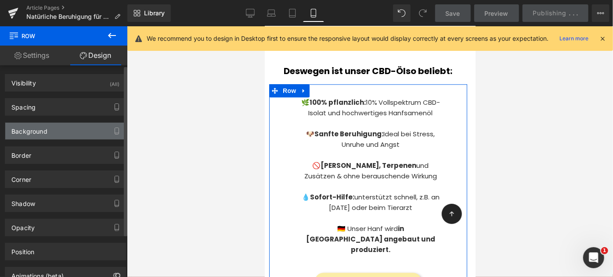
click at [56, 137] on div "Background" at bounding box center [65, 131] width 120 height 17
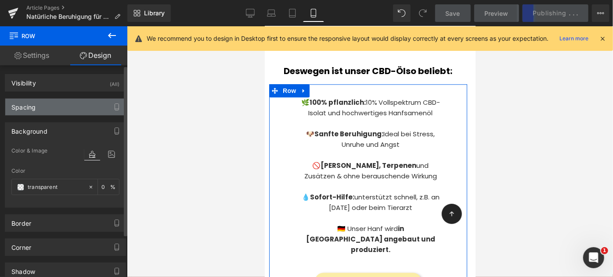
click at [56, 106] on div "Spacing" at bounding box center [65, 107] width 120 height 17
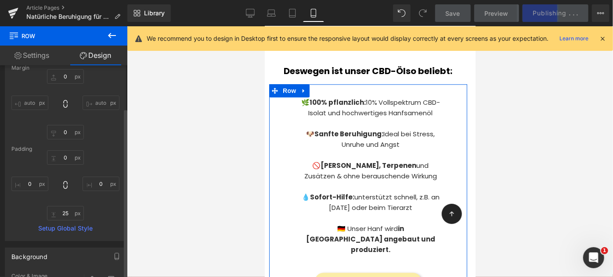
scroll to position [57, 0]
click at [35, 103] on input "auto" at bounding box center [29, 102] width 37 height 14
click at [19, 97] on input "auto" at bounding box center [29, 102] width 37 height 14
click at [96, 100] on input "auto" at bounding box center [101, 102] width 37 height 14
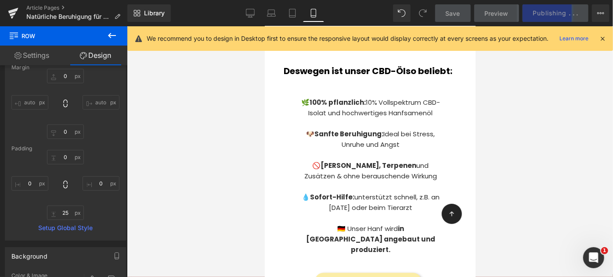
click at [349, 118] on p "🌿 100% pflanzlich: 10% Vollspektrum CBD-Isolat und hochwertiges Hanfsamenöl" at bounding box center [370, 107] width 140 height 21
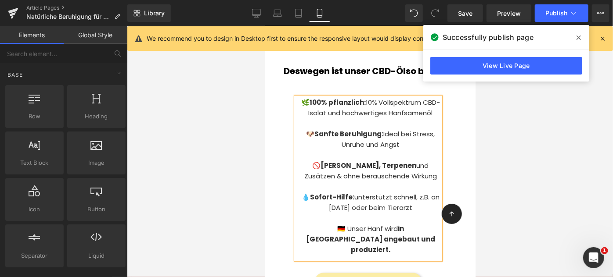
click at [216, 171] on div at bounding box center [370, 151] width 486 height 251
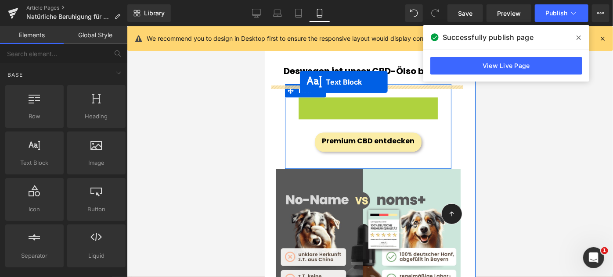
drag, startPoint x: 342, startPoint y: 180, endPoint x: 299, endPoint y: 82, distance: 107.6
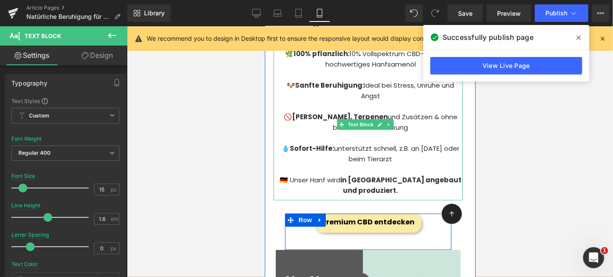
scroll to position [1075, 0]
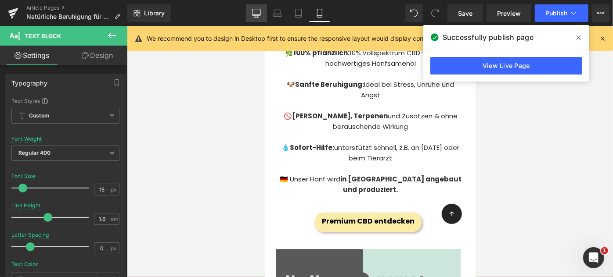
click at [256, 16] on icon at bounding box center [256, 12] width 8 height 7
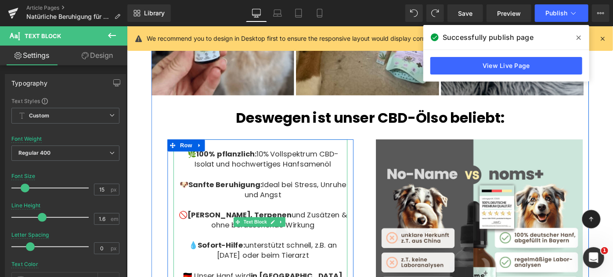
scroll to position [1051, 0]
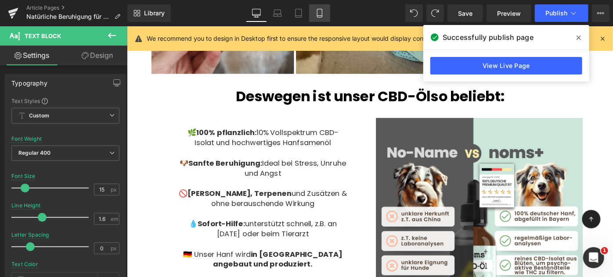
click at [319, 12] on icon at bounding box center [319, 13] width 9 height 9
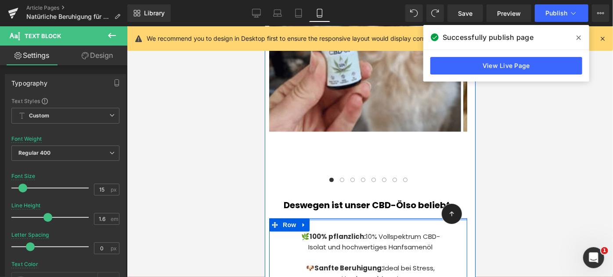
scroll to position [1031, 0]
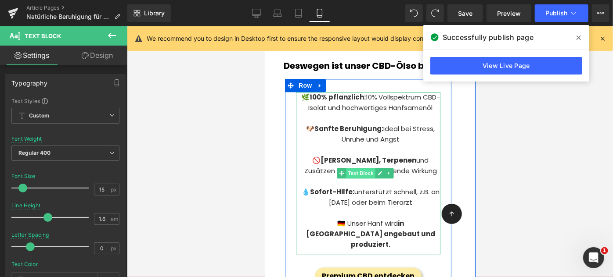
click at [359, 176] on span "Text Block" at bounding box center [360, 173] width 29 height 11
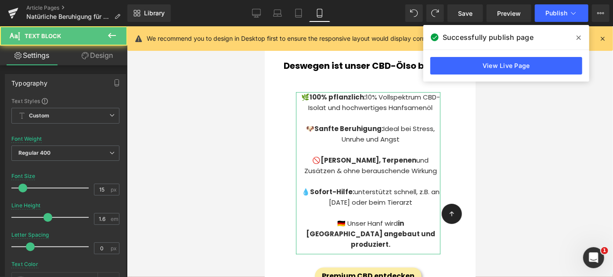
click at [98, 54] on link "Design" at bounding box center [97, 56] width 64 height 20
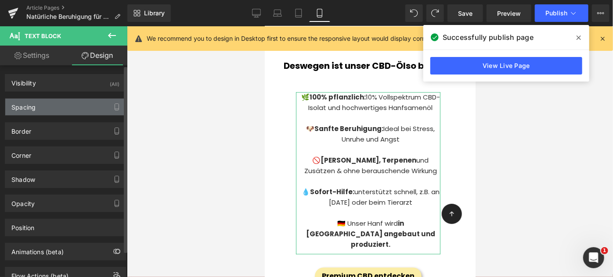
click at [49, 107] on div "Spacing" at bounding box center [65, 107] width 120 height 17
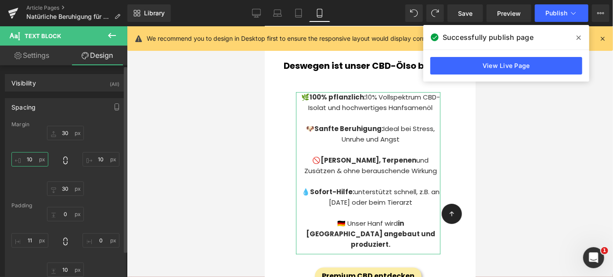
click at [32, 158] on input "10" at bounding box center [29, 159] width 37 height 14
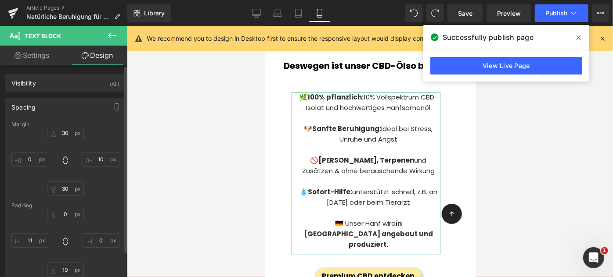
click at [104, 167] on div "30 10 30" at bounding box center [65, 161] width 108 height 70
click at [99, 161] on input "10" at bounding box center [101, 159] width 37 height 14
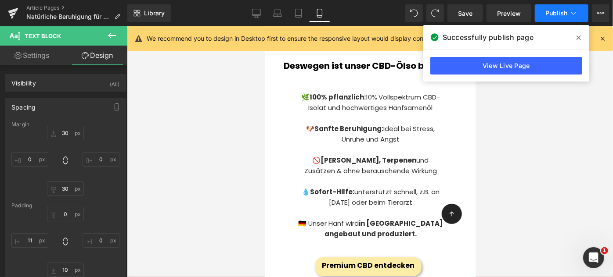
click at [563, 14] on span "Publish" at bounding box center [556, 13] width 22 height 7
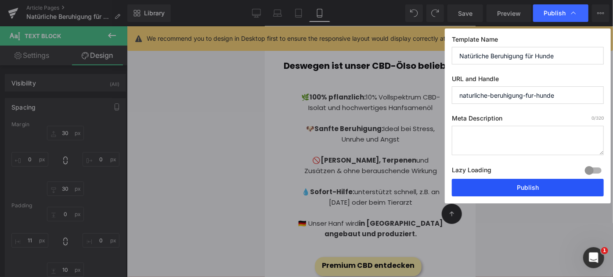
click at [541, 186] on button "Publish" at bounding box center [528, 188] width 152 height 18
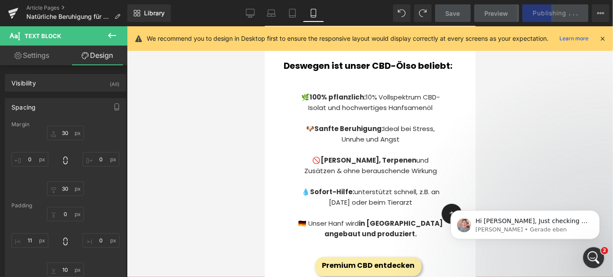
scroll to position [0, 0]
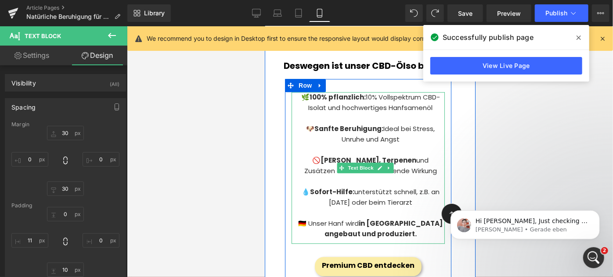
click at [366, 100] on p "🌿 100% pflanzlich: 10% Vollspektrum CBD-Isolat und hochwertiges Hanfsamenöl" at bounding box center [370, 102] width 148 height 21
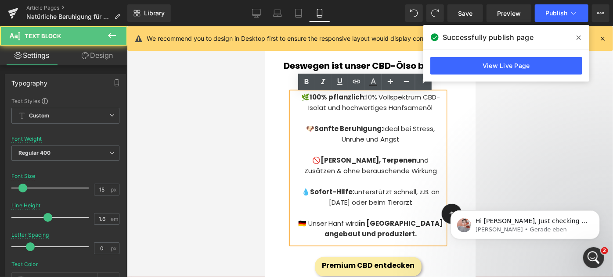
click at [362, 97] on p "🌿 100% pflanzlich: 10% Vollspektrum CBD-Isolat und hochwertiges Hanfsamenöl" at bounding box center [370, 102] width 148 height 21
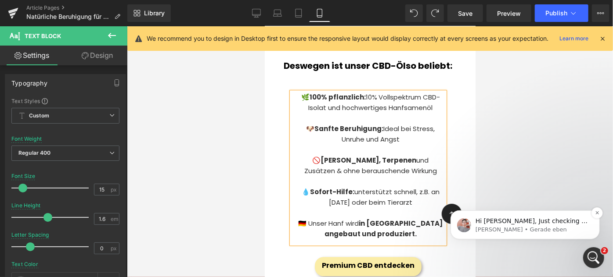
click at [508, 231] on p "Harry • Gerade eben" at bounding box center [531, 230] width 113 height 8
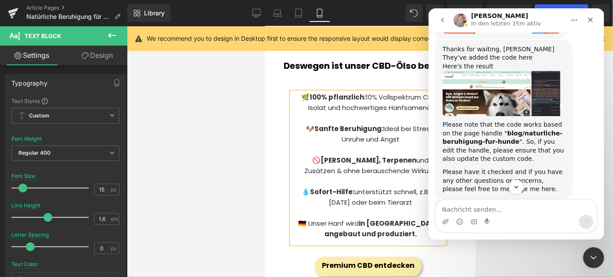
scroll to position [1243, 0]
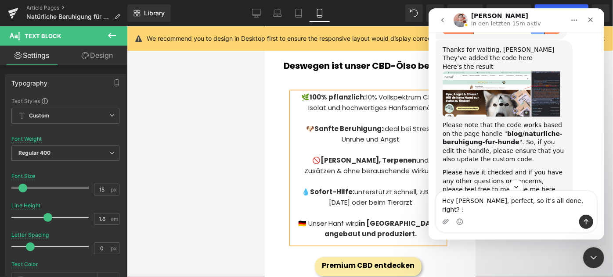
type textarea "Hey Harry, perfect, so it's all done, right? :)"
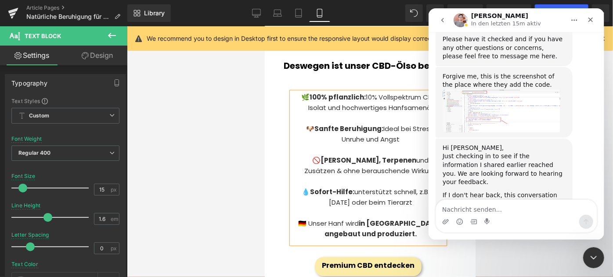
scroll to position [1383, 0]
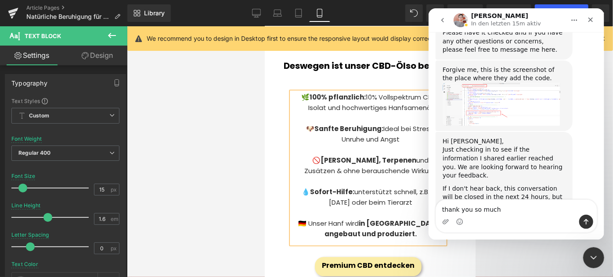
type textarea "thank you so much!"
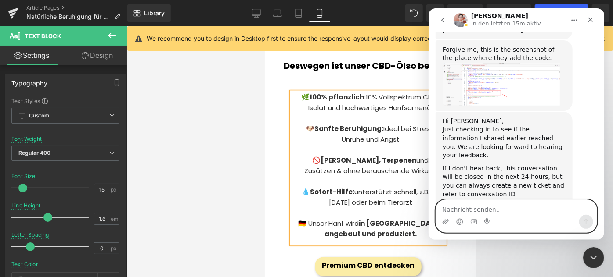
scroll to position [1437, 0]
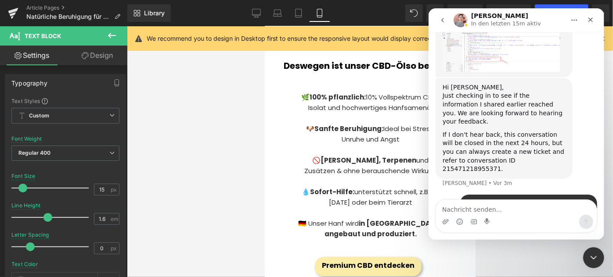
click at [295, 124] on div at bounding box center [306, 125] width 613 height 251
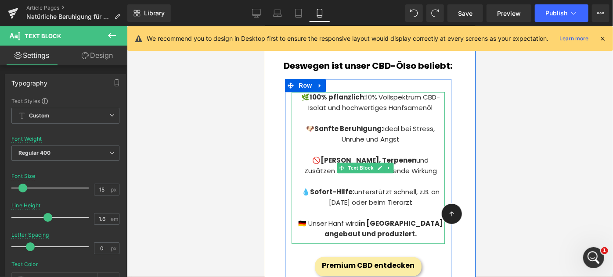
scroll to position [0, 0]
click at [335, 119] on p at bounding box center [370, 118] width 148 height 11
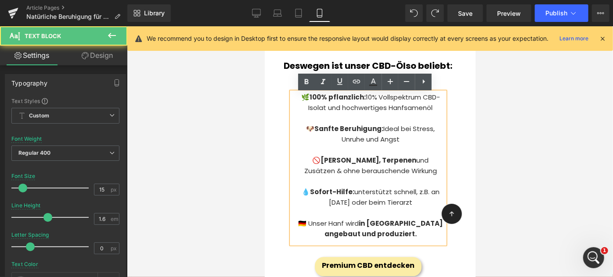
scroll to position [1437, 0]
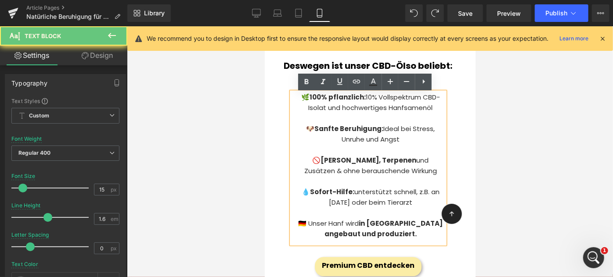
click at [373, 110] on p "🌿 100% pflanzlich: 10% Vollspektrum CBD-Isolat und hochwertiges Hanfsamenöl" at bounding box center [370, 102] width 148 height 21
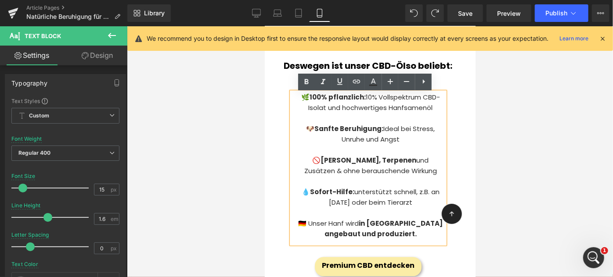
scroll to position [1403, 0]
click at [338, 112] on p "🌿 100% pflanzlich: 10% Vollspektrum CBD-Isolat und hochwertiges Hanfsamenöl" at bounding box center [370, 102] width 148 height 21
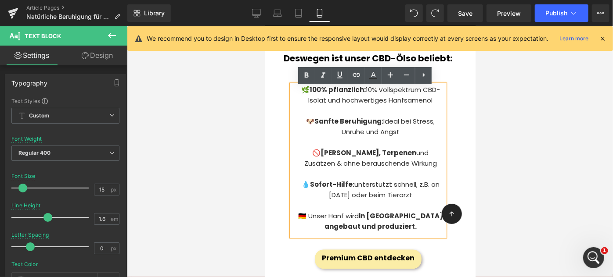
scroll to position [1041, 0]
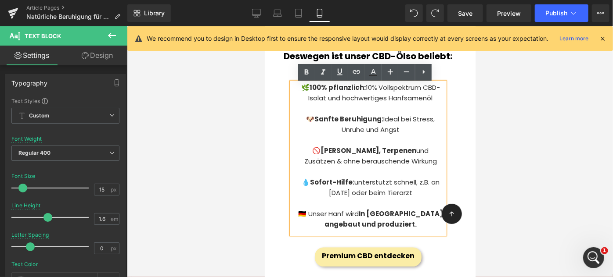
click at [382, 119] on p "🐶 Sanfte Beruhigung: Ideal bei Stress, Unruhe und Angst" at bounding box center [370, 124] width 148 height 21
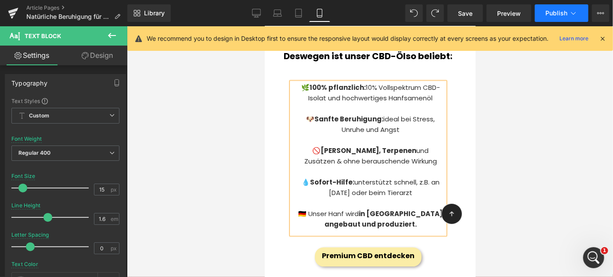
click at [558, 13] on span "Publish" at bounding box center [556, 13] width 22 height 7
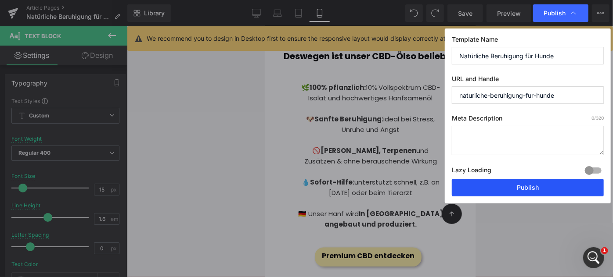
click at [543, 188] on button "Publish" at bounding box center [528, 188] width 152 height 18
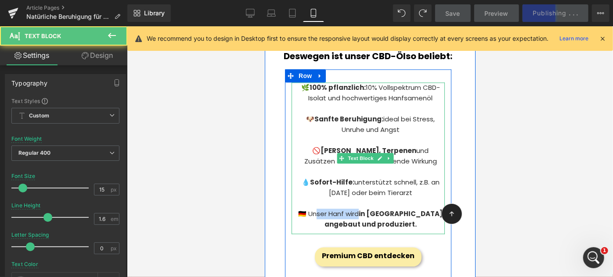
drag, startPoint x: 368, startPoint y: 215, endPoint x: 325, endPoint y: 215, distance: 43.5
click at [325, 215] on p "🇩🇪 Unser Hanf wird in Deutschland angebaut und produziert." at bounding box center [370, 219] width 148 height 21
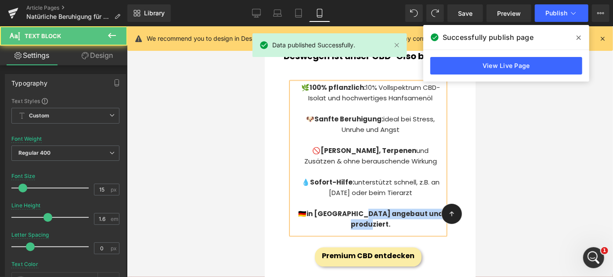
drag, startPoint x: 373, startPoint y: 216, endPoint x: 387, endPoint y: 227, distance: 18.4
click at [387, 227] on p "🇩🇪 in Deutschland angebaut und produziert." at bounding box center [370, 219] width 148 height 21
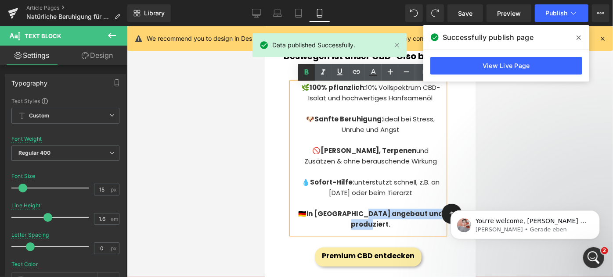
scroll to position [1437, 0]
click at [303, 73] on icon at bounding box center [306, 72] width 11 height 11
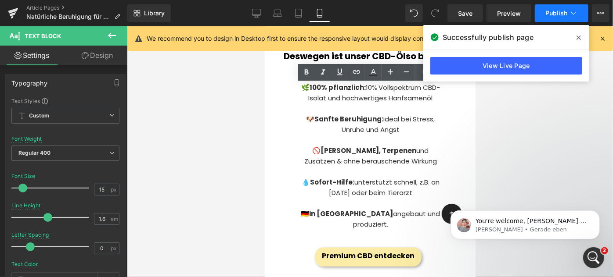
click at [546, 15] on span "Publish" at bounding box center [556, 13] width 22 height 7
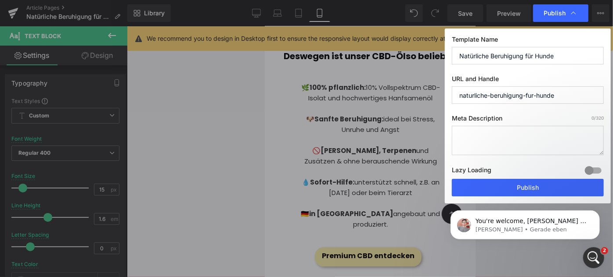
scroll to position [1471, 0]
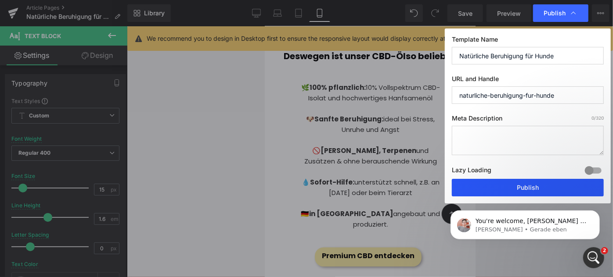
click at [545, 179] on button "Publish" at bounding box center [528, 188] width 152 height 18
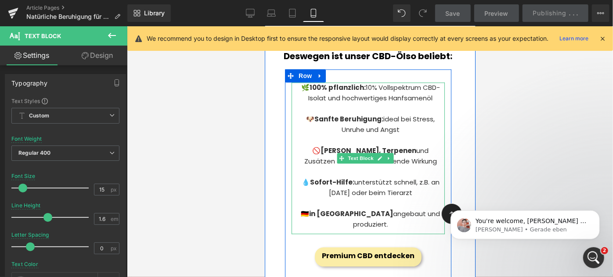
click at [339, 195] on p "💧 Sofort-Hilfe: unterstützt schnell, z.B. an Silvester oder beim Tierarzt" at bounding box center [370, 187] width 148 height 21
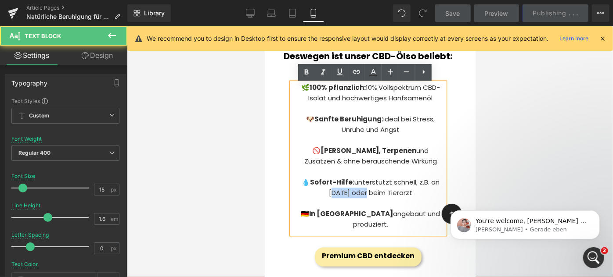
click at [339, 195] on p "💧 Sofort-Hilfe: unterstützt schnell, z.B. an Silvester oder beim Tierarzt" at bounding box center [370, 187] width 148 height 21
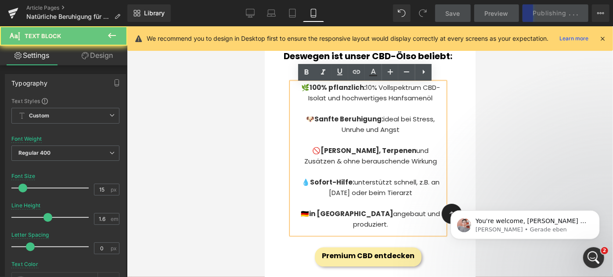
click at [379, 196] on p "💧 Sofort-Hilfe: unterstützt schnell, z.B. an Silvester oder beim Tierarzt" at bounding box center [370, 187] width 148 height 21
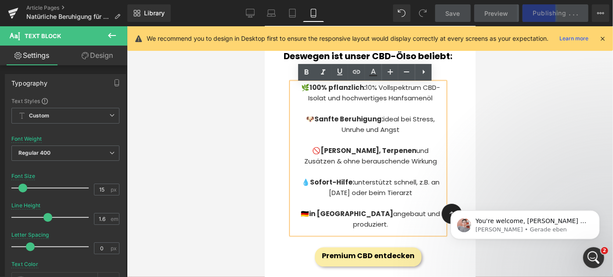
drag, startPoint x: 416, startPoint y: 185, endPoint x: 422, endPoint y: 192, distance: 9.7
click at [422, 192] on p "💧 Sofort-Hilfe: unterstützt schnell, z.B. an Silvester oder beim Tierarzt" at bounding box center [370, 187] width 148 height 21
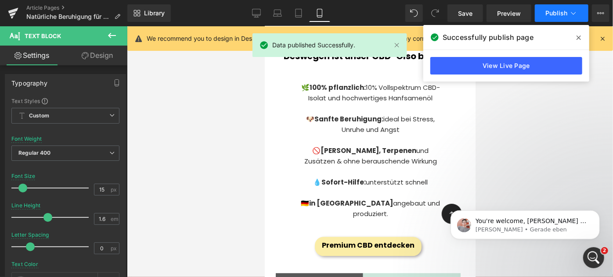
click at [549, 10] on span "Publish" at bounding box center [556, 13] width 22 height 7
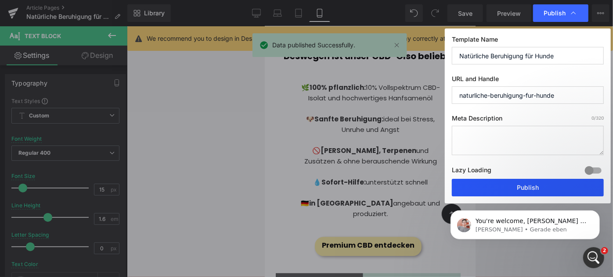
drag, startPoint x: 521, startPoint y: 187, endPoint x: 73, endPoint y: 115, distance: 453.2
click at [521, 187] on button "Publish" at bounding box center [528, 188] width 152 height 18
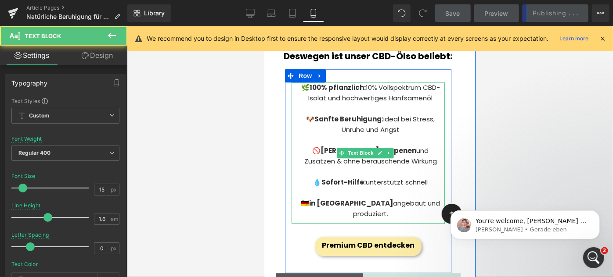
click at [420, 176] on p at bounding box center [370, 171] width 148 height 11
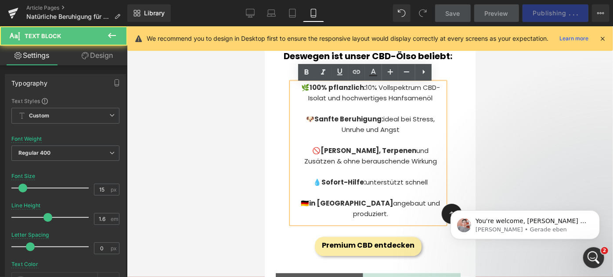
click at [437, 153] on p "🚫 Frei von THC, Terpenen und Zusätzen & ohne berauschende Wirkung" at bounding box center [370, 155] width 148 height 21
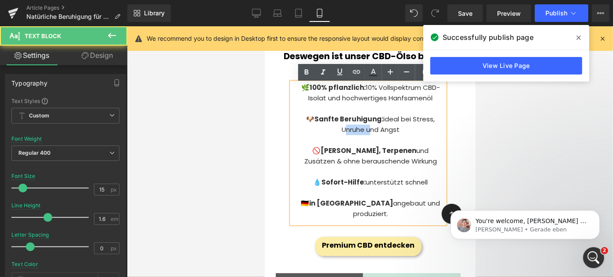
drag, startPoint x: 363, startPoint y: 131, endPoint x: 328, endPoint y: 129, distance: 34.3
click at [328, 129] on p "🐶 Sanfte Beruhigung: ideal bei Stress, Unruhe und Angst" at bounding box center [370, 124] width 148 height 21
click at [332, 169] on p at bounding box center [370, 171] width 148 height 11
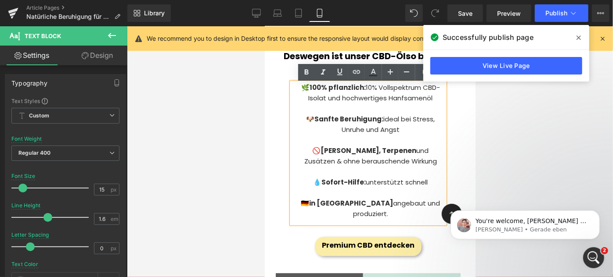
click at [378, 158] on p "🚫 Frei von THC, Terpenen und Zusätzen & ohne berauschende Wirkung" at bounding box center [370, 155] width 148 height 21
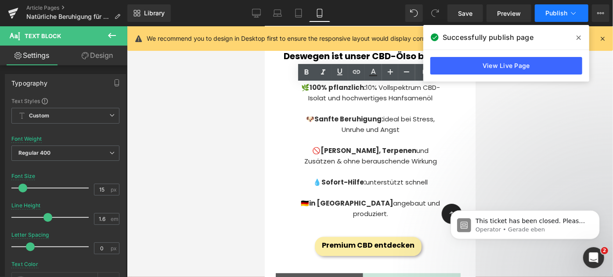
click at [554, 17] on span "Publish" at bounding box center [556, 13] width 22 height 7
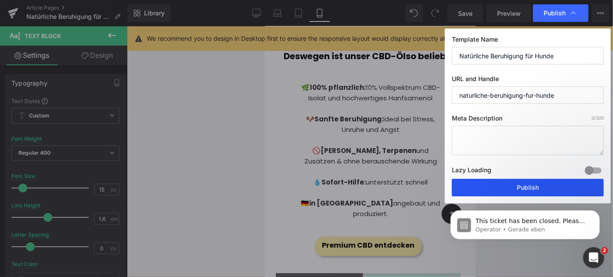
click at [513, 190] on button "Publish" at bounding box center [528, 188] width 152 height 18
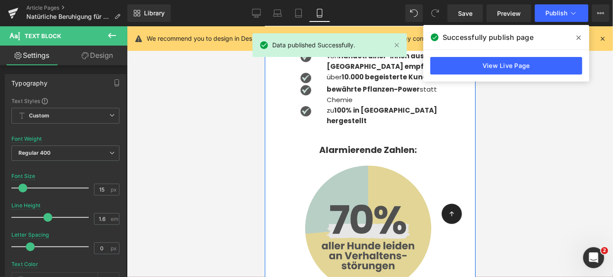
scroll to position [1751, 0]
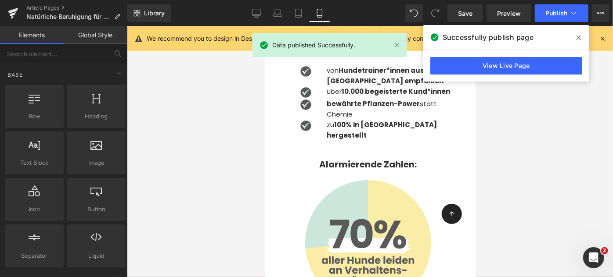
click at [249, 194] on div at bounding box center [370, 151] width 486 height 251
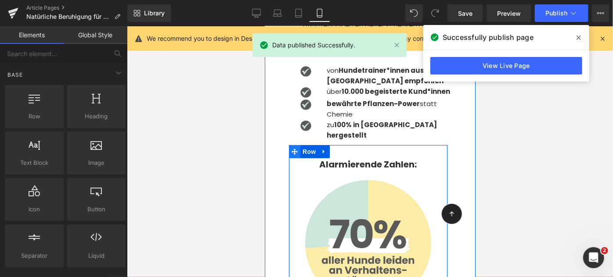
scroll to position [1751, 0]
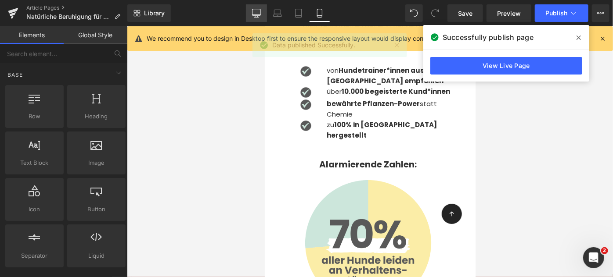
click at [256, 7] on link "Desktop" at bounding box center [256, 13] width 21 height 18
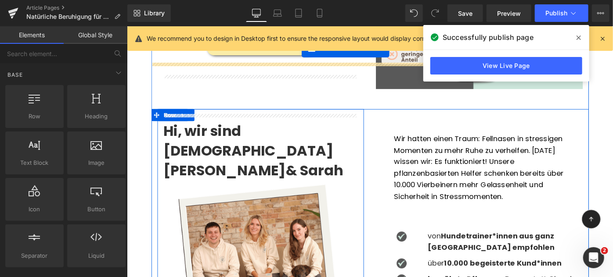
scroll to position [1257, 0]
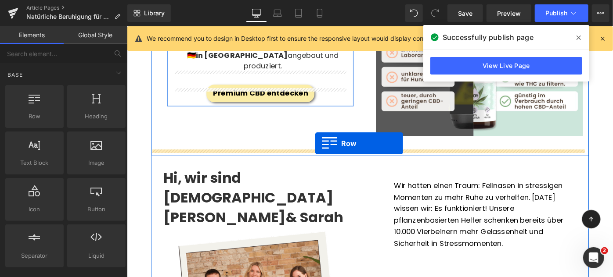
drag, startPoint x: 160, startPoint y: 157, endPoint x: 332, endPoint y: 154, distance: 172.1
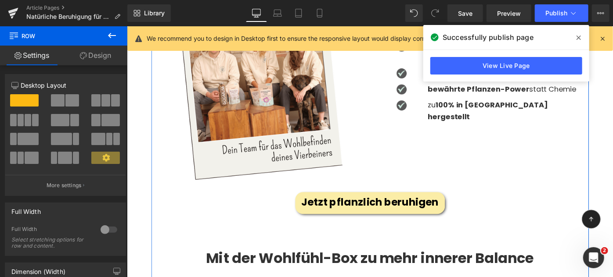
scroll to position [1840, 0]
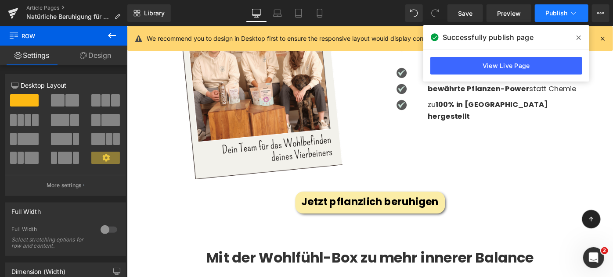
click at [558, 15] on span "Publish" at bounding box center [556, 13] width 22 height 7
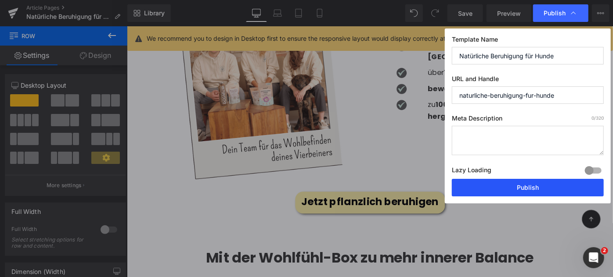
click at [545, 187] on button "Publish" at bounding box center [528, 188] width 152 height 18
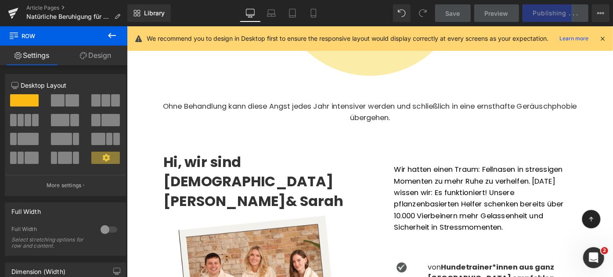
scroll to position [1600, 0]
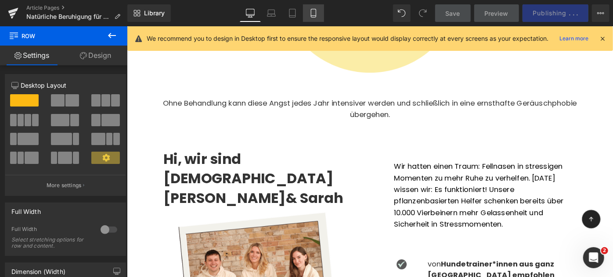
click at [313, 14] on icon at bounding box center [313, 13] width 9 height 9
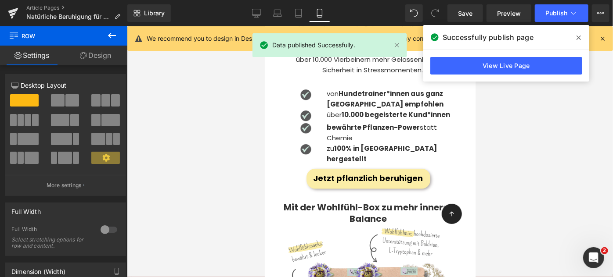
scroll to position [1970, 0]
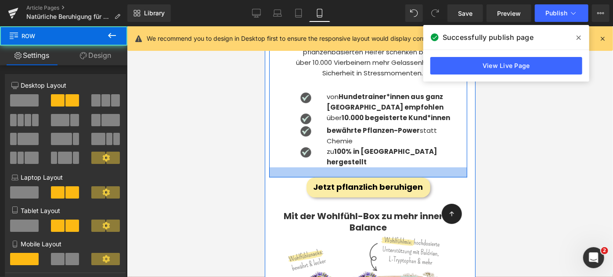
drag, startPoint x: 353, startPoint y: 145, endPoint x: 354, endPoint y: 151, distance: 5.8
click at [354, 167] on div at bounding box center [368, 172] width 198 height 10
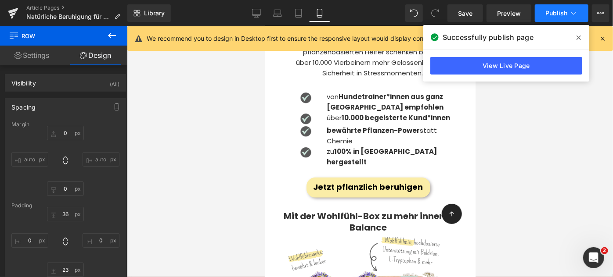
click at [550, 11] on span "Publish" at bounding box center [556, 13] width 22 height 7
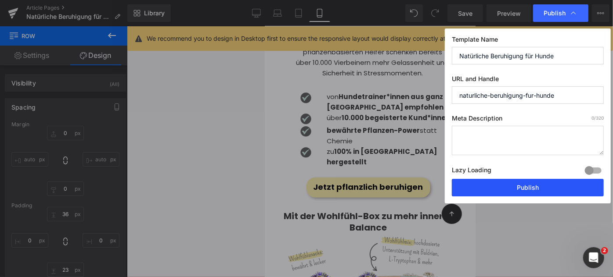
click at [541, 184] on button "Publish" at bounding box center [528, 188] width 152 height 18
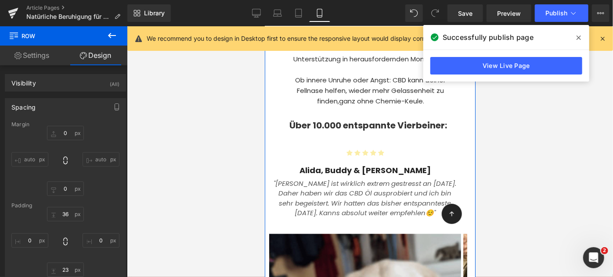
scroll to position [540, 0]
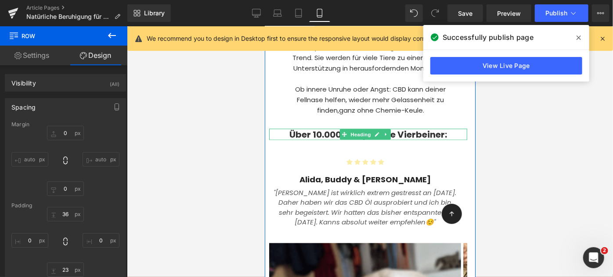
click at [393, 133] on span "Über 10.000 entspannte Vierbeiner:" at bounding box center [368, 134] width 158 height 12
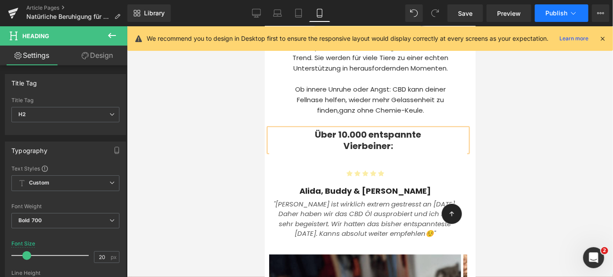
click at [548, 7] on button "Publish" at bounding box center [562, 13] width 54 height 18
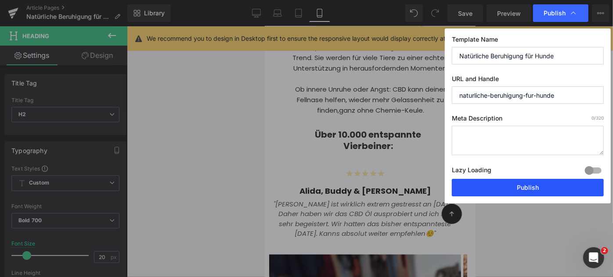
click at [527, 180] on button "Publish" at bounding box center [528, 188] width 152 height 18
